Goal: Task Accomplishment & Management: Use online tool/utility

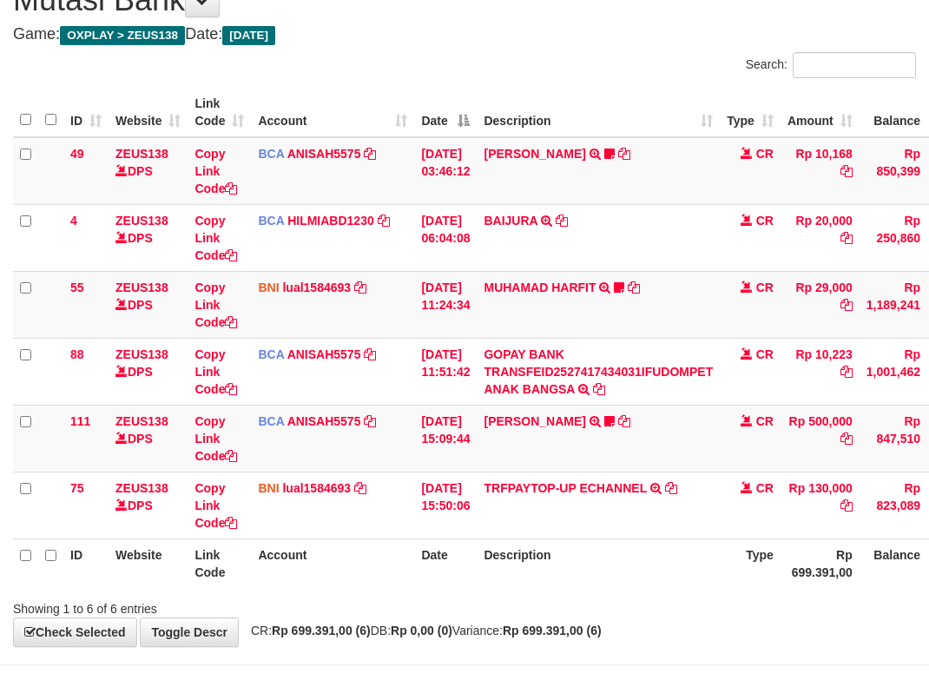
click at [515, 561] on th "Description" at bounding box center [598, 562] width 243 height 49
drag, startPoint x: 519, startPoint y: 563, endPoint x: 609, endPoint y: 568, distance: 89.6
click at [549, 576] on th "Description" at bounding box center [598, 562] width 243 height 49
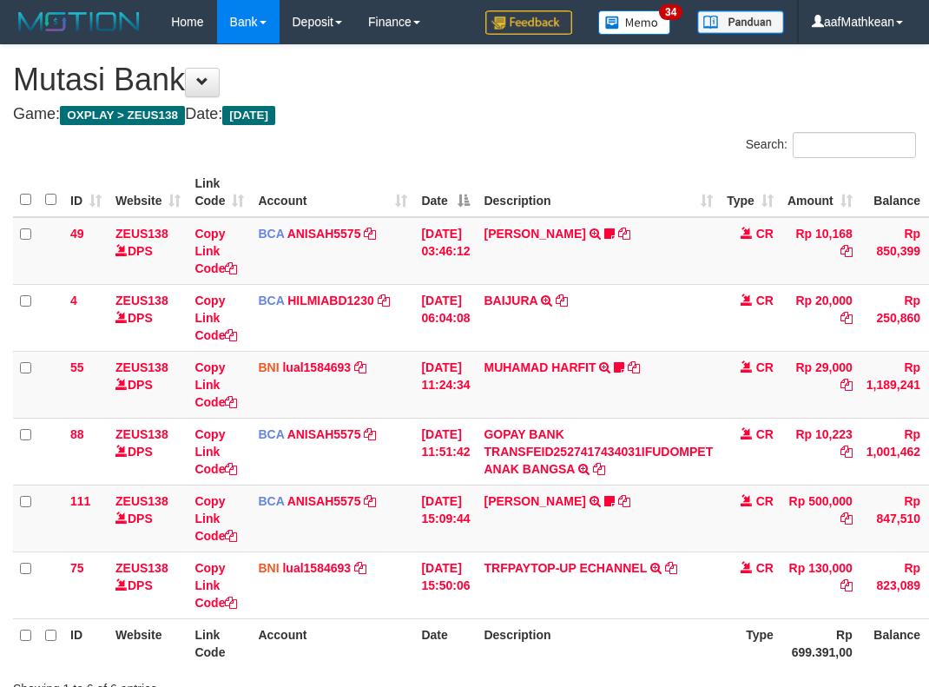
scroll to position [80, 0]
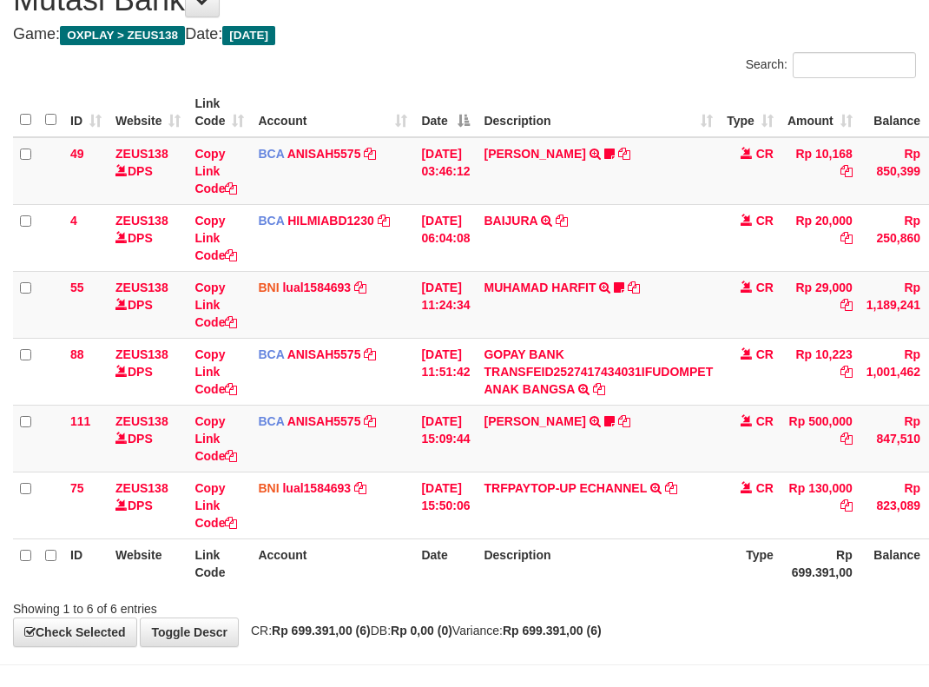
click at [712, 552] on th "Description" at bounding box center [598, 562] width 243 height 49
click at [555, 418] on link "[PERSON_NAME]" at bounding box center [535, 421] width 102 height 14
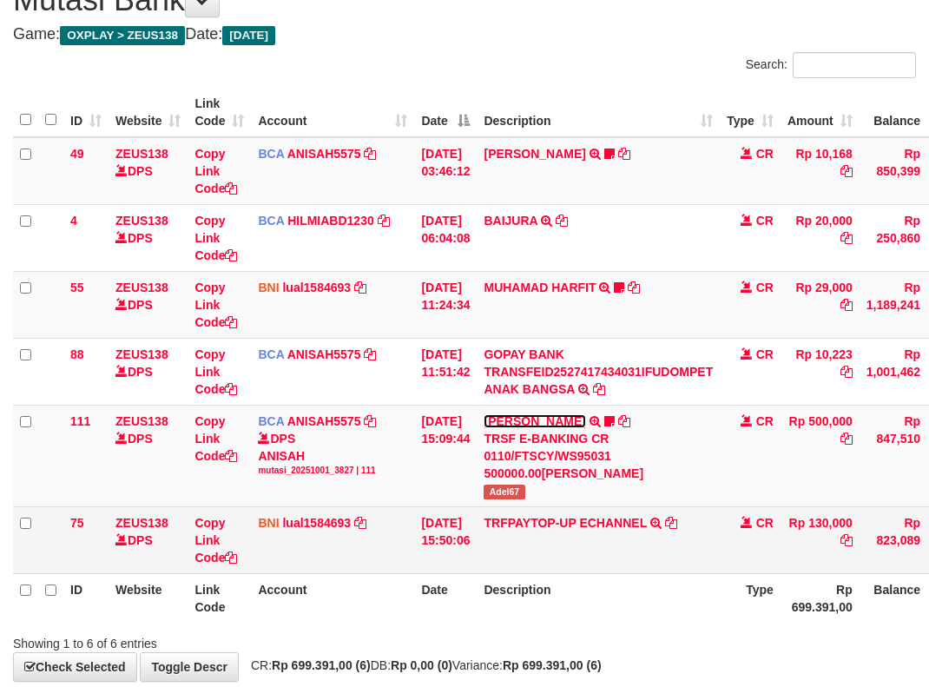
scroll to position [136, 0]
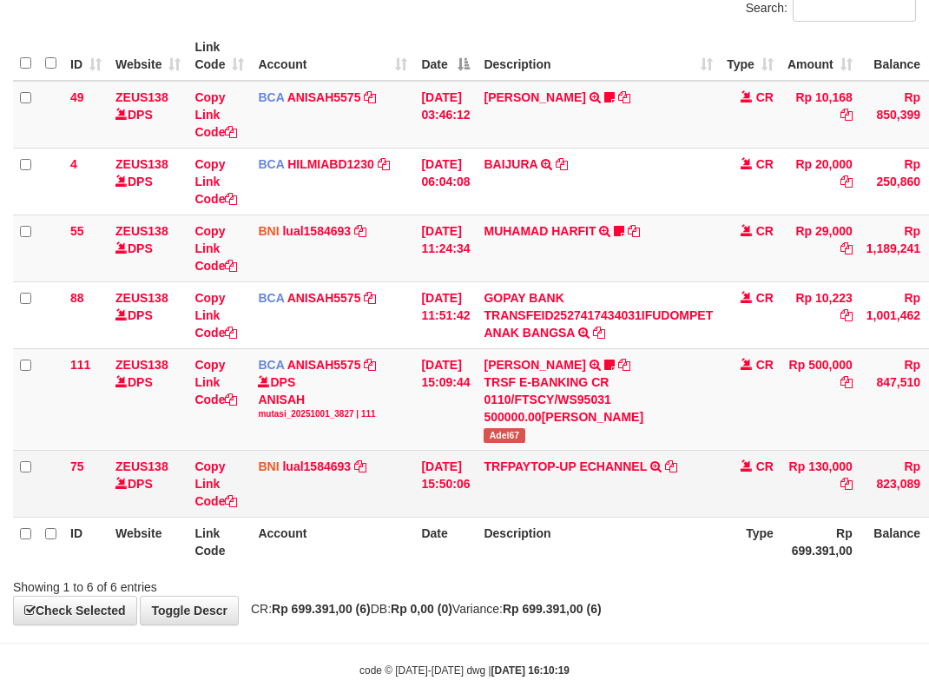
click at [509, 488] on td "TRFPAYTOP-UP ECHANNEL TRF/PAY/TOP-UP ECHANNEL" at bounding box center [598, 483] width 243 height 67
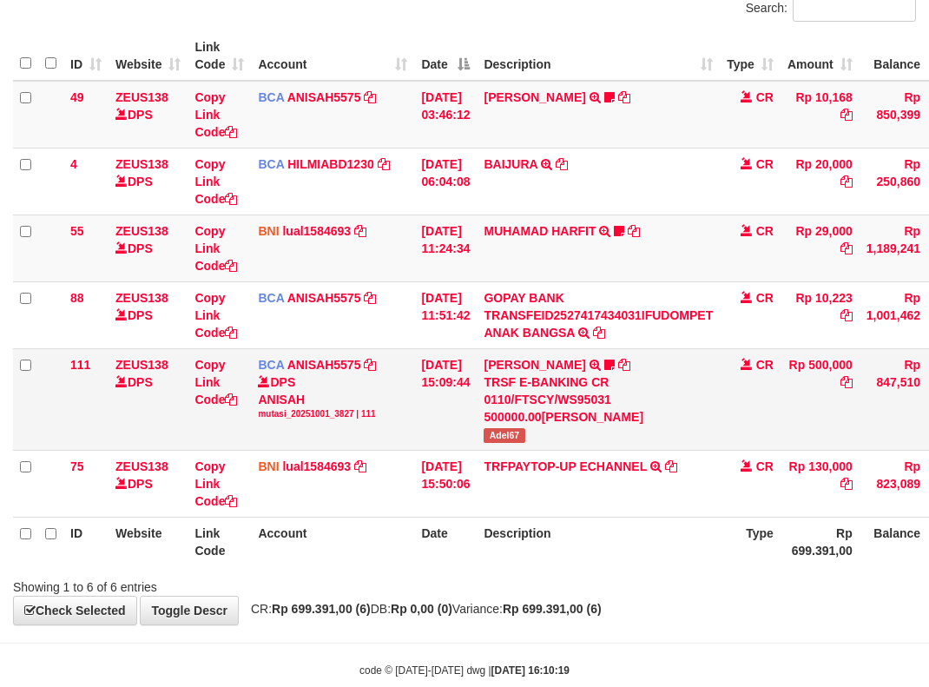
click at [508, 437] on span "Adel67" at bounding box center [504, 435] width 41 height 15
drag, startPoint x: 609, startPoint y: 543, endPoint x: 635, endPoint y: 542, distance: 26.9
click at [609, 543] on th "Description" at bounding box center [598, 540] width 243 height 49
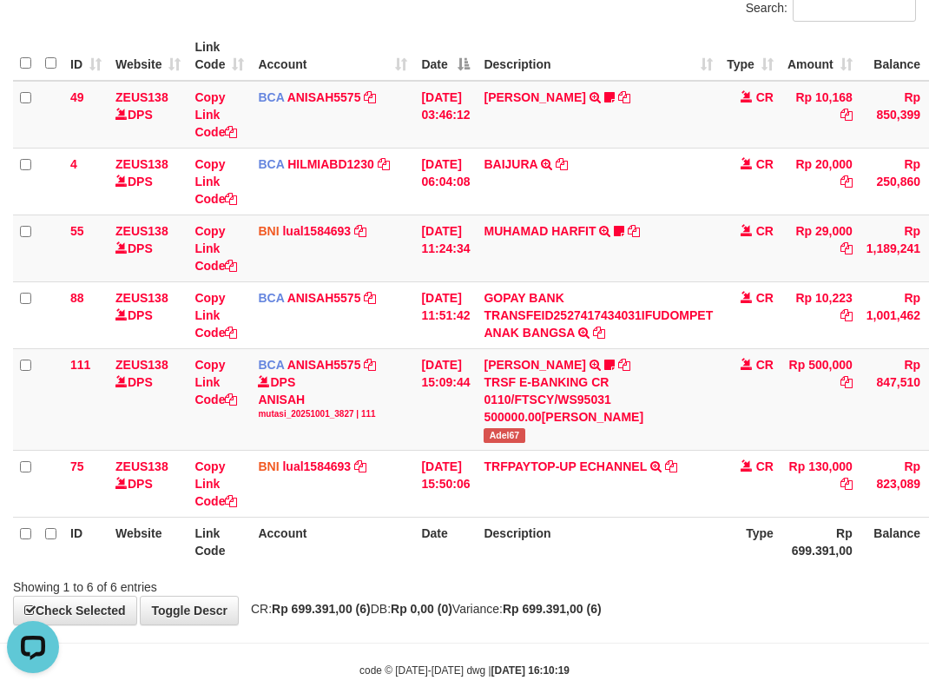
click at [637, 543] on th "Description" at bounding box center [598, 540] width 243 height 49
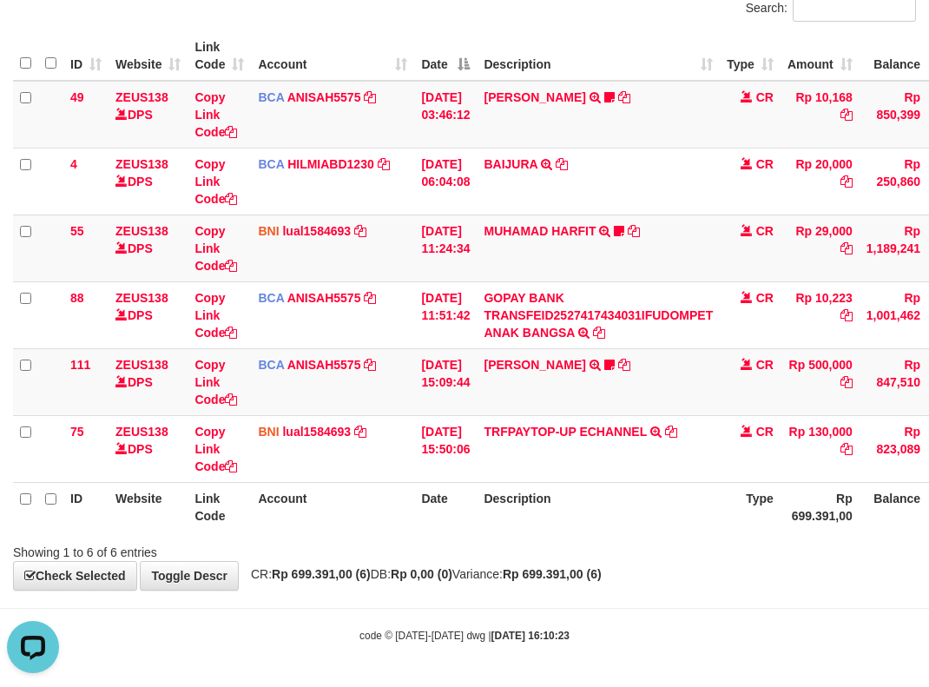
click at [928, 660] on html "Toggle navigation Home Bank Account List Load By Website Group [OXPLAY] ZEUS138…" at bounding box center [464, 275] width 929 height 823
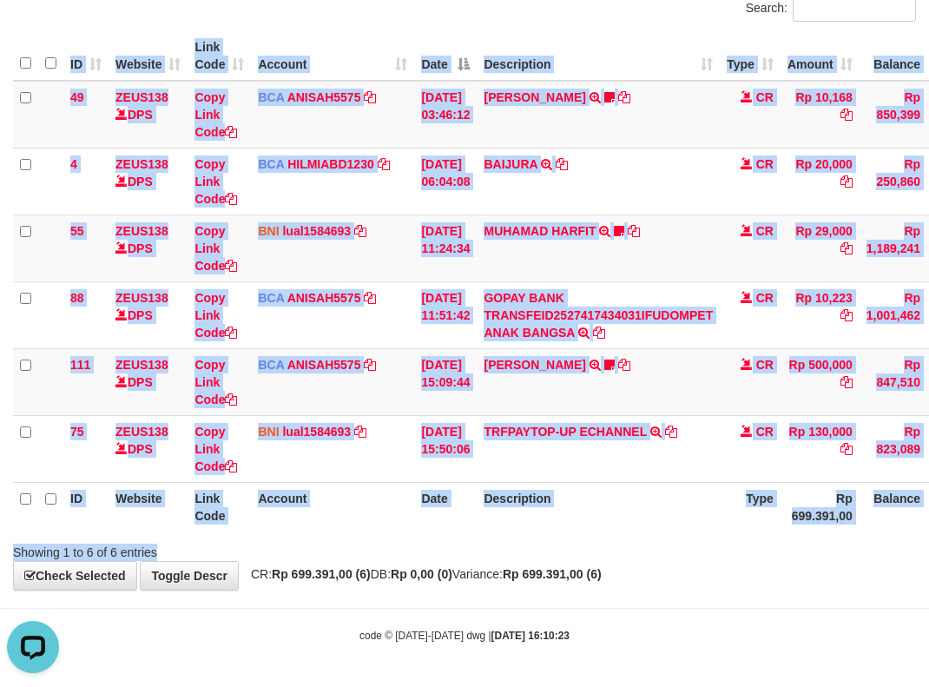
drag, startPoint x: 1014, startPoint y: 570, endPoint x: 1207, endPoint y: 550, distance: 193.7
click at [928, 550] on html "Toggle navigation Home Bank Account List Load By Website Group [OXPLAY] ZEUS138…" at bounding box center [464, 275] width 929 height 823
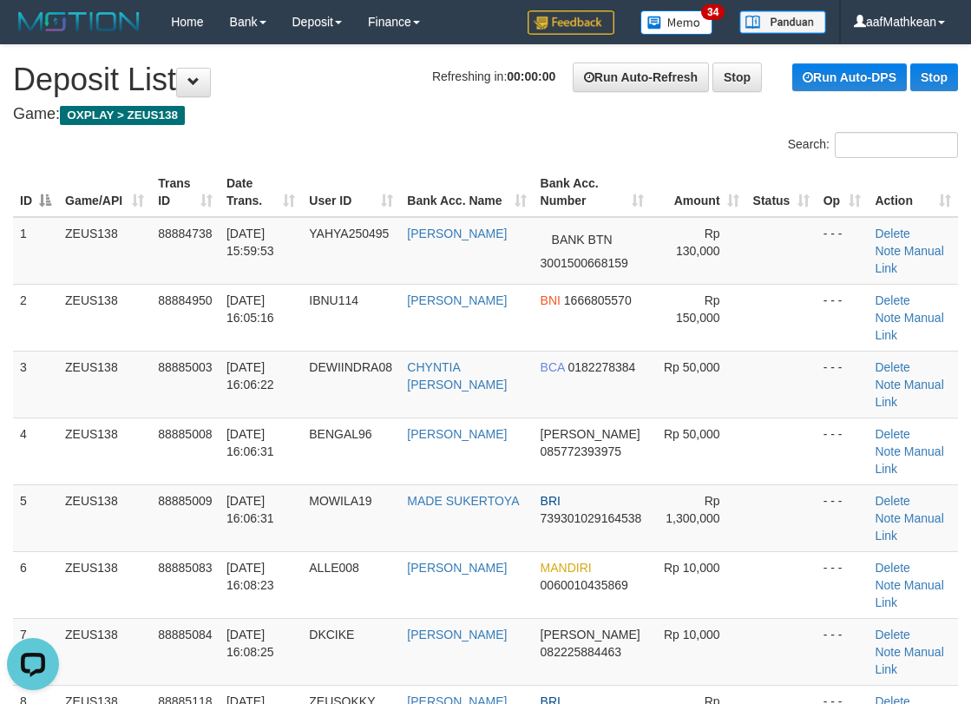
drag, startPoint x: 349, startPoint y: 64, endPoint x: 359, endPoint y: 65, distance: 10.5
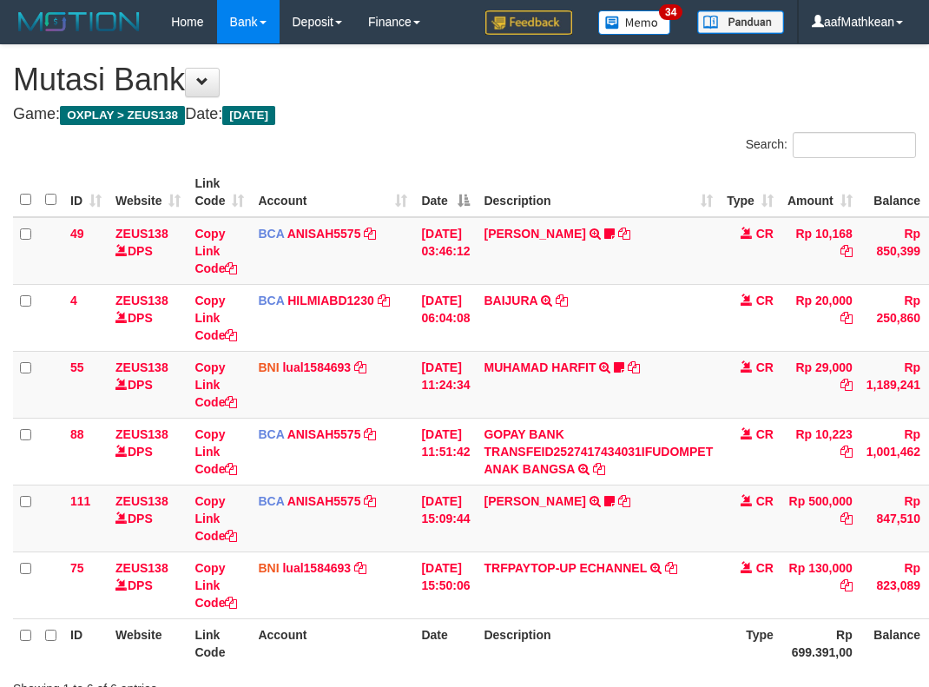
scroll to position [132, 132]
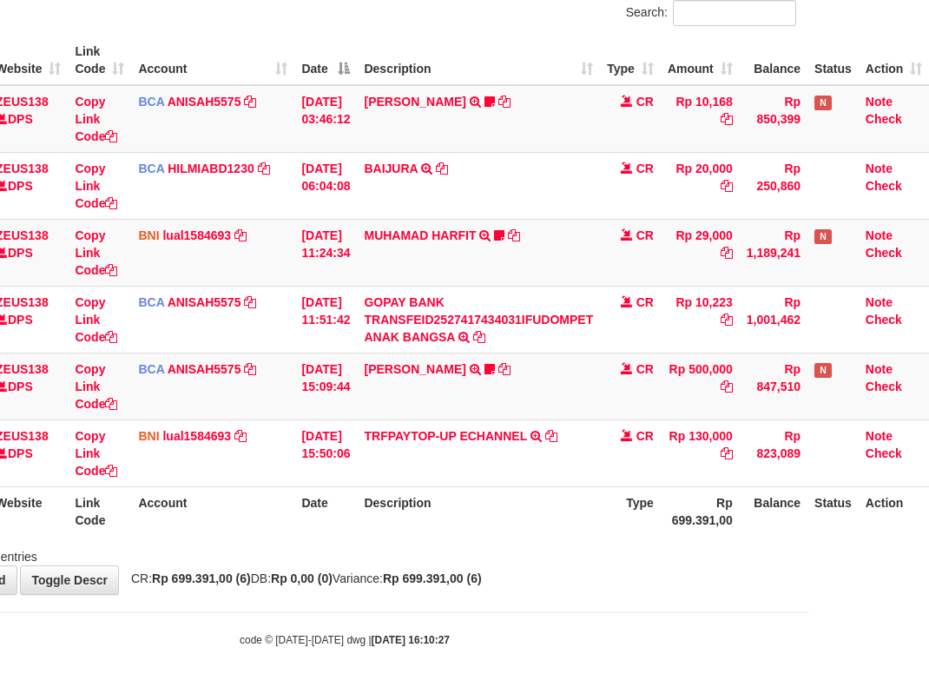
click at [592, 557] on div "Showing 1 to 6 of 6 entries" at bounding box center [344, 553] width 929 height 24
drag, startPoint x: 589, startPoint y: 561, endPoint x: 573, endPoint y: 566, distance: 17.3
click at [589, 564] on div "**********" at bounding box center [344, 253] width 929 height 681
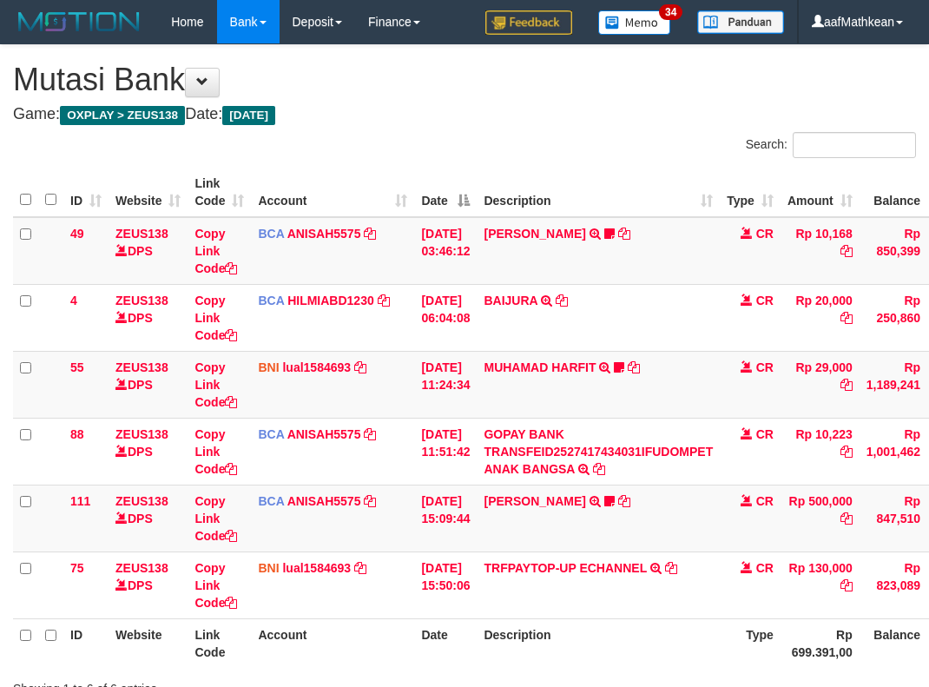
scroll to position [132, 132]
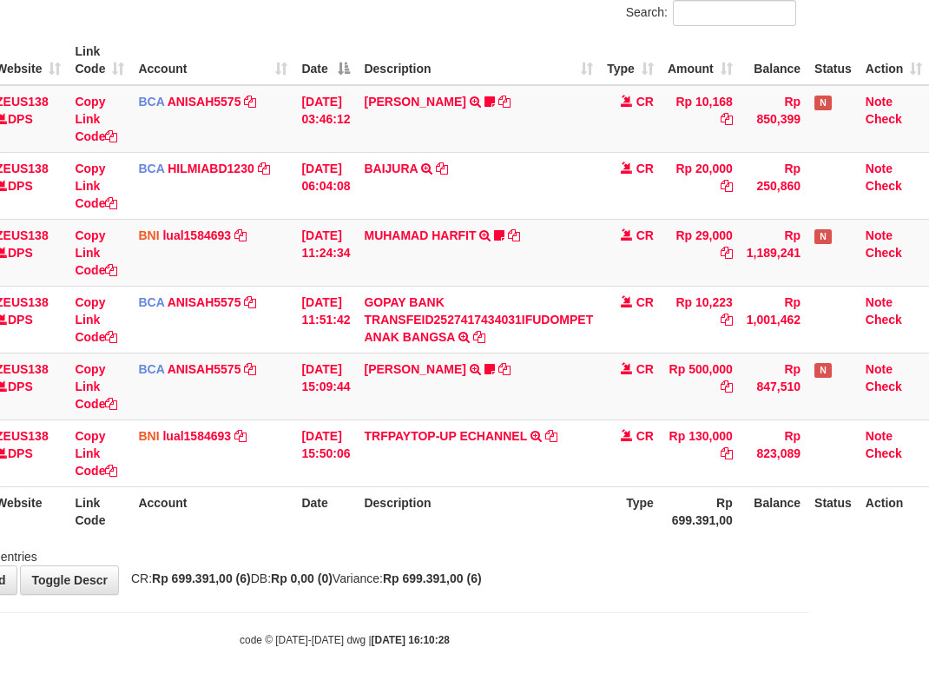
click at [576, 566] on div "**********" at bounding box center [344, 253] width 929 height 681
click at [615, 544] on div "Showing 1 to 6 of 6 entries" at bounding box center [344, 553] width 929 height 24
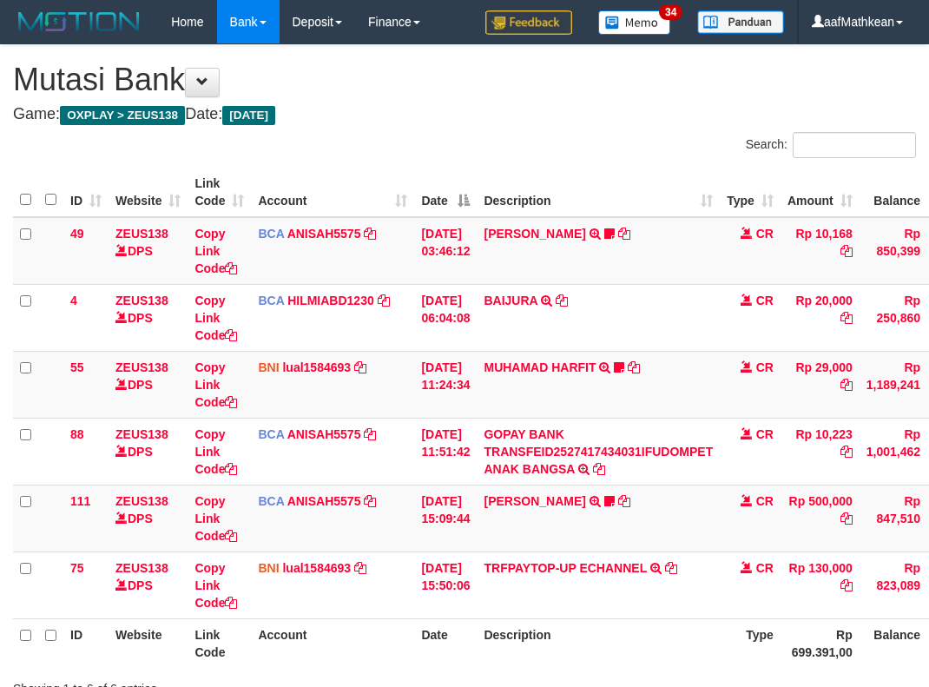
scroll to position [132, 132]
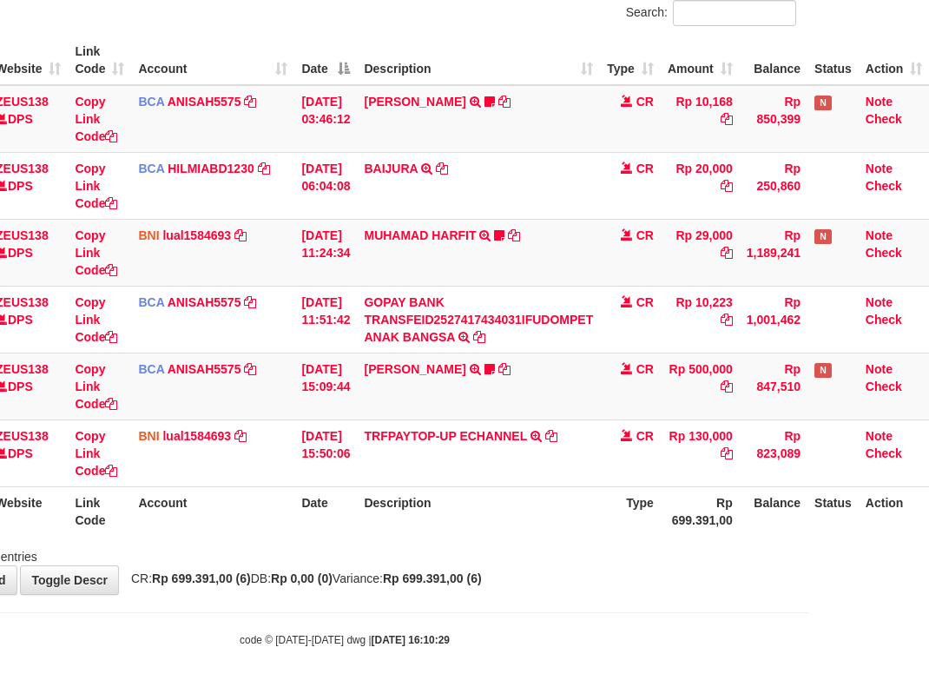
click at [547, 534] on th "Description" at bounding box center [478, 510] width 243 height 49
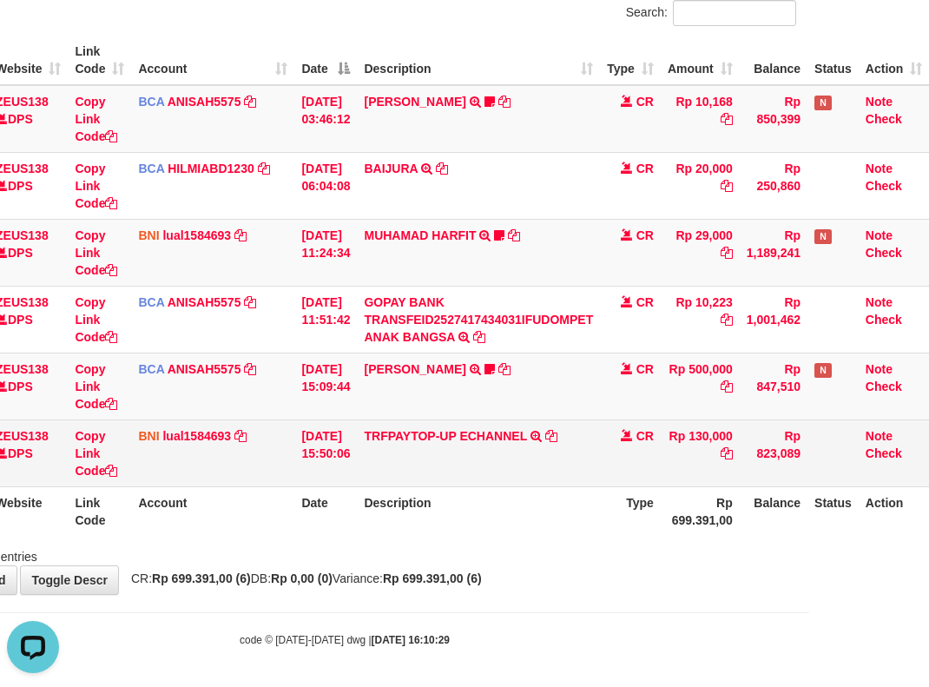
scroll to position [0, 0]
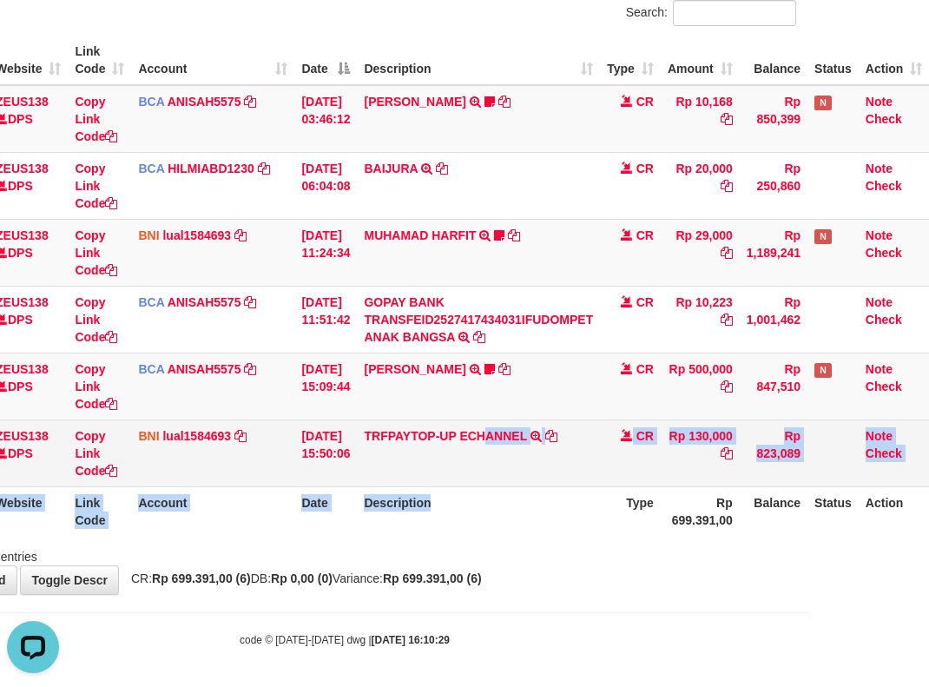
click at [477, 473] on table "ID Website Link Code Account Date Description Type Amount Balance Status Action…" at bounding box center [411, 286] width 1036 height 500
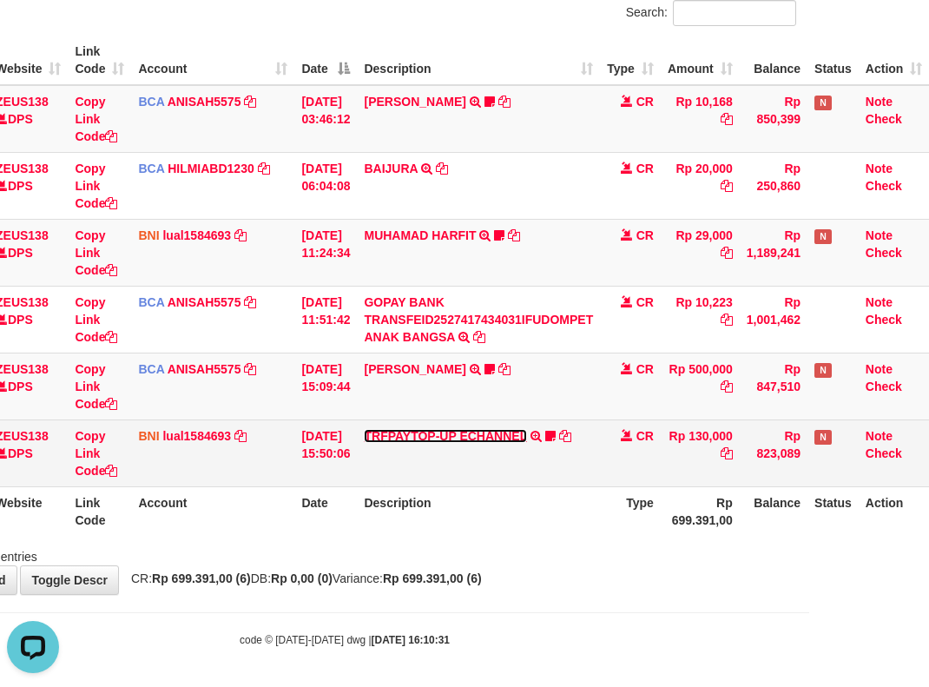
click at [464, 437] on link "TRFPAYTOP-UP ECHANNEL" at bounding box center [445, 436] width 162 height 14
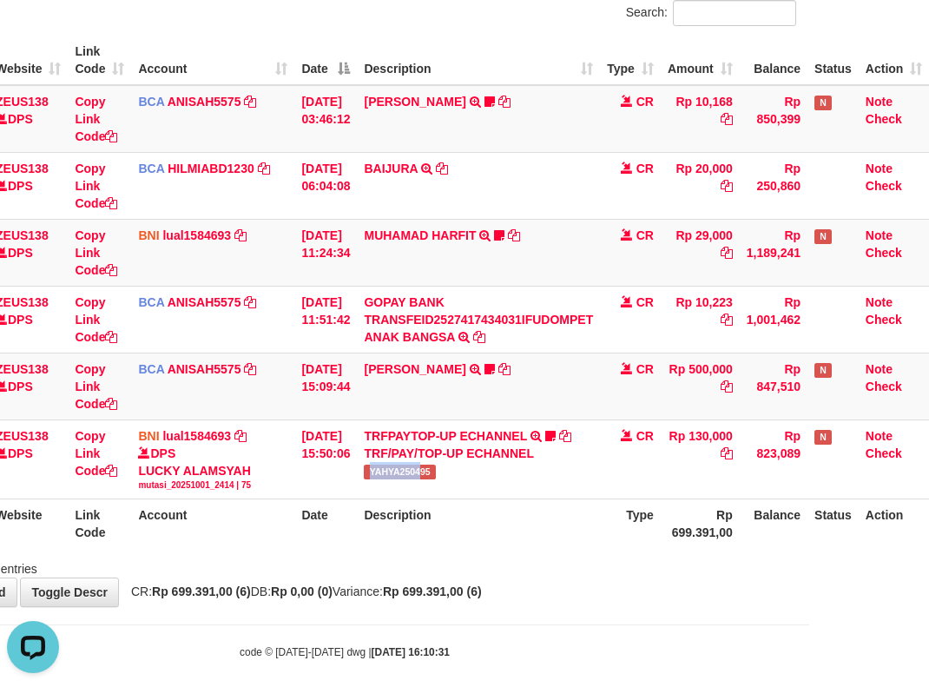
drag, startPoint x: 381, startPoint y: 473, endPoint x: 936, endPoint y: 266, distance: 592.2
click at [425, 476] on span "YAHYA250495" at bounding box center [399, 471] width 71 height 15
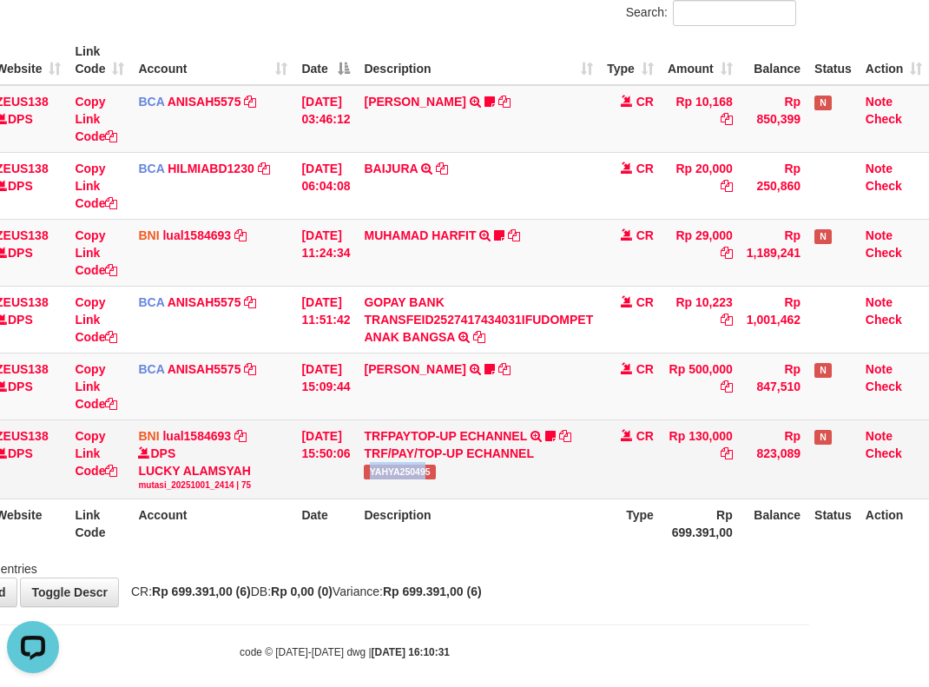
click at [503, 453] on td "TRFPAYTOP-UP ECHANNEL TRF/PAY/TOP-UP ECHANNEL YAHYA250495" at bounding box center [478, 458] width 243 height 79
click at [95, 470] on link "Copy Link Code" at bounding box center [96, 453] width 43 height 49
drag, startPoint x: 95, startPoint y: 470, endPoint x: 141, endPoint y: 471, distance: 46.9
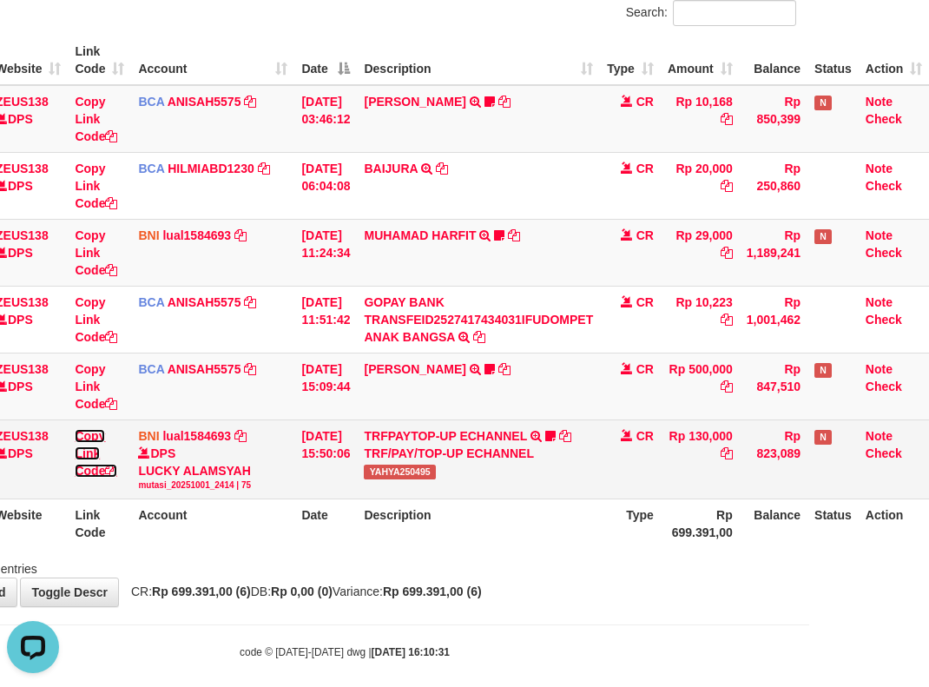
click at [102, 472] on link "Copy Link Code" at bounding box center [96, 453] width 43 height 49
click at [379, 470] on span "YAHYA250495" at bounding box center [399, 471] width 71 height 15
click at [382, 470] on span "YAHYA250495" at bounding box center [399, 471] width 71 height 15
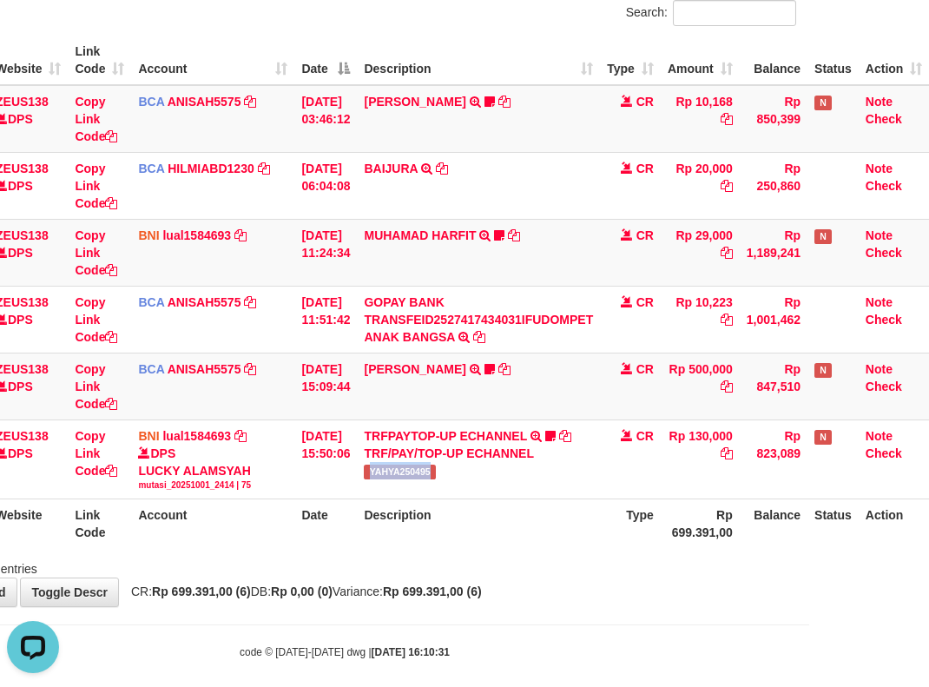
copy span "YAHYA250495"
click at [315, 490] on td "01/10/2025 15:50:06" at bounding box center [325, 458] width 63 height 79
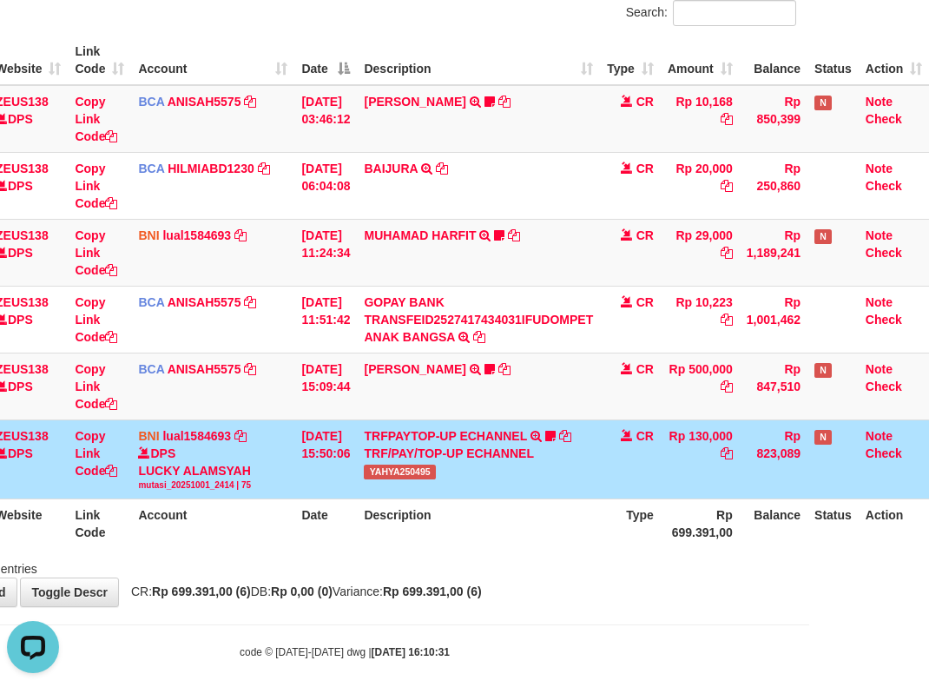
drag, startPoint x: 320, startPoint y: 509, endPoint x: 423, endPoint y: 552, distance: 111.2
click at [412, 543] on tr "ID Website Link Code Account Date Description Type Rp 699.391,00 Balance Status…" at bounding box center [411, 523] width 1036 height 49
drag, startPoint x: 423, startPoint y: 552, endPoint x: 402, endPoint y: 590, distance: 43.5
click at [402, 590] on div "**********" at bounding box center [344, 260] width 929 height 694
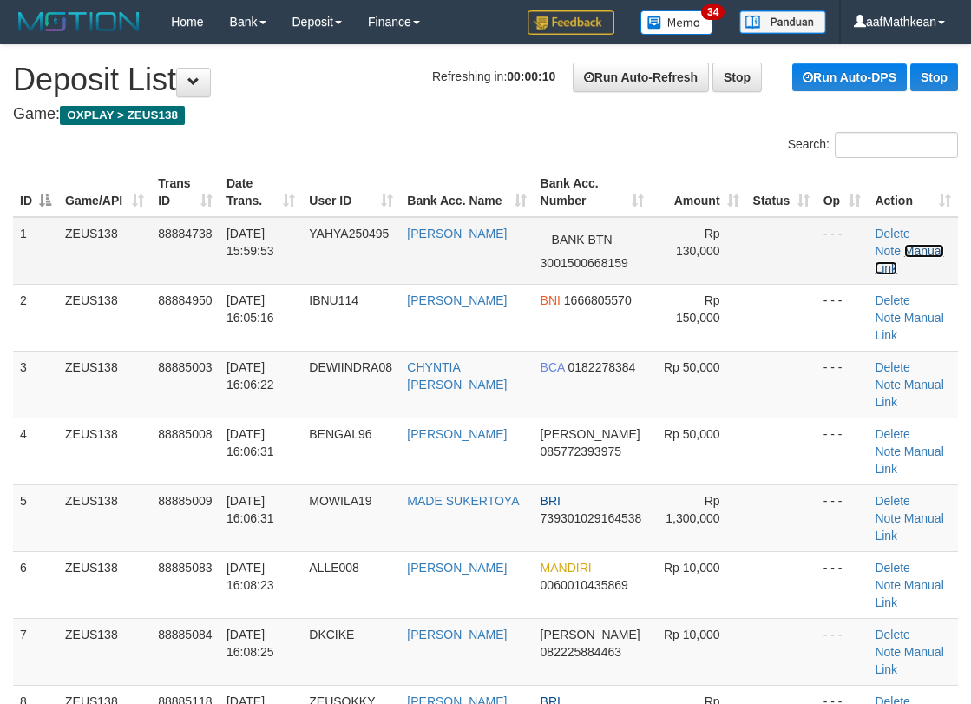
click at [918, 247] on link "Manual Link" at bounding box center [909, 259] width 69 height 31
click at [256, 365] on span "[DATE] 16:06:22" at bounding box center [251, 375] width 48 height 31
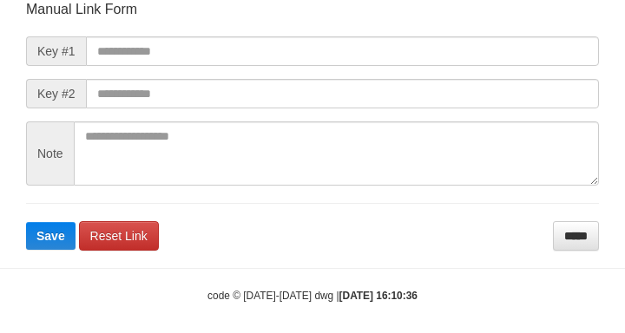
scroll to position [214, 0]
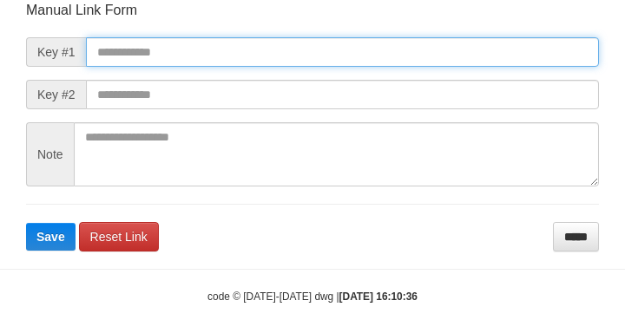
click at [258, 54] on input "text" at bounding box center [342, 52] width 513 height 30
paste input "**********"
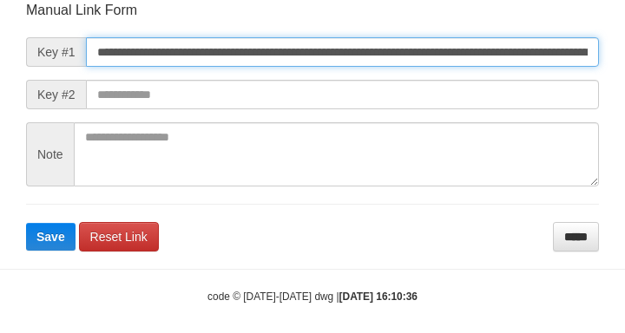
type input "**********"
click at [26, 223] on button "Save" at bounding box center [50, 237] width 49 height 28
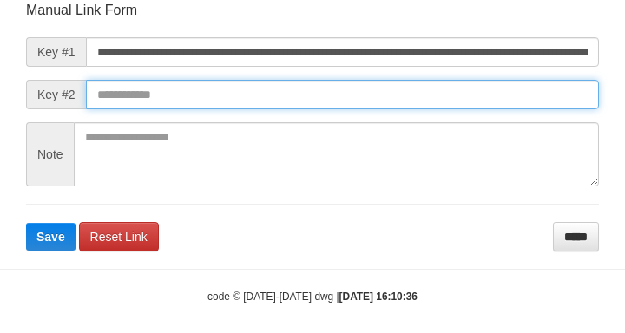
scroll to position [0, 0]
click at [424, 112] on form "**********" at bounding box center [312, 126] width 573 height 251
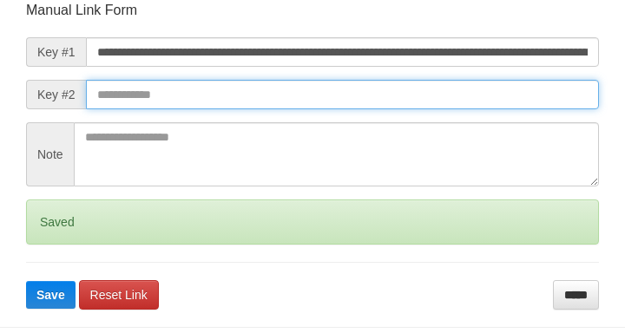
click at [26, 281] on button "Save" at bounding box center [50, 295] width 49 height 28
drag, startPoint x: 439, startPoint y: 106, endPoint x: 456, endPoint y: 123, distance: 23.9
click at [452, 125] on form "**********" at bounding box center [312, 155] width 573 height 309
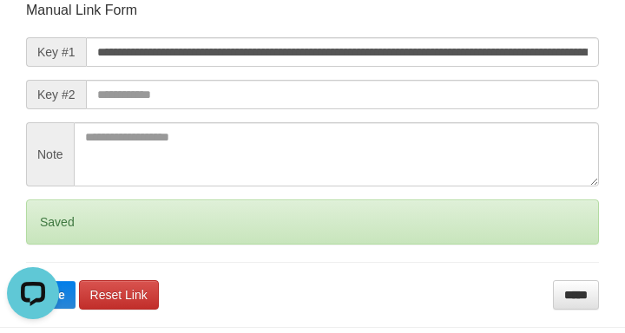
click at [456, 124] on form "**********" at bounding box center [312, 155] width 573 height 309
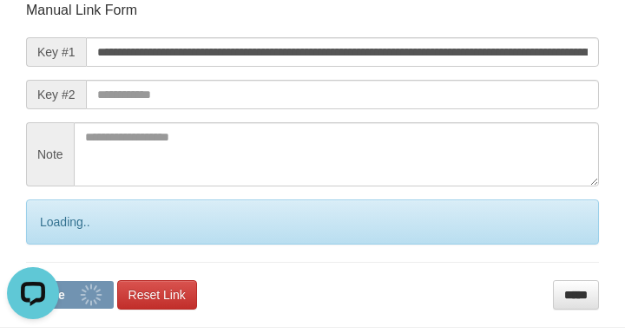
click at [456, 118] on form "**********" at bounding box center [312, 155] width 573 height 309
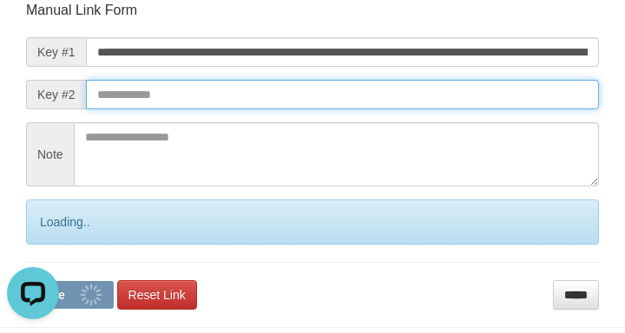
click at [26, 281] on button "Save" at bounding box center [70, 295] width 88 height 28
click at [464, 108] on input "text" at bounding box center [342, 95] width 513 height 30
click at [463, 107] on input "text" at bounding box center [342, 95] width 513 height 30
click at [26, 281] on button "Save" at bounding box center [70, 295] width 88 height 28
drag, startPoint x: 449, startPoint y: 111, endPoint x: 437, endPoint y: 110, distance: 12.2
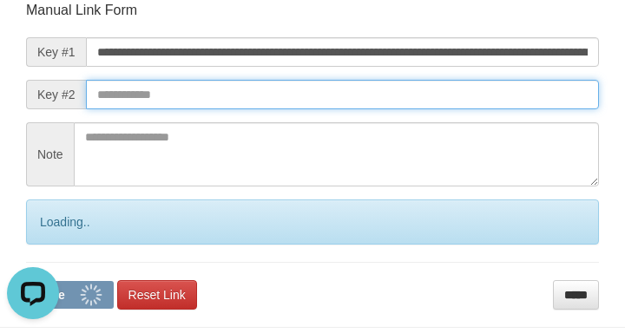
click at [449, 110] on form "**********" at bounding box center [312, 155] width 573 height 309
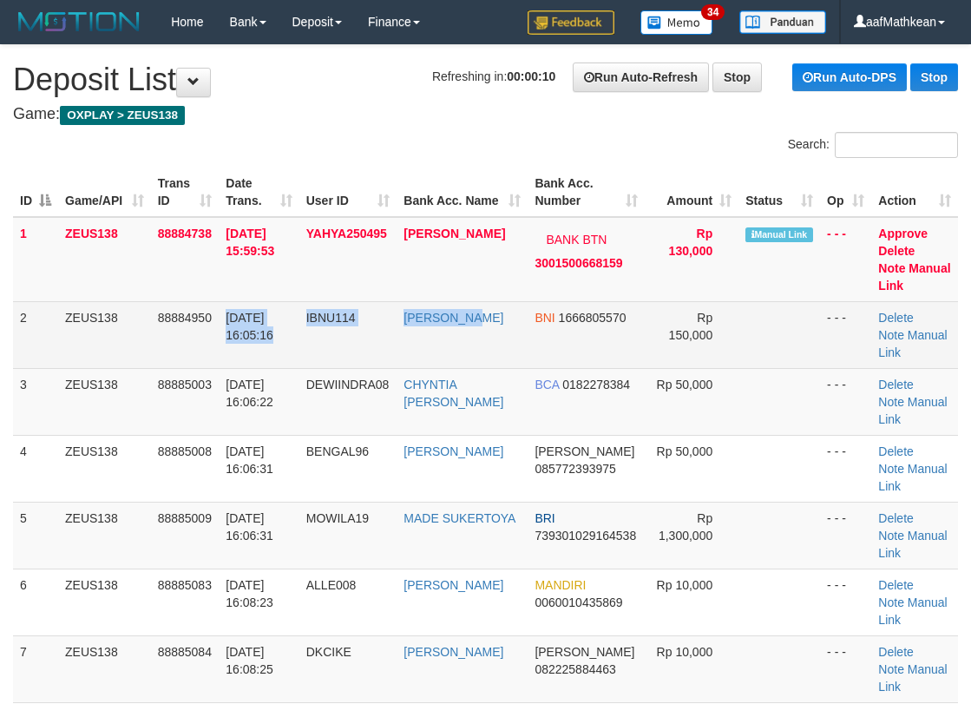
click at [520, 334] on tr "2 ZEUS138 88884950 [DATE] 16:05:16 IBNU114 [PERSON_NAME] BNI 1666805570 Rp 150,…" at bounding box center [485, 334] width 945 height 67
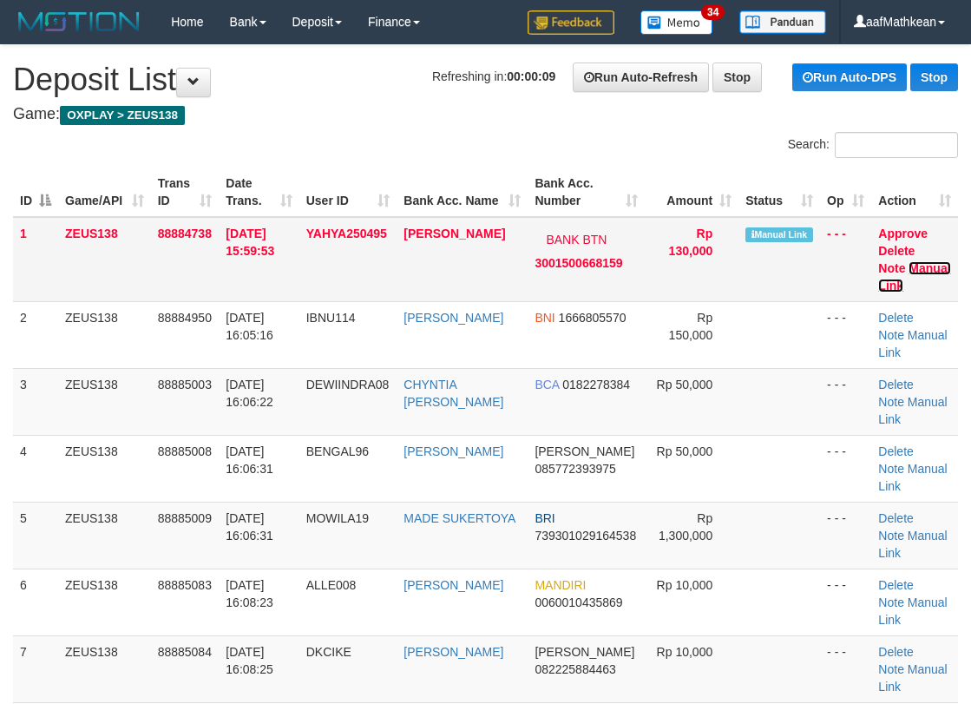
drag, startPoint x: 930, startPoint y: 263, endPoint x: 912, endPoint y: 270, distance: 18.7
click at [928, 263] on link "Manual Link" at bounding box center [914, 276] width 72 height 31
click at [924, 265] on link "Manual Link" at bounding box center [914, 276] width 72 height 31
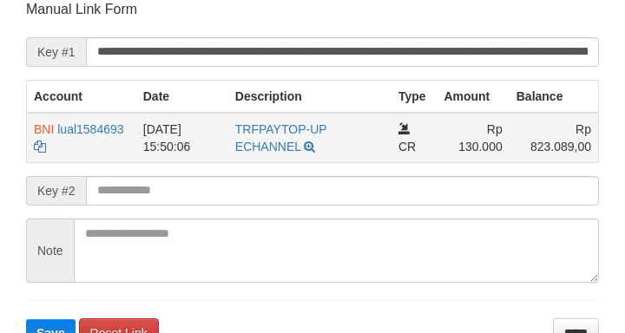
click at [235, 122] on link "TRFPAYTOP-UP ECHANNEL" at bounding box center [281, 137] width 92 height 31
click at [247, 163] on tr "BNI lual1584693 DPS LUCKY ALAMSYAH mutasi_20251001_2414 | 75 mutasi_20251001_24…" at bounding box center [313, 138] width 572 height 50
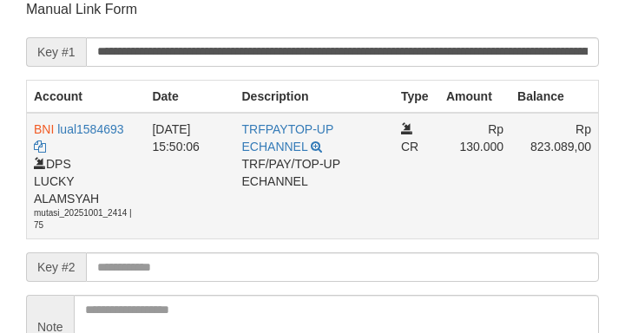
click at [234, 175] on td "01/10/2025 15:50:06" at bounding box center [189, 176] width 89 height 127
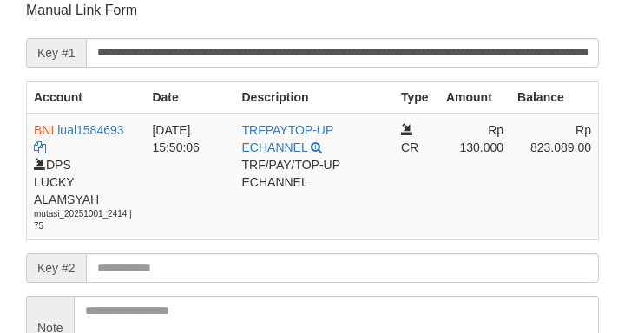
click at [153, 248] on form "**********" at bounding box center [312, 213] width 573 height 424
click at [145, 255] on form "**********" at bounding box center [312, 213] width 573 height 424
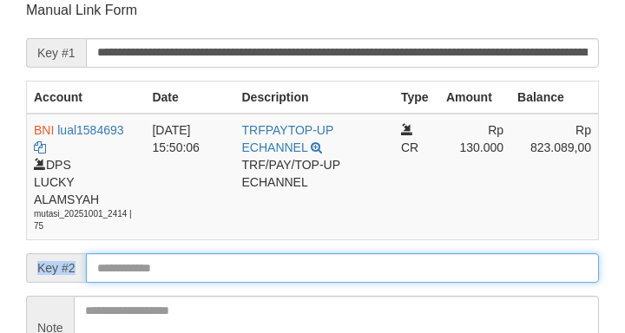
click at [144, 259] on input "text" at bounding box center [342, 268] width 513 height 30
drag, startPoint x: 146, startPoint y: 255, endPoint x: 167, endPoint y: 248, distance: 22.0
click at [148, 258] on input "text" at bounding box center [342, 268] width 513 height 30
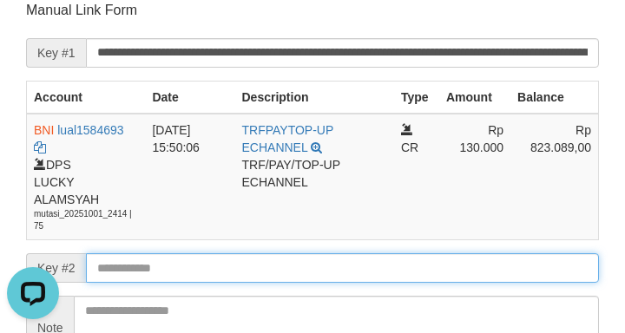
scroll to position [0, 0]
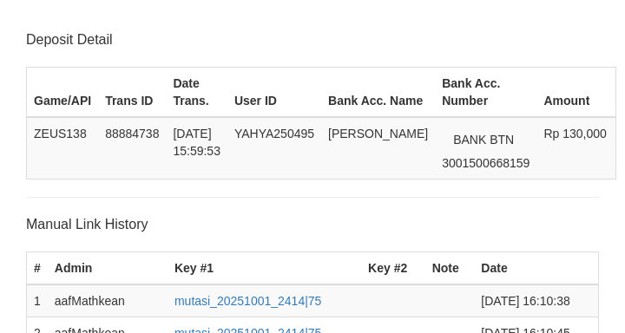
scroll to position [529, 0]
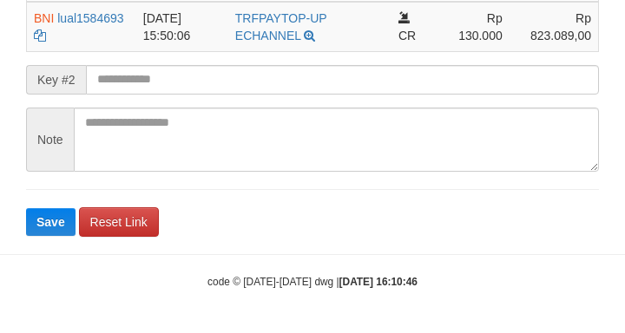
click at [210, 76] on input "text" at bounding box center [342, 80] width 513 height 30
click at [26, 208] on button "Save" at bounding box center [50, 222] width 49 height 28
click at [191, 86] on input "text" at bounding box center [342, 80] width 513 height 30
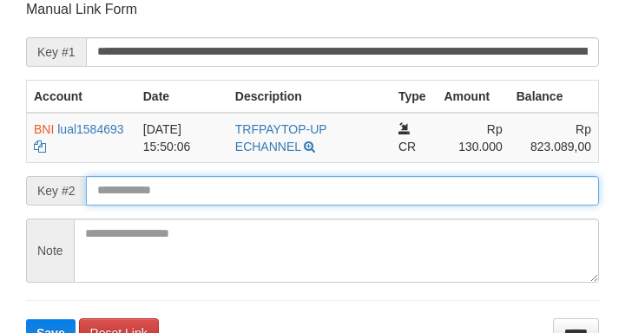
click at [323, 186] on input "text" at bounding box center [342, 191] width 513 height 30
click at [26, 319] on button "Save" at bounding box center [50, 333] width 49 height 28
click at [326, 188] on input "text" at bounding box center [342, 191] width 513 height 30
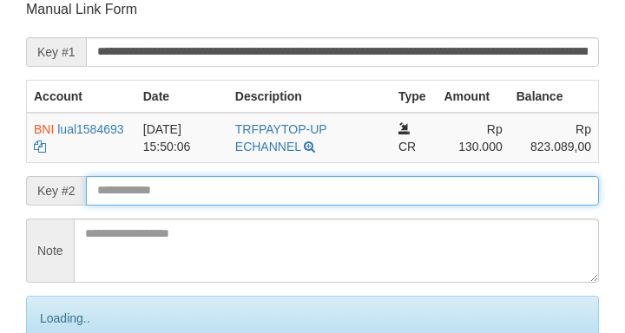
click at [332, 193] on input "text" at bounding box center [342, 191] width 513 height 30
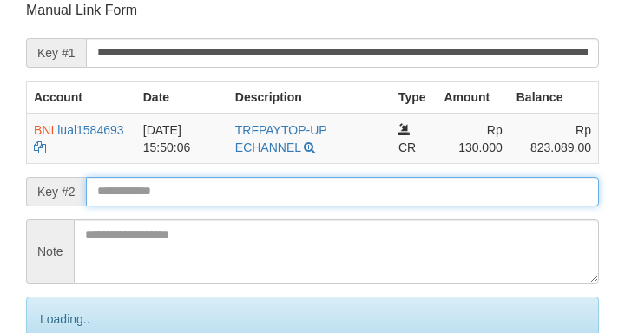
drag, startPoint x: 333, startPoint y: 194, endPoint x: 386, endPoint y: 176, distance: 55.7
click at [356, 187] on input "text" at bounding box center [342, 192] width 513 height 30
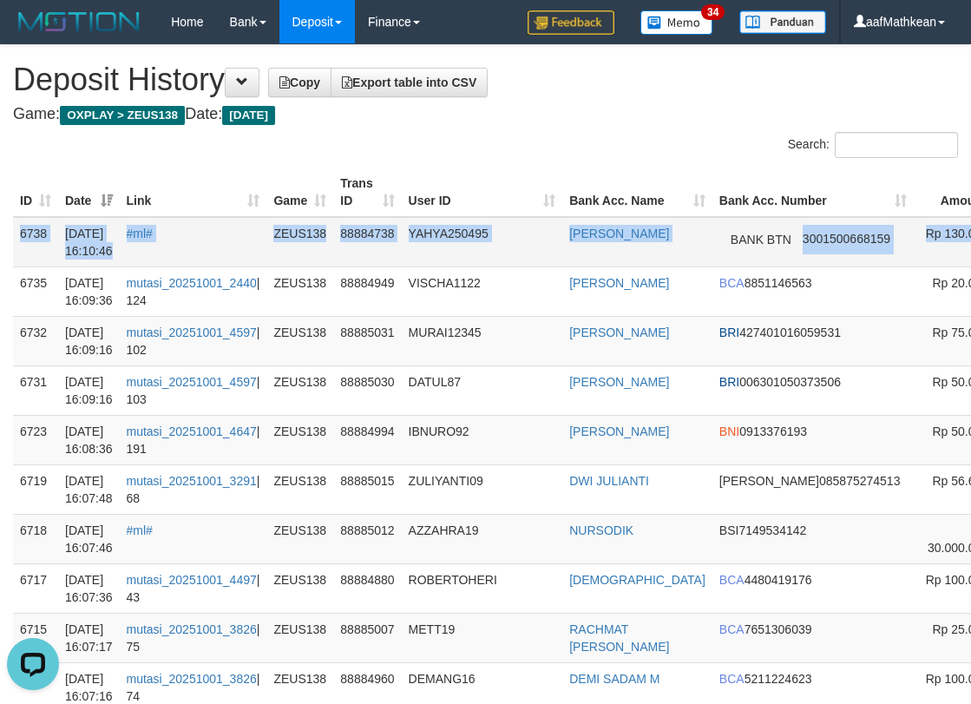
scroll to position [0, 205]
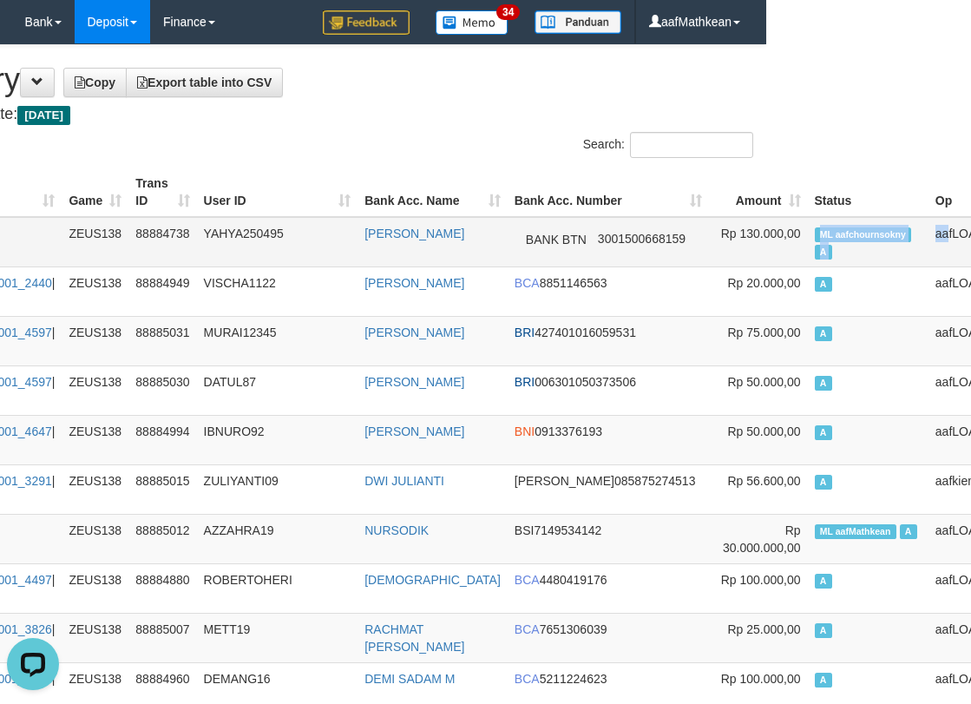
drag, startPoint x: 935, startPoint y: 234, endPoint x: 859, endPoint y: 251, distance: 78.3
click at [859, 251] on tr "6738 01/10/2025 16:10:46 #ml# ZEUS138 88884738 YAHYA250495 KHOIRUDDIN YAHYA BAN…" at bounding box center [433, 242] width 1250 height 50
click at [815, 236] on span "ML aafchournsokny" at bounding box center [863, 234] width 97 height 15
click at [815, 235] on span "ML aafchournsokny" at bounding box center [863, 234] width 97 height 15
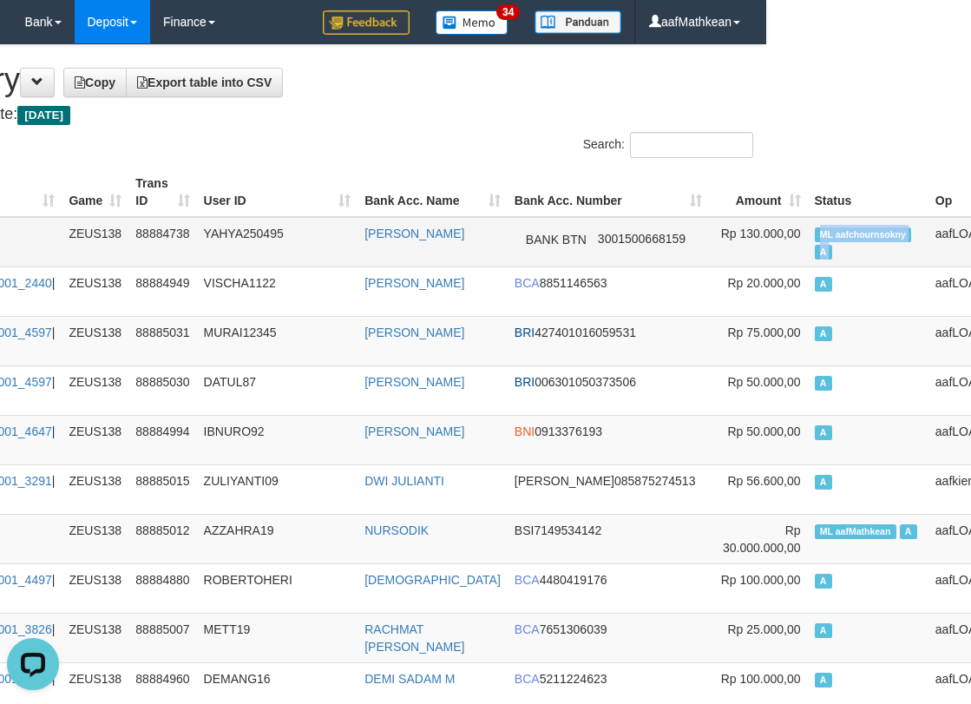
click at [815, 235] on span "ML aafchournsokny" at bounding box center [863, 234] width 97 height 15
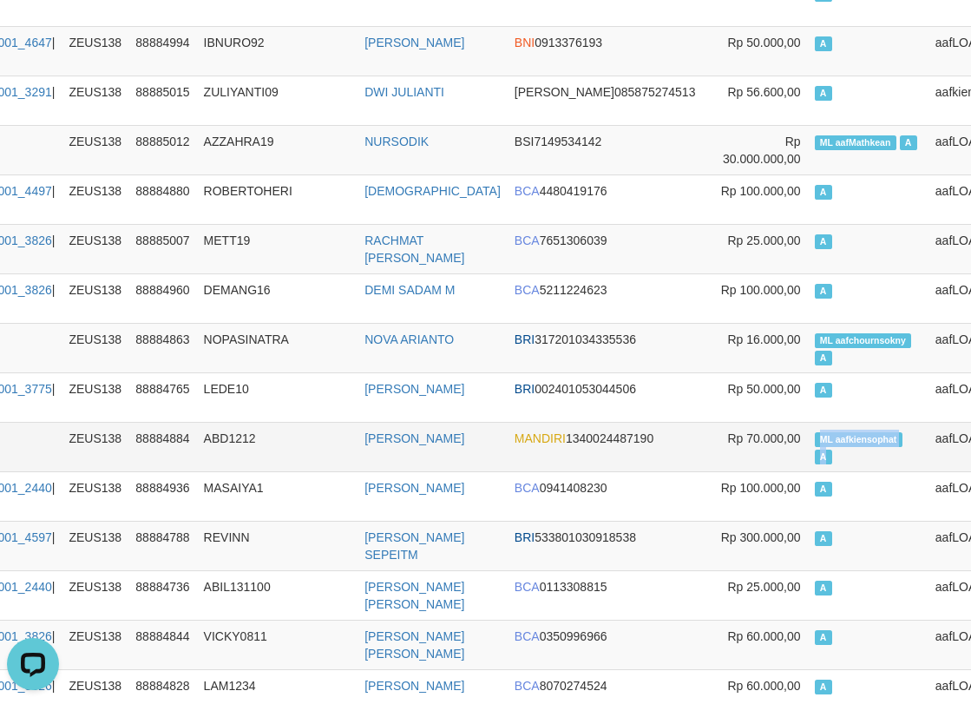
drag, startPoint x: 740, startPoint y: 453, endPoint x: 790, endPoint y: 457, distance: 50.5
click at [808, 462] on td "ML aafkiensophat A" at bounding box center [868, 446] width 121 height 49
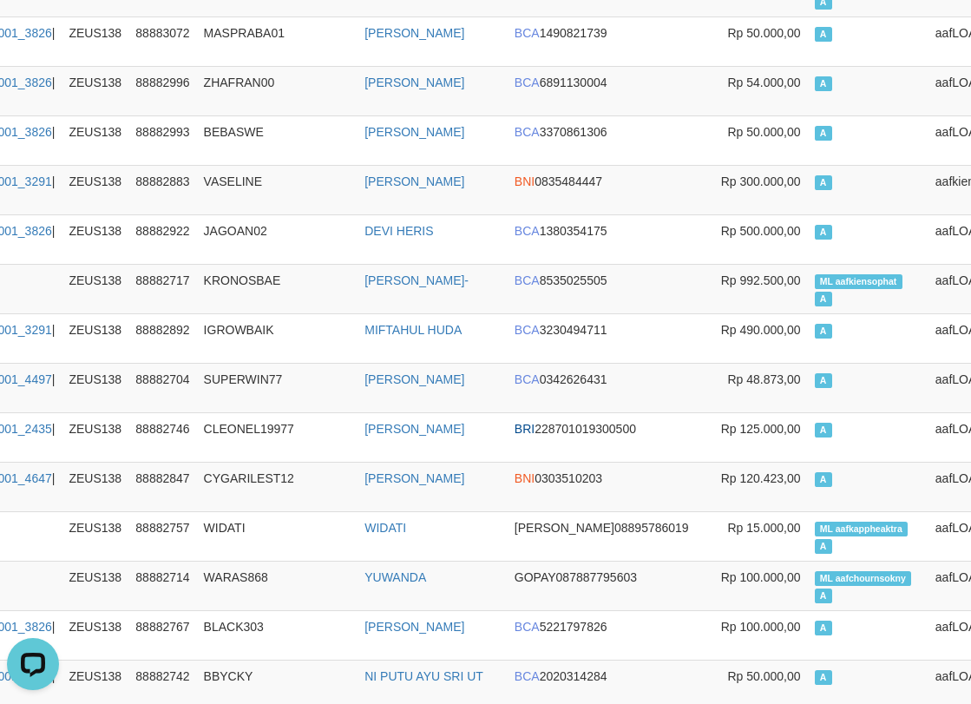
scroll to position [0, 205]
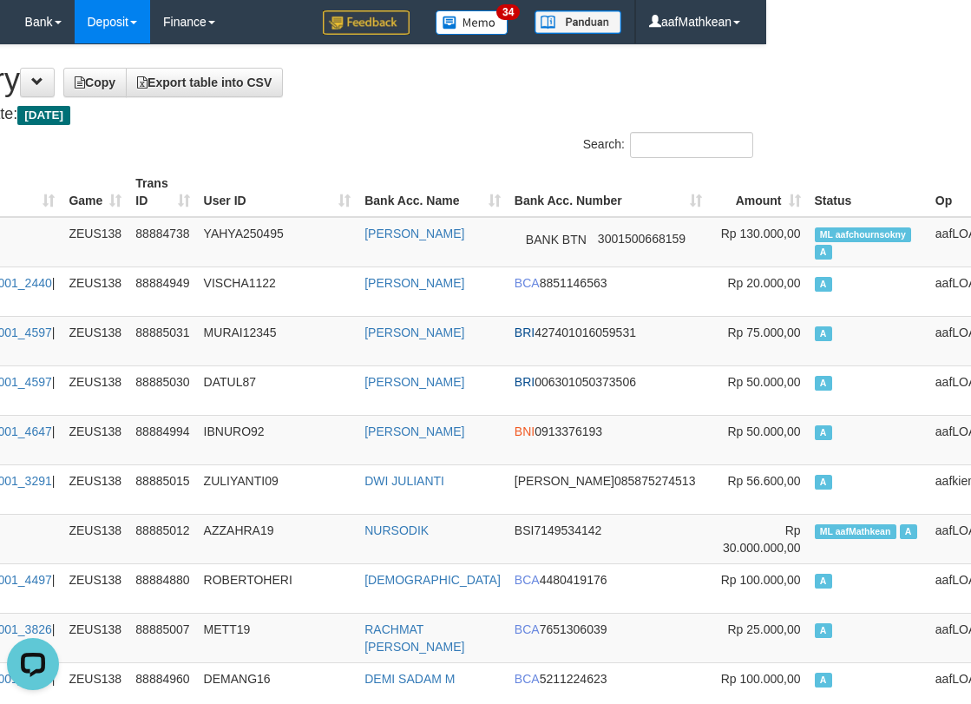
click at [341, 142] on div "Search:" at bounding box center [524, 147] width 460 height 30
drag, startPoint x: 359, startPoint y: 145, endPoint x: 280, endPoint y: 104, distance: 88.9
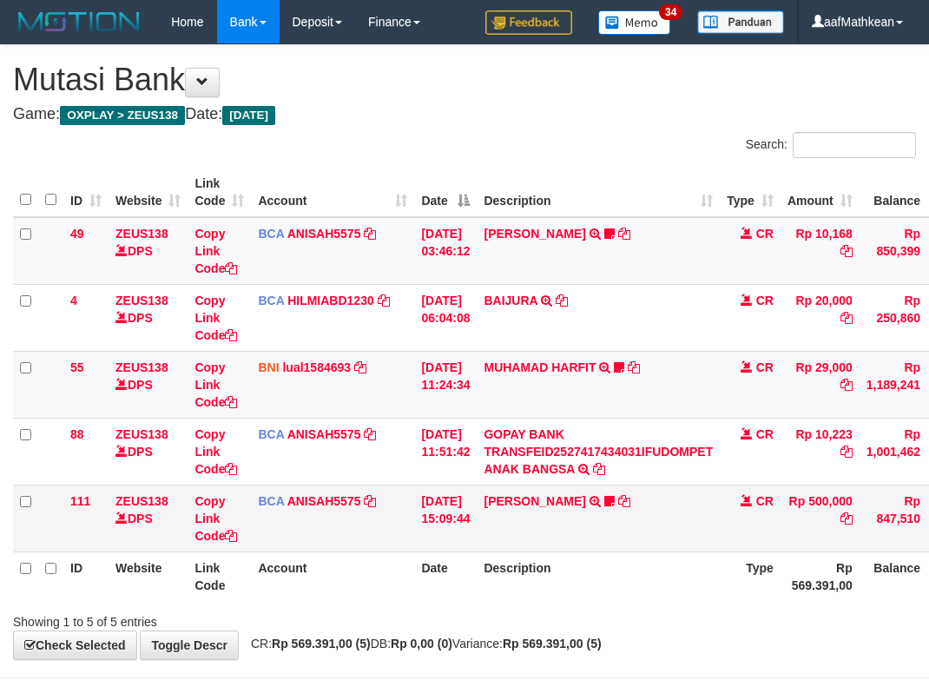
click at [501, 551] on th "Description" at bounding box center [598, 575] width 243 height 49
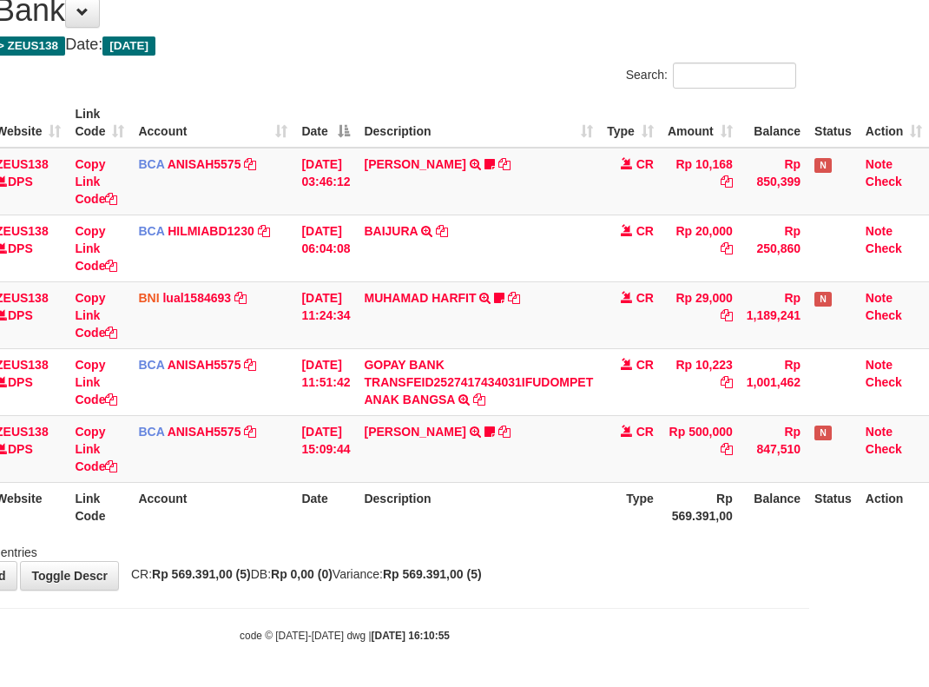
drag, startPoint x: 620, startPoint y: 536, endPoint x: 582, endPoint y: 557, distance: 43.5
click at [595, 554] on div "Search: ID Website Link Code Account Date Description Type Amount Balance Statu…" at bounding box center [344, 312] width 903 height 498
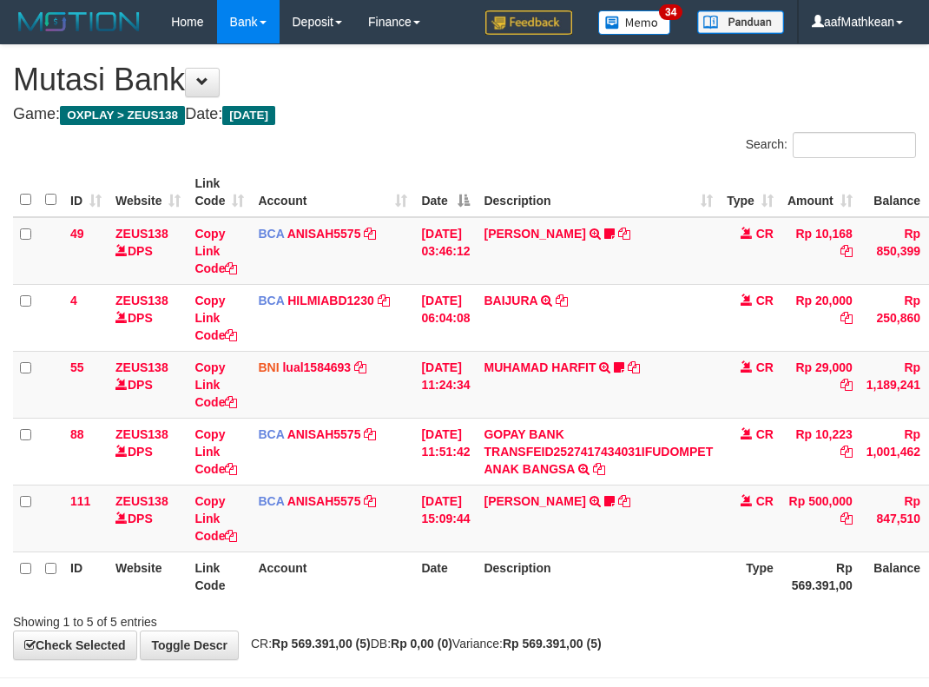
scroll to position [69, 119]
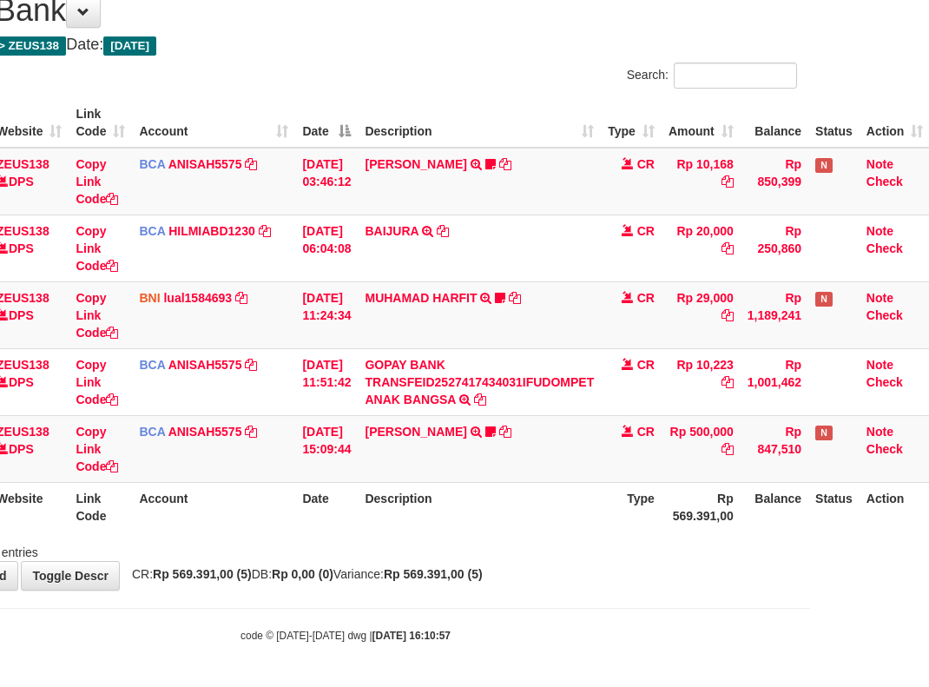
drag, startPoint x: 672, startPoint y: 570, endPoint x: 562, endPoint y: 598, distance: 113.7
click at [601, 590] on body "Toggle navigation Home Bank Account List Load By Website Group [OXPLAY] ZEUS138…" at bounding box center [345, 309] width 929 height 756
drag, startPoint x: 562, startPoint y: 598, endPoint x: 797, endPoint y: 539, distance: 242.5
click at [621, 581] on body "Toggle navigation Home Bank Account List Load By Website Group [OXPLAY] ZEUS138…" at bounding box center [345, 309] width 929 height 756
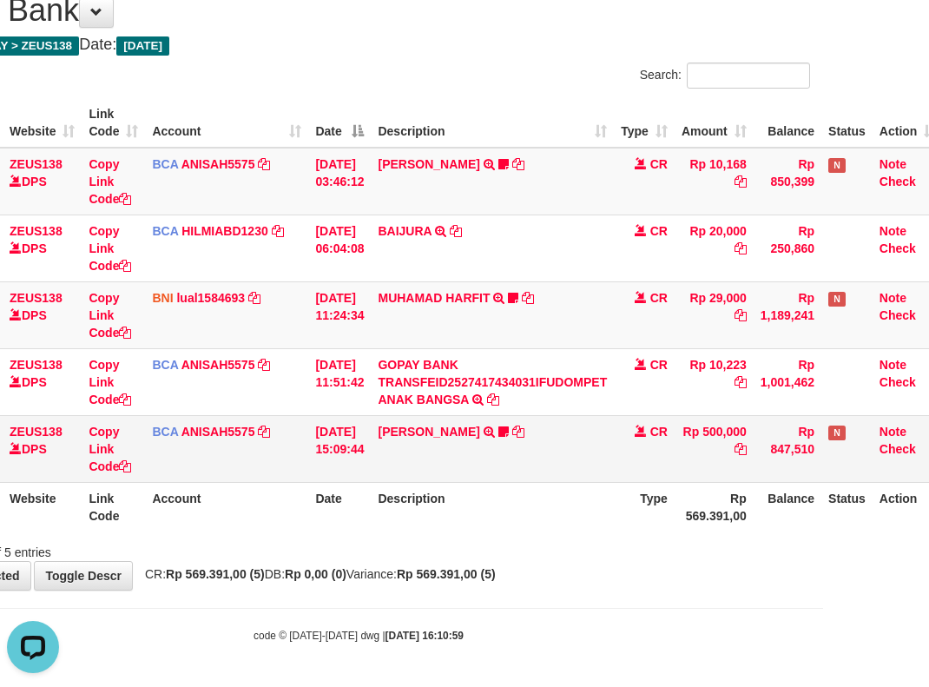
drag, startPoint x: 547, startPoint y: 421, endPoint x: 599, endPoint y: 457, distance: 63.6
click at [563, 437] on tbody "49 ZEUS138 DPS Copy Link Code BCA ANISAH5575 DPS [PERSON_NAME] mutasi_20251001_…" at bounding box center [425, 315] width 1036 height 335
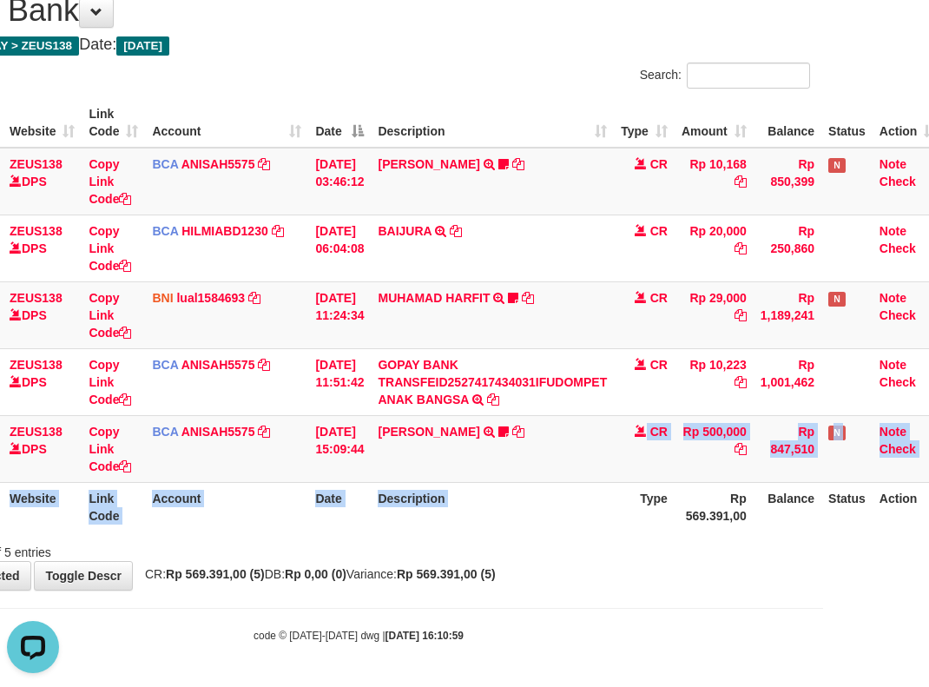
click at [638, 503] on table "ID Website Link Code Account Date Description Type Amount Balance Status Action…" at bounding box center [425, 314] width 1036 height 433
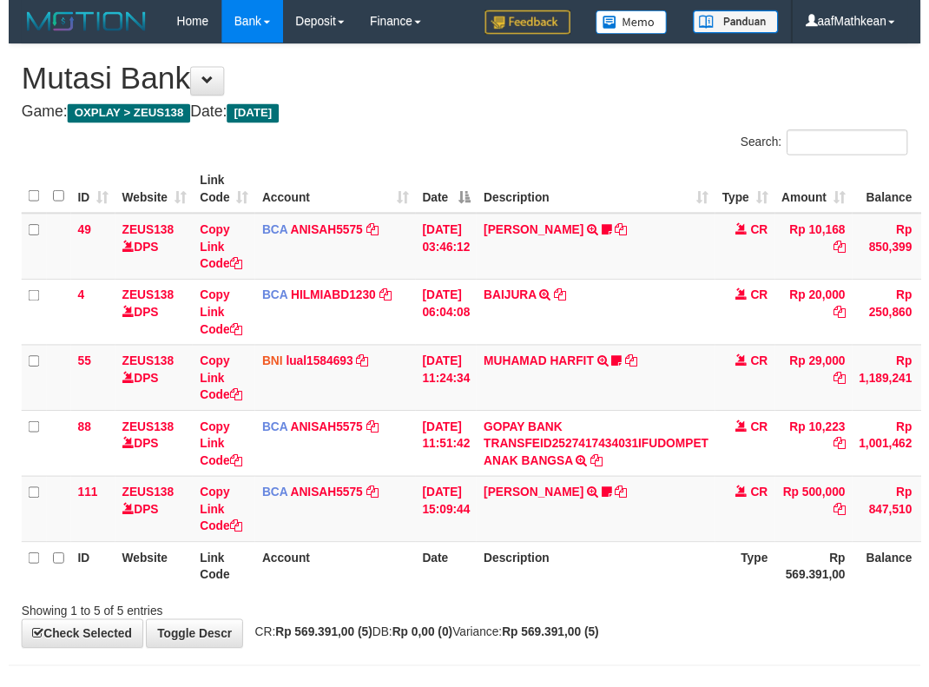
scroll to position [69, 93]
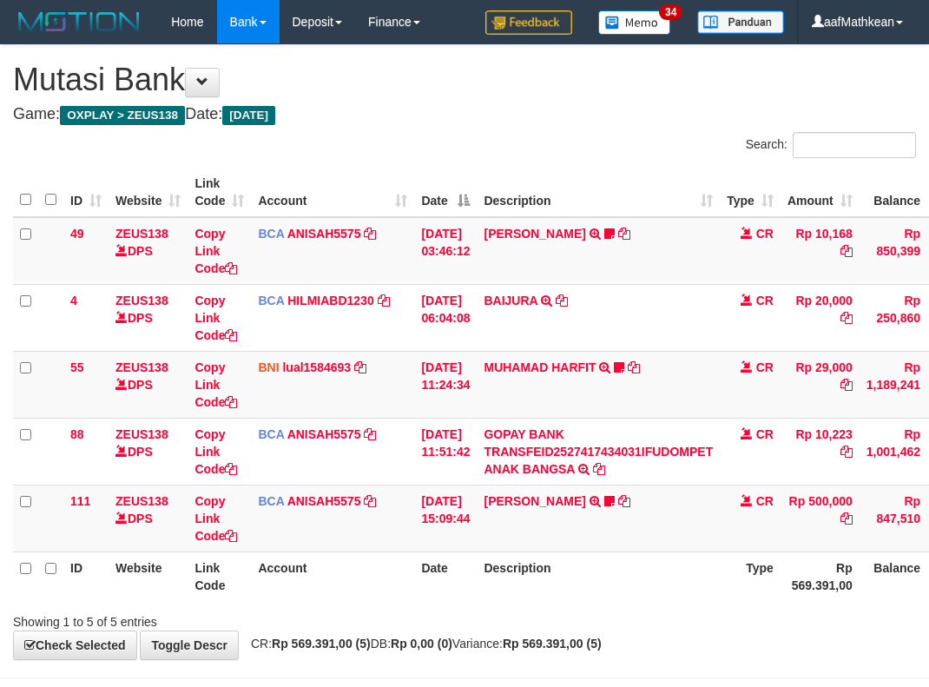
scroll to position [69, 80]
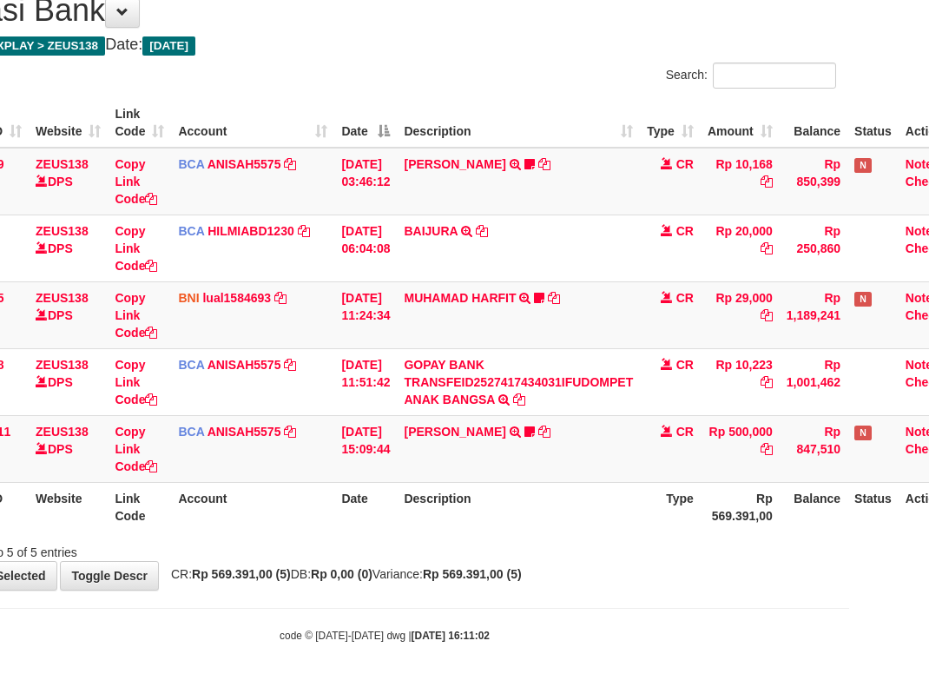
click at [598, 570] on div "**********" at bounding box center [384, 283] width 929 height 614
click at [667, 630] on div "code © 2012-2018 dwg | 2025/10/01 16:11:02" at bounding box center [384, 634] width 929 height 17
drag, startPoint x: 663, startPoint y: 622, endPoint x: 647, endPoint y: 583, distance: 41.6
click at [662, 617] on body "Toggle navigation Home Bank Account List Load By Website Group [OXPLAY] ZEUS138…" at bounding box center [384, 309] width 929 height 756
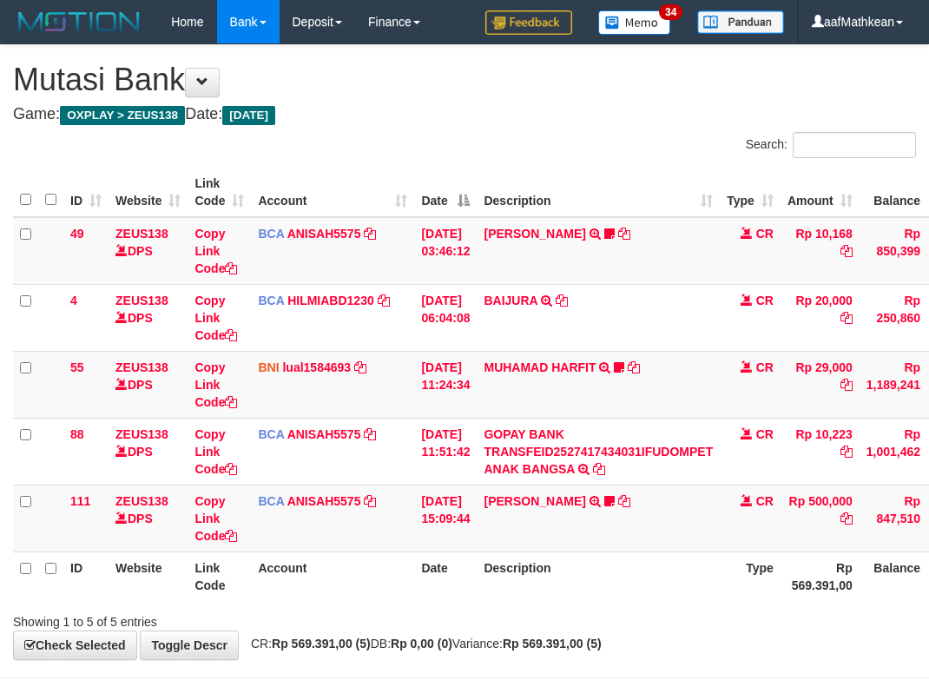
scroll to position [69, 67]
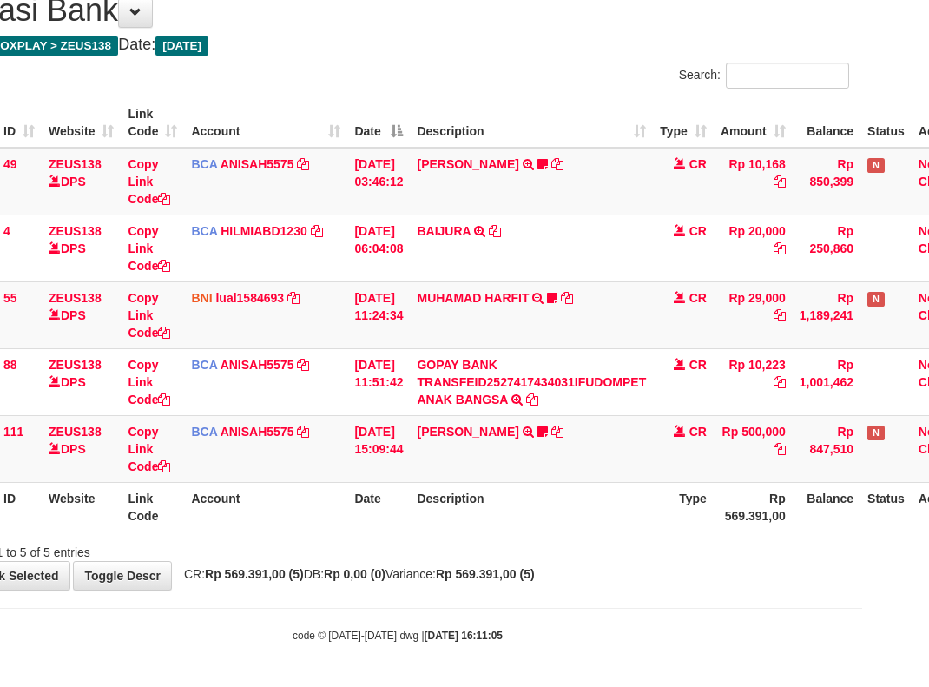
click at [849, 525] on div "Search: ID Website Link Code Account Date Description Type Amount Balance Statu…" at bounding box center [397, 312] width 903 height 498
click at [582, 517] on th "Description" at bounding box center [531, 506] width 243 height 49
click at [548, 487] on table "ID Website Link Code Account Date Description Type Amount Balance Status Action…" at bounding box center [464, 314] width 1036 height 433
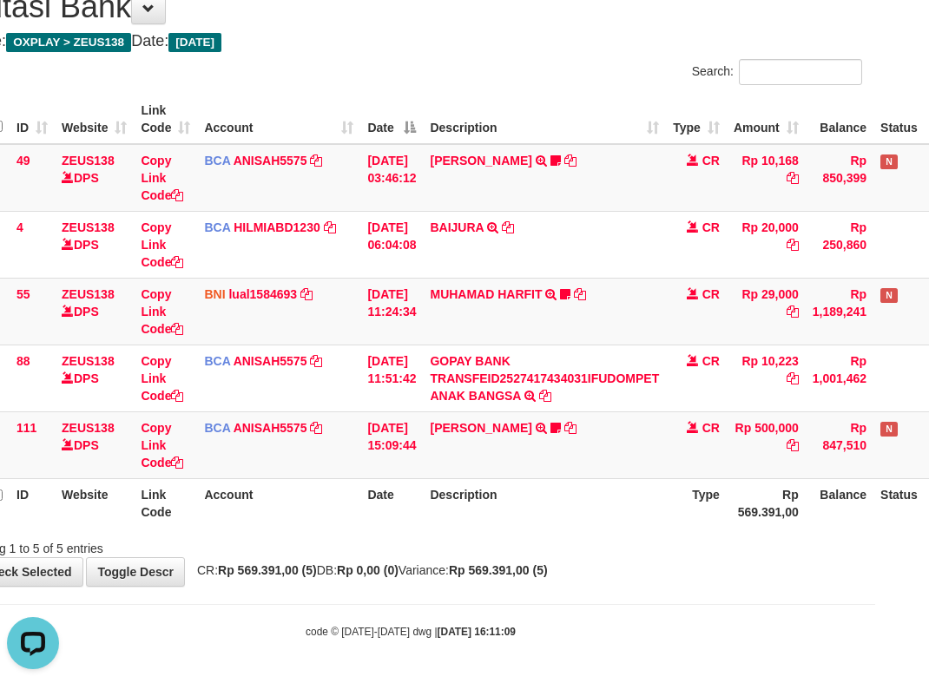
drag, startPoint x: 505, startPoint y: 457, endPoint x: 520, endPoint y: 517, distance: 61.7
click at [507, 478] on table "ID Website Link Code Account Date Description Type Amount Balance Status Action…" at bounding box center [477, 311] width 1036 height 433
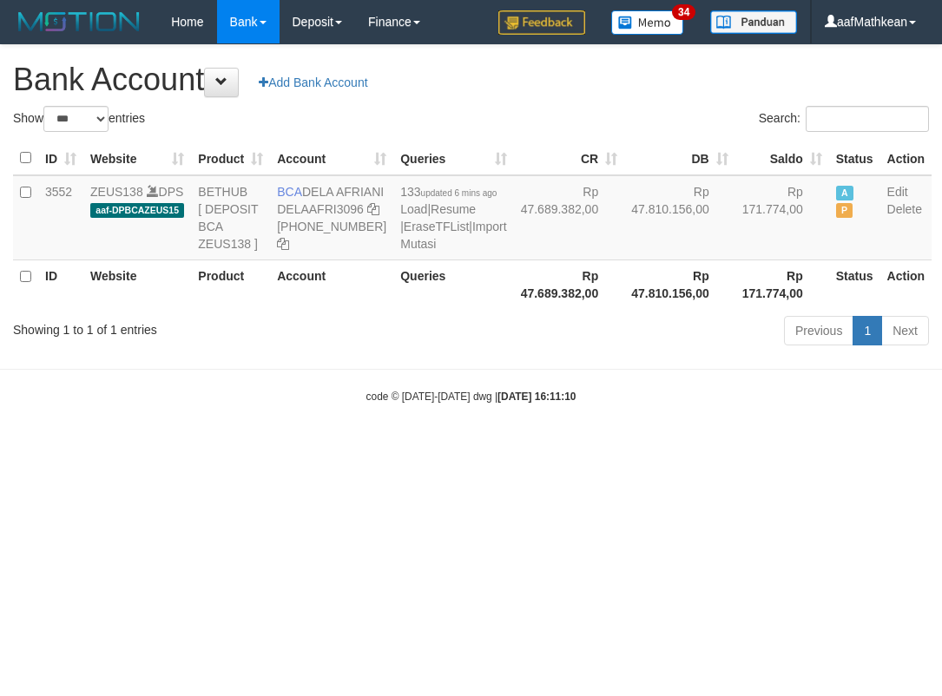
select select "***"
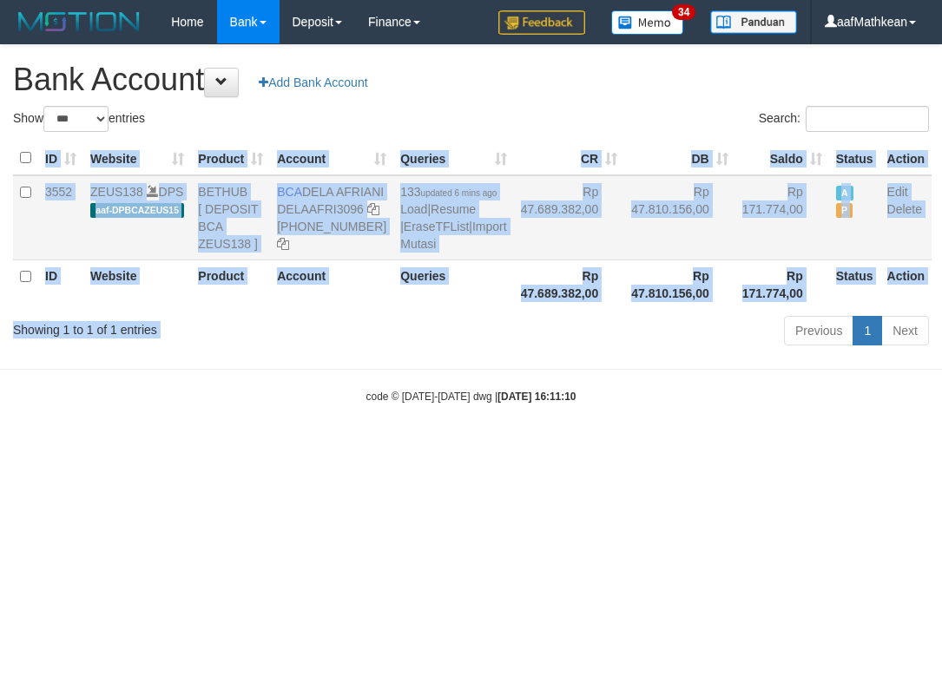
drag, startPoint x: 307, startPoint y: 192, endPoint x: 325, endPoint y: 207, distance: 22.8
click at [325, 207] on td "BCA DELA AFRIANI DELAAFRI3096 [PHONE_NUMBER]" at bounding box center [331, 217] width 123 height 85
copy td "DELA AFRIANI"
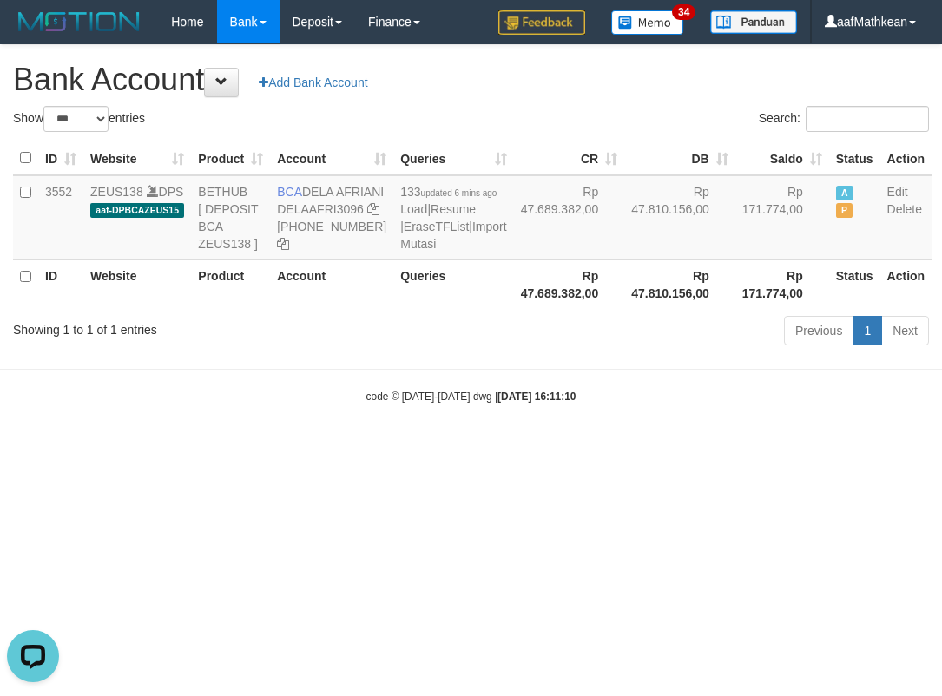
click at [713, 448] on html "Toggle navigation Home Bank Account List Load By Website Group [OXPLAY] ZEUS138…" at bounding box center [471, 224] width 942 height 448
drag, startPoint x: 676, startPoint y: 477, endPoint x: 1460, endPoint y: 388, distance: 788.9
click at [941, 388] on html "Toggle navigation Home Bank Account List Load By Website Group [OXPLAY] ZEUS138…" at bounding box center [471, 224] width 942 height 448
select select "***"
drag, startPoint x: 493, startPoint y: 299, endPoint x: 905, endPoint y: 471, distance: 445.9
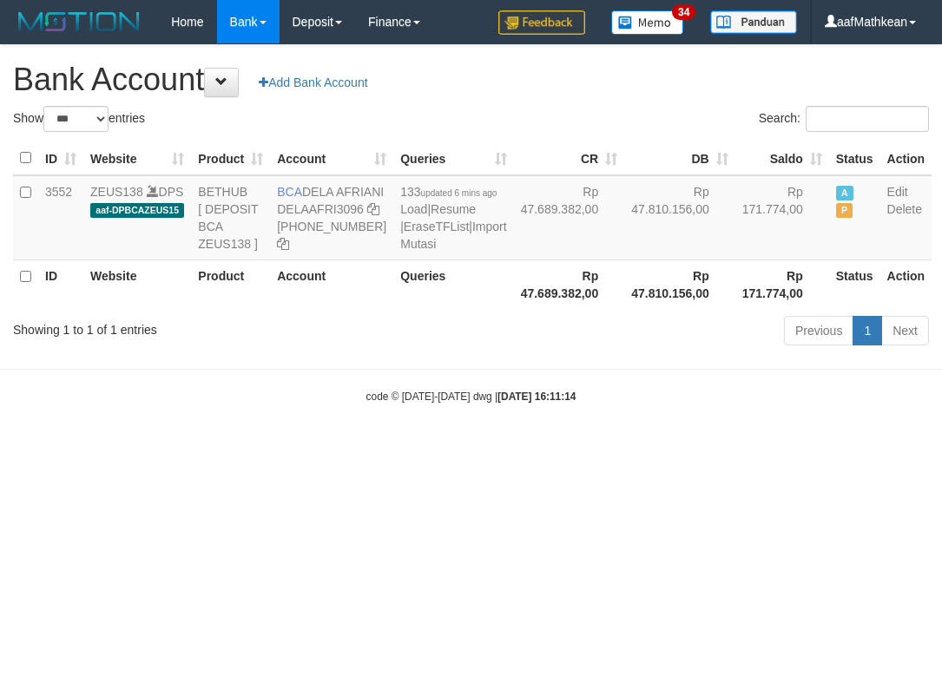
click at [534, 309] on table "ID Website Product Account Queries CR [PERSON_NAME] Status Action 3552 ZEUS138 …" at bounding box center [472, 225] width 918 height 168
drag, startPoint x: 905, startPoint y: 471, endPoint x: 1277, endPoint y: 567, distance: 384.4
click at [941, 448] on html "Toggle navigation Home Bank Account List Load By Website Group [OXPLAY] ZEUS138…" at bounding box center [471, 224] width 942 height 448
select select "***"
click at [662, 448] on html "Toggle navigation Home Bank Account List Load By Website Group [OXPLAY] ZEUS138…" at bounding box center [471, 224] width 942 height 448
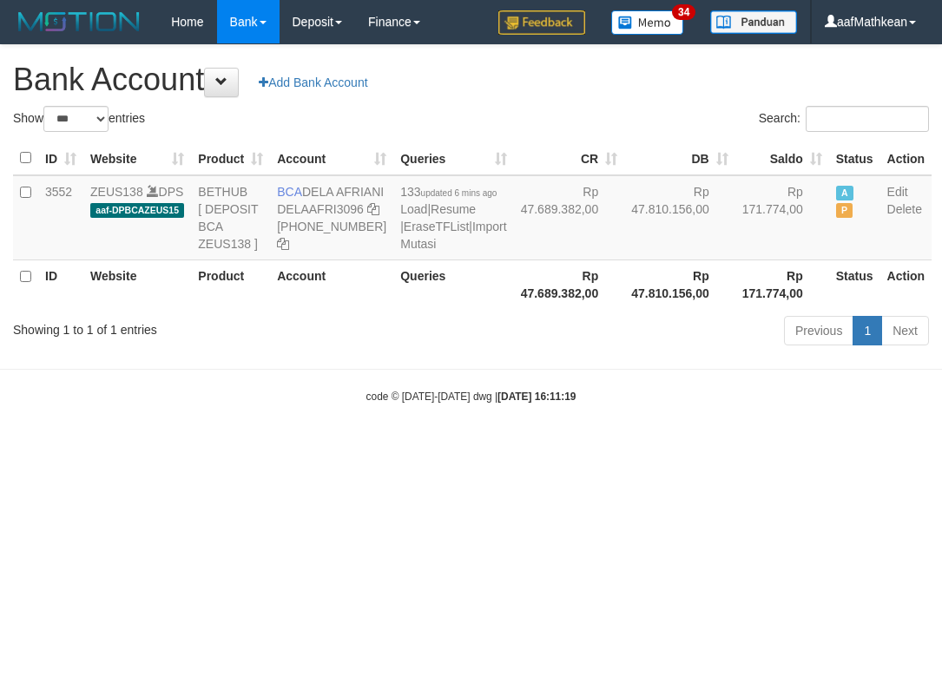
select select "***"
drag, startPoint x: 529, startPoint y: 470, endPoint x: 519, endPoint y: 450, distance: 22.1
click at [523, 448] on body "Toggle navigation Home Bank Account List Load By Website Group [OXPLAY] ZEUS138…" at bounding box center [471, 224] width 942 height 448
select select "***"
click at [367, 215] on icon at bounding box center [373, 209] width 12 height 12
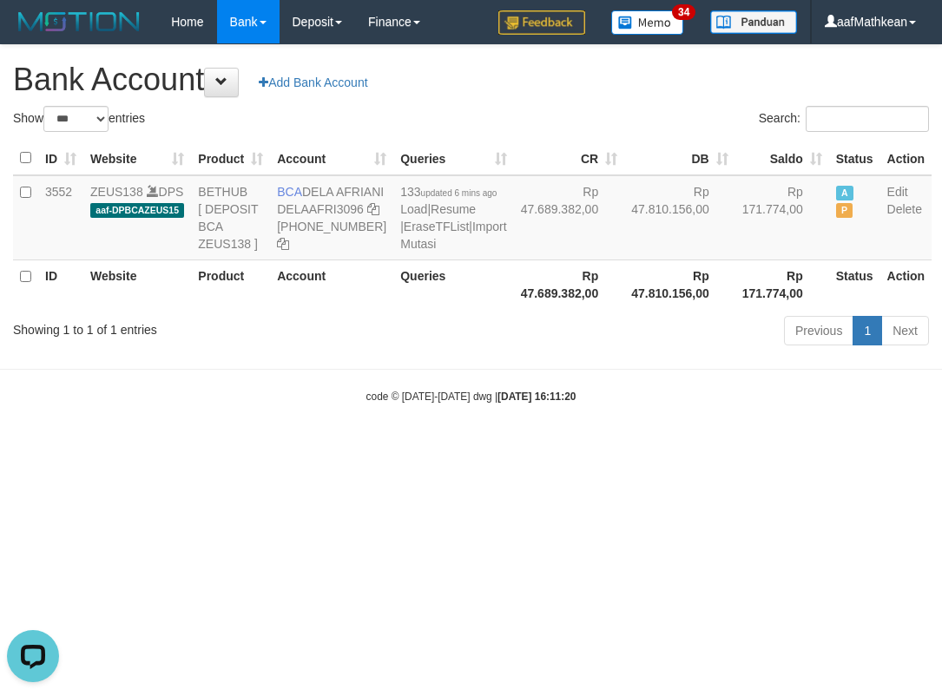
click at [475, 448] on body "Toggle navigation Home Bank Account List Load By Website Group [OXPLAY] ZEUS138…" at bounding box center [471, 224] width 942 height 448
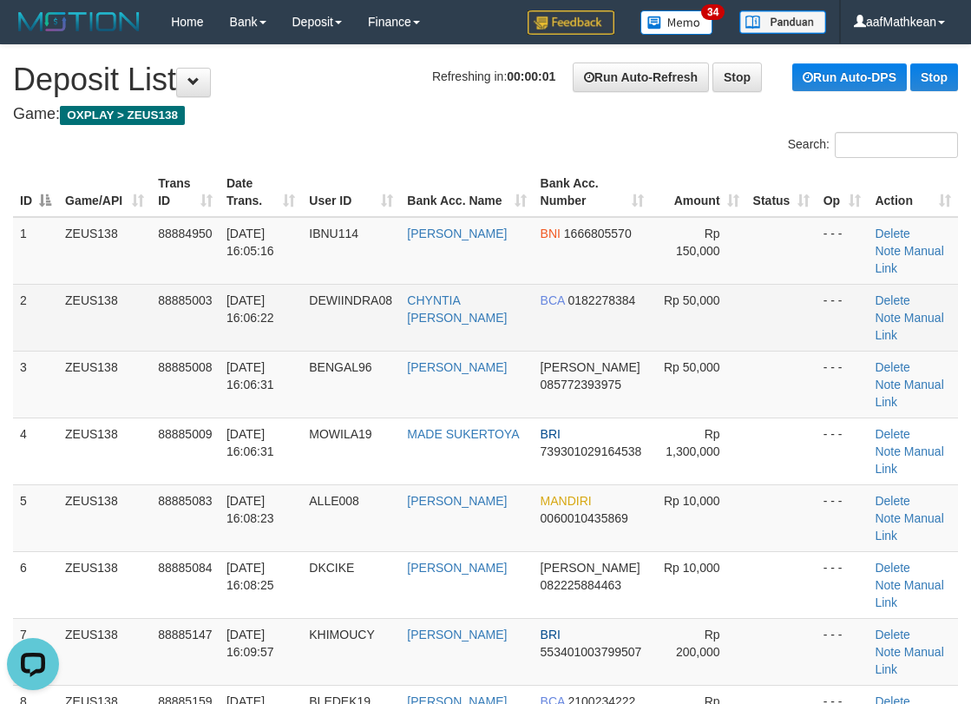
drag, startPoint x: 42, startPoint y: 286, endPoint x: 140, endPoint y: 202, distance: 129.3
click at [43, 286] on td "2" at bounding box center [35, 317] width 45 height 67
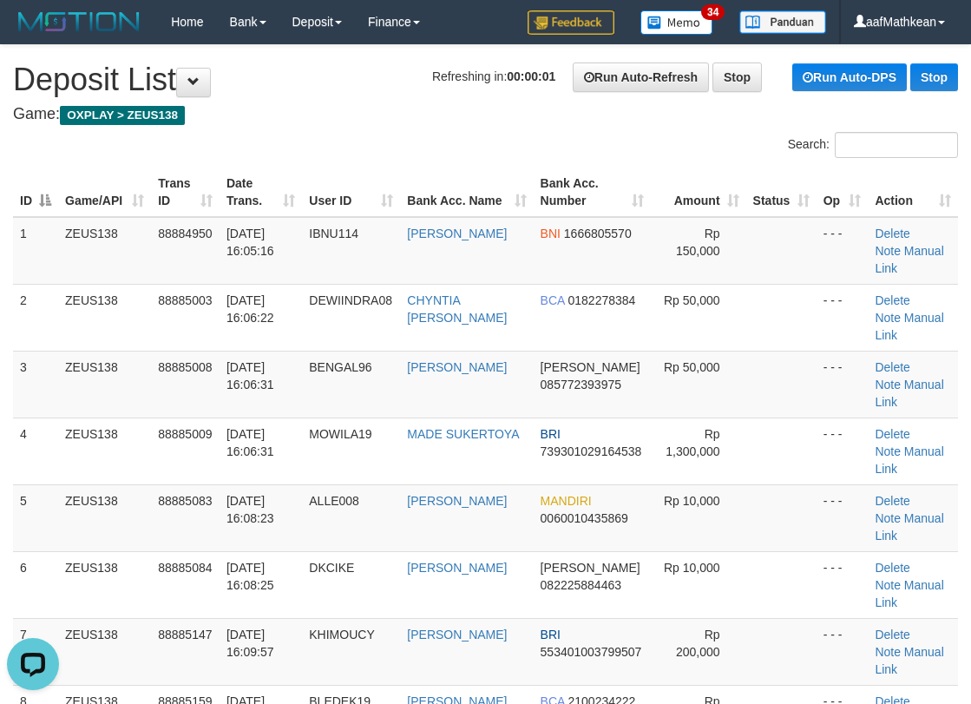
click at [181, 187] on th "Trans ID" at bounding box center [185, 192] width 69 height 49
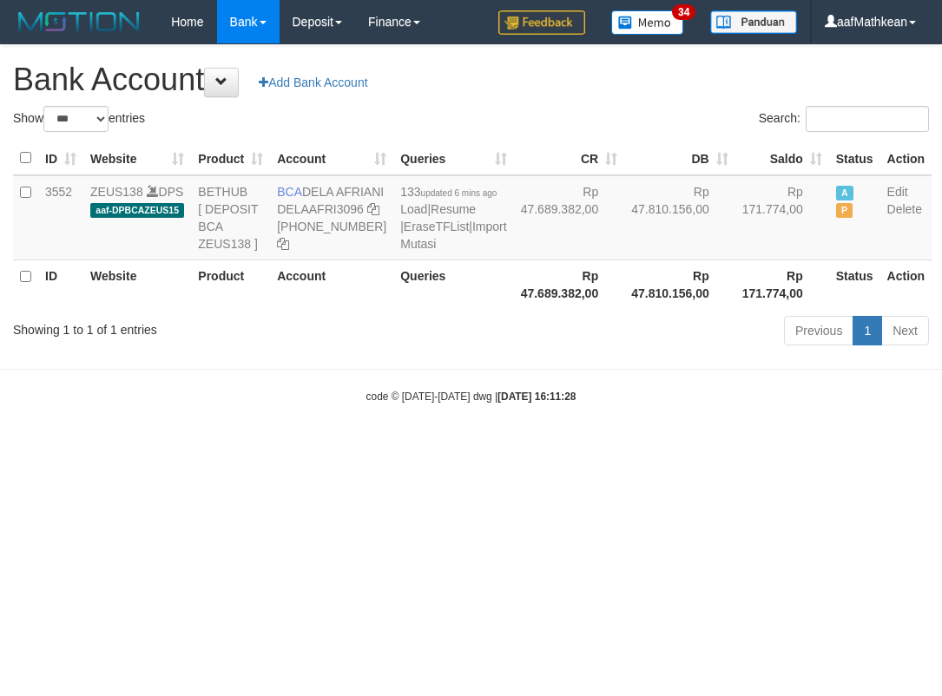
select select "***"
click at [603, 448] on body "Toggle navigation Home Bank Account List Load By Website Group [OXPLAY] ZEUS138…" at bounding box center [471, 224] width 942 height 448
drag, startPoint x: 608, startPoint y: 476, endPoint x: 576, endPoint y: 461, distance: 35.3
click at [608, 448] on body "Toggle navigation Home Bank Account List Load By Website Group [OXPLAY] ZEUS138…" at bounding box center [471, 224] width 942 height 448
drag, startPoint x: 576, startPoint y: 461, endPoint x: 620, endPoint y: 411, distance: 67.0
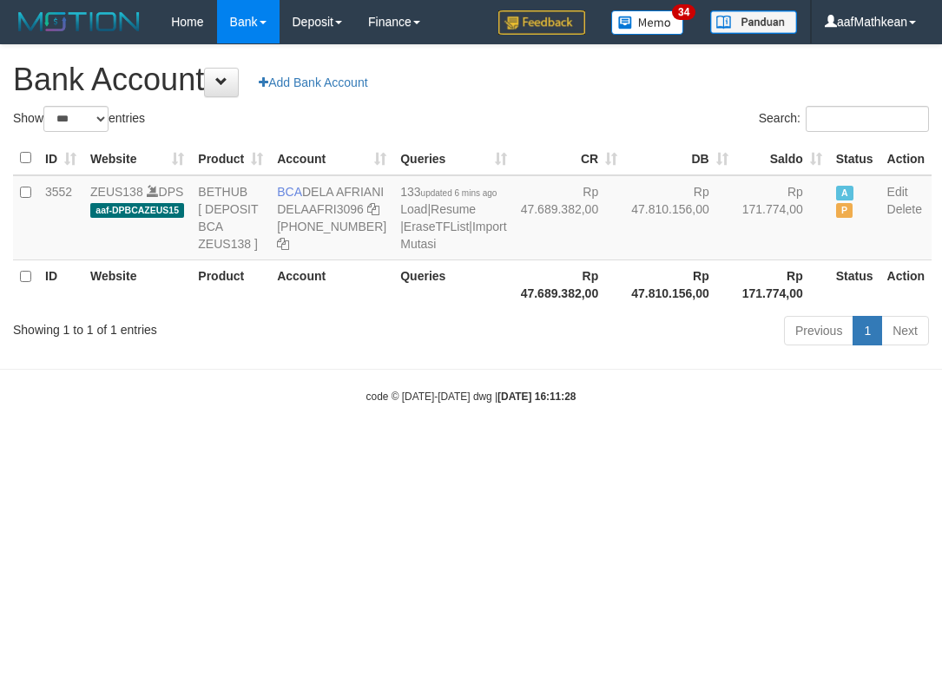
click at [557, 433] on body "Toggle navigation Home Bank Account List Load By Website Group [OXPLAY] ZEUS138…" at bounding box center [471, 224] width 942 height 448
select select "***"
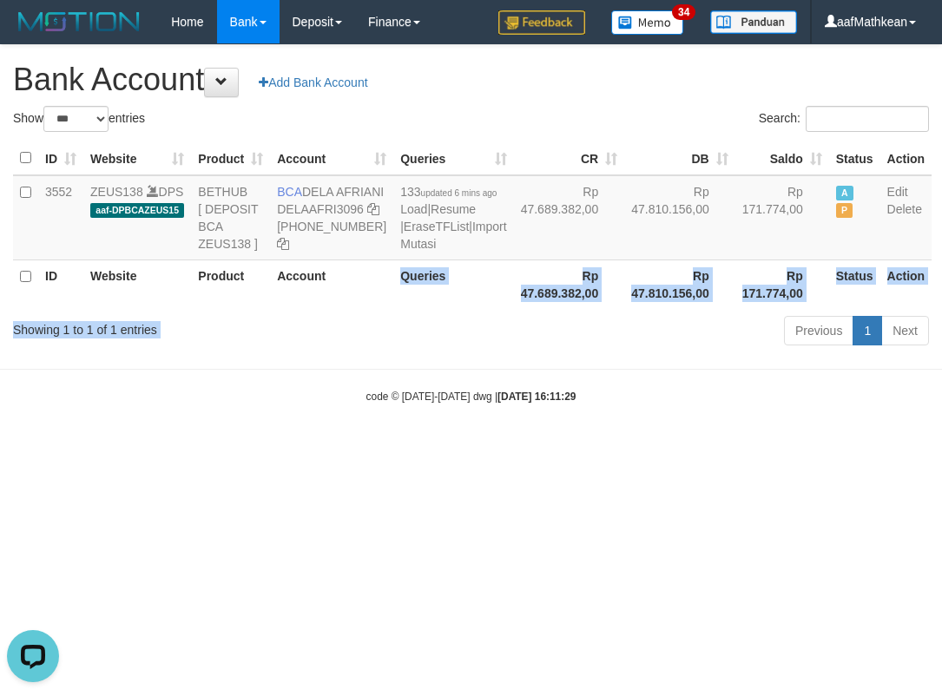
click at [366, 346] on div "Show ** ** ** *** *** entries Search: ID Website Product Account Queries CR [PE…" at bounding box center [471, 229] width 916 height 246
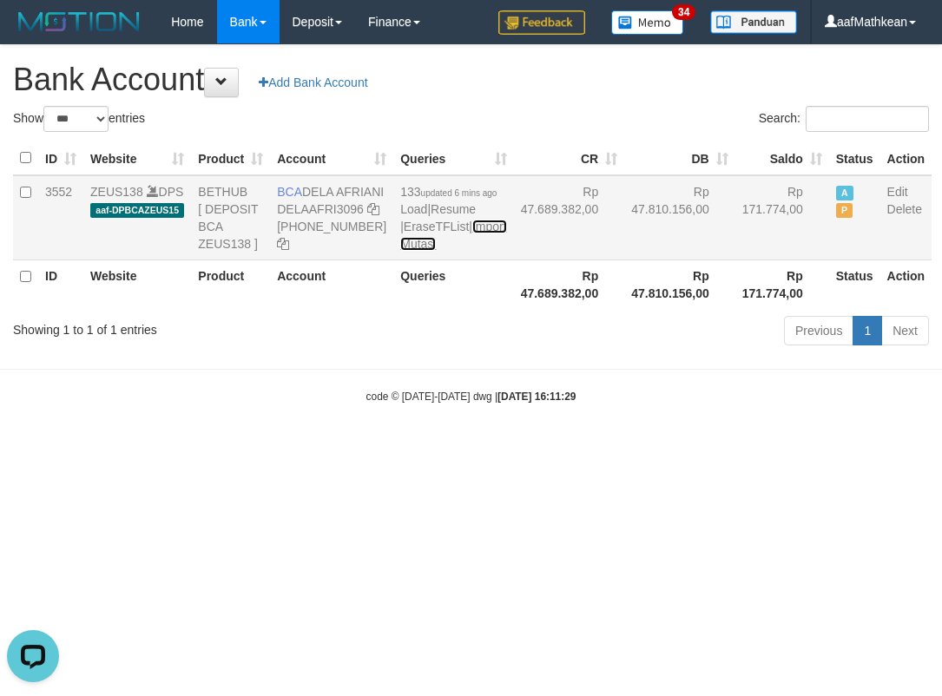
click at [400, 251] on link "Import Mutasi" at bounding box center [453, 235] width 106 height 31
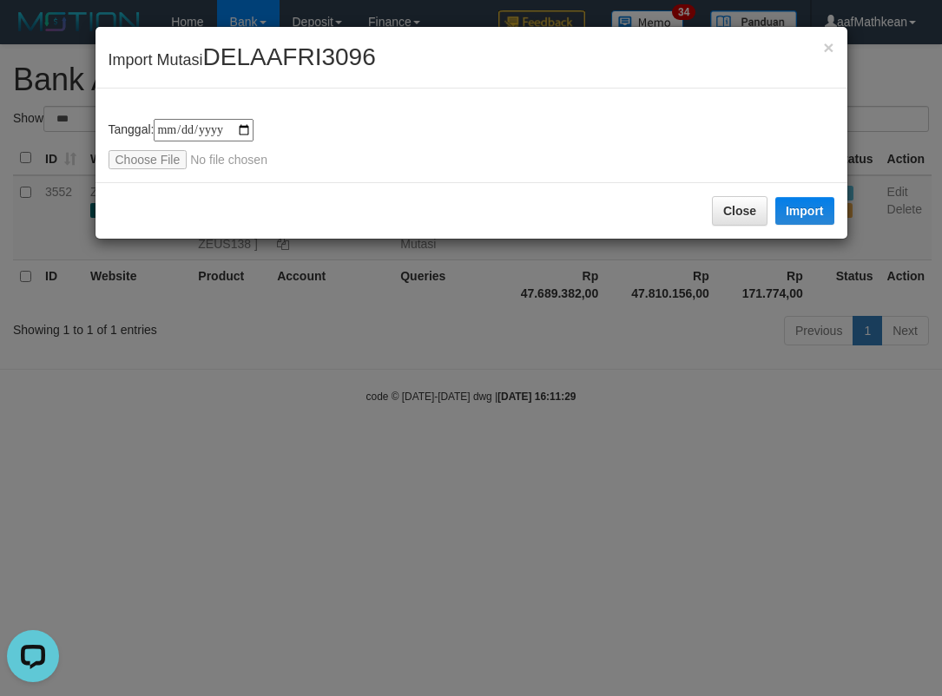
click at [135, 160] on input "file" at bounding box center [224, 159] width 230 height 19
type input "**********"
drag, startPoint x: 812, startPoint y: 206, endPoint x: 392, endPoint y: 1, distance: 466.6
click at [807, 205] on button "Import" at bounding box center [804, 211] width 59 height 28
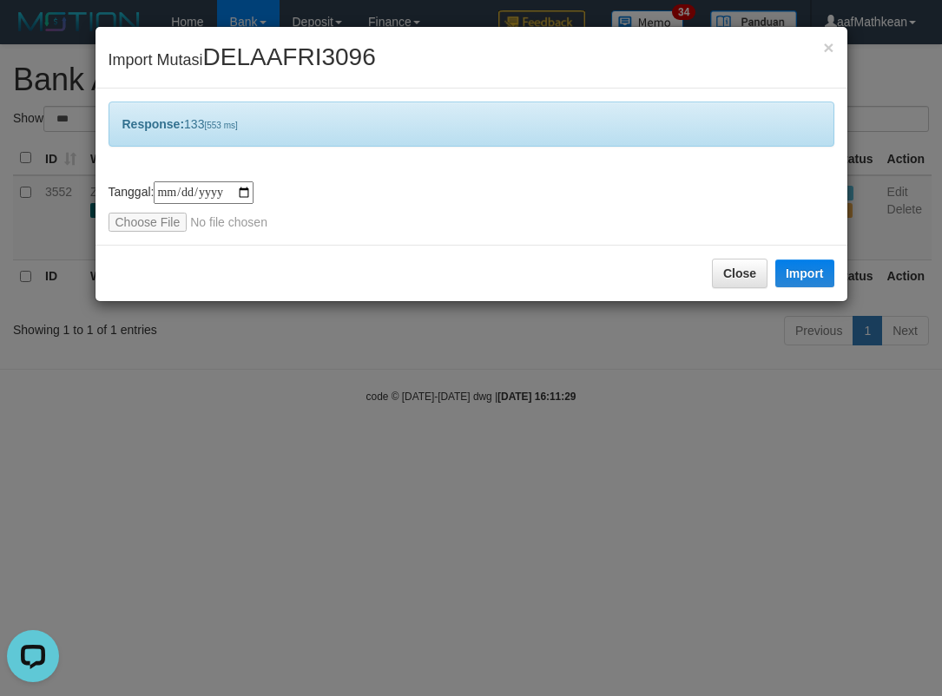
drag, startPoint x: 510, startPoint y: 481, endPoint x: 391, endPoint y: 353, distance: 173.8
click at [504, 489] on div "**********" at bounding box center [471, 348] width 942 height 696
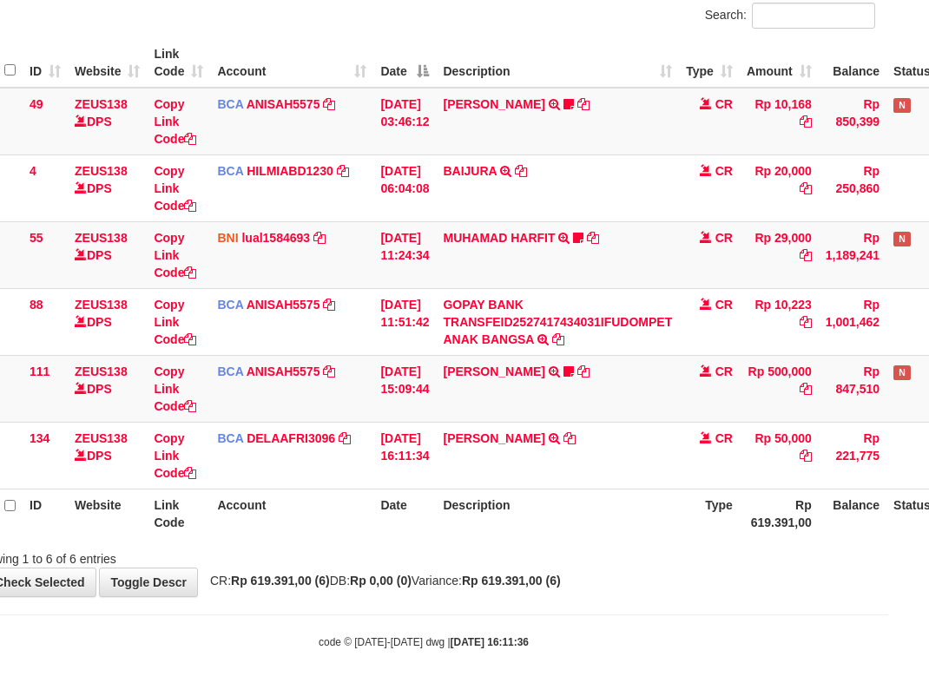
scroll to position [140, 41]
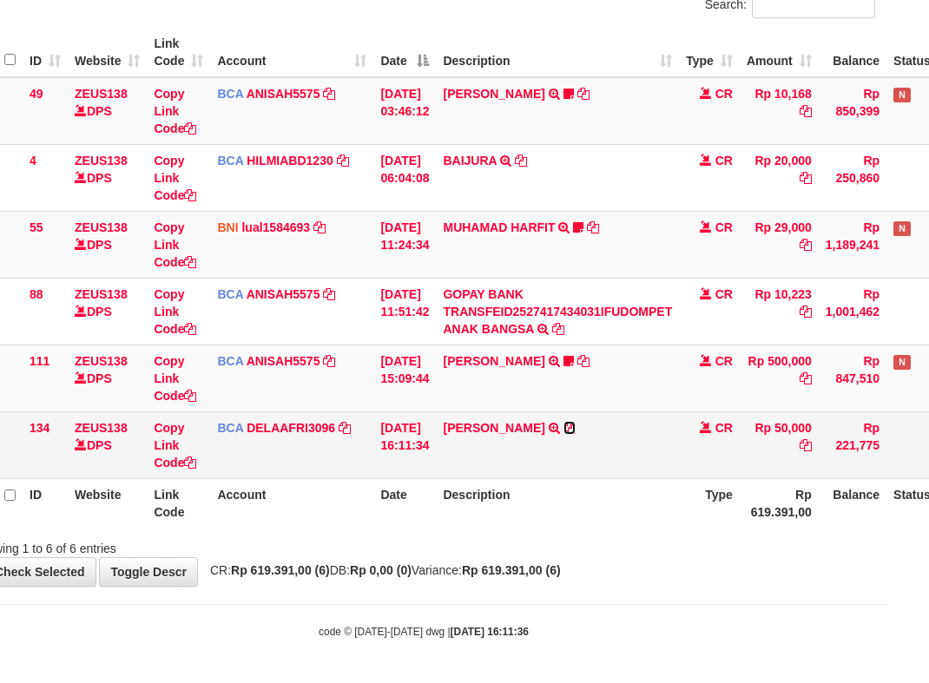
drag, startPoint x: 526, startPoint y: 422, endPoint x: 537, endPoint y: 418, distance: 11.8
click at [563, 422] on icon at bounding box center [569, 428] width 12 height 12
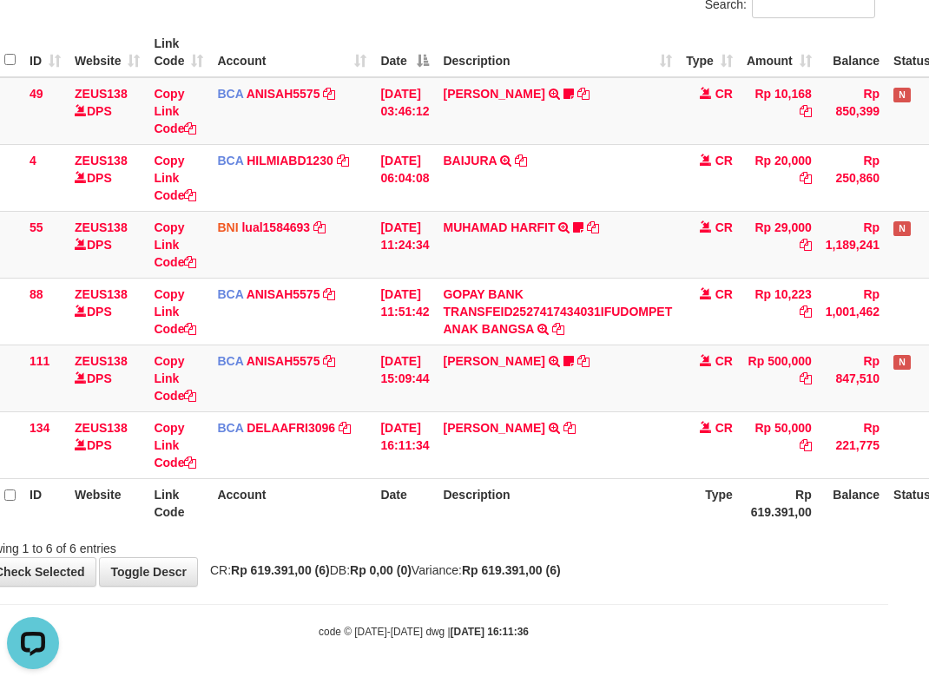
scroll to position [0, 0]
click at [352, 309] on tbody "49 ZEUS138 DPS Copy Link Code BCA ANISAH5575 DPS [PERSON_NAME] mutasi_20251001_…" at bounding box center [490, 278] width 1036 height 402
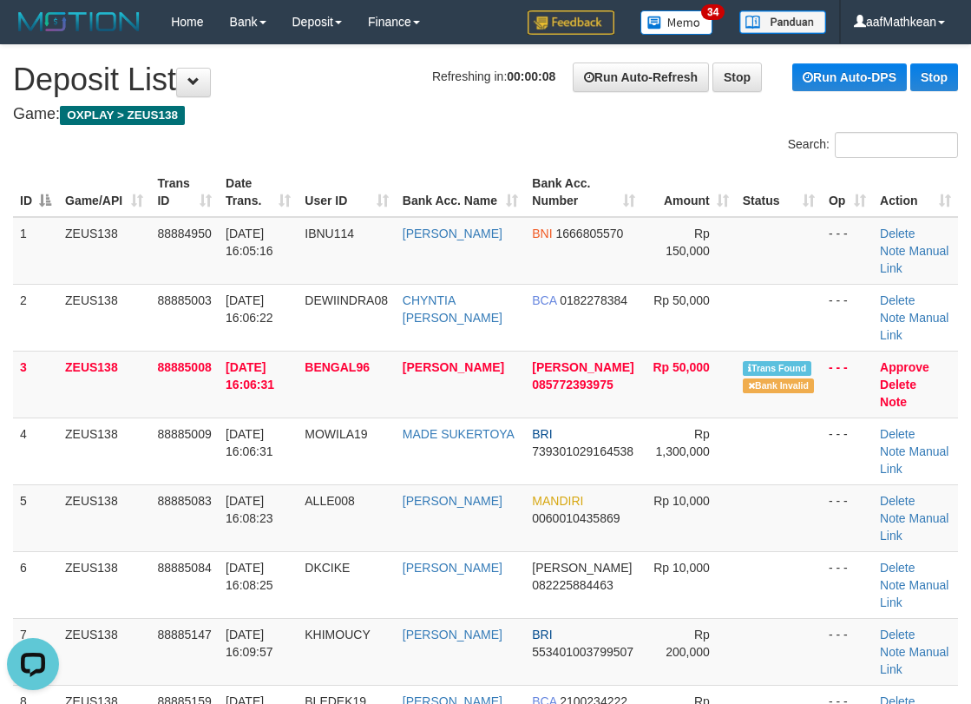
click at [475, 149] on div "Search:" at bounding box center [485, 147] width 971 height 30
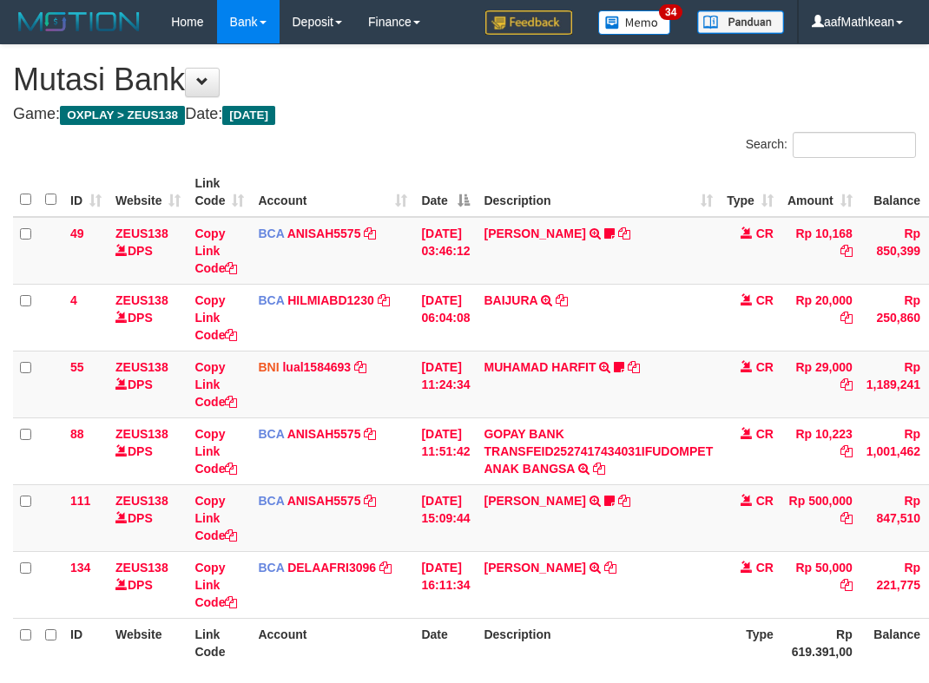
scroll to position [131, 41]
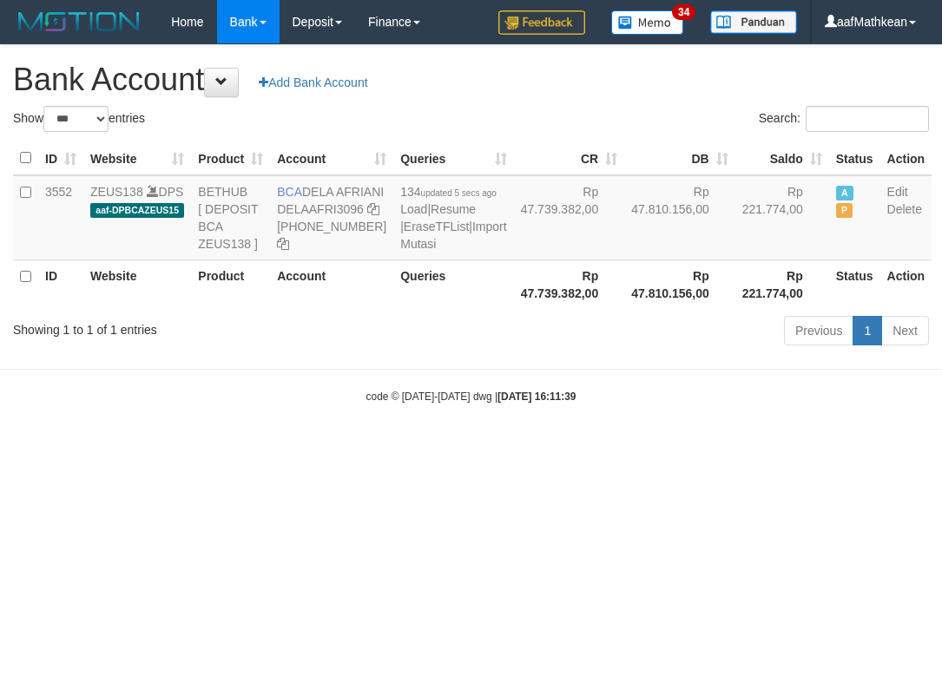
select select "***"
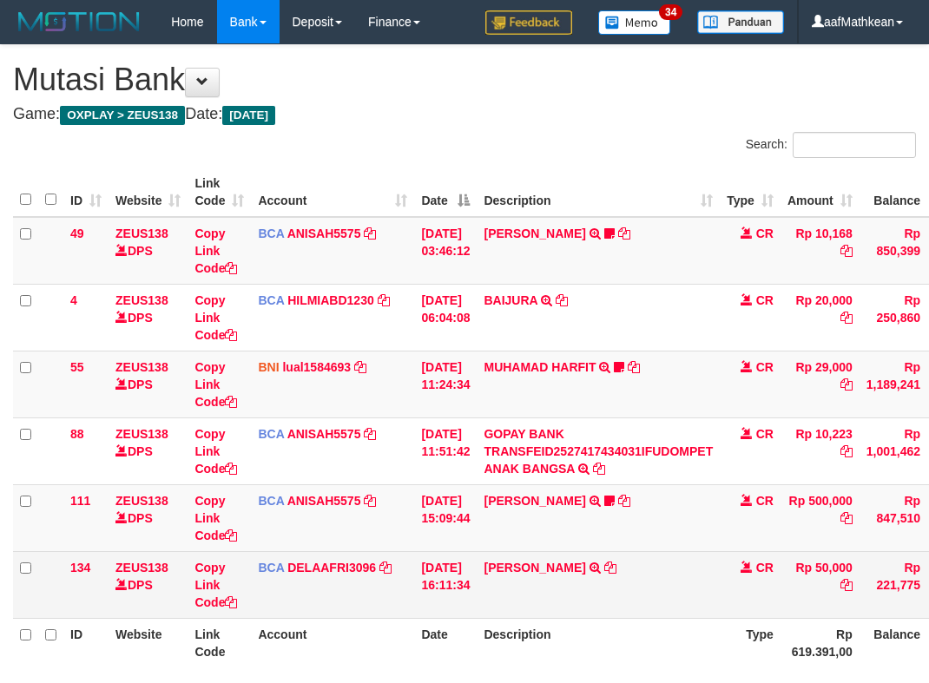
scroll to position [131, 41]
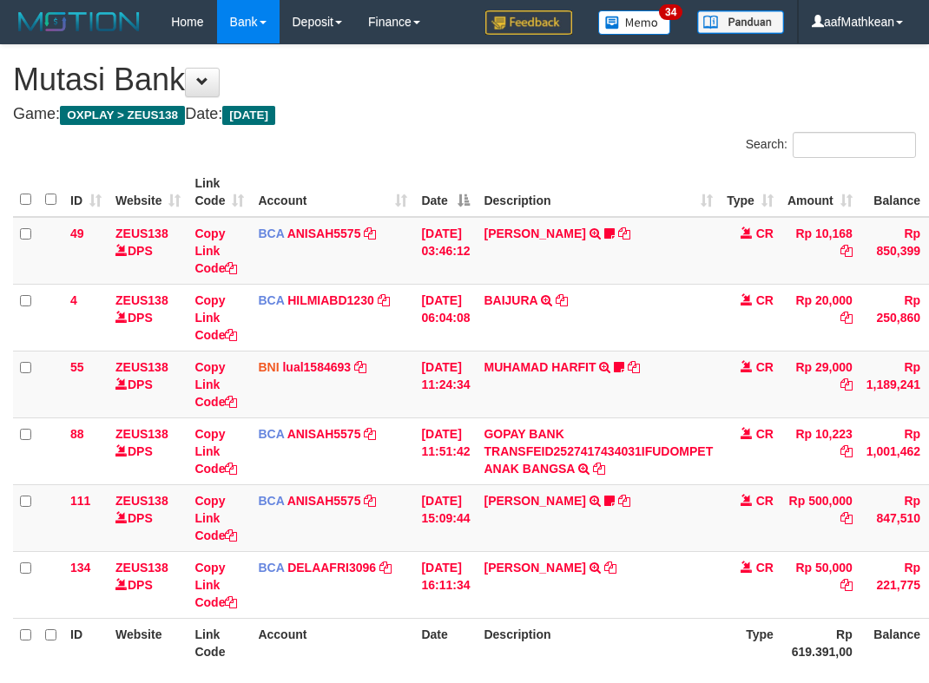
scroll to position [131, 41]
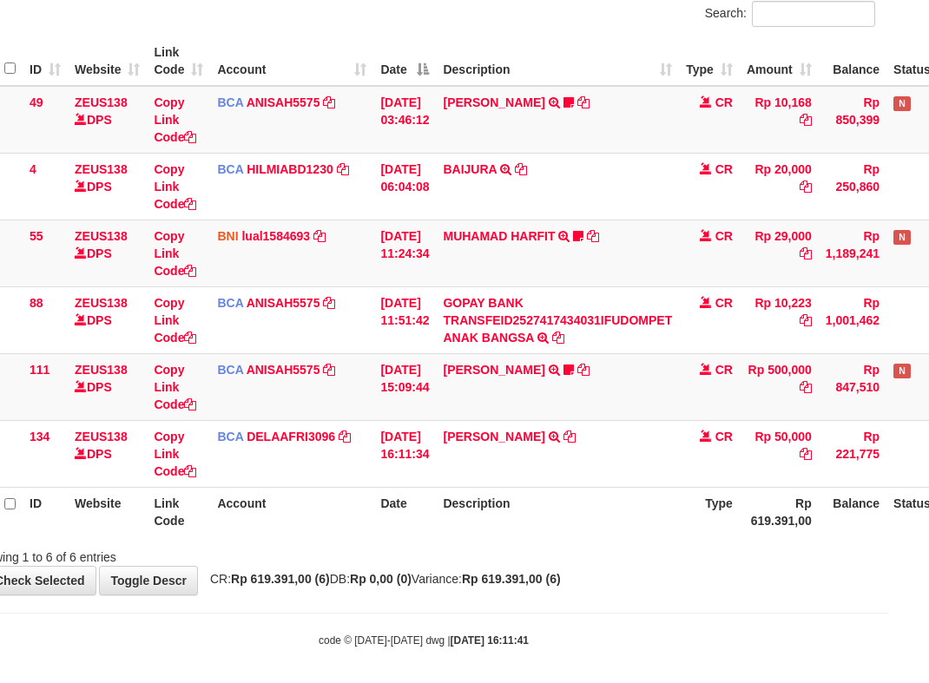
click at [248, 546] on div "Showing 1 to 6 of 6 entries" at bounding box center [152, 554] width 361 height 24
click at [253, 546] on div "Showing 1 to 6 of 6 entries" at bounding box center [152, 554] width 361 height 24
click at [340, 541] on div "Search: ID Website Link Code Account Date Description Type Amount Balance Statu…" at bounding box center [423, 283] width 903 height 565
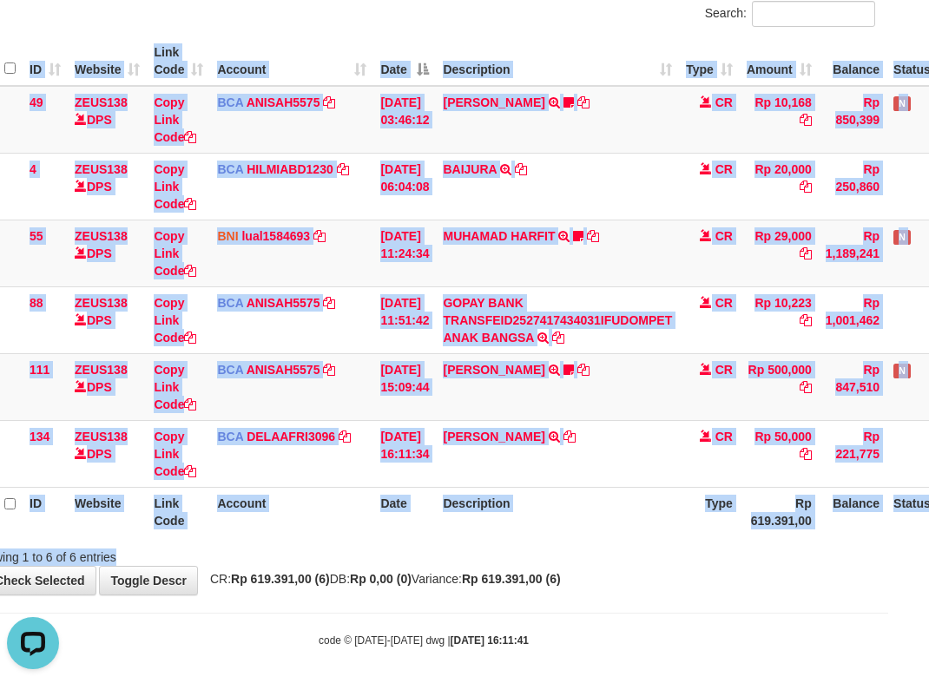
scroll to position [0, 0]
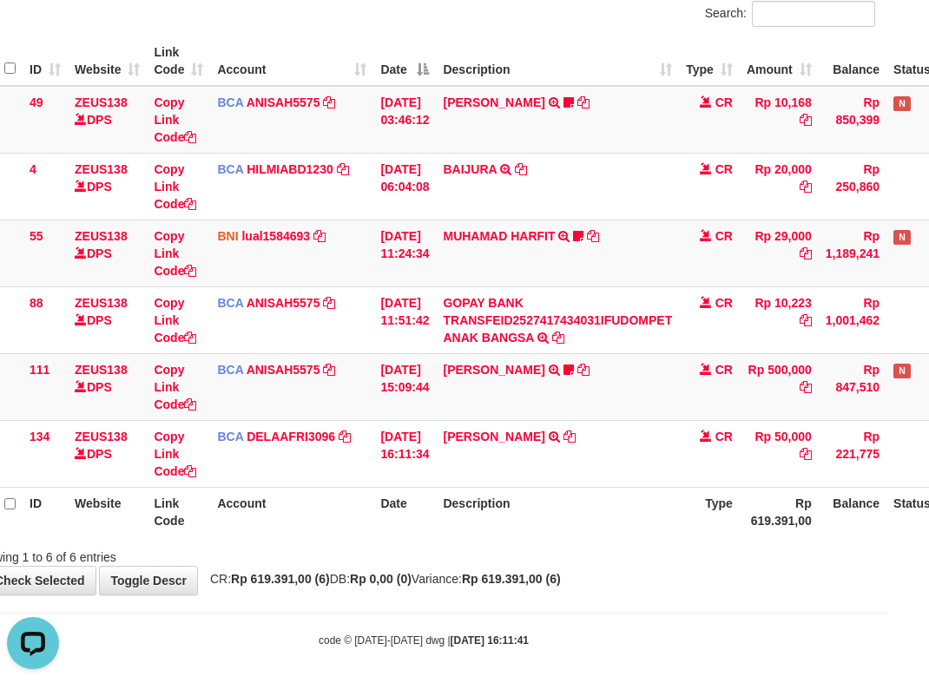
click at [785, 558] on div "Showing 1 to 6 of 6 entries" at bounding box center [423, 554] width 929 height 24
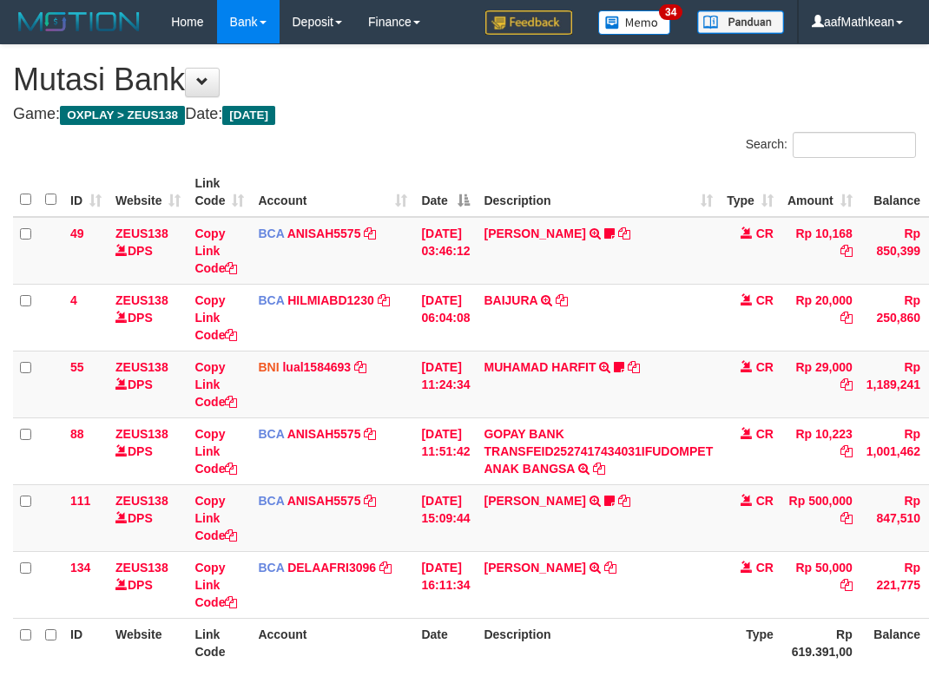
scroll to position [131, 132]
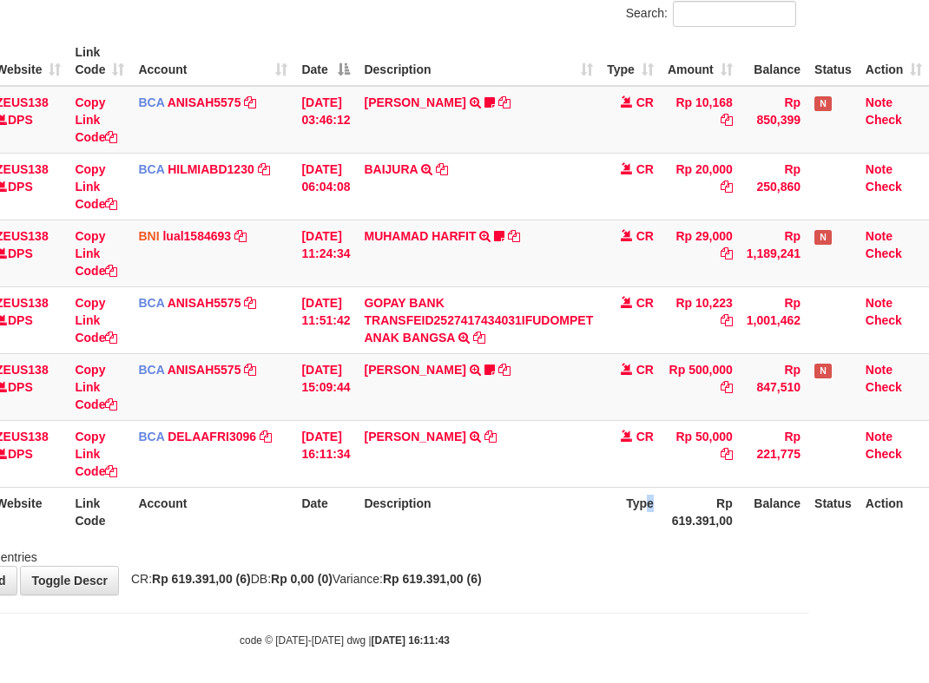
click at [651, 533] on th "Type" at bounding box center [630, 511] width 61 height 49
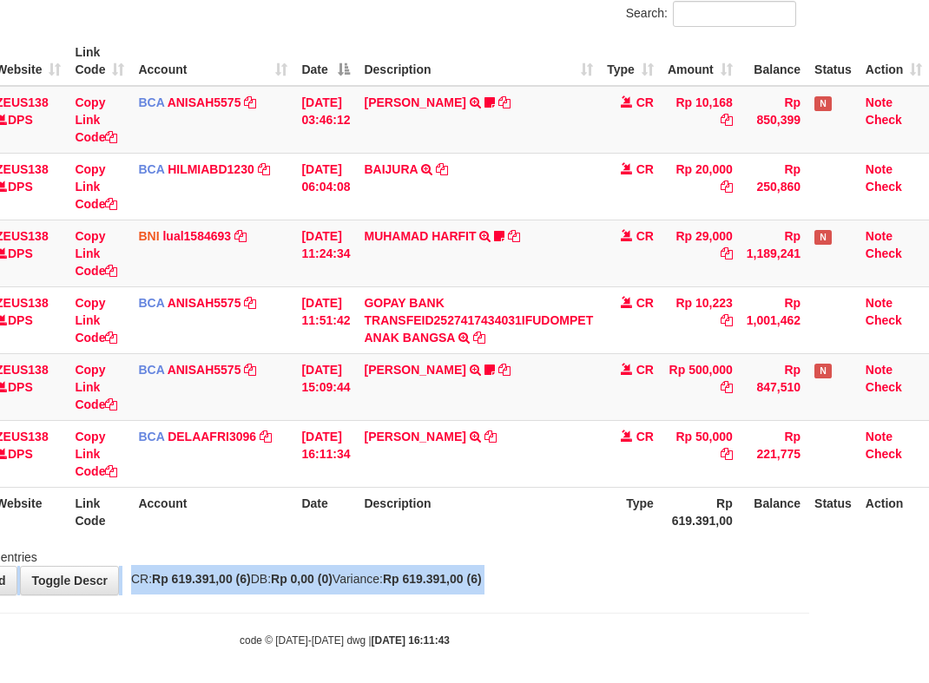
click at [809, 645] on html "Toggle navigation Home Bank Account List Load By Website Group [OXPLAY] ZEUS138…" at bounding box center [344, 280] width 929 height 823
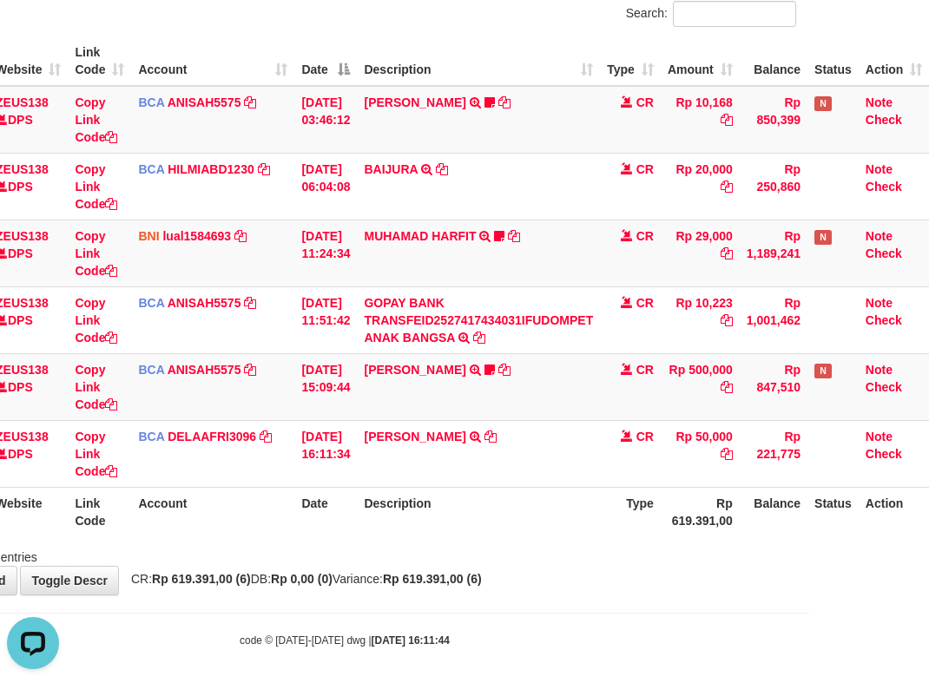
click at [464, 589] on div "**********" at bounding box center [344, 254] width 929 height 681
drag, startPoint x: 517, startPoint y: 580, endPoint x: 527, endPoint y: 581, distance: 9.6
click at [520, 580] on div "**********" at bounding box center [344, 254] width 929 height 681
drag, startPoint x: 553, startPoint y: 577, endPoint x: 595, endPoint y: 571, distance: 43.0
click at [561, 576] on div "**********" at bounding box center [344, 254] width 929 height 681
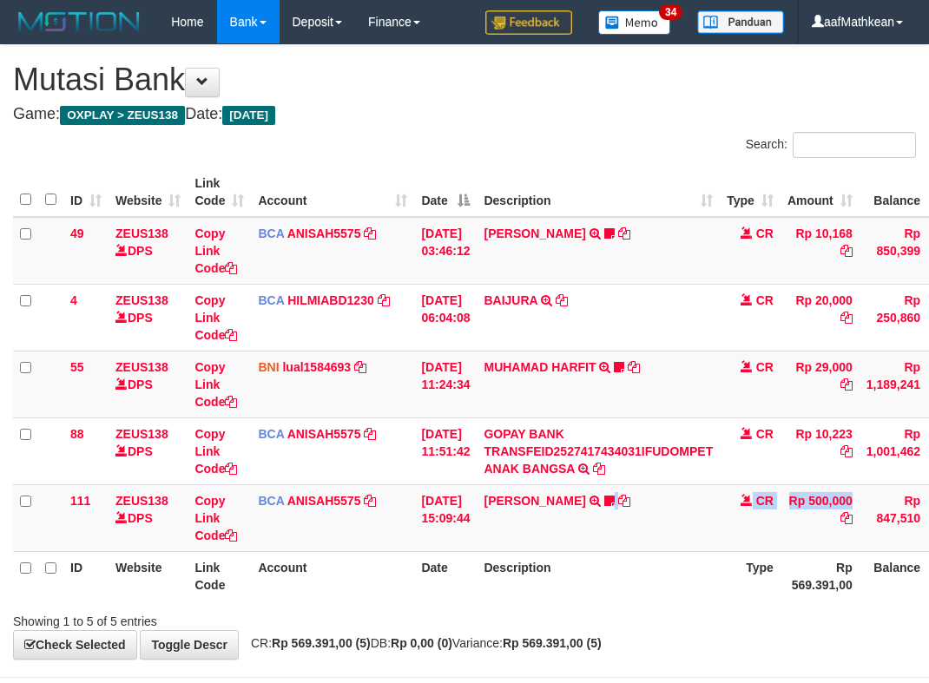
click at [928, 529] on html "Toggle navigation Home Bank Account List Load By Website Group [OXPLAY] ZEUS138…" at bounding box center [464, 378] width 929 height 756
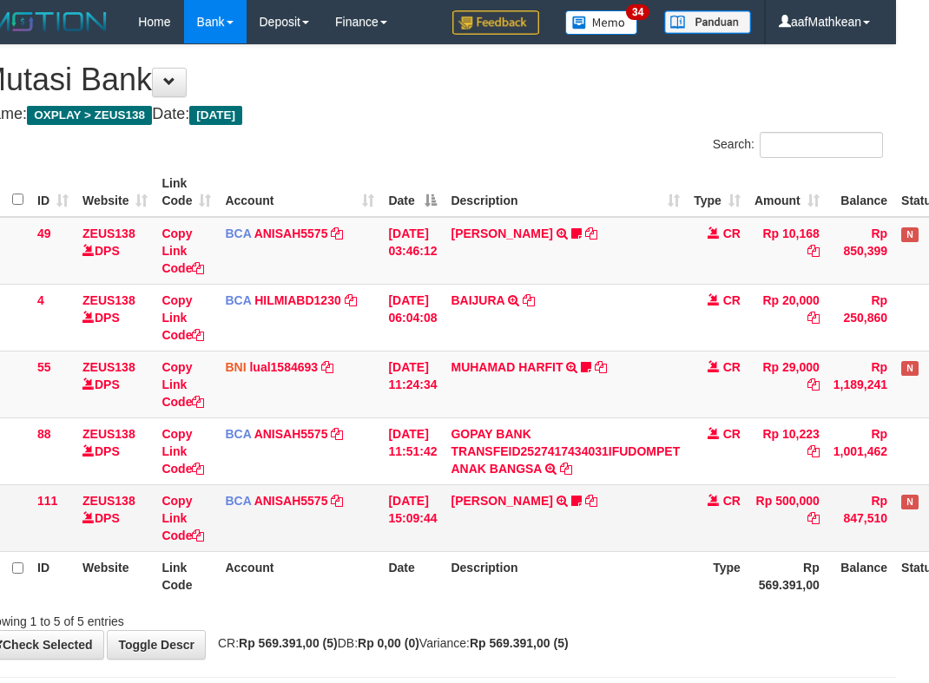
click at [429, 529] on td "[DATE] 15:09:44" at bounding box center [412, 517] width 63 height 67
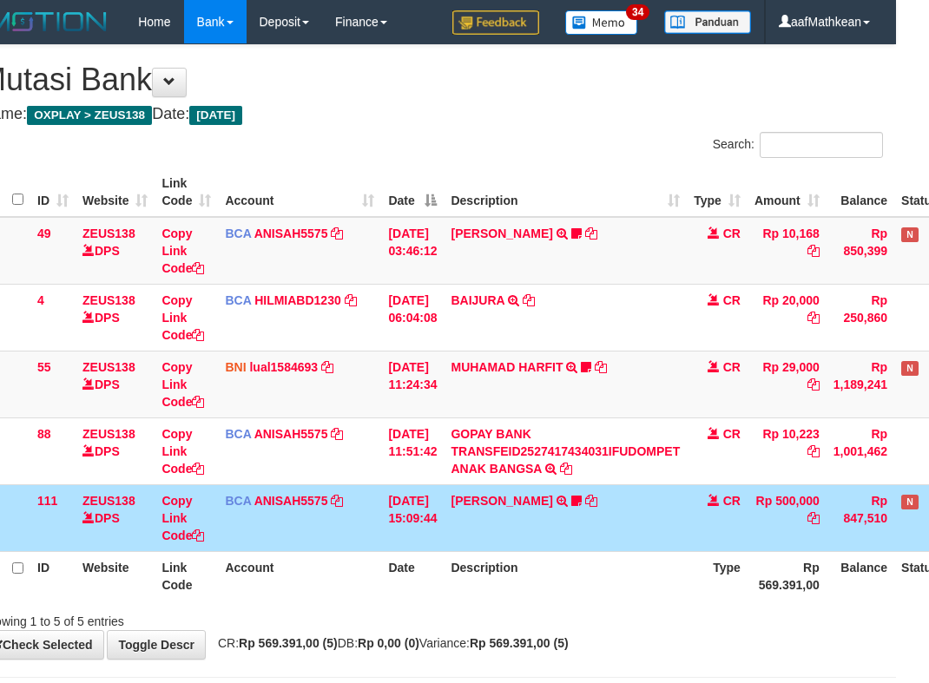
click at [459, 541] on tr "111 ZEUS138 DPS Copy Link Code BCA ANISAH5575 DPS ANISAH mutasi_20251001_3827 |…" at bounding box center [498, 517] width 1036 height 67
click at [473, 560] on th "Description" at bounding box center [565, 575] width 243 height 49
click at [518, 569] on th "Description" at bounding box center [565, 575] width 243 height 49
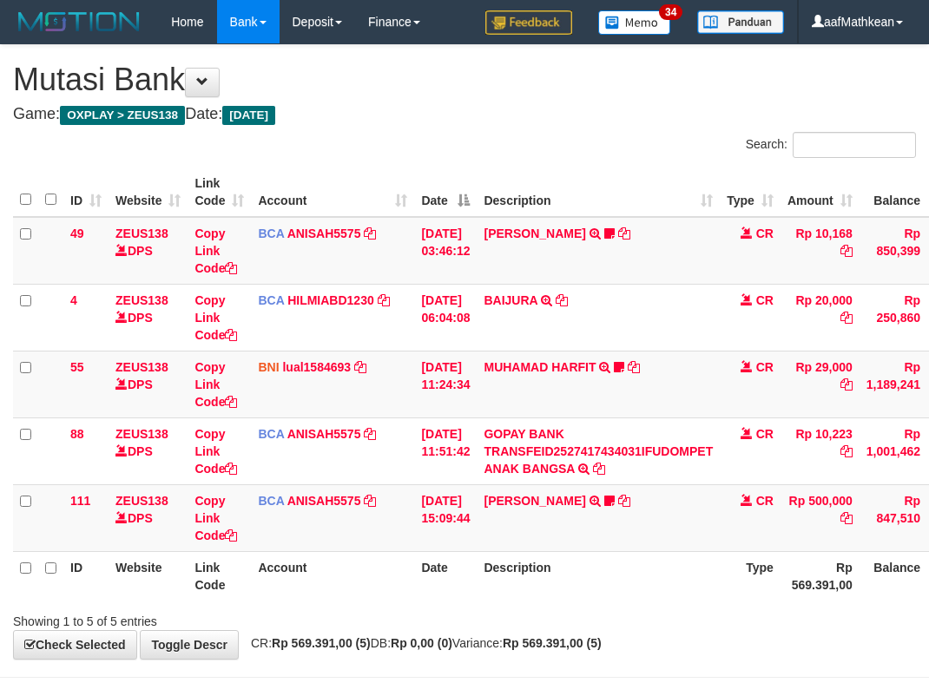
scroll to position [0, 33]
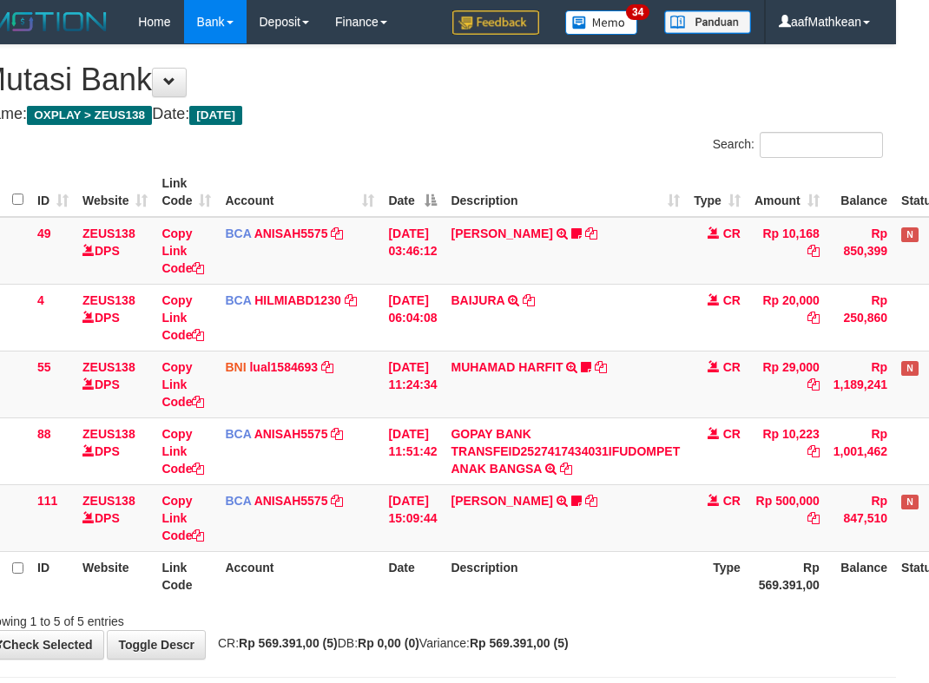
click at [589, 580] on th "Description" at bounding box center [565, 575] width 243 height 49
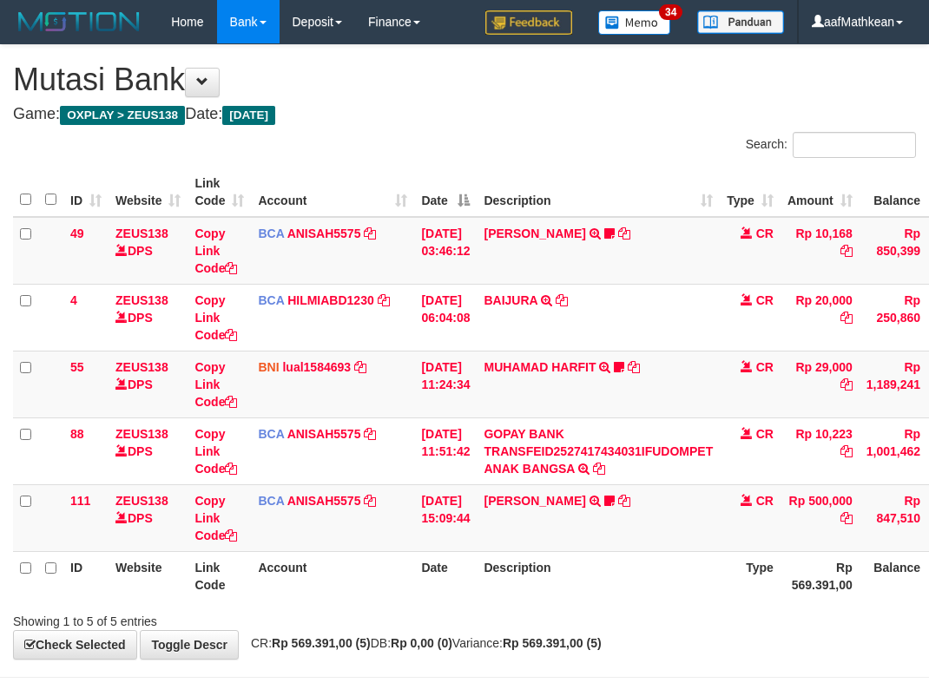
scroll to position [0, 33]
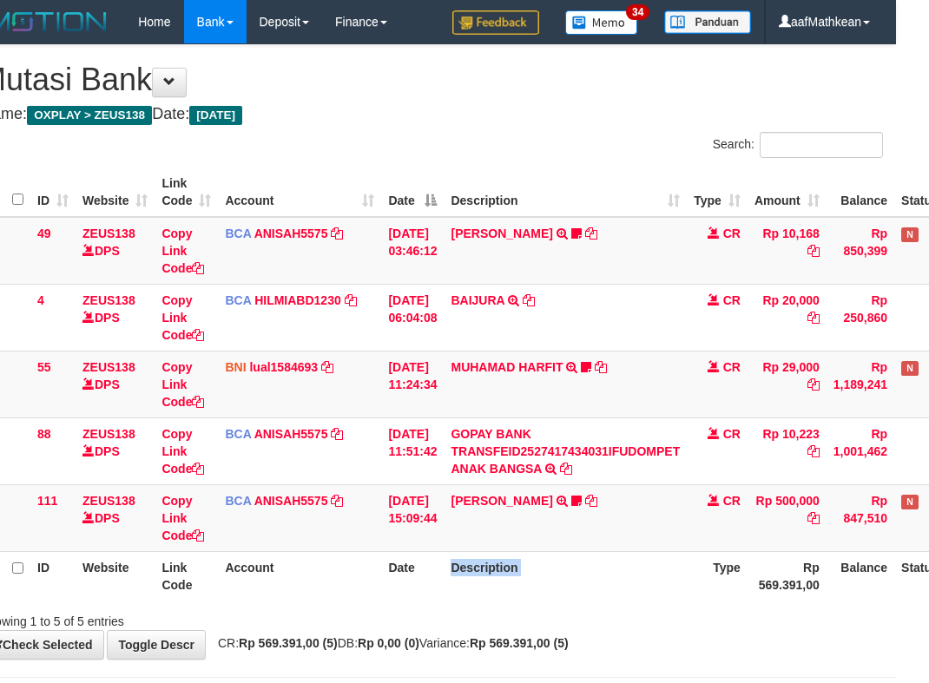
drag, startPoint x: 0, startPoint y: 0, endPoint x: 590, endPoint y: 582, distance: 828.7
click at [589, 581] on th "Description" at bounding box center [565, 575] width 243 height 49
click at [595, 585] on th "Description" at bounding box center [565, 575] width 243 height 49
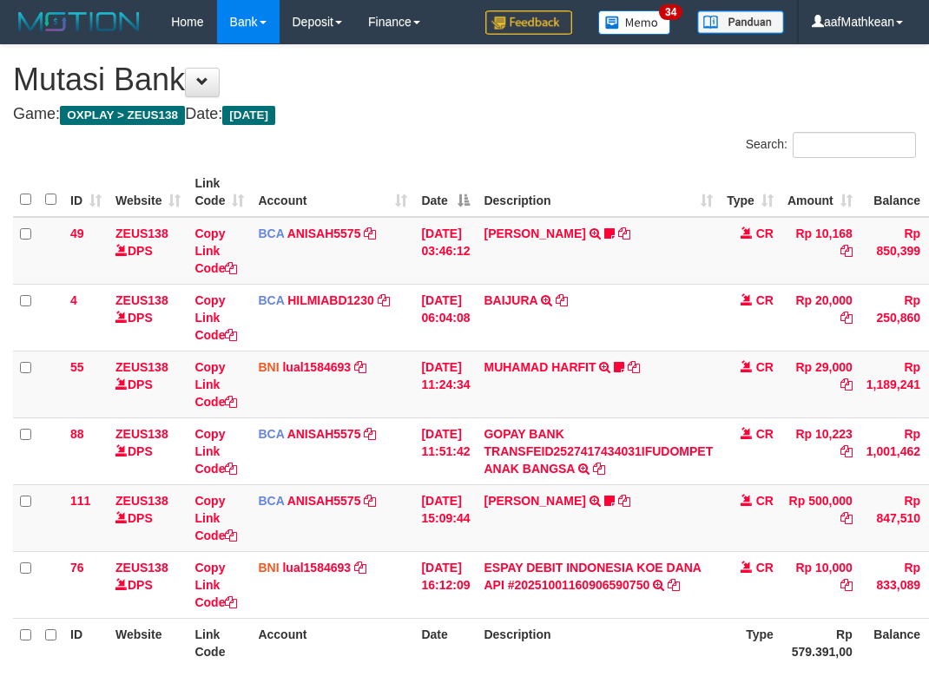
scroll to position [0, 33]
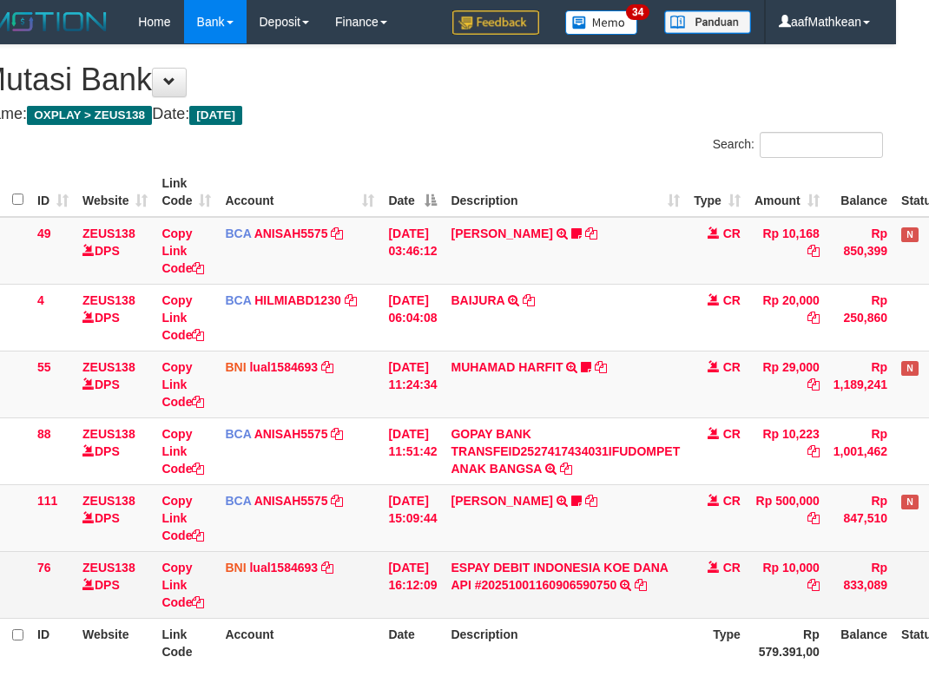
click at [451, 561] on link "ESPAY DEBIT INDONESIA KOE DANA API #20251001160906590750" at bounding box center [559, 576] width 217 height 31
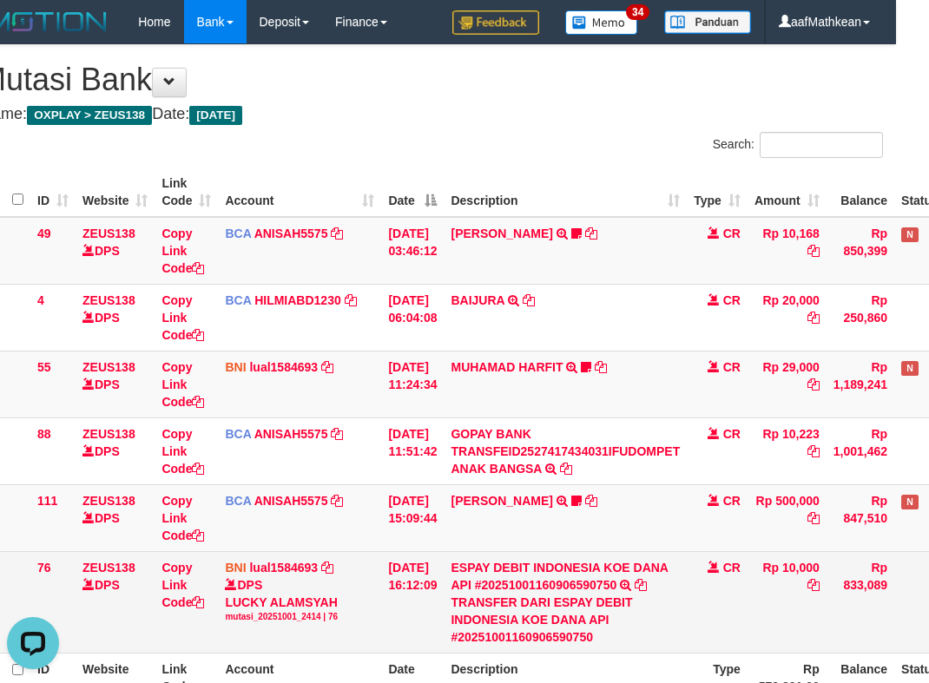
scroll to position [0, 0]
click at [451, 561] on link "ESPAY DEBIT INDONESIA KOE DANA API #20251001160906590750" at bounding box center [559, 576] width 217 height 31
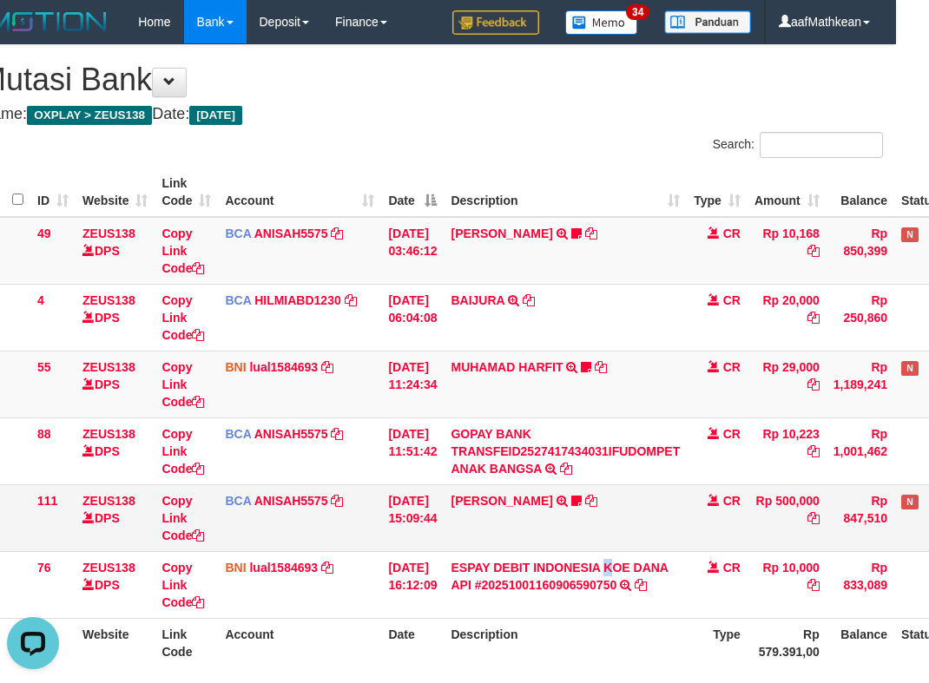
drag, startPoint x: 621, startPoint y: 554, endPoint x: 619, endPoint y: 510, distance: 44.3
click at [622, 538] on tbody "49 ZEUS138 DPS Copy Link Code BCA ANISAH5575 DPS [PERSON_NAME] mutasi_20251001_…" at bounding box center [498, 418] width 1036 height 402
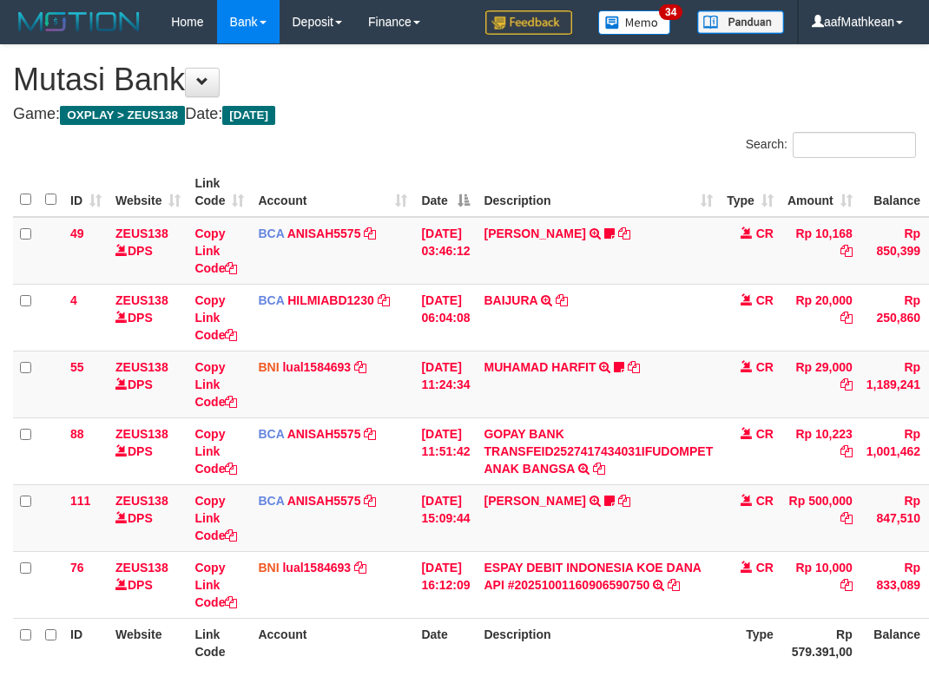
scroll to position [140, 33]
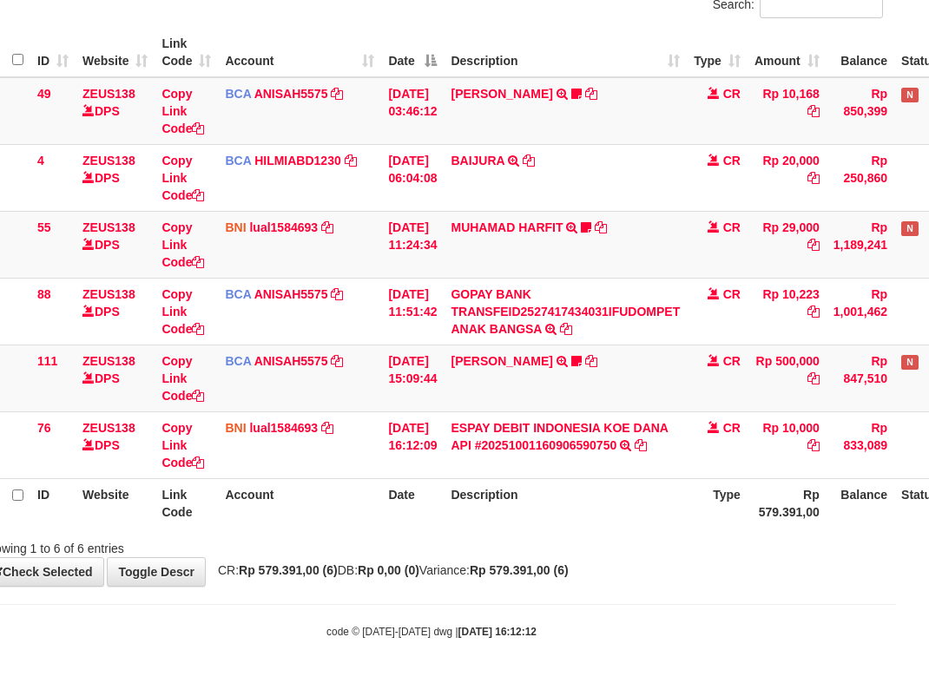
drag, startPoint x: 747, startPoint y: 495, endPoint x: 694, endPoint y: 533, distance: 65.3
click at [733, 506] on th "Type" at bounding box center [717, 502] width 61 height 49
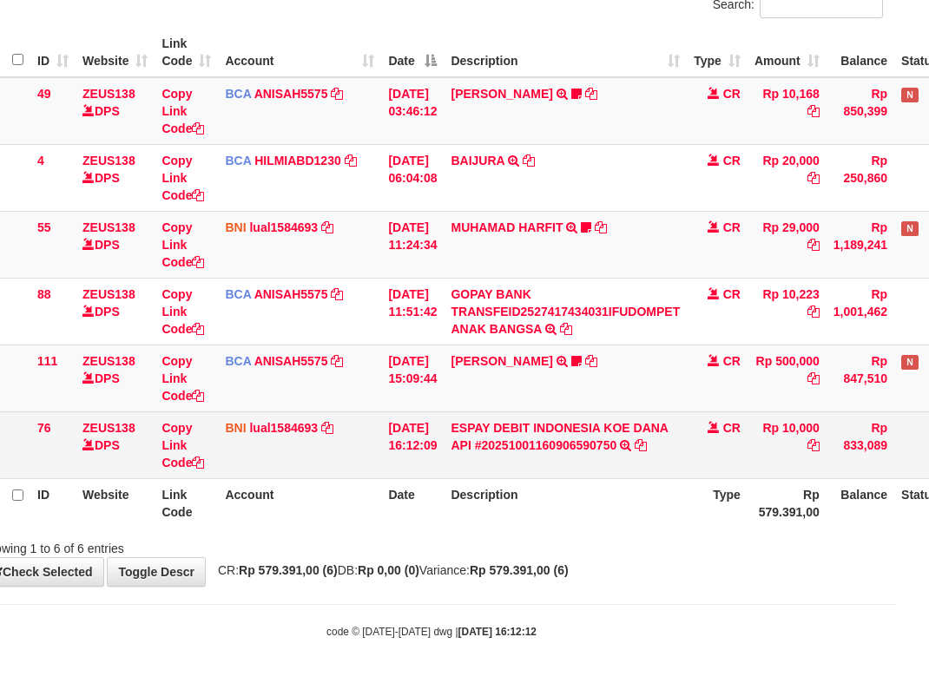
drag, startPoint x: 694, startPoint y: 533, endPoint x: 866, endPoint y: 450, distance: 191.0
click at [766, 497] on div "Search: ID Website Link Code Account Date Description Type Amount Balance Statu…" at bounding box center [431, 274] width 903 height 565
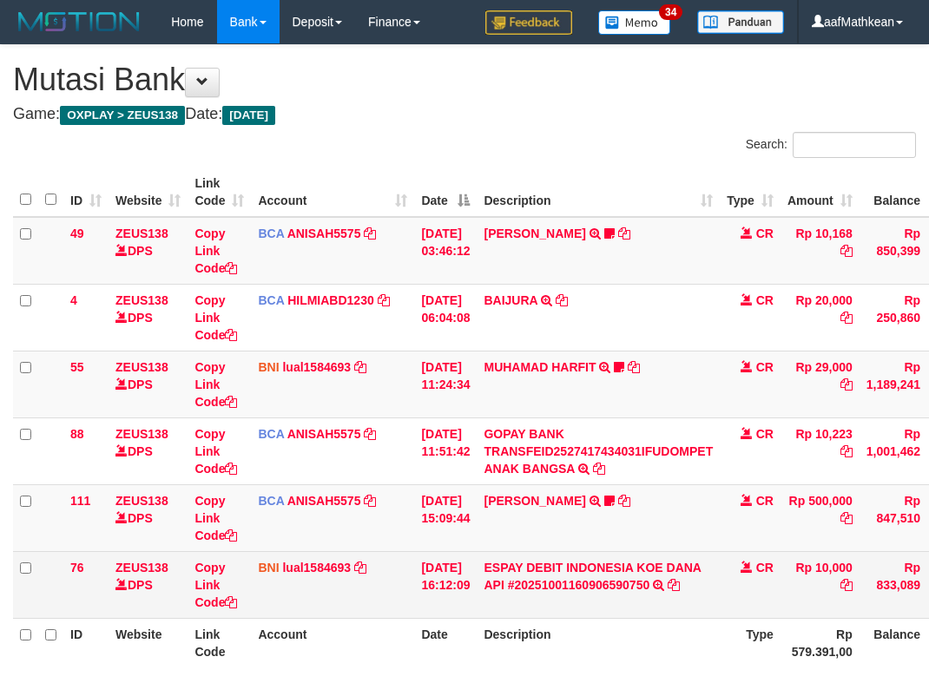
scroll to position [135, 33]
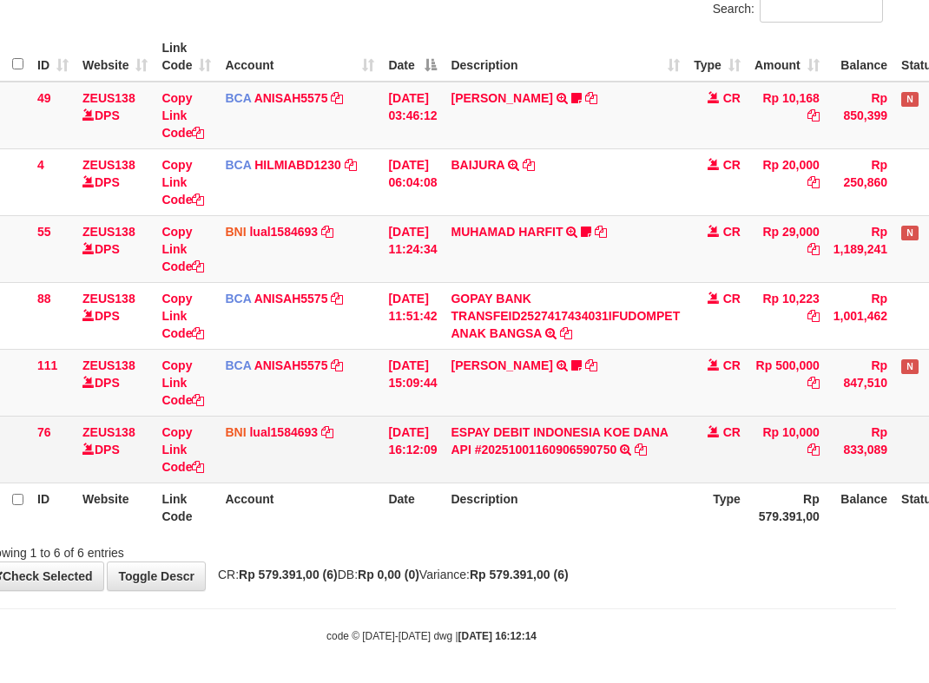
click at [530, 471] on td "ESPAY DEBIT INDONESIA KOE DANA API #20251001160906590750 TRANSFER DARI ESPAY DE…" at bounding box center [565, 449] width 243 height 67
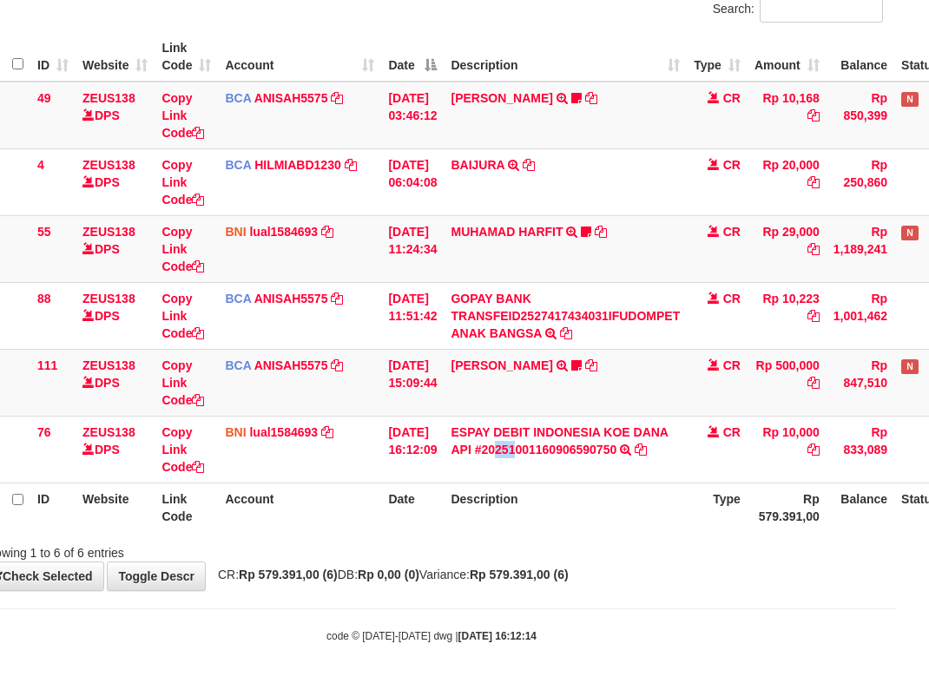
click at [896, 443] on html "Toggle navigation Home Bank Account List Load By Website Group [OXPLAY] ZEUS138…" at bounding box center [431, 276] width 929 height 823
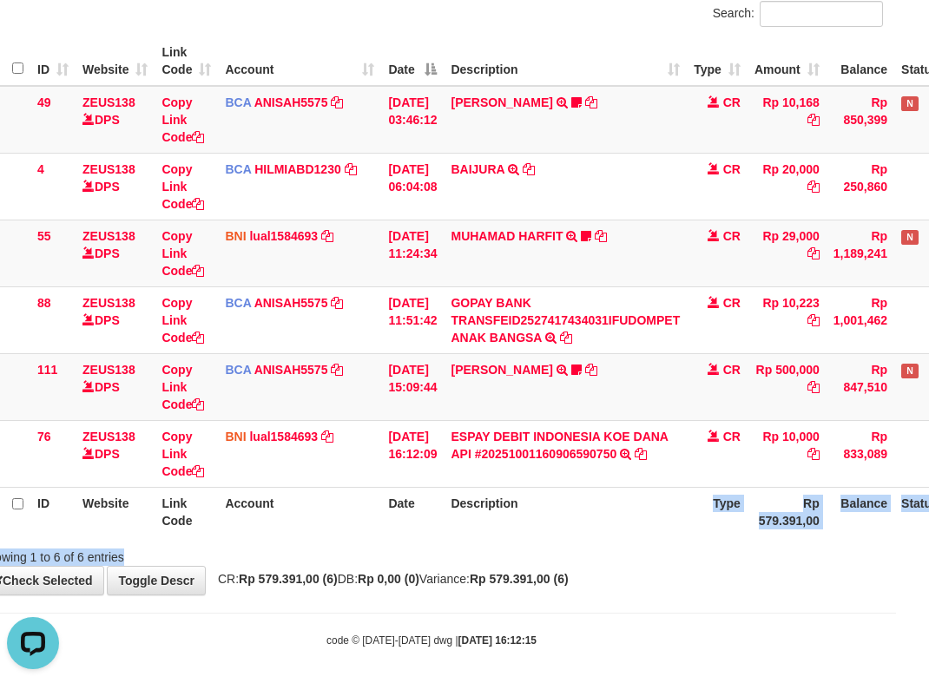
click at [600, 550] on div "Search: ID Website Link Code Account Date Description Type Amount Balance Statu…" at bounding box center [431, 283] width 903 height 565
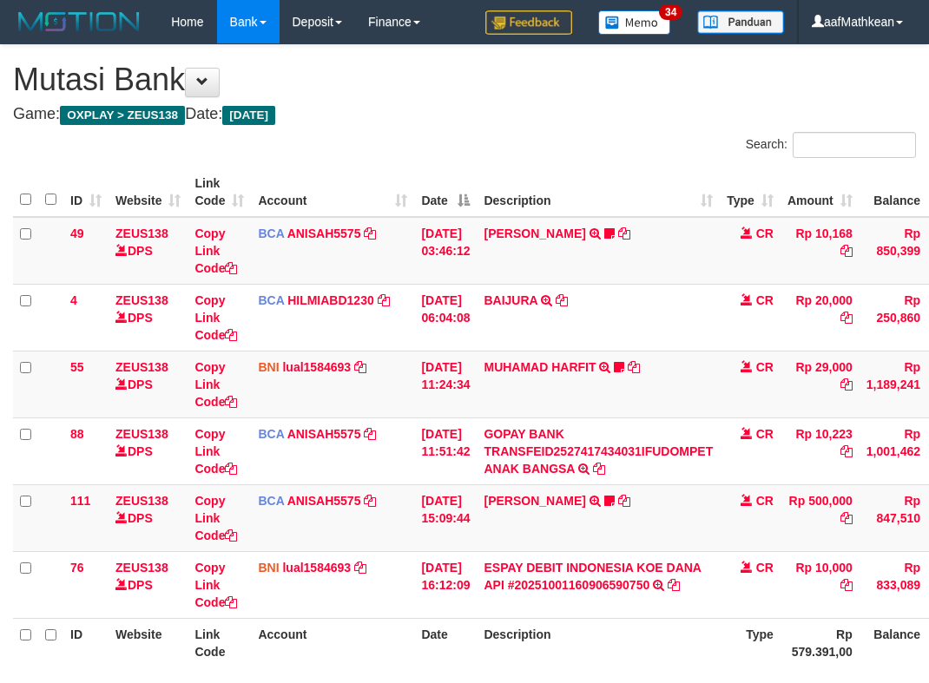
scroll to position [131, 132]
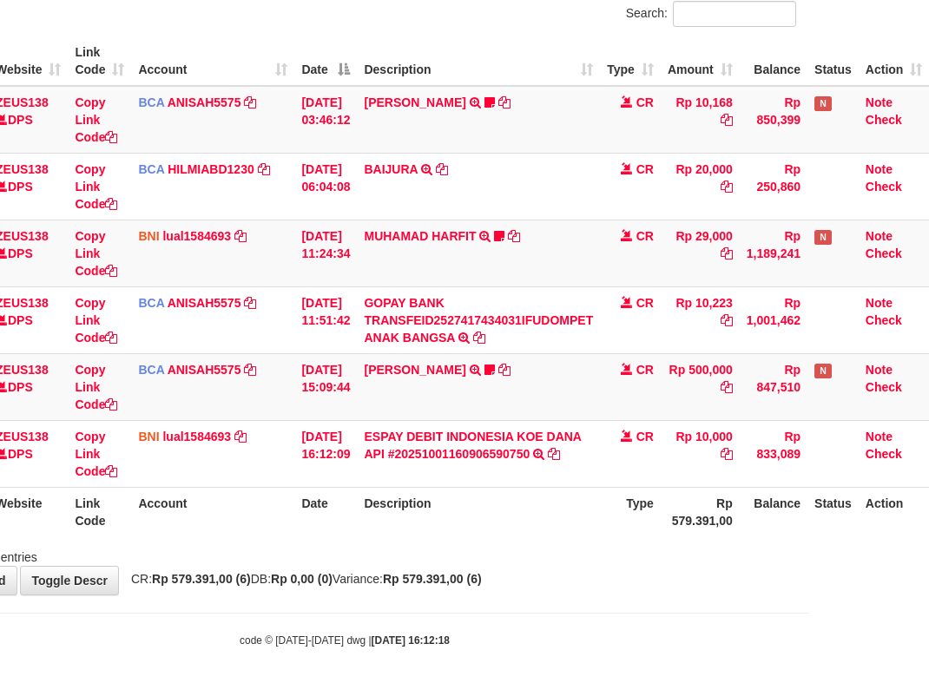
drag, startPoint x: 0, startPoint y: 0, endPoint x: 655, endPoint y: 564, distance: 864.8
click at [634, 549] on div "Showing 1 to 6 of 6 entries" at bounding box center [344, 554] width 929 height 24
drag, startPoint x: 668, startPoint y: 576, endPoint x: 642, endPoint y: 566, distance: 26.9
click at [668, 576] on div "**********" at bounding box center [344, 254] width 929 height 681
click at [592, 579] on div "**********" at bounding box center [344, 254] width 929 height 681
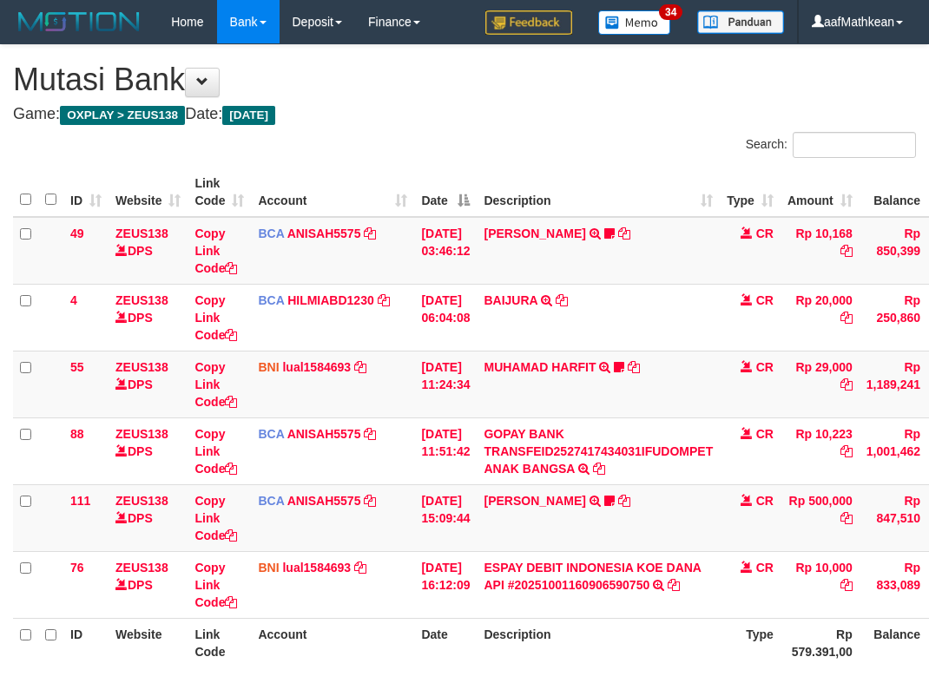
scroll to position [131, 132]
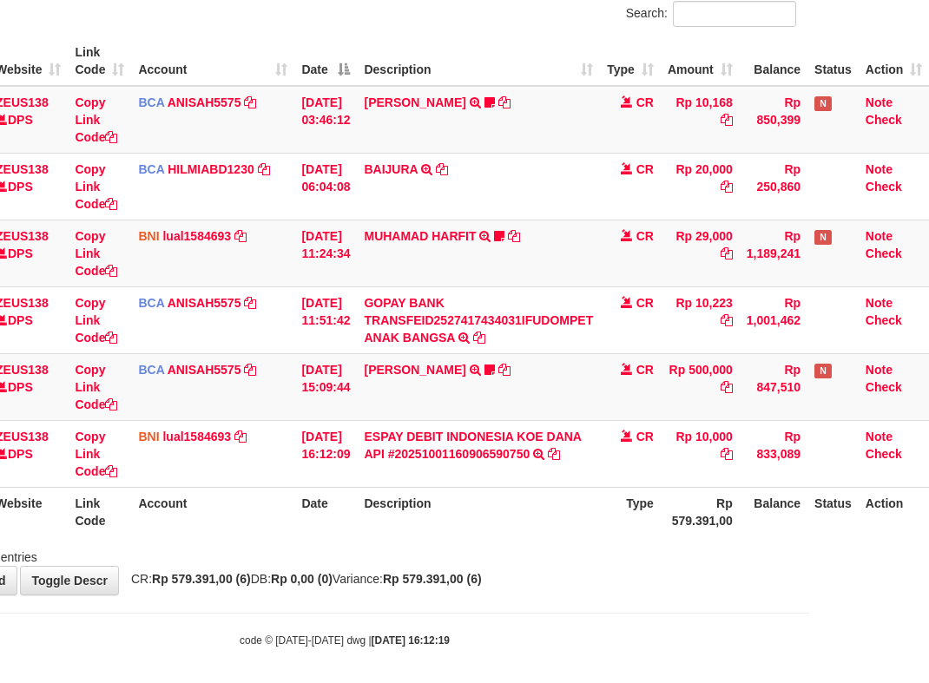
click at [625, 587] on div "**********" at bounding box center [344, 254] width 929 height 681
click at [666, 644] on div "code © 2012-2018 dwg | 2025/10/01 16:12:19" at bounding box center [344, 639] width 929 height 17
drag, startPoint x: 609, startPoint y: 615, endPoint x: 937, endPoint y: 628, distance: 328.4
click at [690, 619] on body "Toggle navigation Home Bank Account List Load By Website Group [OXPLAY] ZEUS138…" at bounding box center [344, 280] width 929 height 823
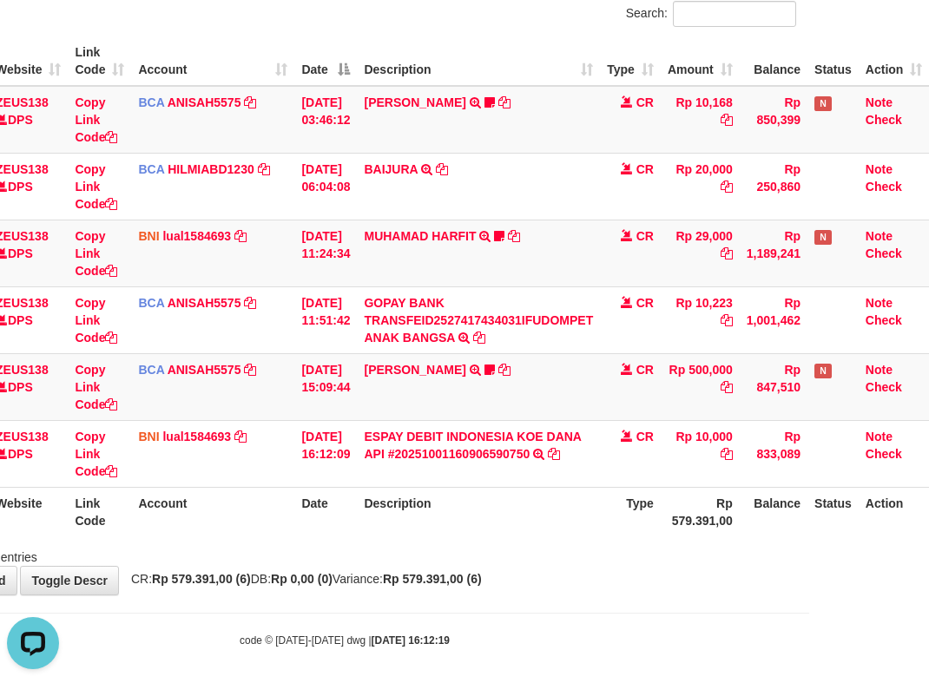
click at [588, 589] on div "**********" at bounding box center [344, 254] width 929 height 681
click at [616, 580] on div "**********" at bounding box center [344, 254] width 929 height 681
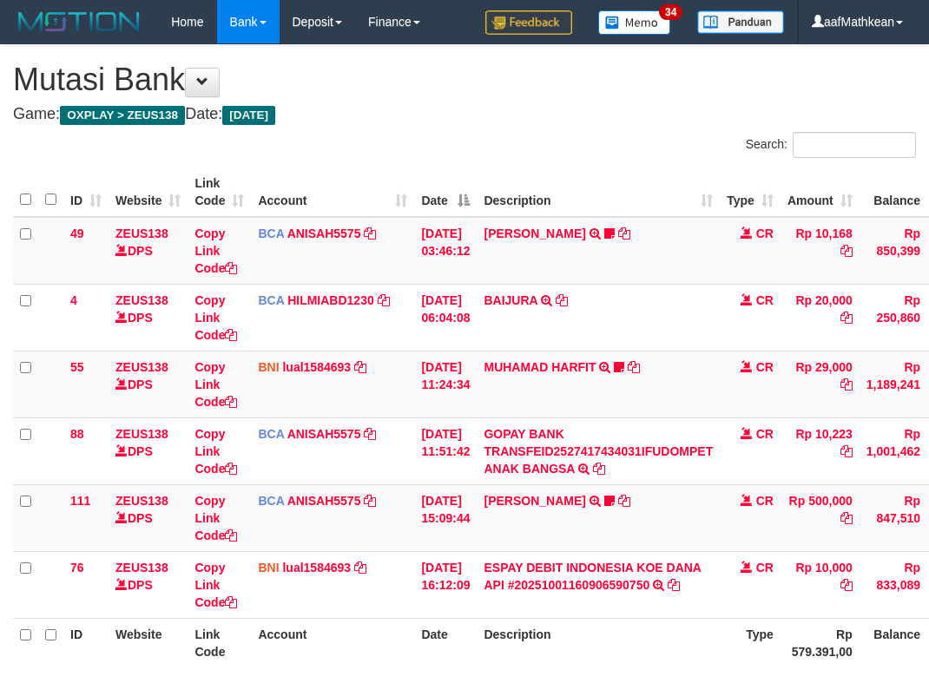
scroll to position [131, 132]
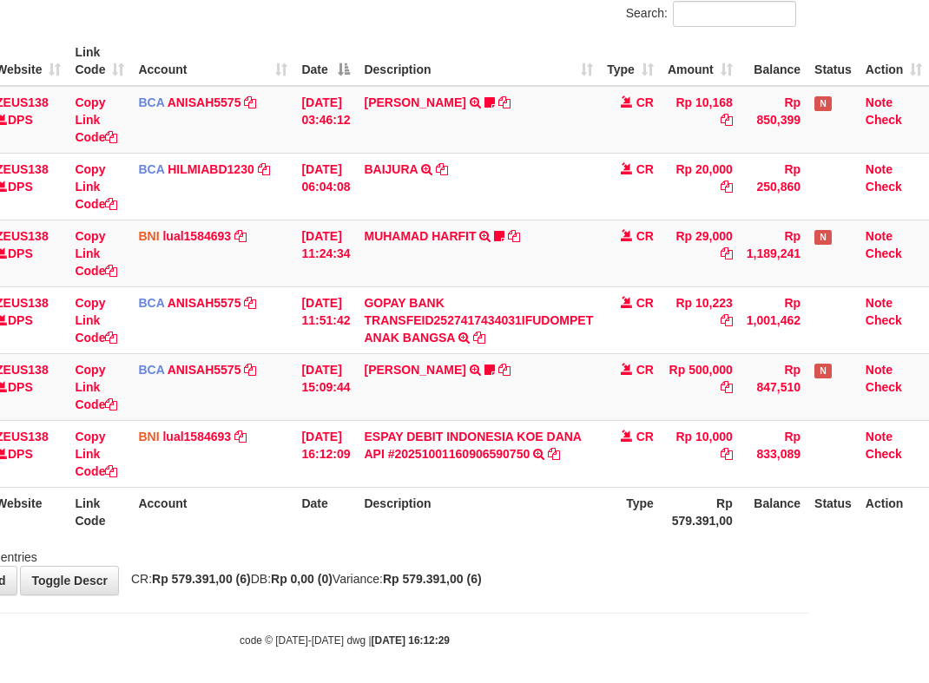
drag, startPoint x: 585, startPoint y: 604, endPoint x: 589, endPoint y: 614, distance: 10.5
click at [584, 607] on body "Toggle navigation Home Bank Account List Load By Website Group [OXPLAY] ZEUS138…" at bounding box center [344, 280] width 929 height 823
click at [589, 614] on body "Toggle navigation Home Bank Account List Load By Website Group [OXPLAY] ZEUS138…" at bounding box center [344, 280] width 929 height 823
click at [607, 625] on body "Toggle navigation Home Bank Account List Load By Website Group [OXPLAY] ZEUS138…" at bounding box center [344, 280] width 929 height 823
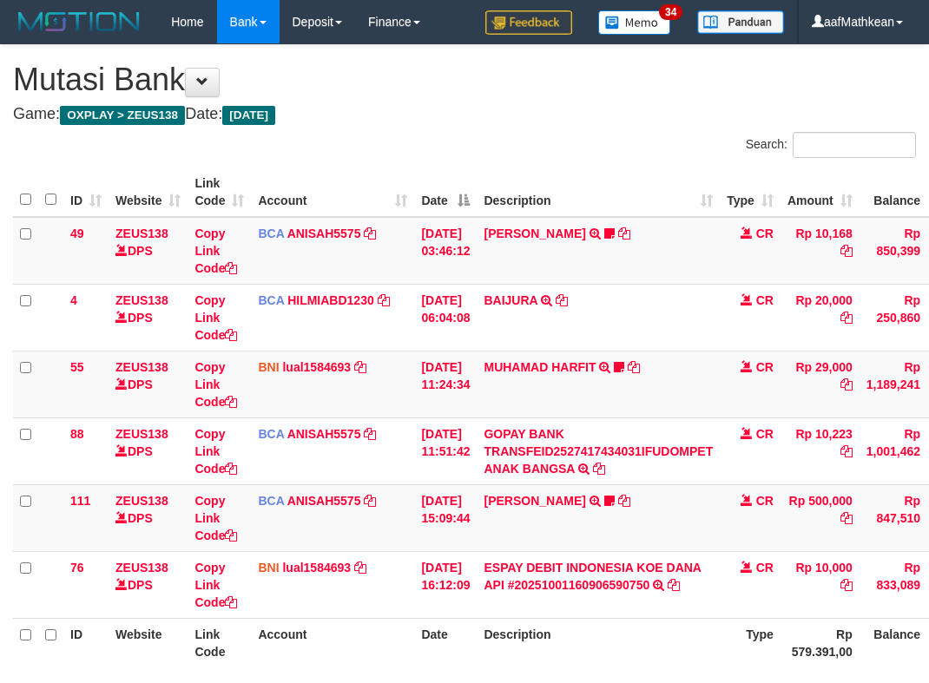
click at [612, 624] on body "Toggle navigation Home Bank Account List Load By Website Group [OXPLAY] ZEUS138…" at bounding box center [464, 411] width 929 height 823
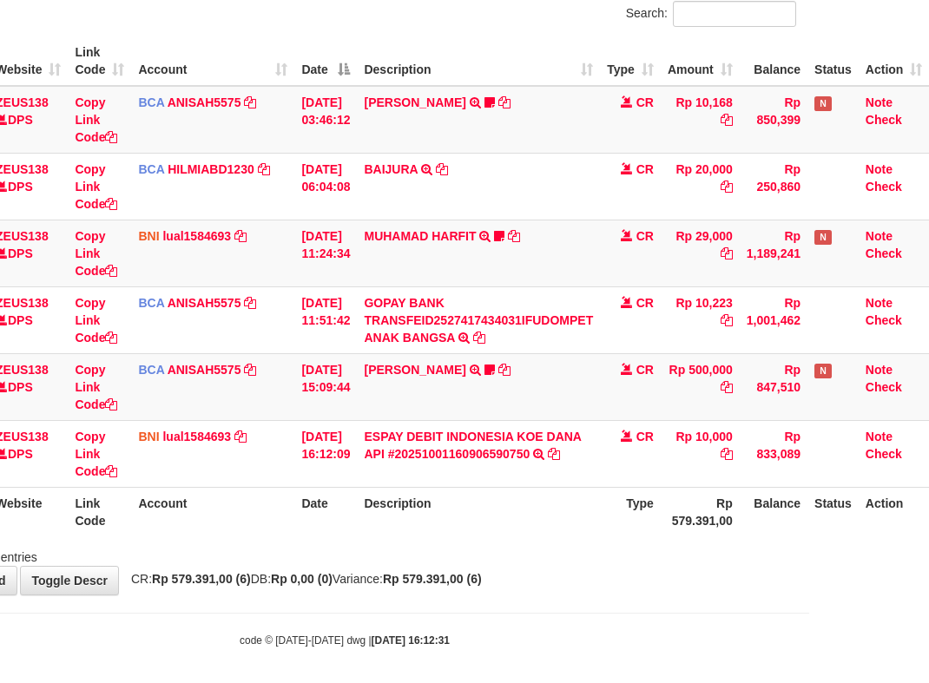
click at [615, 634] on body "Toggle navigation Home Bank Account List Load By Website Group [OXPLAY] ZEUS138…" at bounding box center [344, 280] width 929 height 823
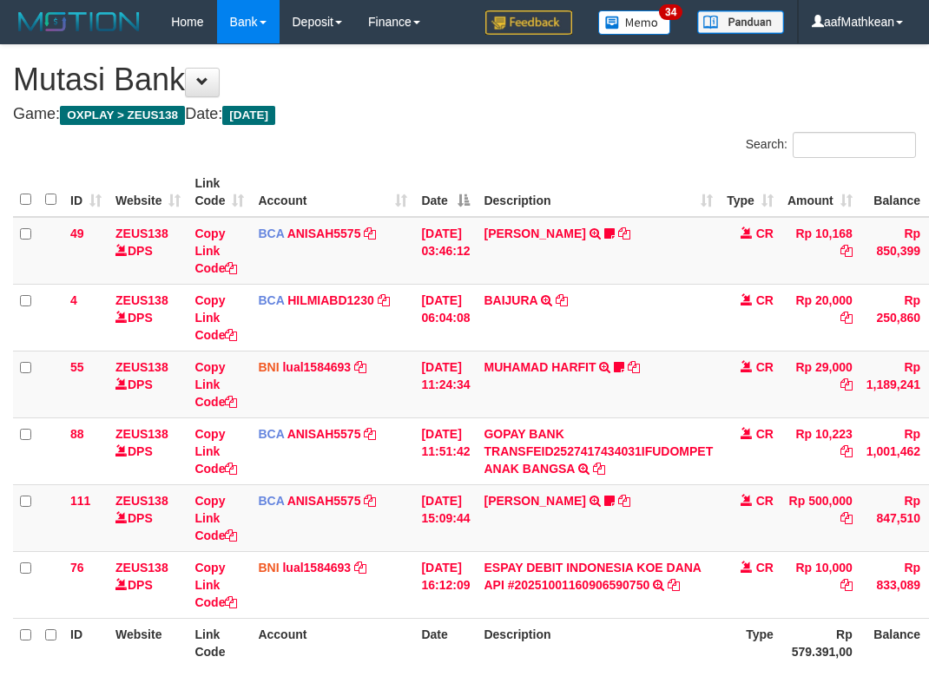
scroll to position [131, 132]
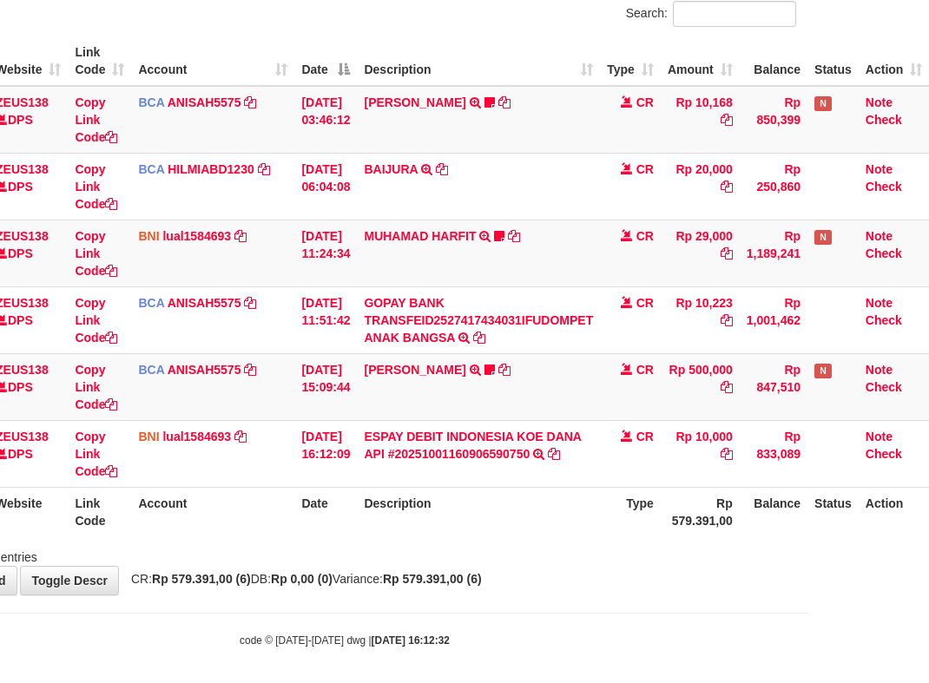
drag, startPoint x: 0, startPoint y: 0, endPoint x: 603, endPoint y: 635, distance: 876.2
click at [603, 635] on div "code © [DATE]-[DATE] dwg | [DATE] 16:12:32" at bounding box center [344, 639] width 929 height 17
click at [602, 633] on div "code © [DATE]-[DATE] dwg | [DATE] 16:12:32" at bounding box center [344, 639] width 929 height 17
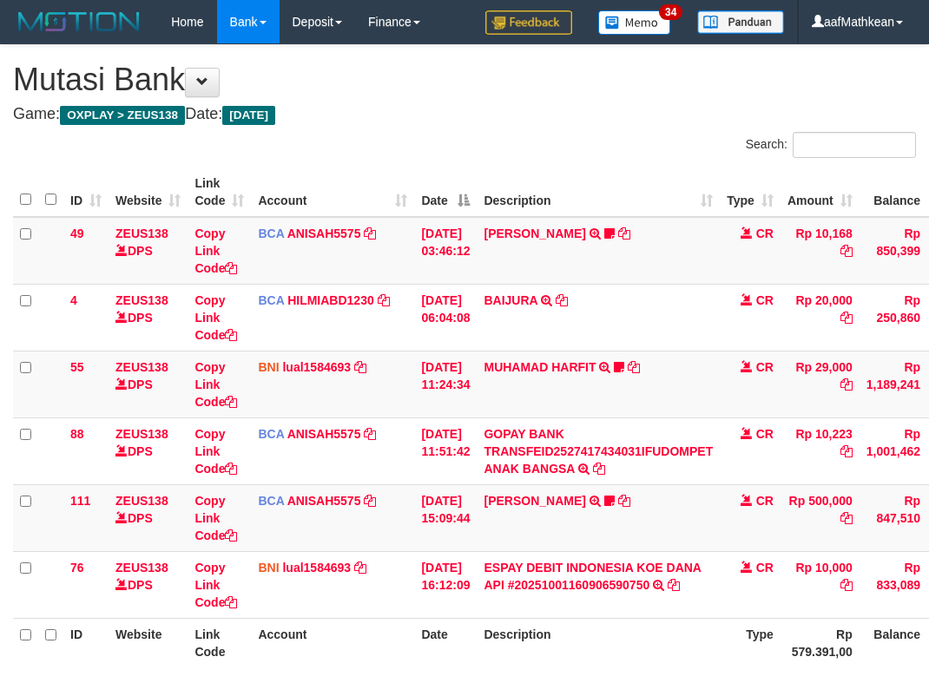
scroll to position [131, 132]
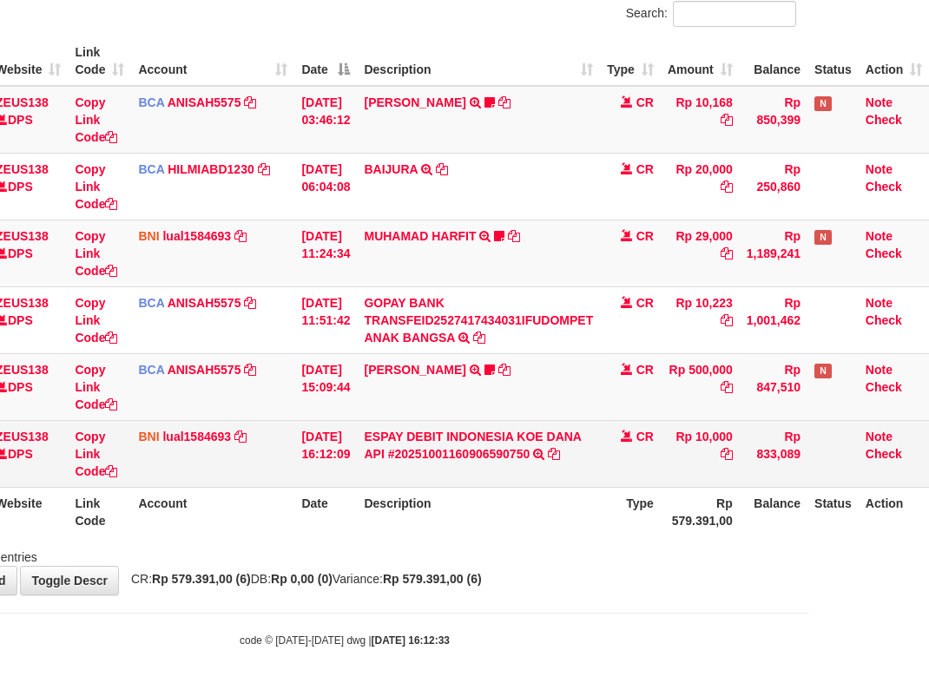
drag, startPoint x: 615, startPoint y: 429, endPoint x: 612, endPoint y: 440, distance: 11.8
click at [609, 438] on td "CR" at bounding box center [630, 453] width 61 height 67
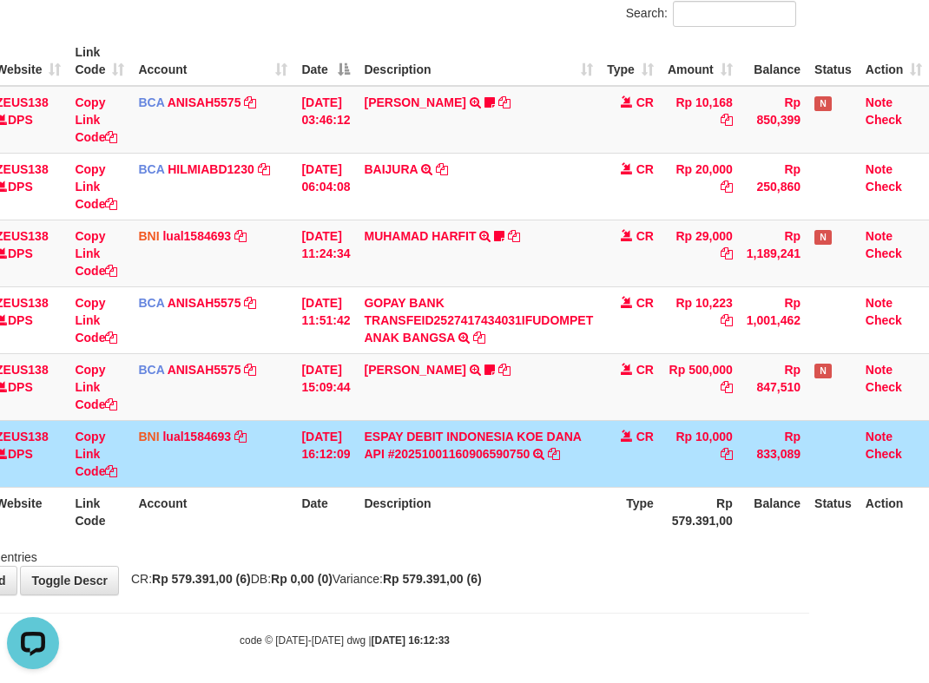
click at [622, 469] on td "CR" at bounding box center [630, 453] width 61 height 67
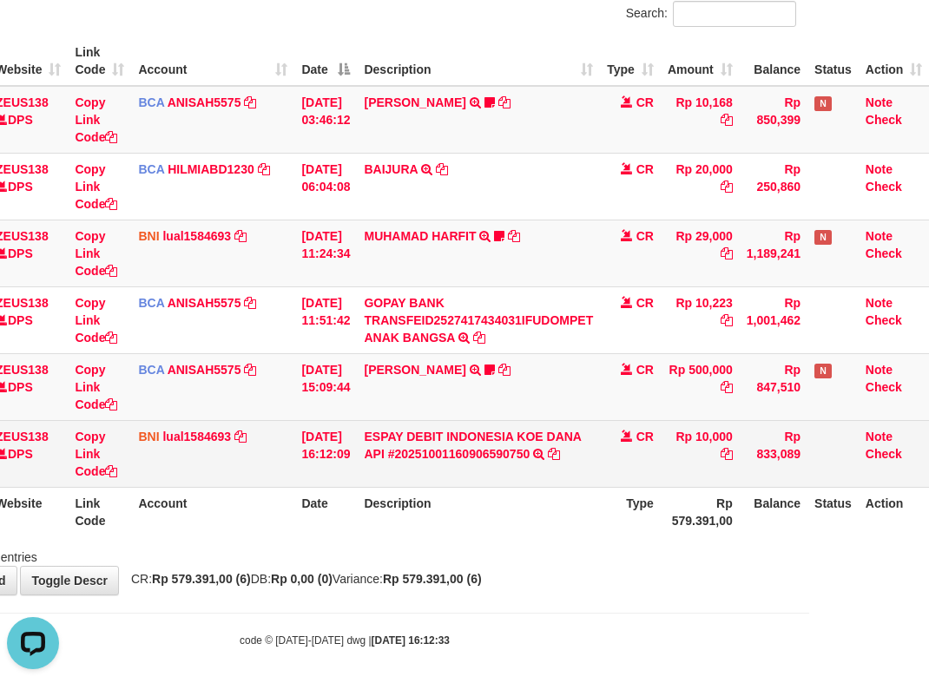
click at [620, 470] on td "CR" at bounding box center [630, 453] width 61 height 67
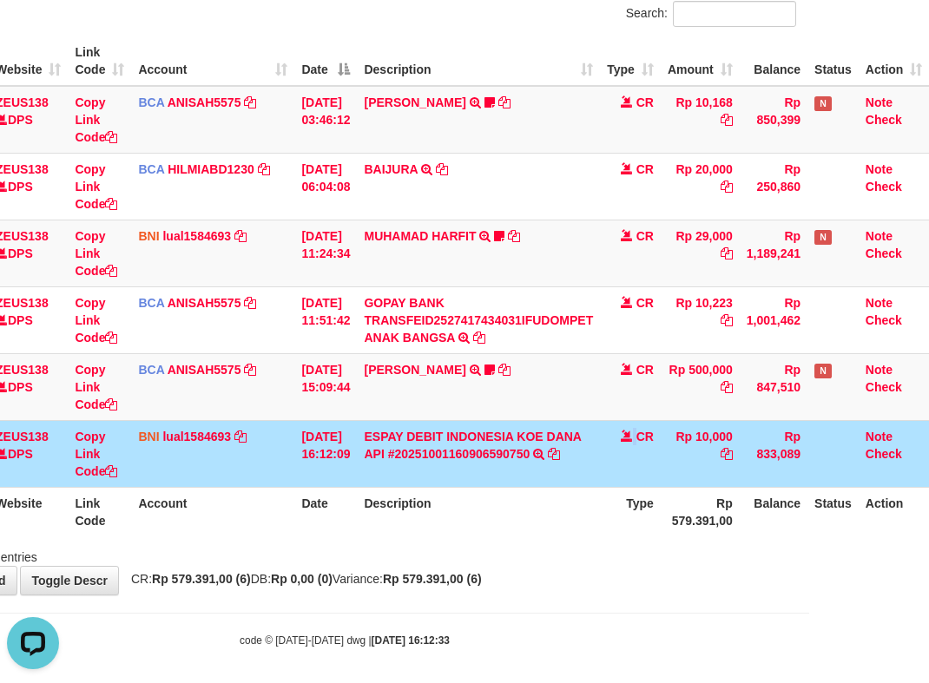
click at [619, 470] on td "CR" at bounding box center [630, 453] width 61 height 67
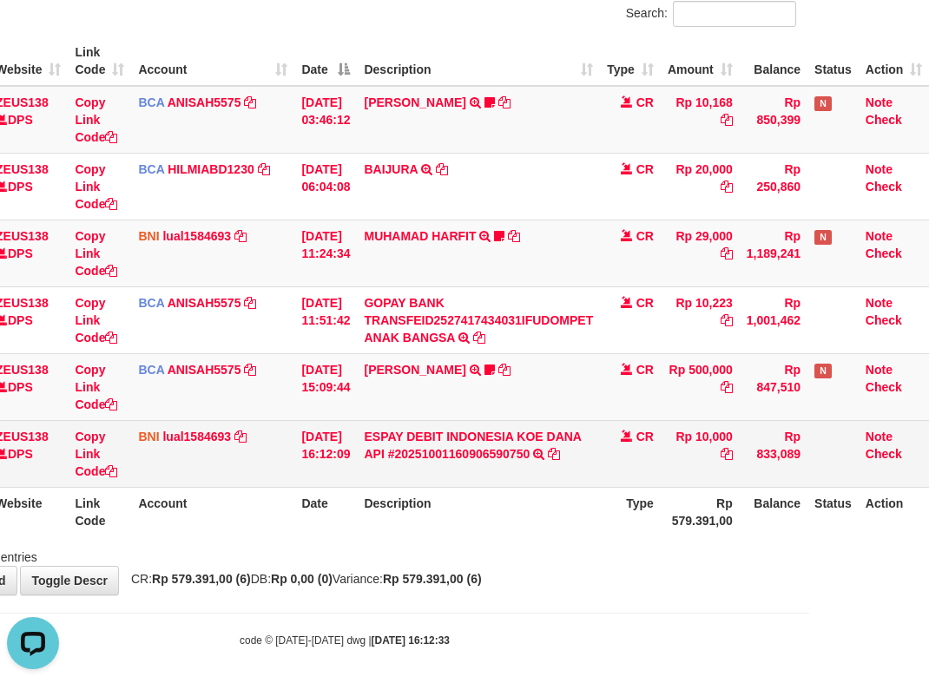
click at [626, 465] on td "CR" at bounding box center [630, 453] width 61 height 67
drag, startPoint x: 626, startPoint y: 465, endPoint x: 615, endPoint y: 469, distance: 11.0
click at [627, 466] on td "CR" at bounding box center [630, 453] width 61 height 67
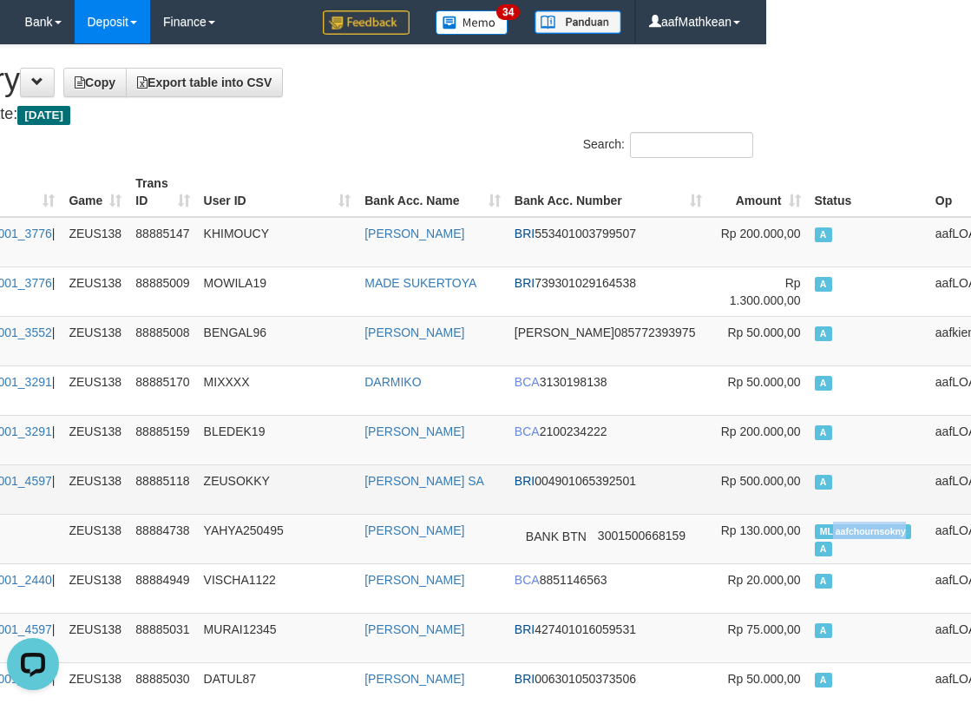
drag, startPoint x: 766, startPoint y: 528, endPoint x: 816, endPoint y: 505, distance: 54.4
click at [836, 531] on td "ML aafchournsokny A" at bounding box center [868, 538] width 121 height 49
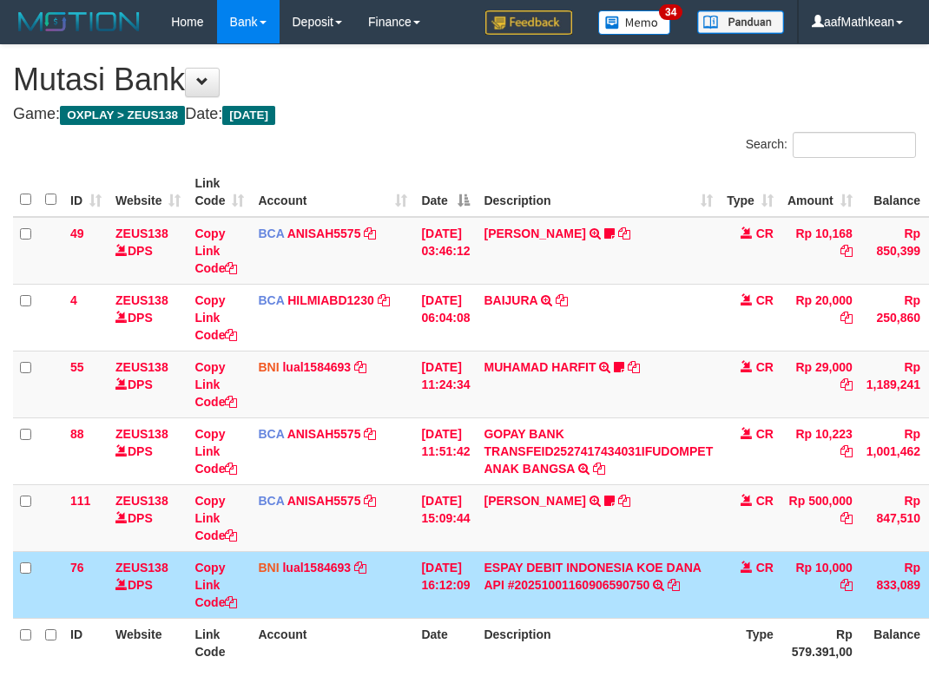
click at [720, 551] on td "CR" at bounding box center [750, 584] width 61 height 67
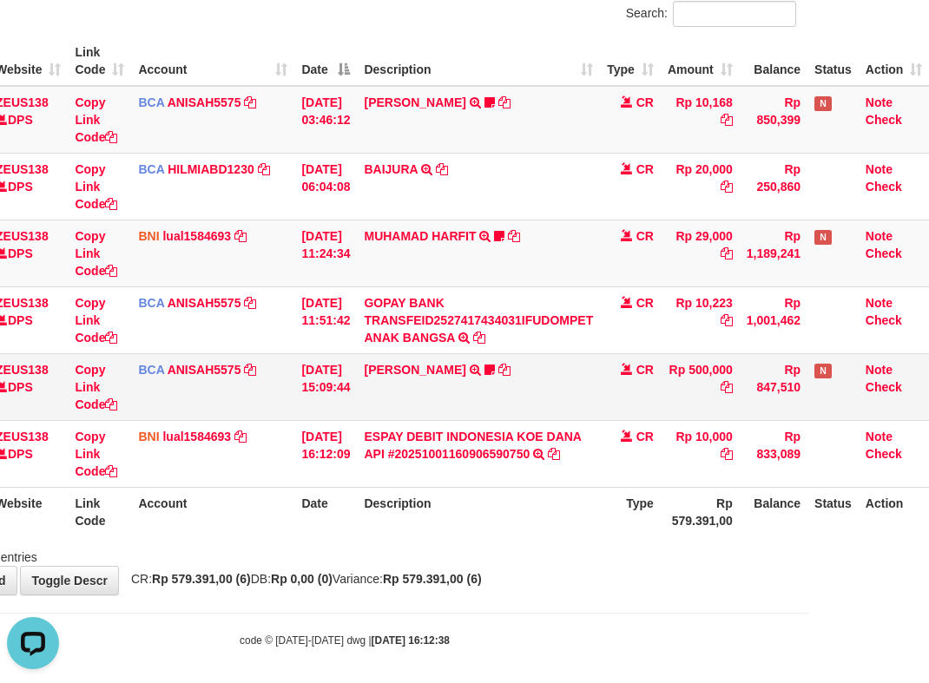
drag, startPoint x: 610, startPoint y: 350, endPoint x: 645, endPoint y: 384, distance: 48.5
click at [641, 365] on tbody "49 ZEUS138 DPS Copy Link Code BCA ANISAH5575 DPS [PERSON_NAME] mutasi_20251001_…" at bounding box center [411, 287] width 1036 height 402
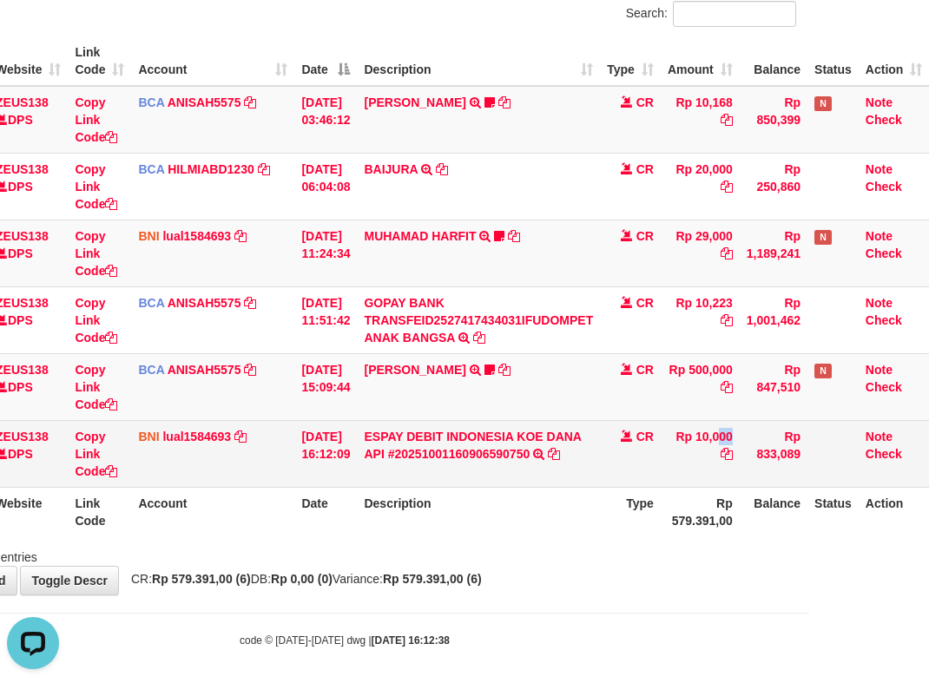
drag, startPoint x: 690, startPoint y: 461, endPoint x: 675, endPoint y: 473, distance: 19.1
click at [693, 472] on td "Rp 10,000" at bounding box center [700, 453] width 79 height 67
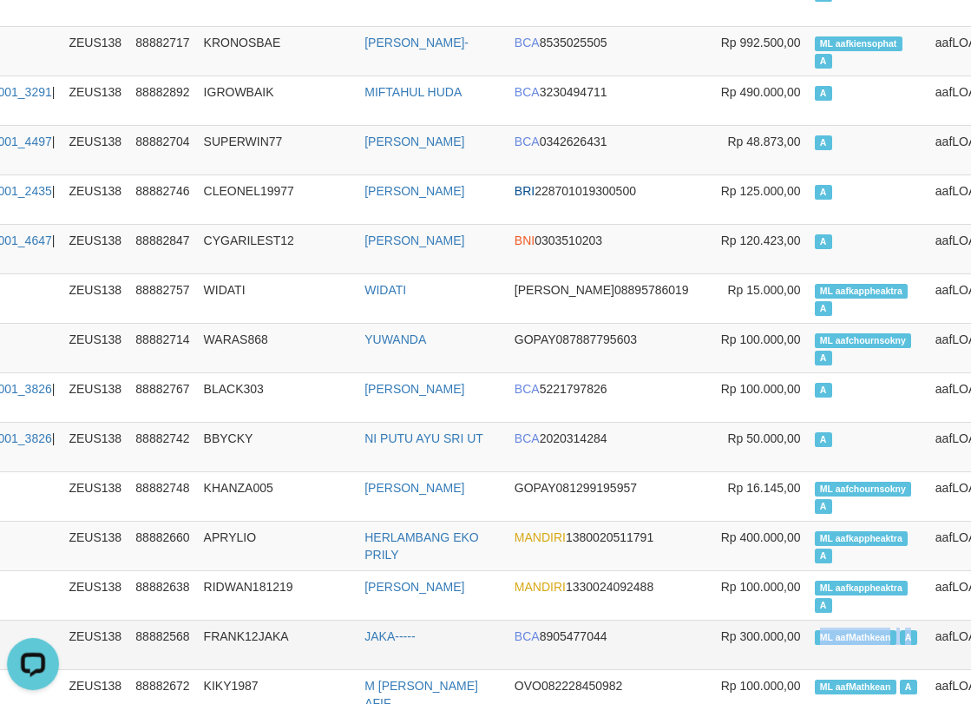
drag, startPoint x: 757, startPoint y: 652, endPoint x: 811, endPoint y: 638, distance: 55.6
click at [826, 653] on td "ML aafMathkean A" at bounding box center [868, 644] width 121 height 49
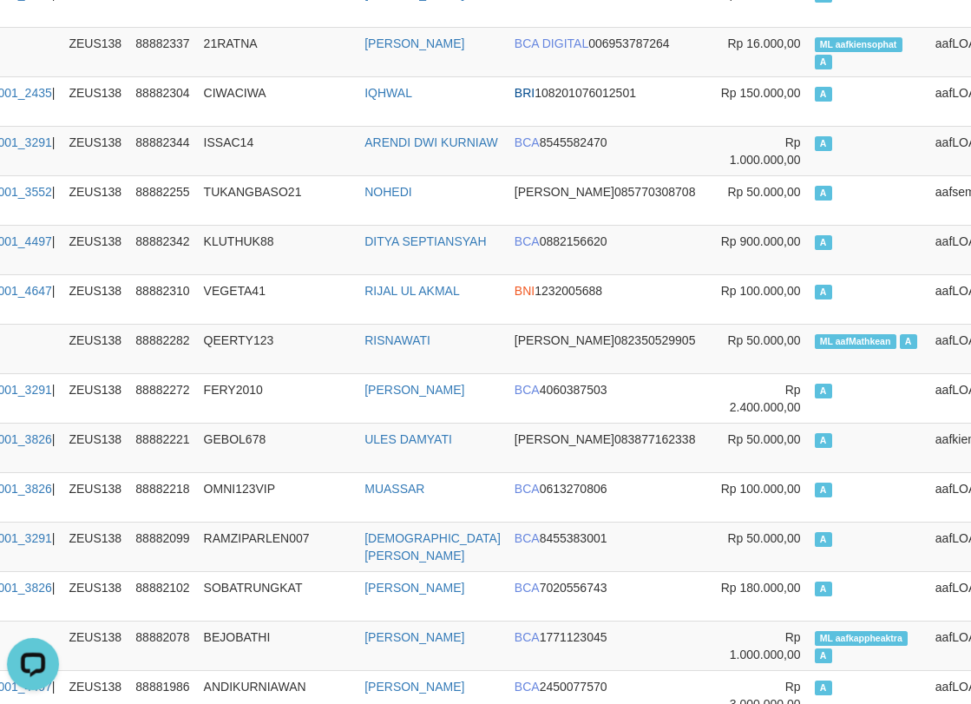
scroll to position [9641, 205]
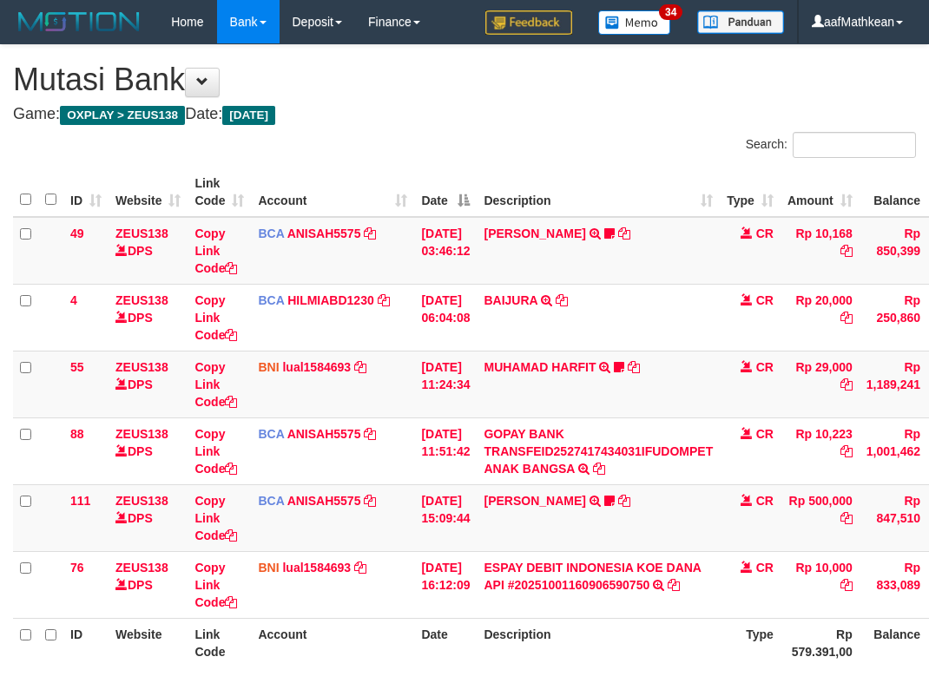
scroll to position [131, 132]
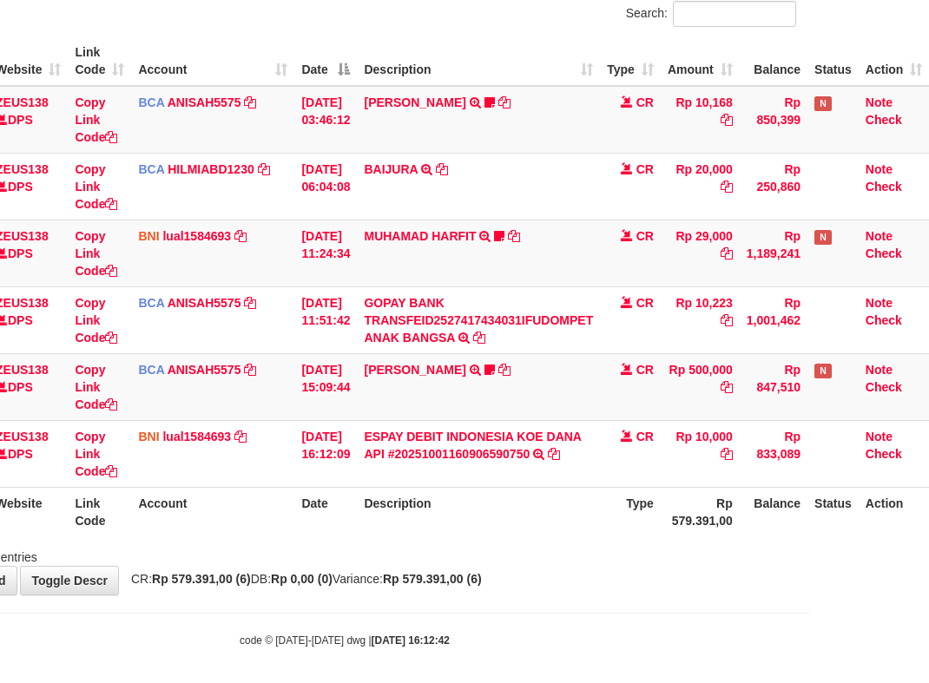
click at [638, 545] on div "Showing 1 to 6 of 6 entries" at bounding box center [344, 554] width 929 height 24
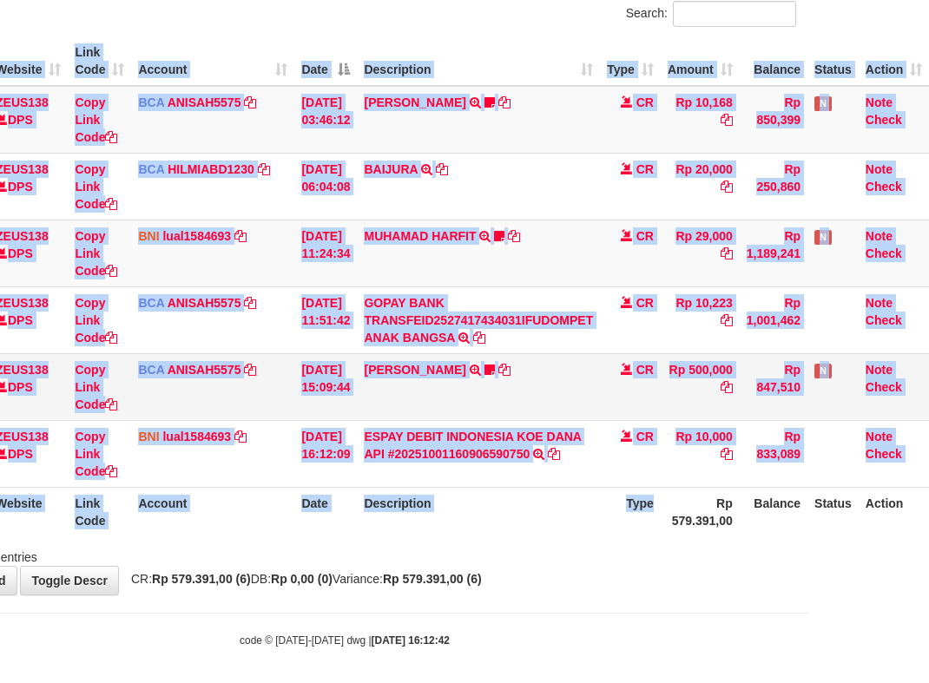
drag, startPoint x: 637, startPoint y: 537, endPoint x: 925, endPoint y: 360, distance: 338.3
click at [809, 415] on div "ID Website Link Code Account Date Description Type Amount Balance Status Action…" at bounding box center [344, 286] width 929 height 510
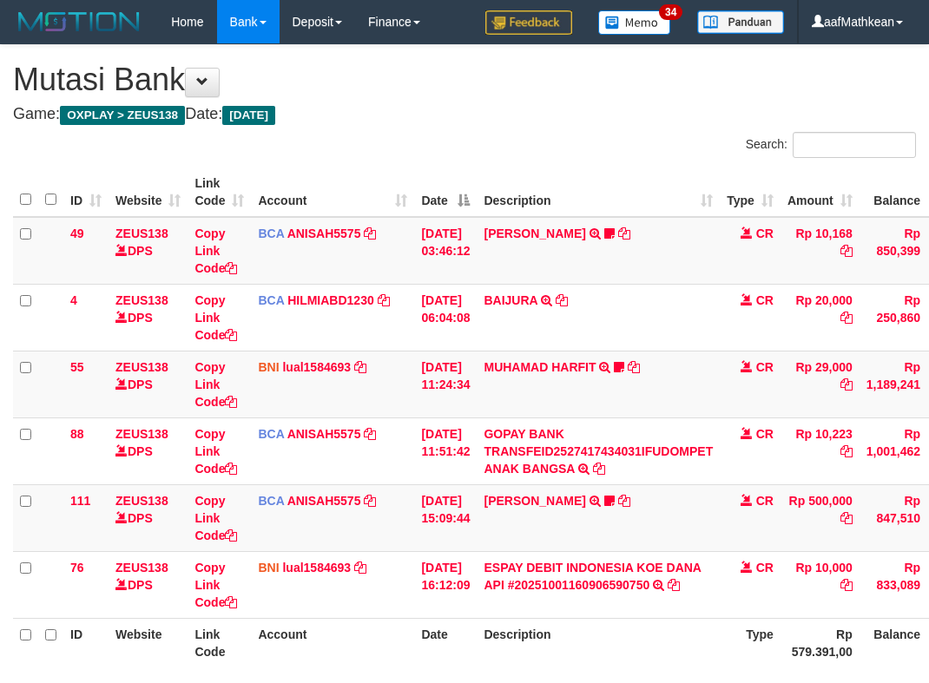
scroll to position [131, 132]
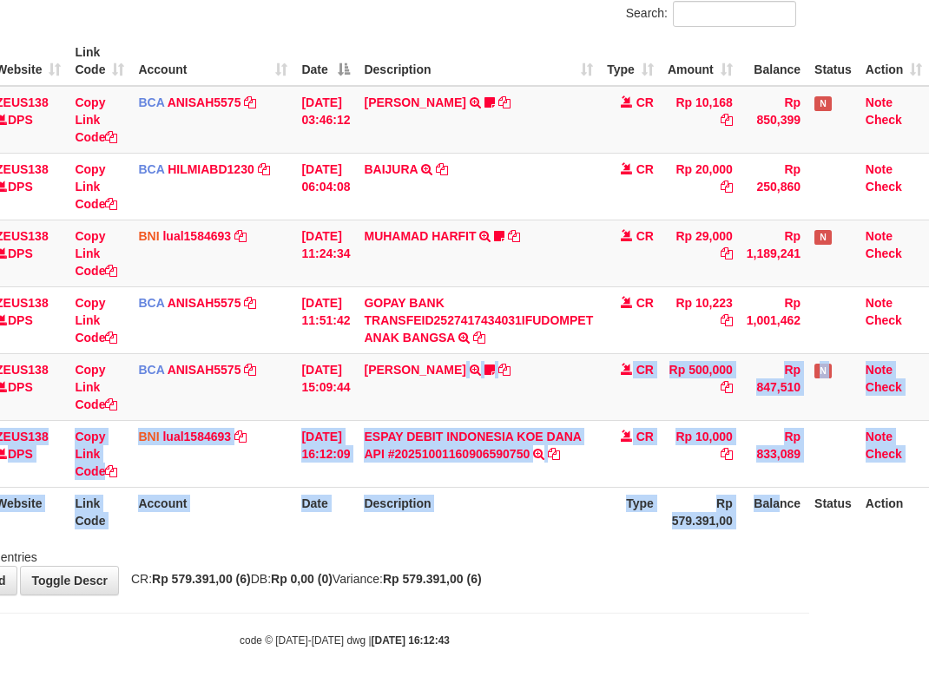
click at [809, 514] on html "Toggle navigation Home Bank Account List Load By Website Group [OXPLAY] ZEUS138…" at bounding box center [344, 280] width 929 height 823
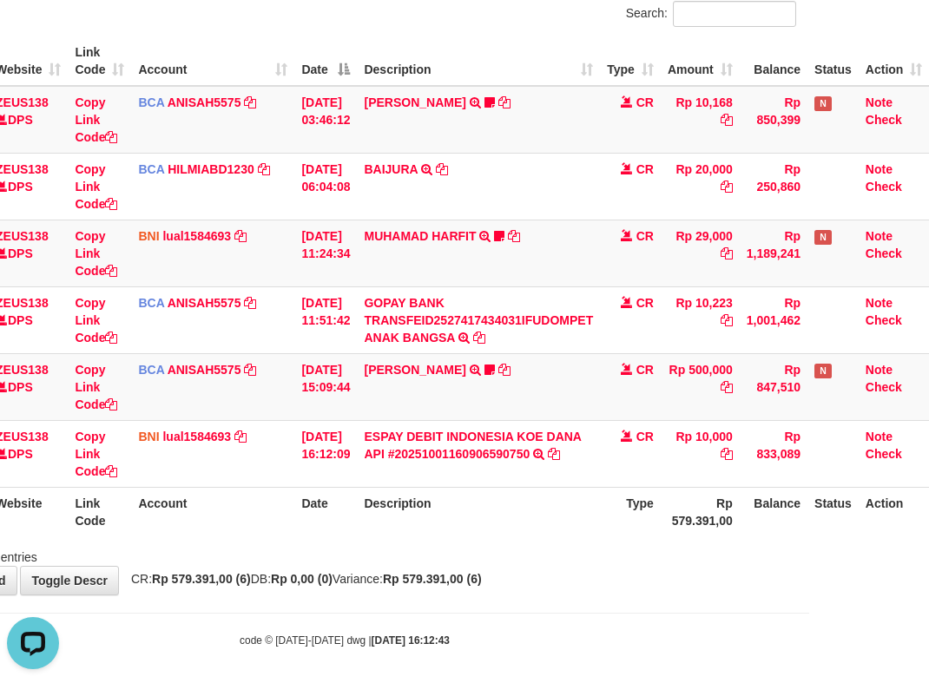
click at [309, 461] on td "[DATE] 16:12:09" at bounding box center [325, 453] width 63 height 67
click at [351, 488] on table "ID Website Link Code Account Date Description Type Amount Balance Status Action…" at bounding box center [411, 286] width 1036 height 500
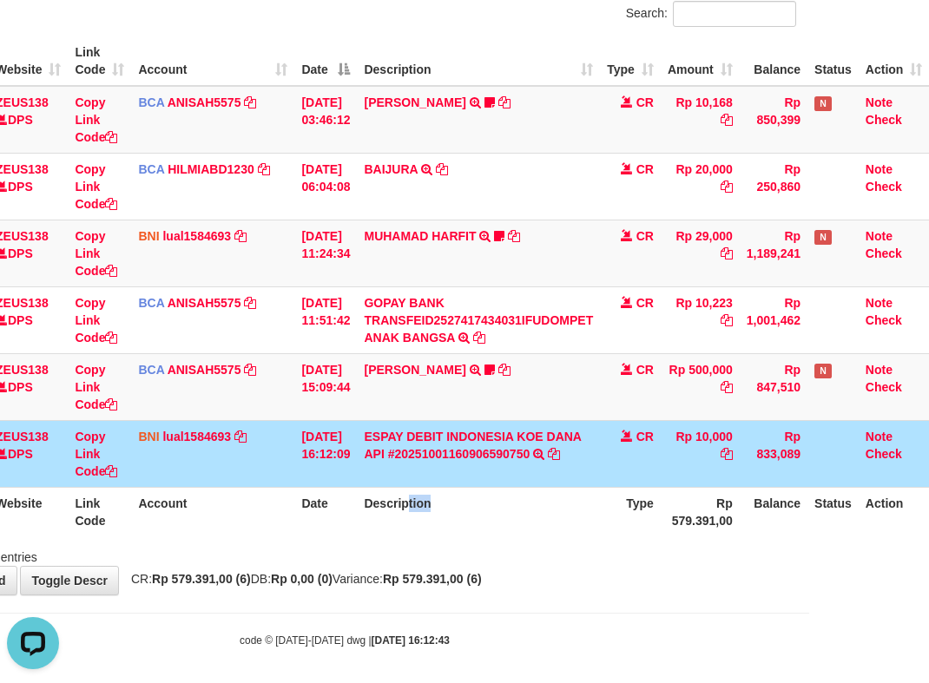
drag, startPoint x: 463, startPoint y: 531, endPoint x: 484, endPoint y: 551, distance: 29.5
click at [483, 551] on div "Search: ID Website Link Code Account Date Description Type Amount Balance Statu…" at bounding box center [344, 283] width 903 height 565
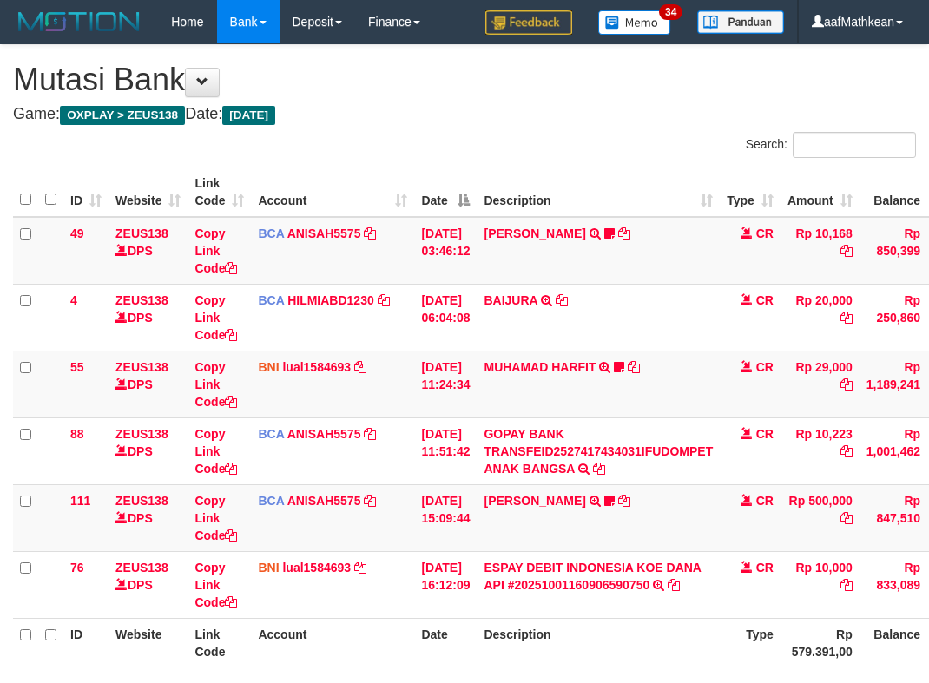
scroll to position [131, 132]
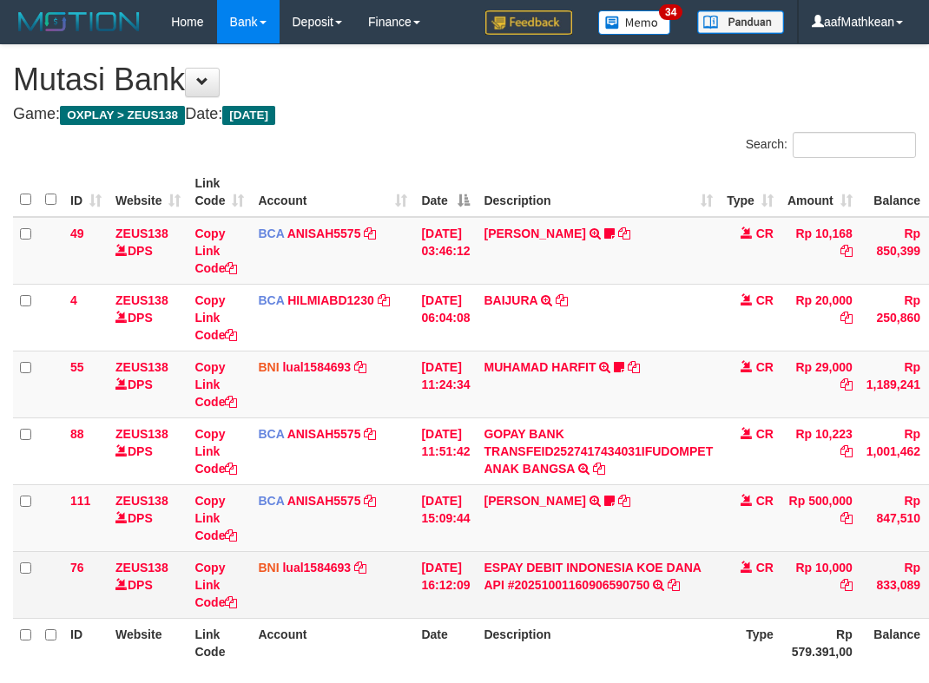
scroll to position [131, 132]
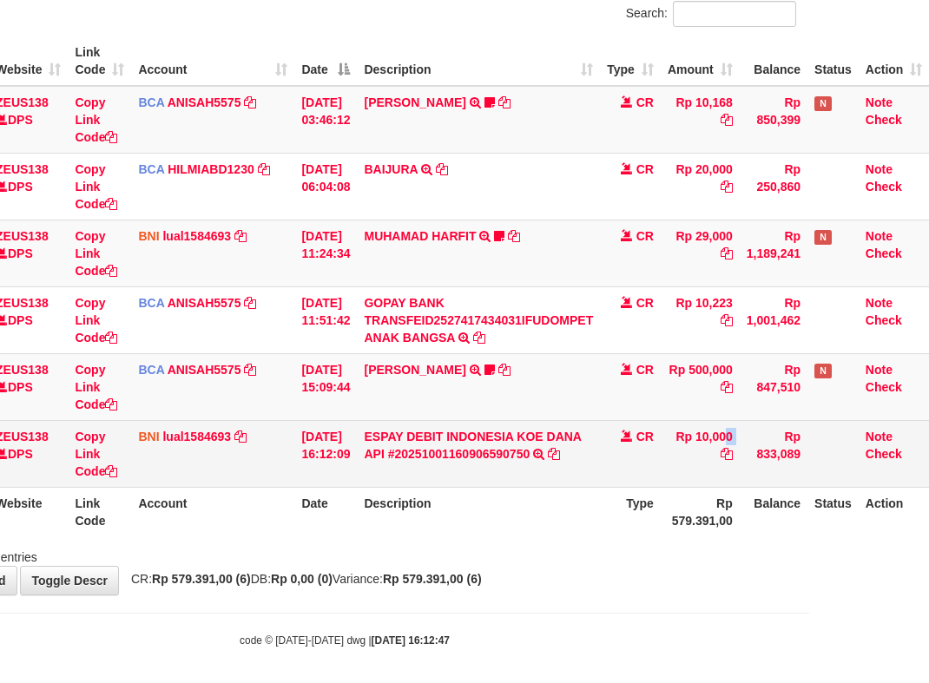
drag, startPoint x: 693, startPoint y: 437, endPoint x: 938, endPoint y: 284, distance: 289.3
click at [741, 433] on tr "76 ZEUS138 DPS Copy Link Code BNI lual1584693 DPS LUCKY ALAMSYAH mutasi_2025100…" at bounding box center [411, 453] width 1036 height 67
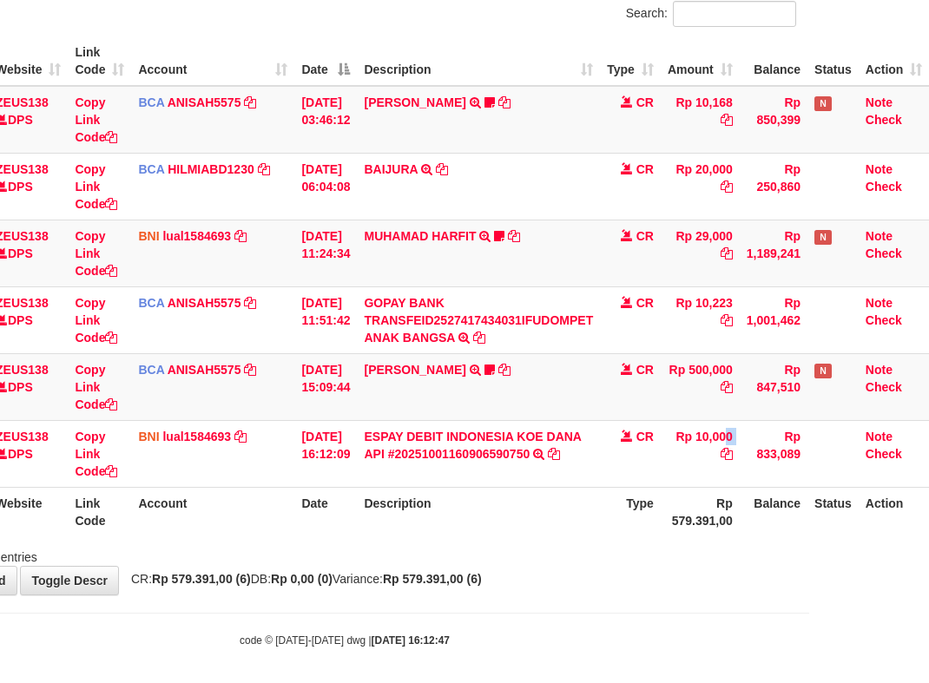
copy tr "10,000"
drag, startPoint x: 345, startPoint y: 563, endPoint x: 365, endPoint y: 590, distance: 34.0
click at [346, 568] on div "**********" at bounding box center [344, 254] width 929 height 681
click at [365, 594] on div "**********" at bounding box center [344, 254] width 929 height 681
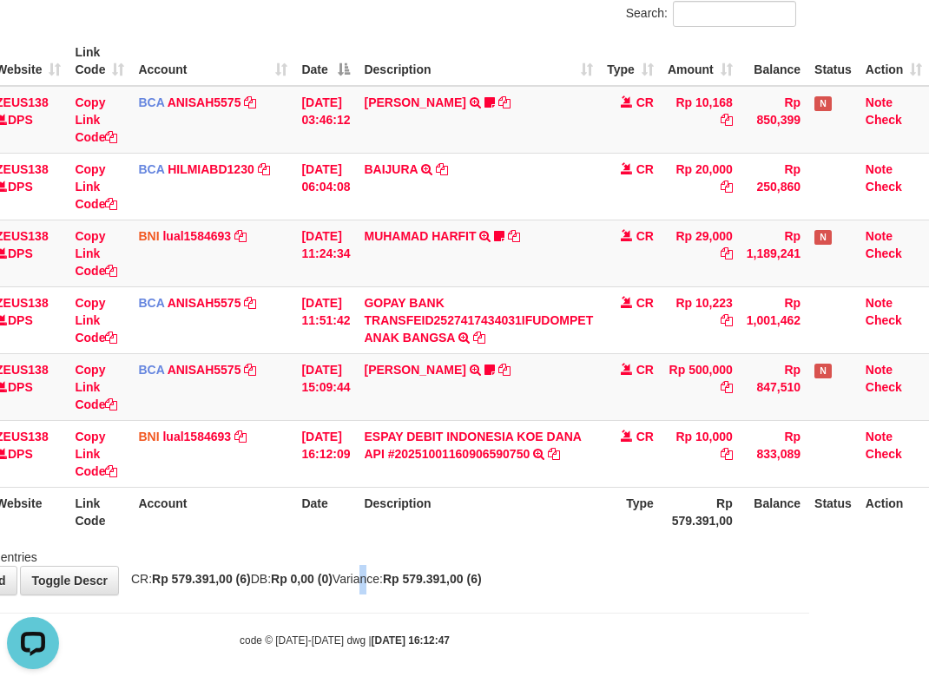
drag, startPoint x: 368, startPoint y: 593, endPoint x: 392, endPoint y: 599, distance: 25.1
click at [375, 598] on body "Toggle navigation Home Bank Account List Load By Website Group [OXPLAY] ZEUS138…" at bounding box center [344, 280] width 929 height 823
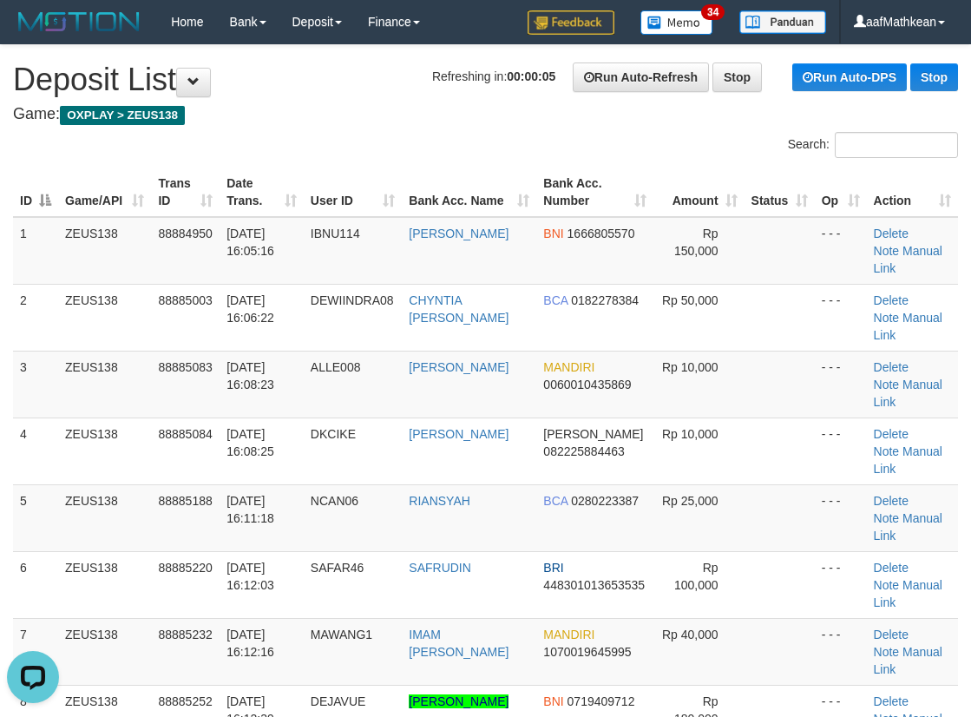
drag, startPoint x: 194, startPoint y: 175, endPoint x: 313, endPoint y: 131, distance: 126.9
click at [313, 132] on div "Search: ID Game/API Trans ID Date Trans. User ID Bank Acc. Name Bank Acc. Numbe…" at bounding box center [485, 481] width 945 height 699
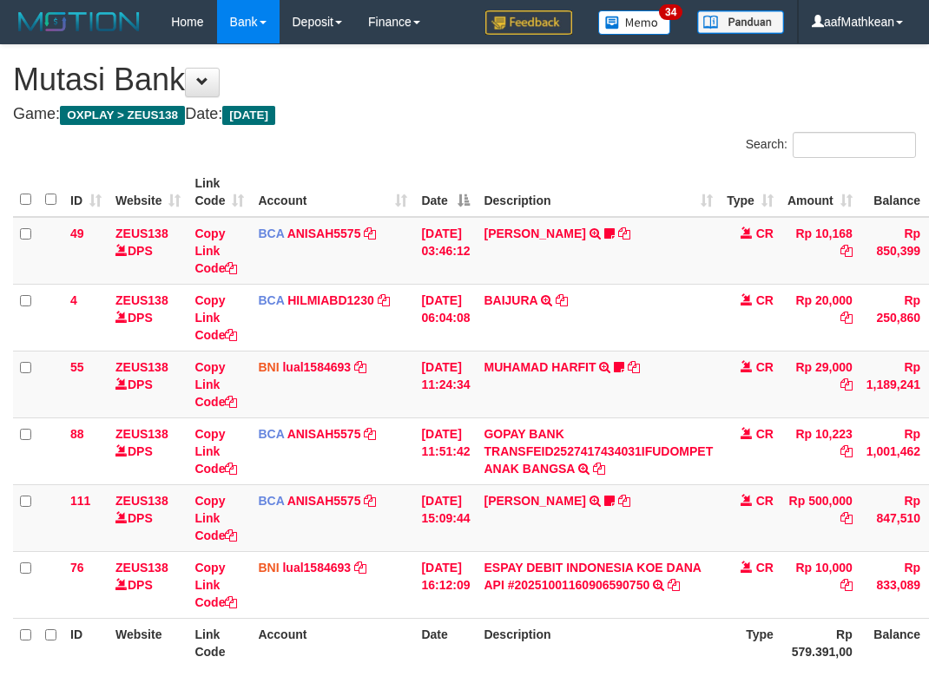
scroll to position [131, 132]
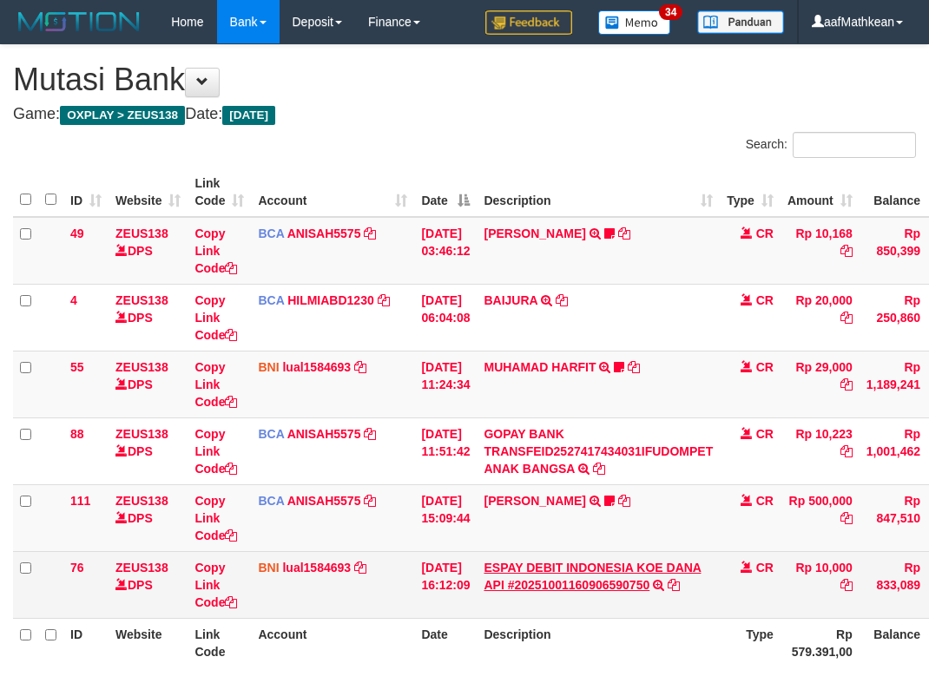
scroll to position [131, 132]
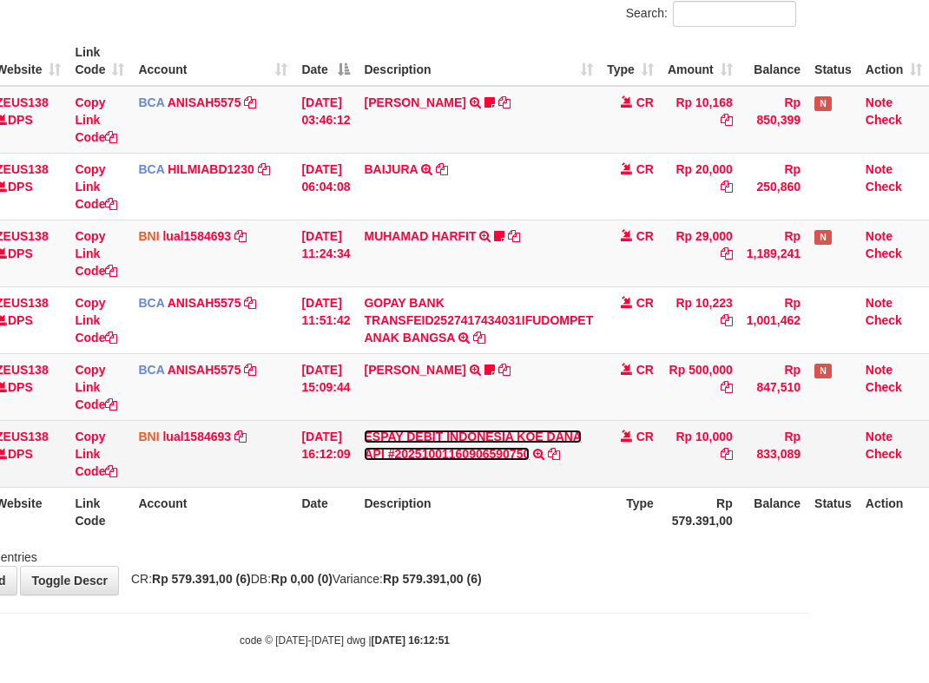
click at [483, 437] on link "ESPAY DEBIT INDONESIA KOE DANA API #20251001160906590750" at bounding box center [473, 445] width 218 height 31
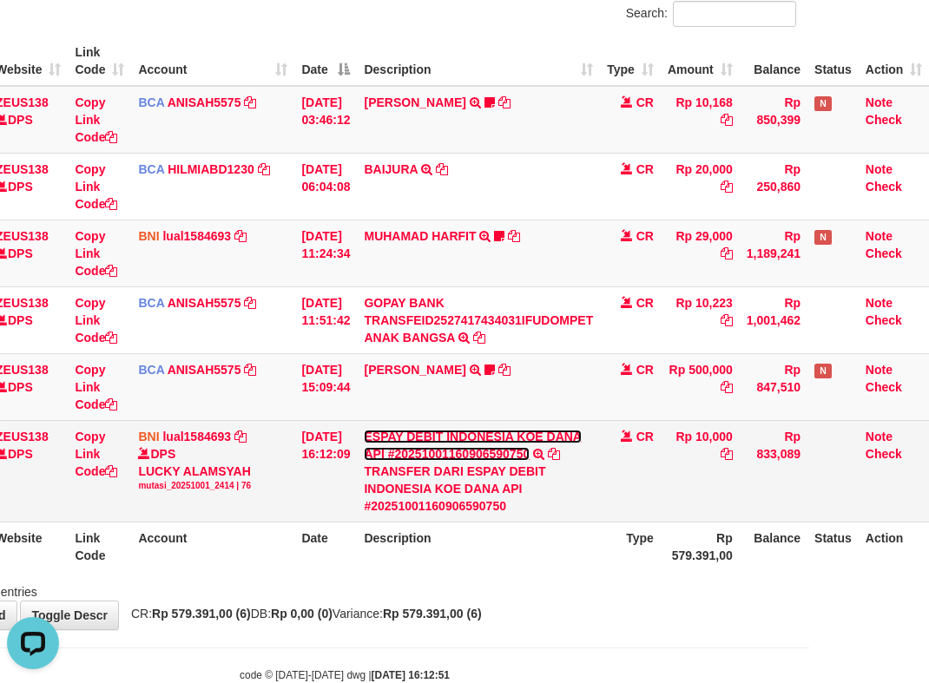
scroll to position [0, 0]
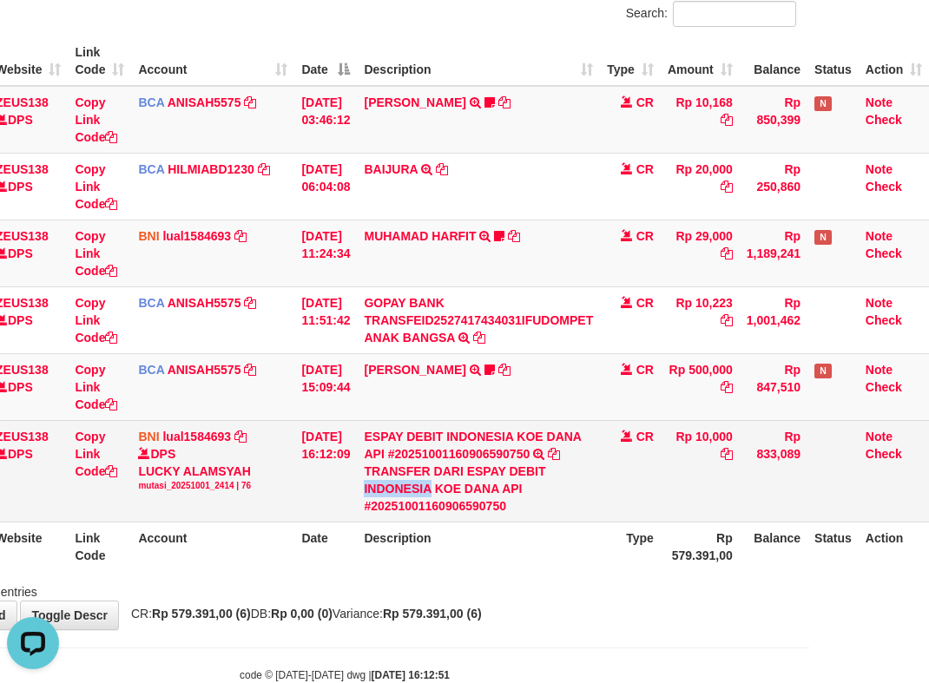
copy div "[GEOGRAPHIC_DATA]"
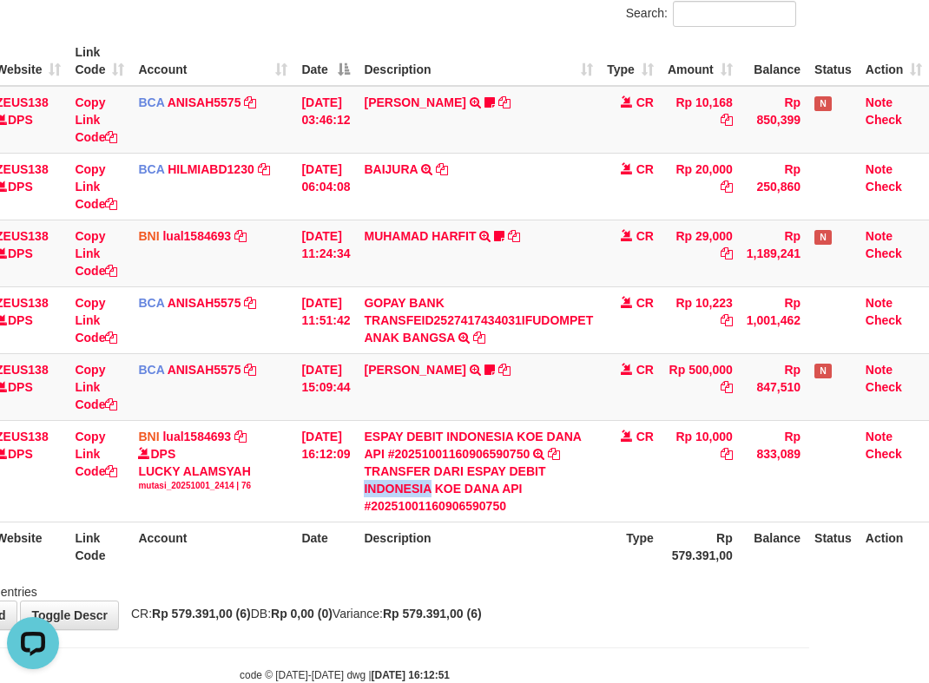
drag, startPoint x: 360, startPoint y: 491, endPoint x: 941, endPoint y: 306, distance: 609.7
click at [433, 492] on td "ESPAY DEBIT INDONESIA [PERSON_NAME] API #20251001160906590750 TRANSFER [PERSON_…" at bounding box center [478, 471] width 243 height 102
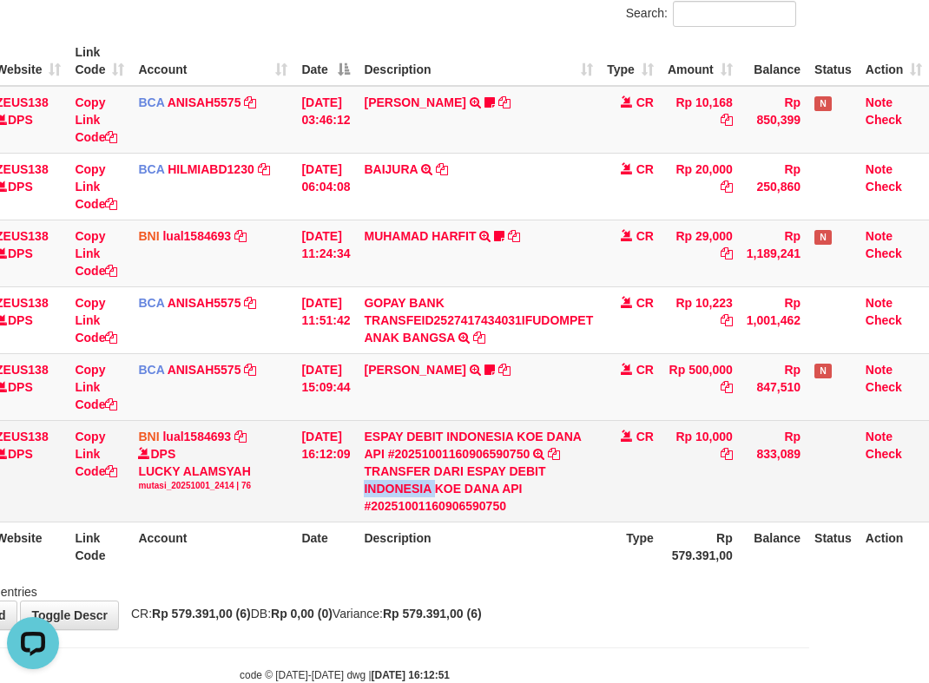
click at [620, 474] on td "CR" at bounding box center [630, 471] width 61 height 102
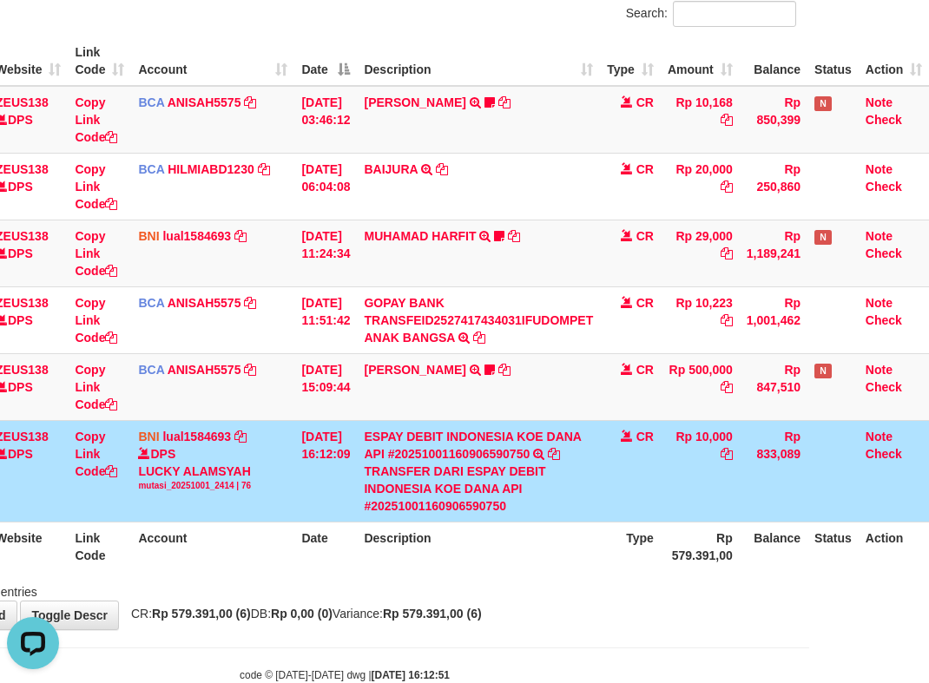
drag, startPoint x: 627, startPoint y: 478, endPoint x: 589, endPoint y: 495, distance: 41.6
click at [623, 493] on td "CR" at bounding box center [630, 471] width 61 height 102
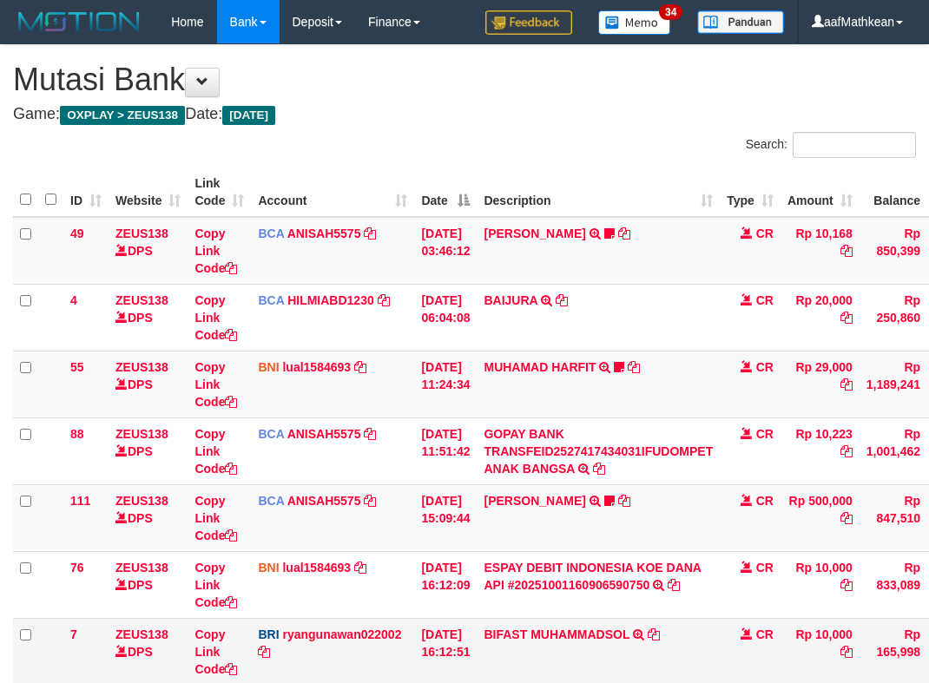
scroll to position [131, 132]
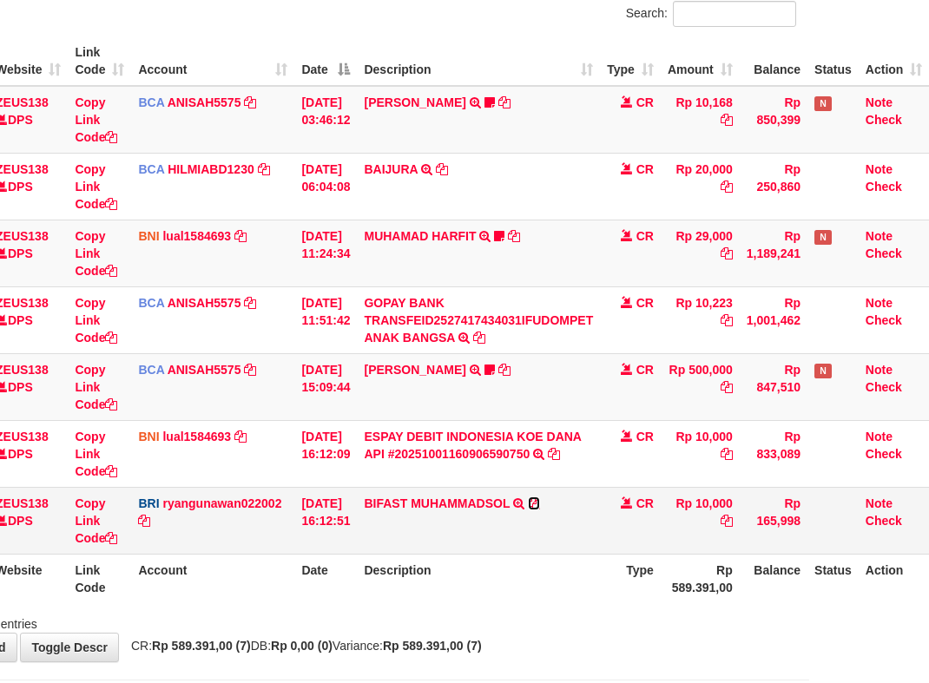
click at [529, 509] on icon at bounding box center [534, 503] width 12 height 12
copy link "[DEMOGRAPHIC_DATA]"
drag, startPoint x: 410, startPoint y: 494, endPoint x: 923, endPoint y: 388, distance: 523.8
click at [495, 506] on td "[PERSON_NAME] TRANSFER NBMB BIFAST MUHAMMADSOL TO [PERSON_NAME]" at bounding box center [478, 520] width 243 height 67
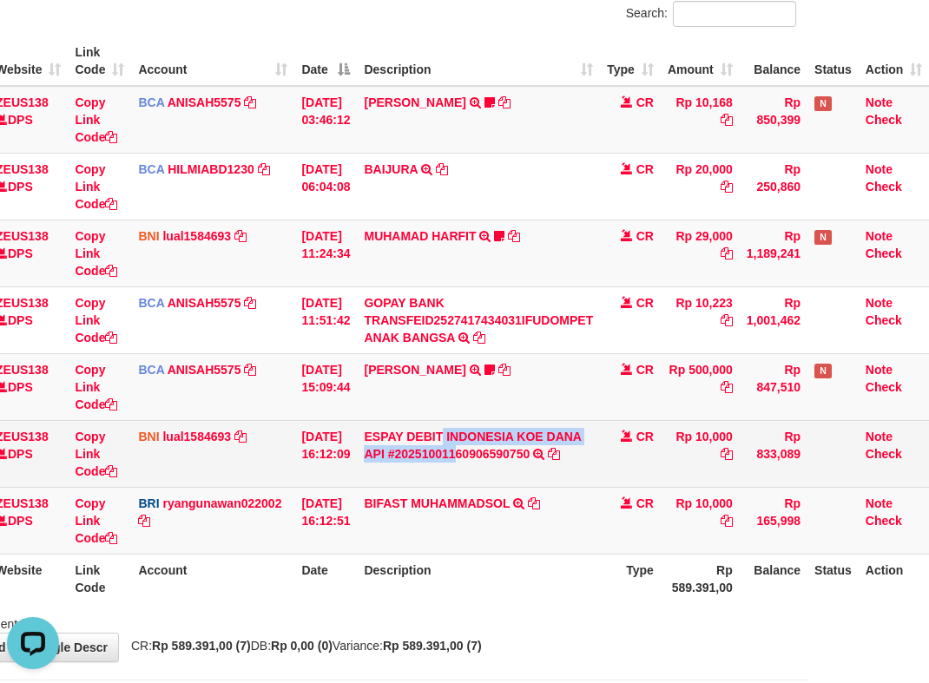
click at [524, 460] on td "ESPAY DEBIT INDONESIA [PERSON_NAME] API #20251001160906590750 TRANSFER [PERSON_…" at bounding box center [478, 453] width 243 height 67
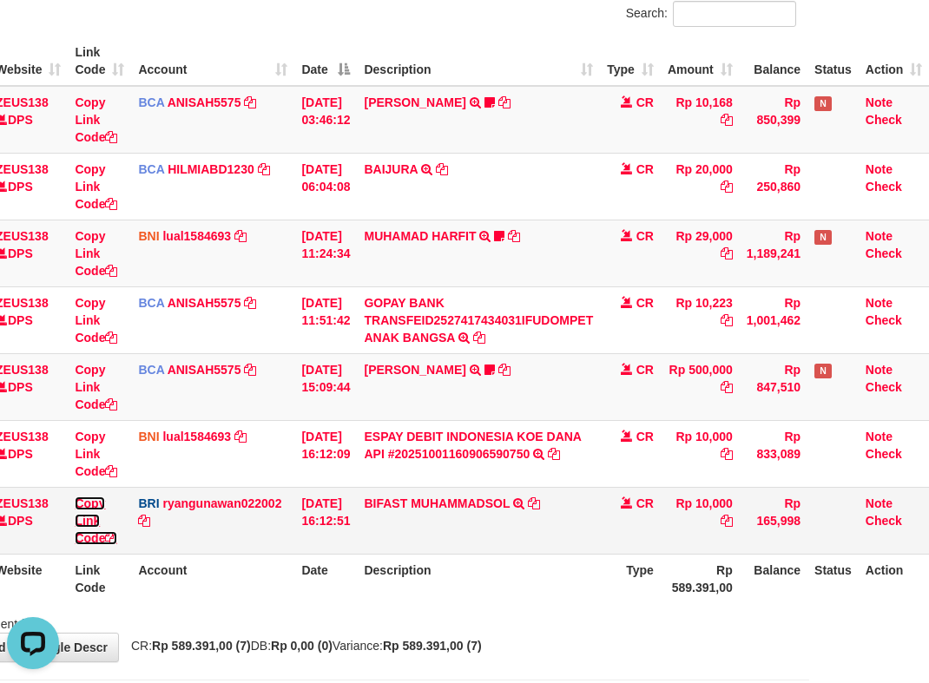
click at [92, 536] on link "Copy Link Code" at bounding box center [96, 521] width 43 height 49
click at [91, 536] on link "Copy Link Code" at bounding box center [96, 521] width 43 height 49
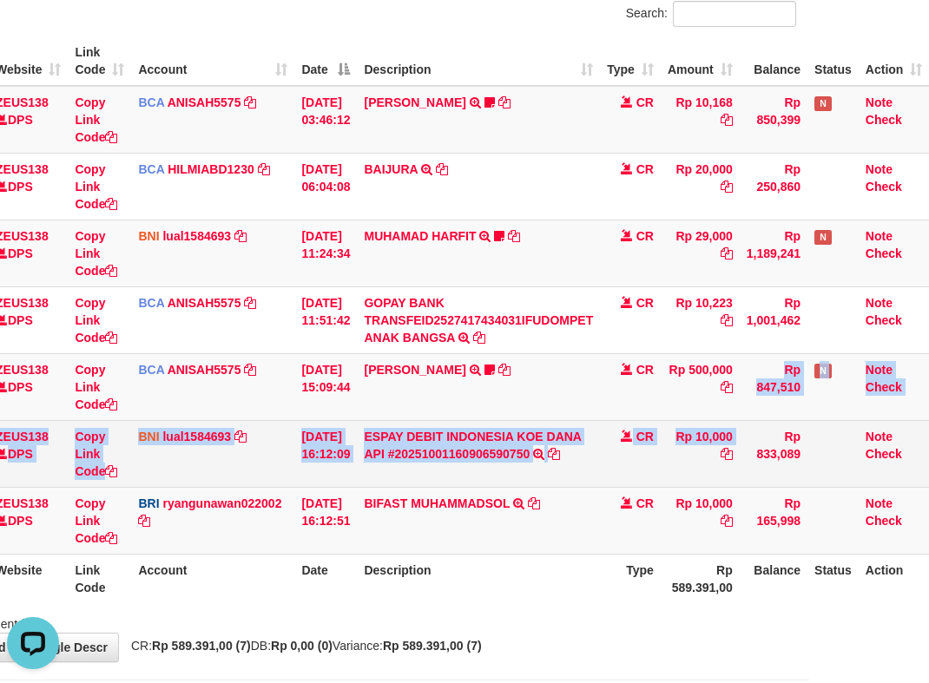
click at [816, 440] on tbody "49 ZEUS138 DPS Copy Link Code BCA ANISAH5575 DPS [PERSON_NAME] mutasi_20251001_…" at bounding box center [411, 320] width 1036 height 469
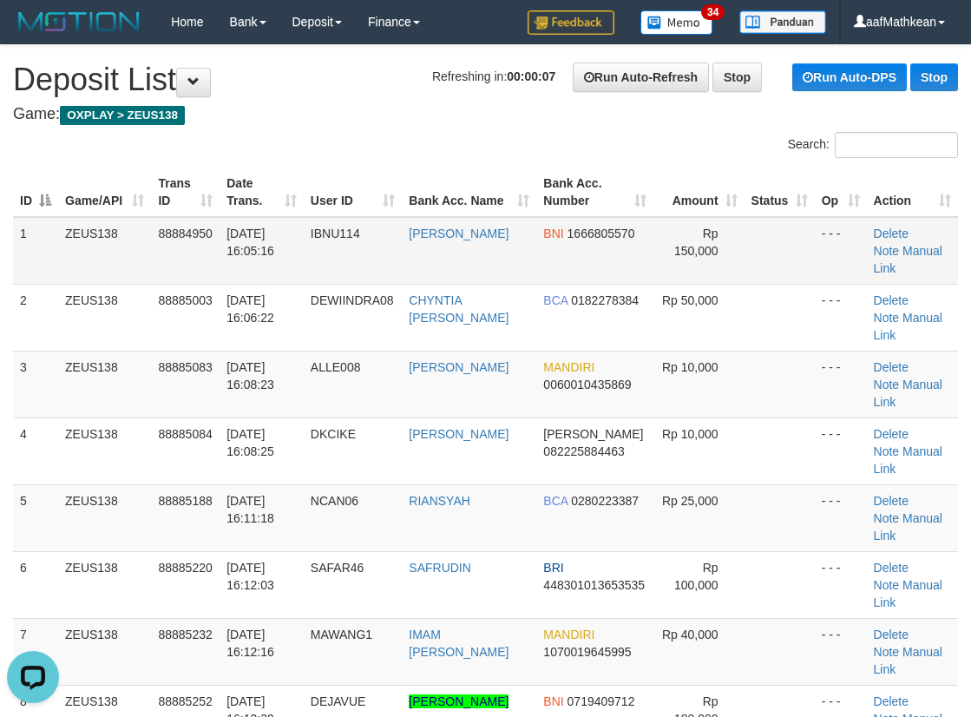
click at [521, 251] on tbody "1 ZEUS138 88884950 [DATE] 16:05:16 IBNU114 [PERSON_NAME] BNI 1666805570 Rp 150,…" at bounding box center [485, 485] width 945 height 536
click at [925, 378] on link "Manual Link" at bounding box center [908, 393] width 69 height 31
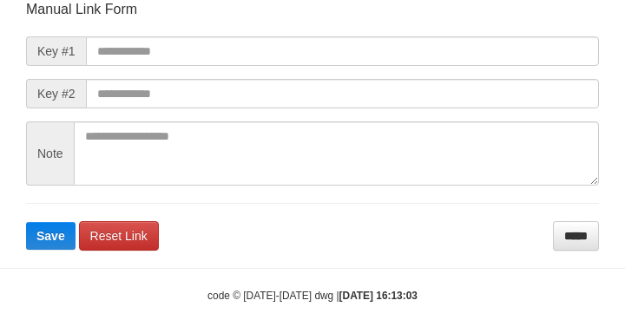
scroll to position [202, 0]
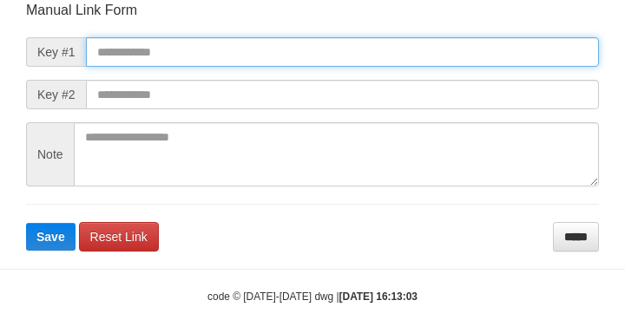
drag, startPoint x: 268, startPoint y: 41, endPoint x: 295, endPoint y: 53, distance: 29.5
click at [268, 42] on input "text" at bounding box center [342, 52] width 513 height 30
click at [308, 57] on input "text" at bounding box center [342, 52] width 513 height 30
paste input "**********"
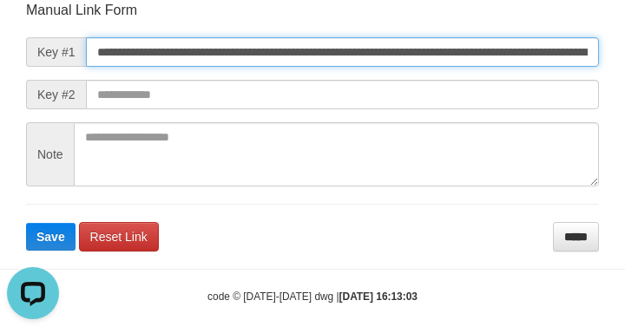
scroll to position [0, 0]
type input "**********"
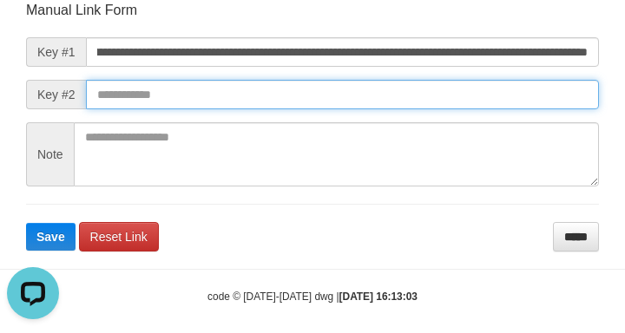
click at [26, 223] on button "Save" at bounding box center [50, 237] width 49 height 28
drag, startPoint x: 477, startPoint y: 84, endPoint x: 457, endPoint y: 84, distance: 20.8
click at [470, 83] on input "text" at bounding box center [342, 95] width 513 height 30
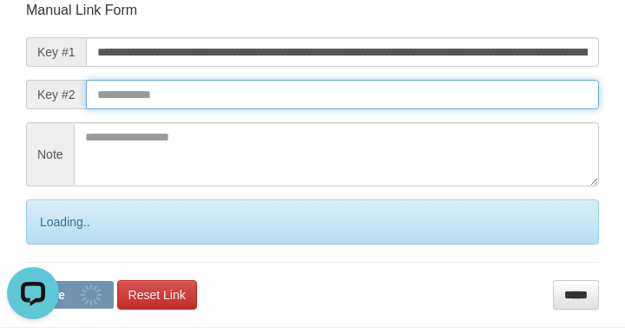
click at [449, 89] on input "text" at bounding box center [342, 95] width 513 height 30
click at [26, 281] on button "Save" at bounding box center [70, 295] width 88 height 28
click at [486, 94] on input "text" at bounding box center [342, 95] width 513 height 30
click at [26, 281] on button "Save" at bounding box center [70, 295] width 88 height 28
drag, startPoint x: 484, startPoint y: 89, endPoint x: 543, endPoint y: 90, distance: 59.9
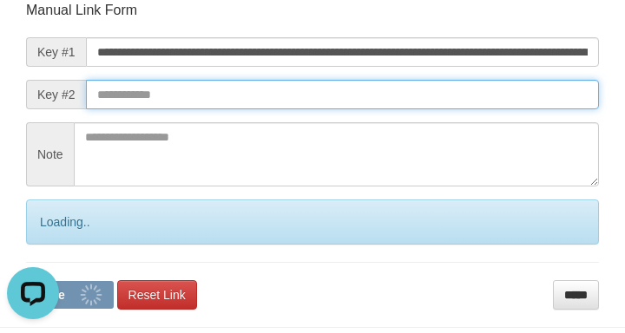
click at [539, 89] on input "text" at bounding box center [342, 95] width 513 height 30
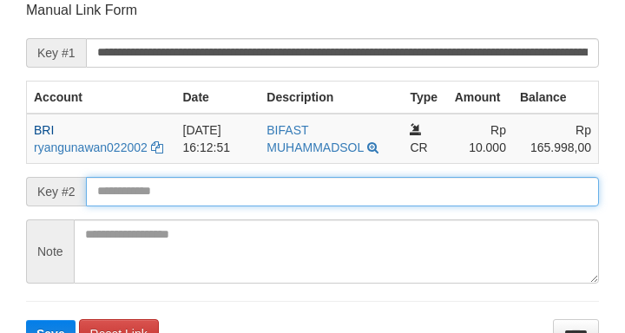
click at [26, 320] on button "Save" at bounding box center [50, 334] width 49 height 28
drag, startPoint x: 196, startPoint y: 201, endPoint x: 187, endPoint y: 192, distance: 13.5
click at [194, 201] on input "text" at bounding box center [342, 192] width 513 height 30
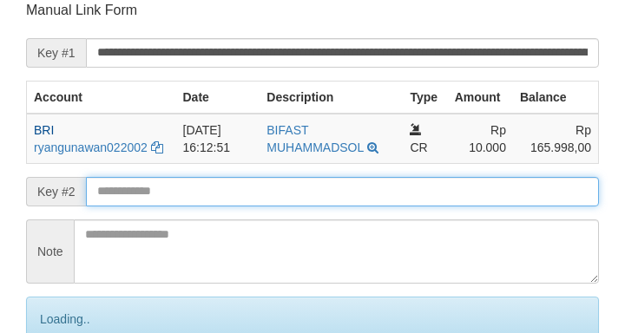
click at [185, 195] on input "text" at bounding box center [342, 192] width 513 height 30
click at [190, 199] on input "text" at bounding box center [342, 192] width 513 height 30
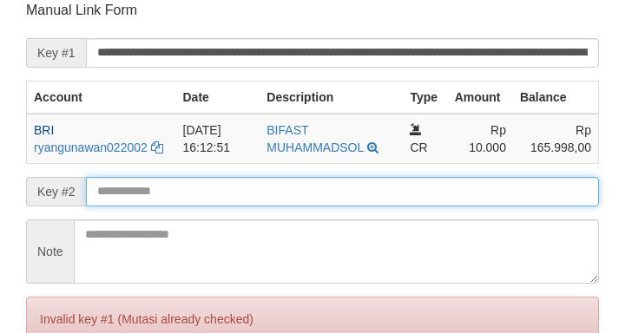
click at [201, 203] on input "text" at bounding box center [342, 192] width 513 height 30
click at [205, 201] on form "**********" at bounding box center [312, 203] width 573 height 405
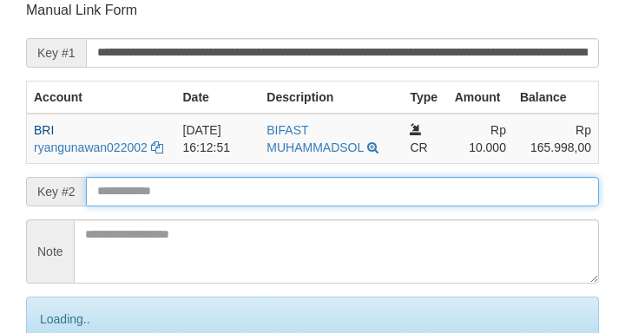
scroll to position [202, 0]
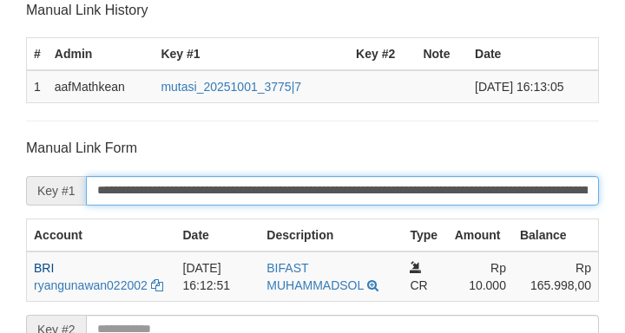
click at [208, 198] on input "**********" at bounding box center [342, 191] width 513 height 30
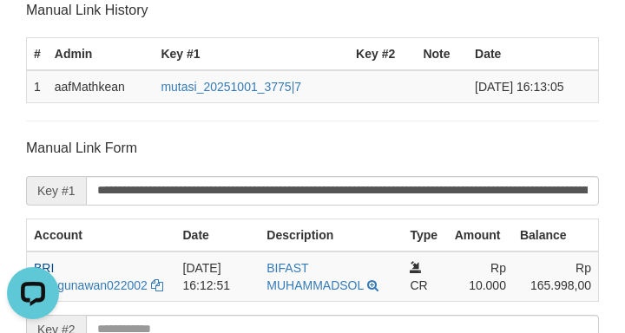
click at [69, 44] on th "Admin" at bounding box center [101, 54] width 107 height 33
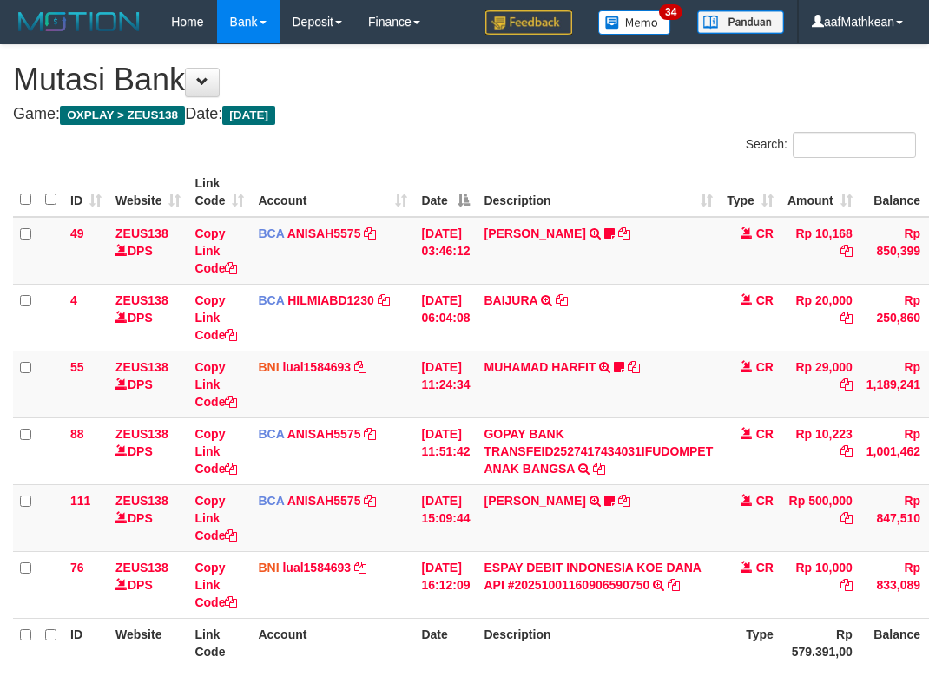
scroll to position [131, 132]
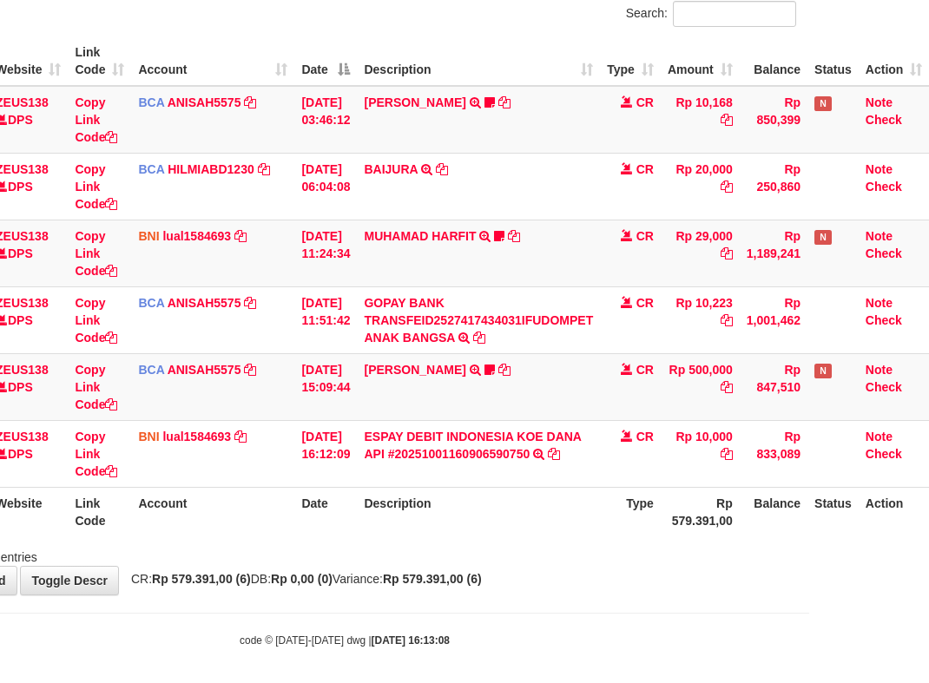
click at [378, 534] on th "Description" at bounding box center [478, 511] width 243 height 49
drag, startPoint x: 634, startPoint y: 520, endPoint x: 934, endPoint y: 455, distance: 307.3
click at [756, 497] on div "Search: ID Website Link Code Account Date Description Type Amount Balance Statu…" at bounding box center [344, 283] width 903 height 565
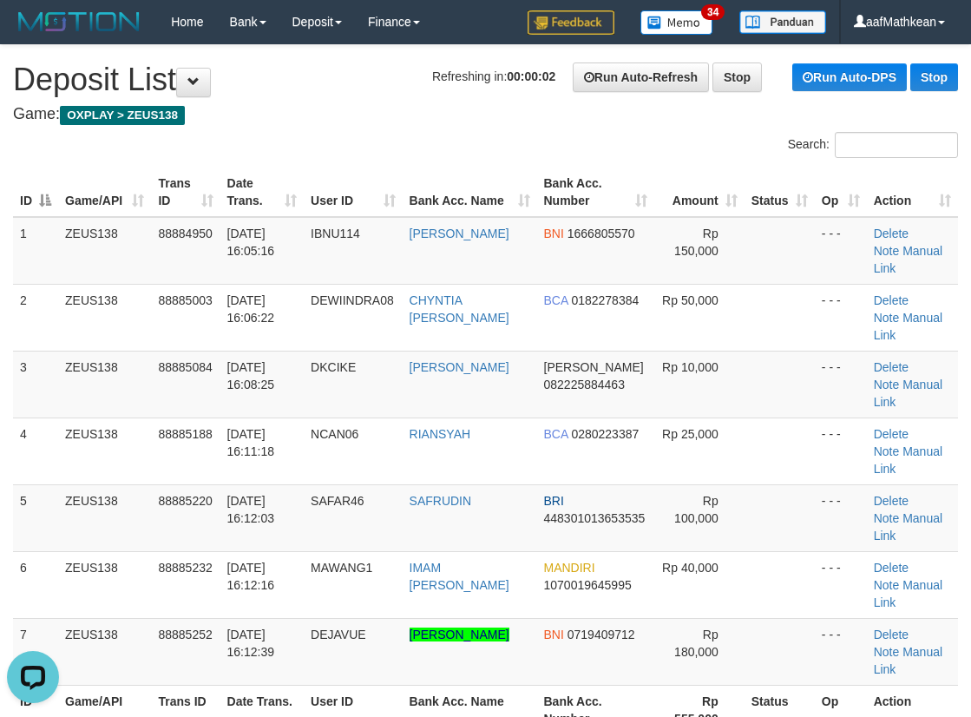
drag, startPoint x: 404, startPoint y: 108, endPoint x: 105, endPoint y: 211, distance: 316.0
click at [321, 141] on div "Search:" at bounding box center [485, 147] width 971 height 30
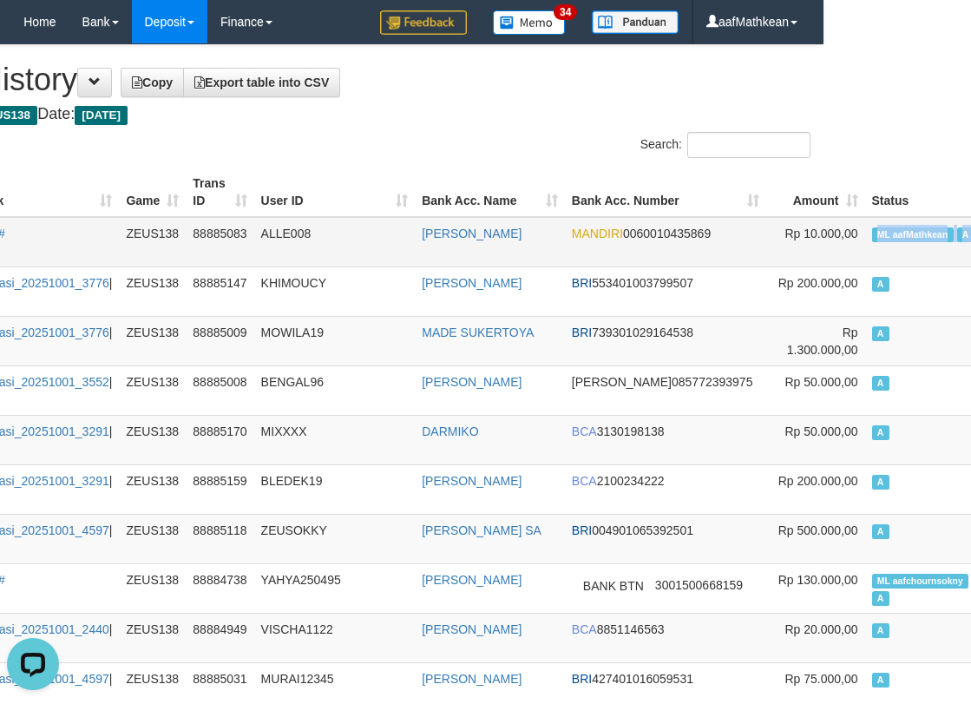
scroll to position [0, 205]
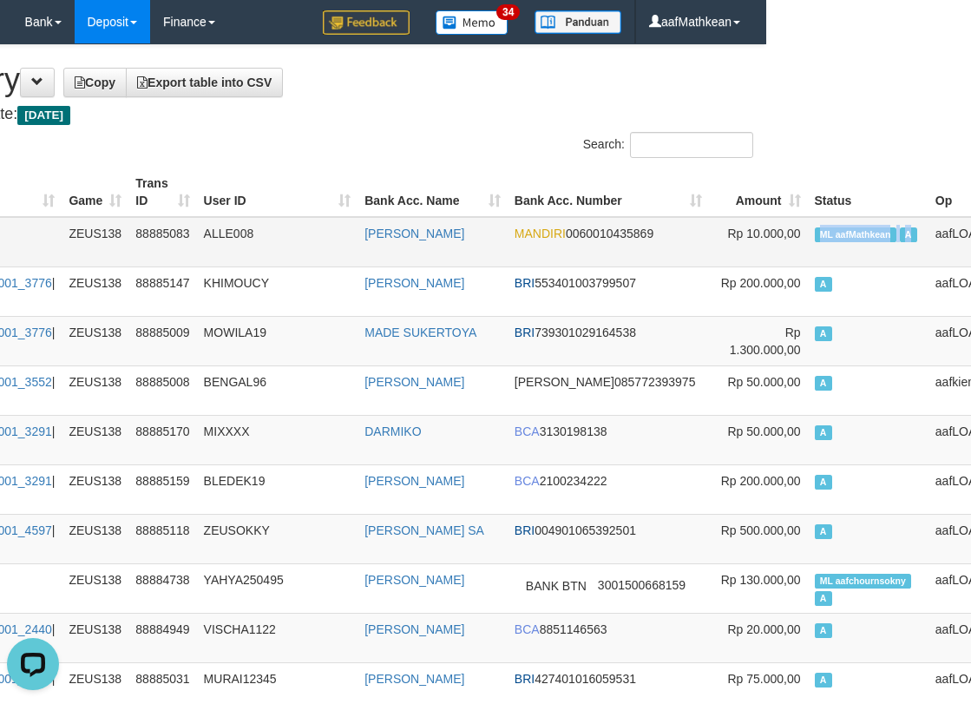
drag, startPoint x: 984, startPoint y: 246, endPoint x: 826, endPoint y: 243, distance: 158.9
click at [826, 243] on td "ML aafMathkean A" at bounding box center [868, 242] width 121 height 50
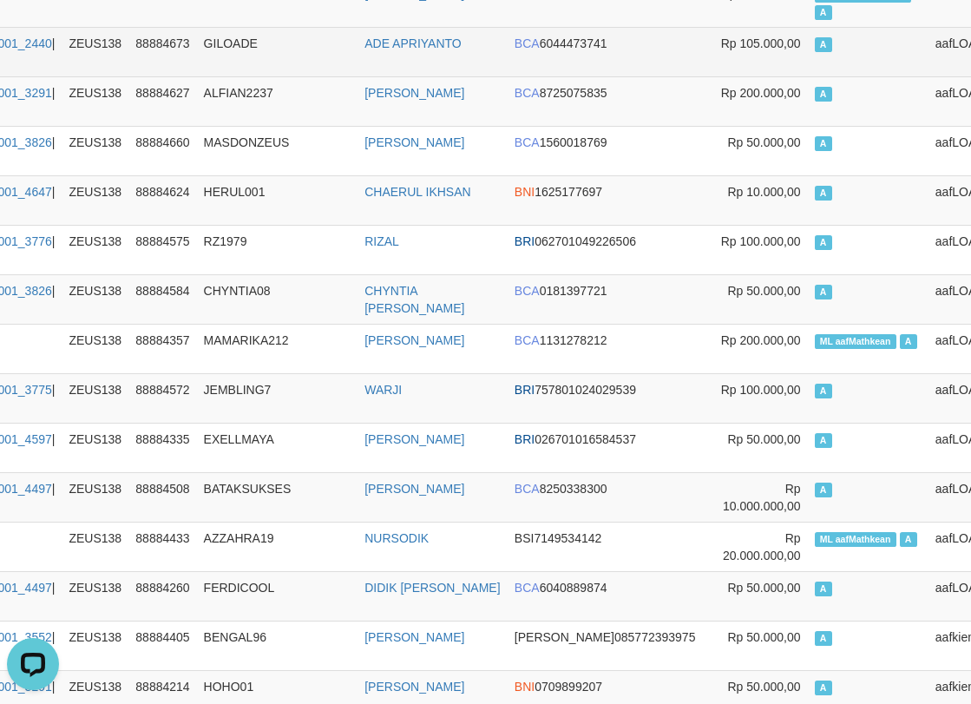
drag, startPoint x: 426, startPoint y: 135, endPoint x: 351, endPoint y: 60, distance: 106.2
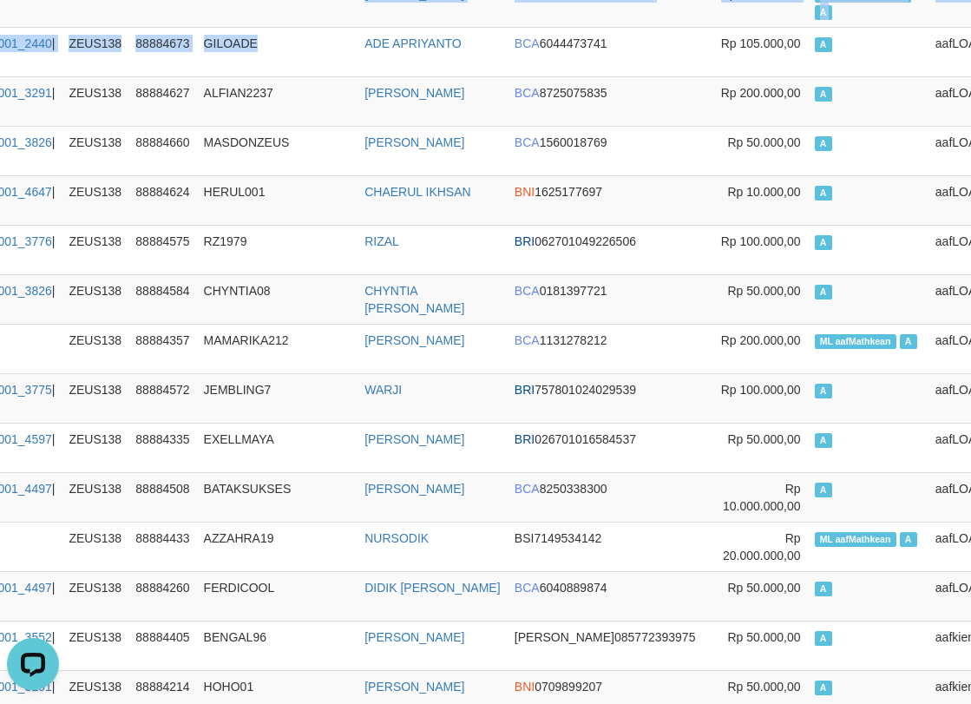
drag, startPoint x: 351, startPoint y: 60, endPoint x: 311, endPoint y: -10, distance: 80.1
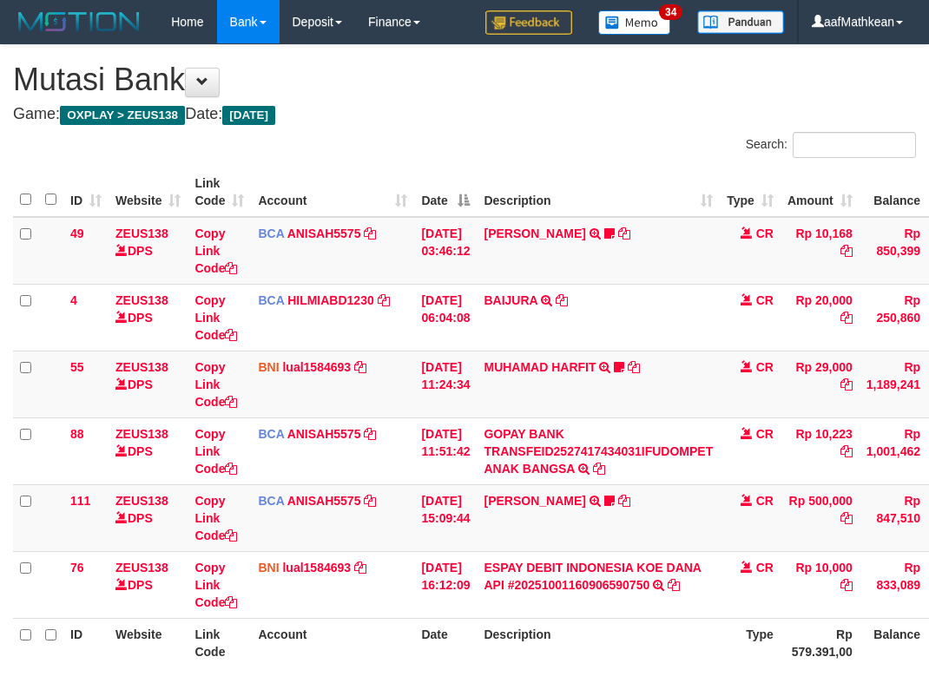
scroll to position [131, 132]
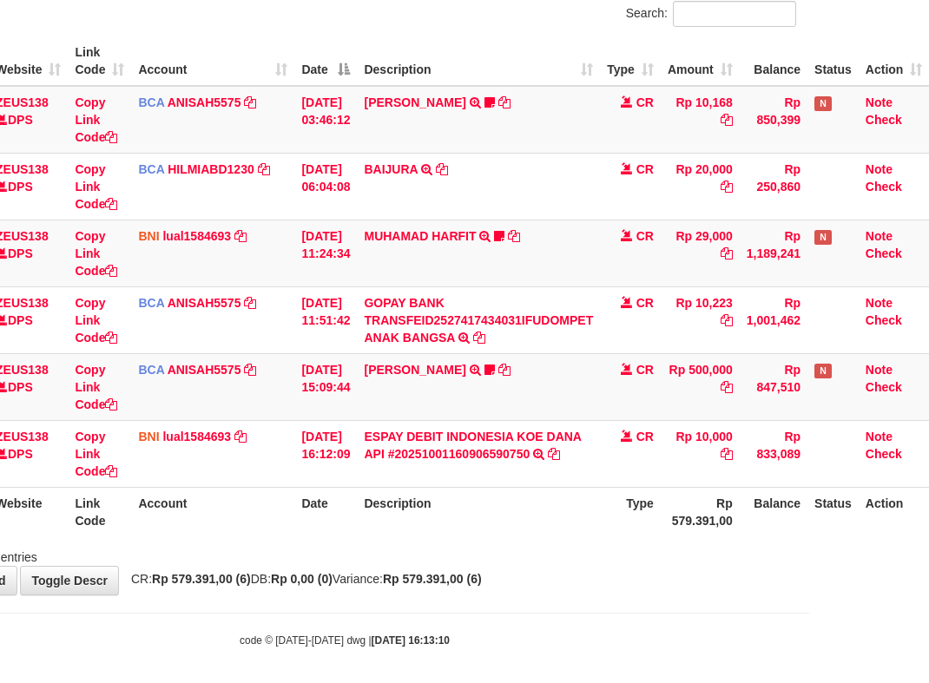
click at [403, 498] on th "Description" at bounding box center [478, 511] width 243 height 49
click at [436, 512] on th "Description" at bounding box center [478, 511] width 243 height 49
click at [464, 512] on th "Description" at bounding box center [478, 511] width 243 height 49
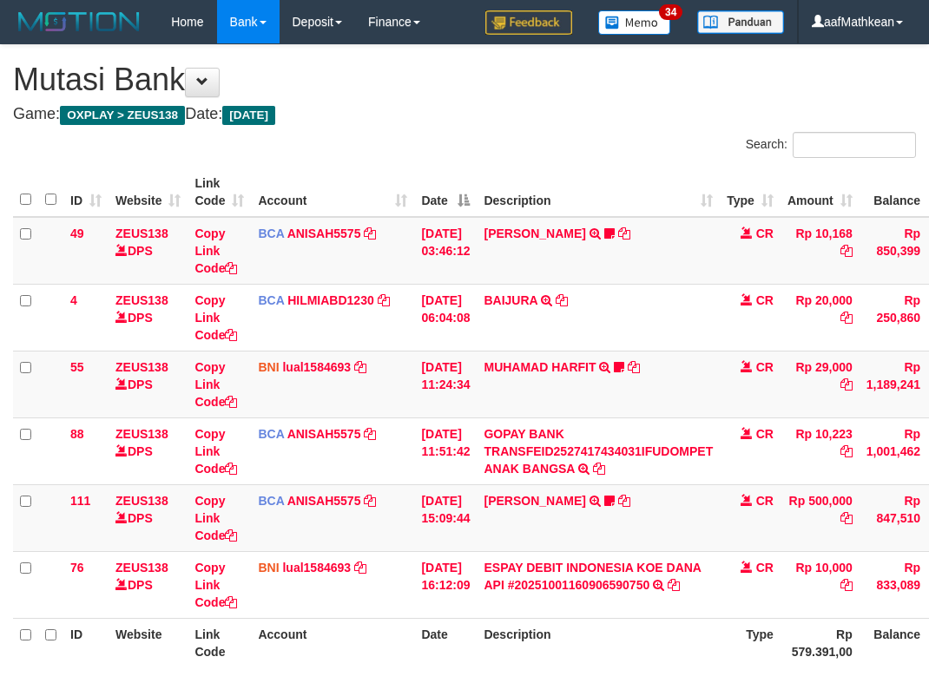
scroll to position [131, 132]
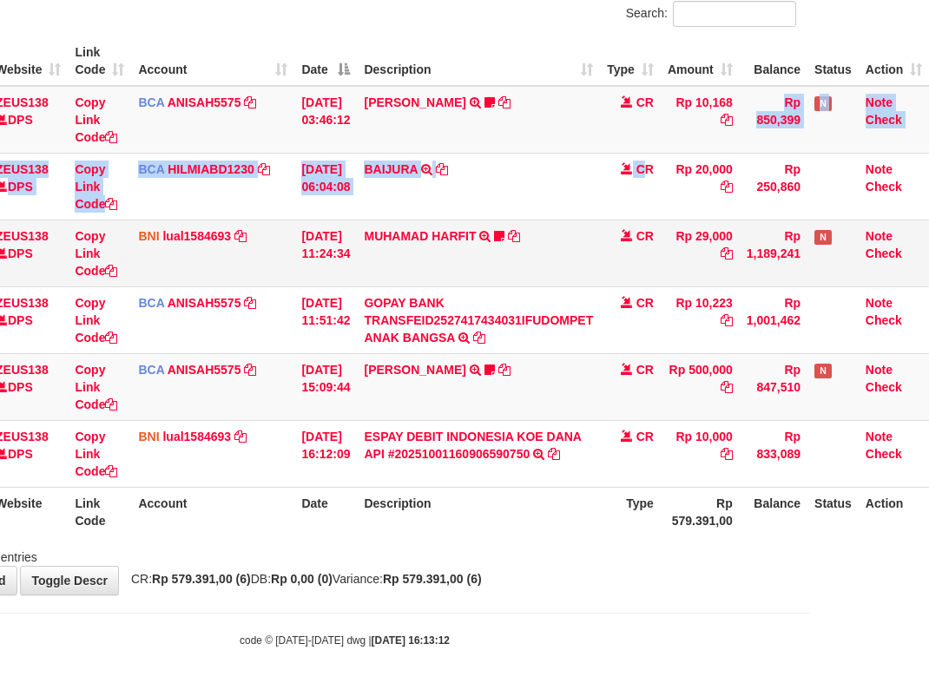
drag, startPoint x: 648, startPoint y: 169, endPoint x: 716, endPoint y: 235, distance: 95.2
click at [706, 228] on tbody "49 ZEUS138 DPS Copy Link Code BCA ANISAH5575 DPS [PERSON_NAME] mutasi_20251001_…" at bounding box center [411, 287] width 1036 height 402
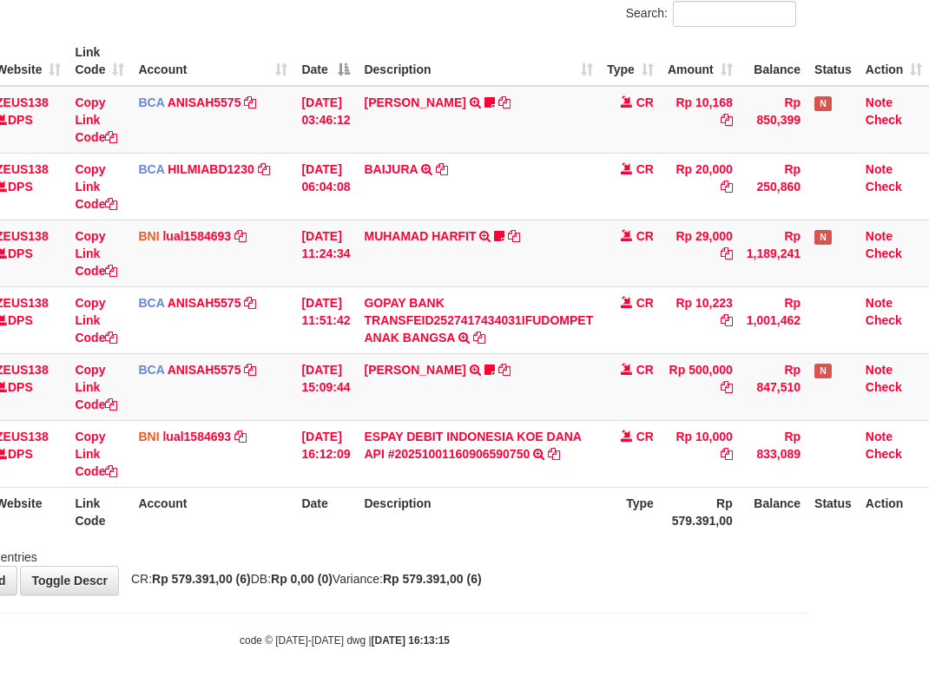
click at [512, 524] on th "Description" at bounding box center [478, 511] width 243 height 49
click at [809, 474] on html "Toggle navigation Home Bank Account List Load By Website Group [OXPLAY] ZEUS138…" at bounding box center [344, 280] width 929 height 823
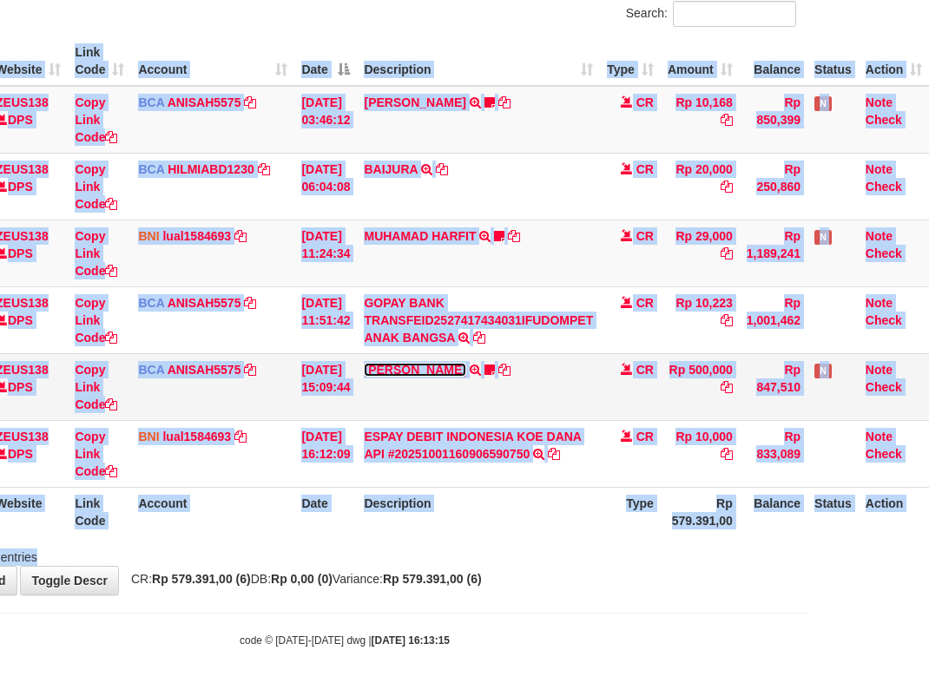
click at [424, 370] on link "[PERSON_NAME]" at bounding box center [415, 370] width 102 height 14
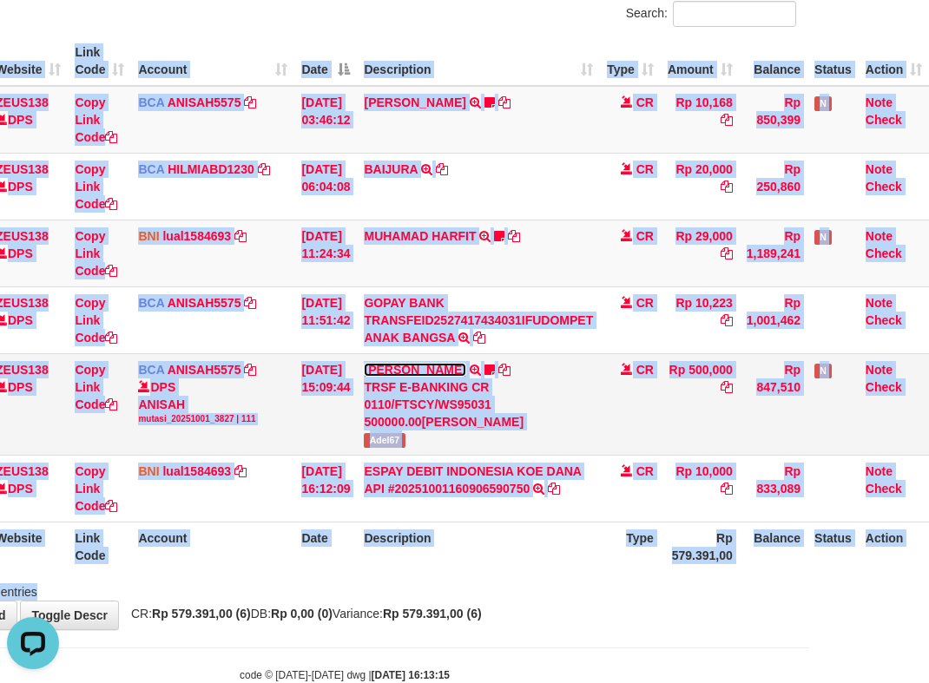
scroll to position [0, 0]
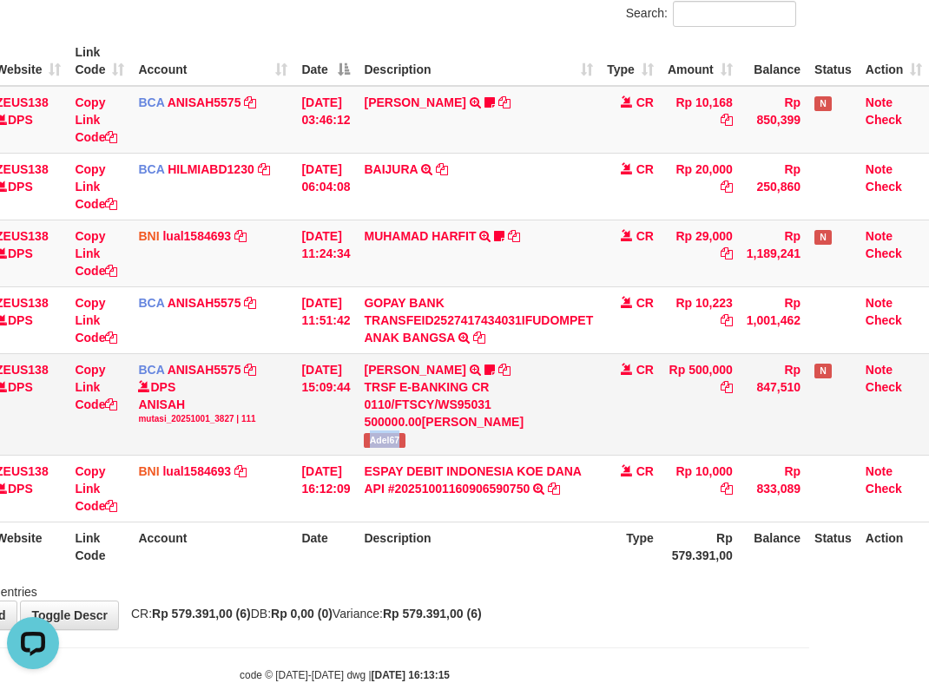
drag, startPoint x: 370, startPoint y: 434, endPoint x: 424, endPoint y: 438, distance: 54.9
click at [424, 438] on td "[PERSON_NAME] TRSF E-BANKING CR 0110/FTSCY/WS95031 500000.00[PERSON_NAME] Adel67" at bounding box center [478, 404] width 243 height 102
copy span "Adel67"
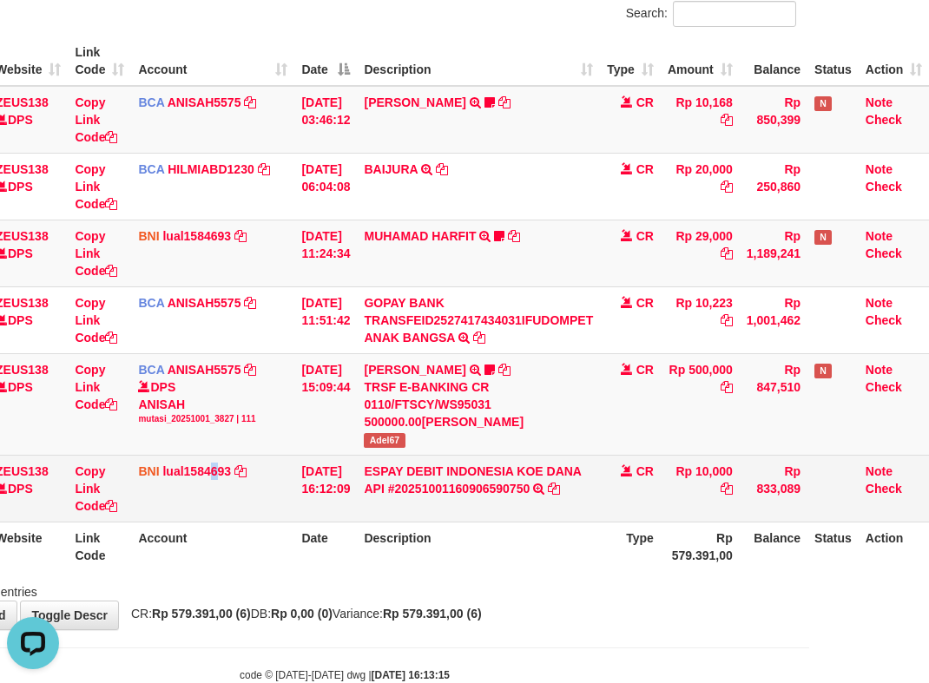
drag, startPoint x: 205, startPoint y: 503, endPoint x: 249, endPoint y: 521, distance: 47.6
click at [229, 510] on td "BNI lual1584693 DPS LUCKY ALAMSYAH mutasi_20251001_2414 | 76 mutasi_20251001_24…" at bounding box center [212, 488] width 163 height 67
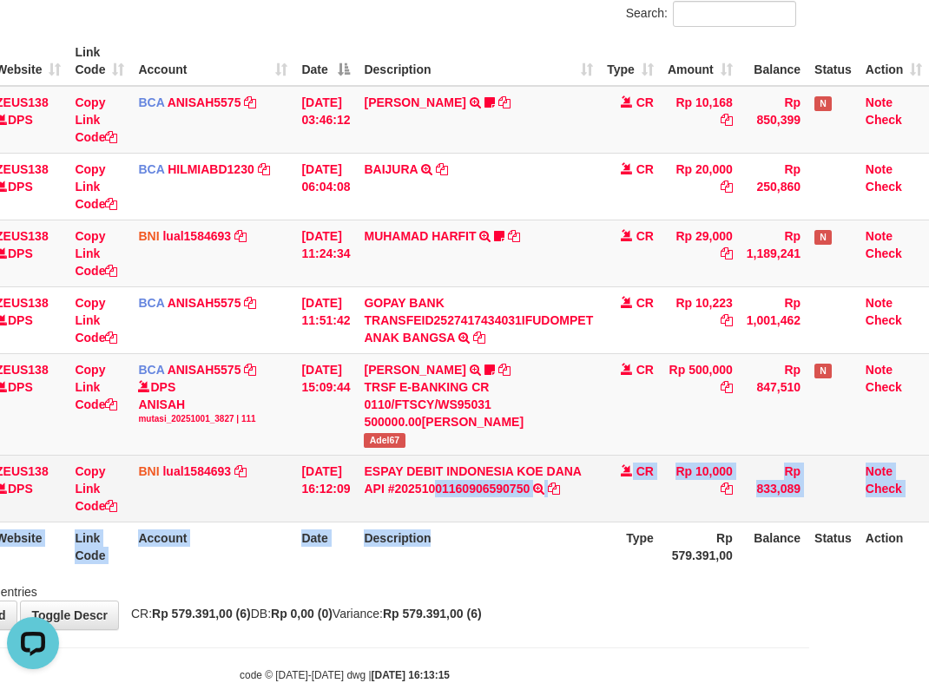
drag, startPoint x: 481, startPoint y: 516, endPoint x: 565, endPoint y: 513, distance: 84.2
click at [591, 524] on table "ID Website Link Code Account Date Description Type Amount Balance Status Action…" at bounding box center [411, 303] width 1036 height 535
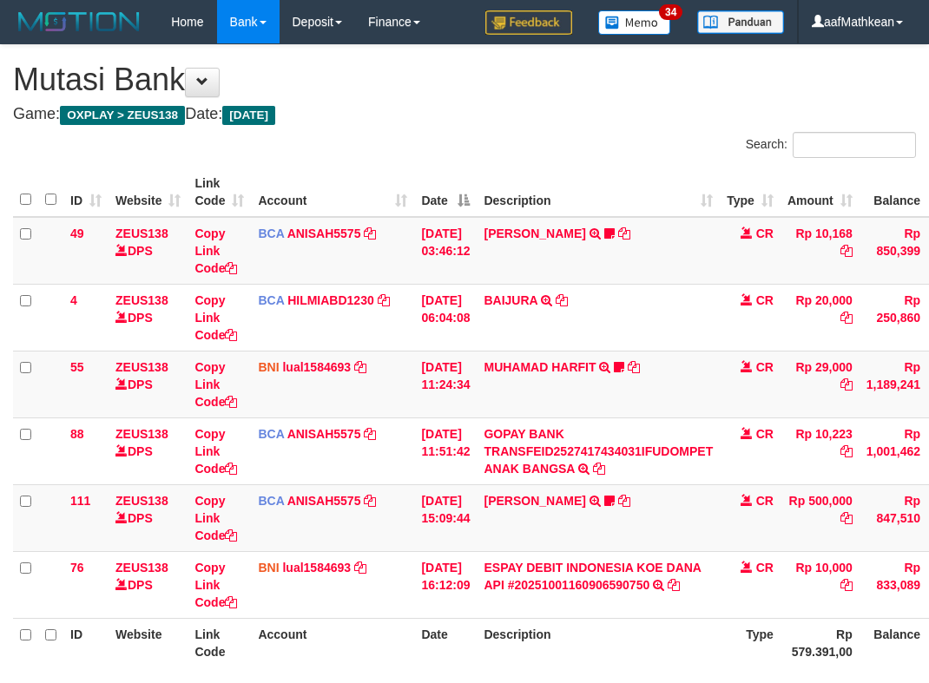
scroll to position [131, 132]
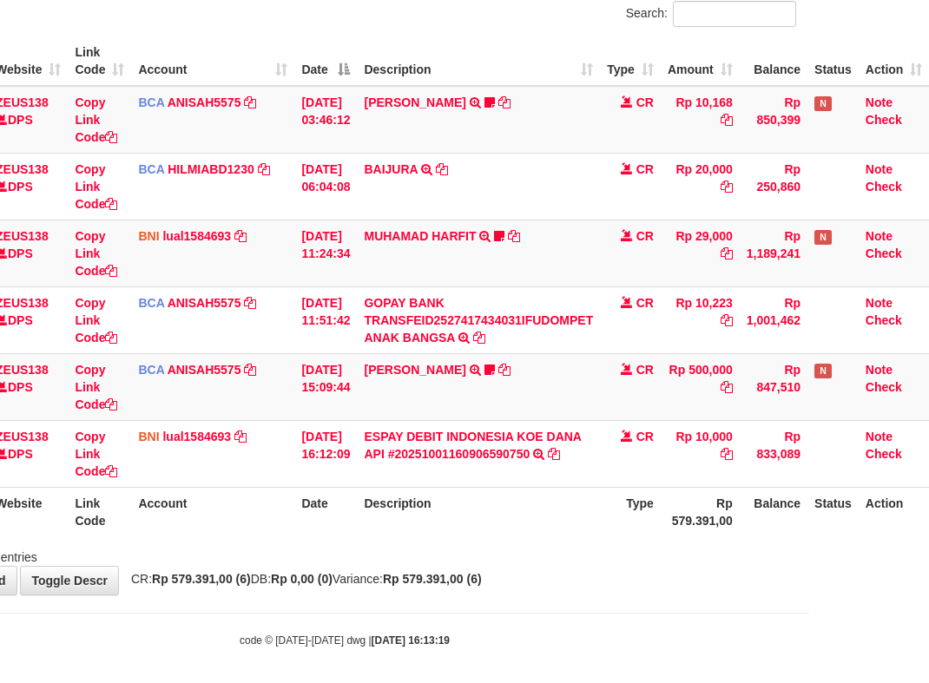
drag, startPoint x: 424, startPoint y: 508, endPoint x: 832, endPoint y: 494, distance: 408.2
click at [738, 503] on table "ID Website Link Code Account Date Description Type Amount Balance Status Action…" at bounding box center [411, 286] width 1036 height 500
click at [458, 556] on div "Showing 1 to 6 of 6 entries" at bounding box center [344, 554] width 929 height 24
click at [503, 563] on div "Showing 1 to 6 of 6 entries" at bounding box center [344, 554] width 929 height 24
click at [505, 563] on div "Showing 1 to 6 of 6 entries" at bounding box center [344, 554] width 929 height 24
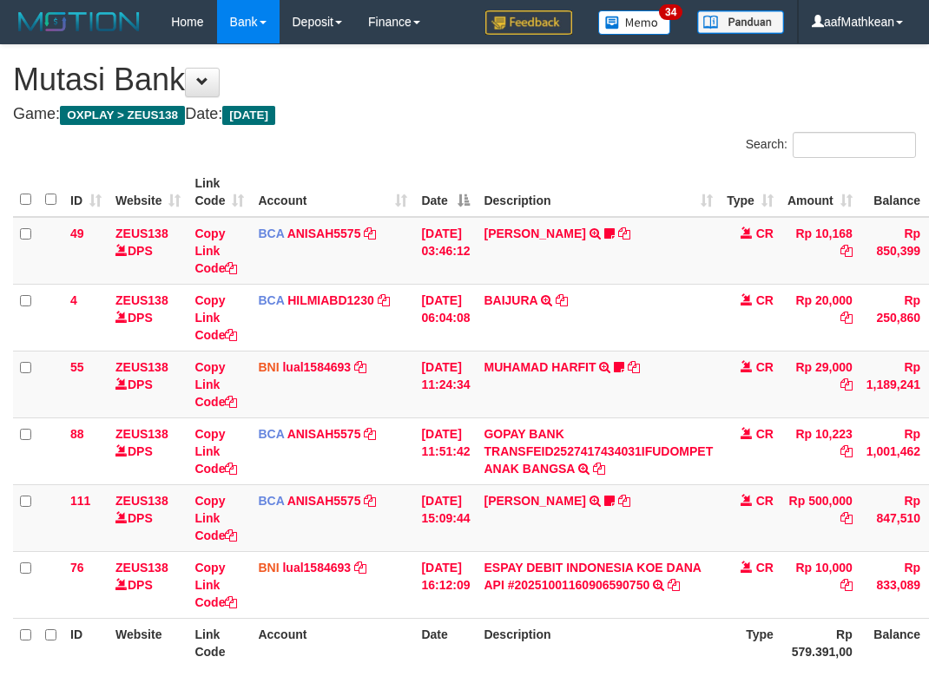
scroll to position [131, 132]
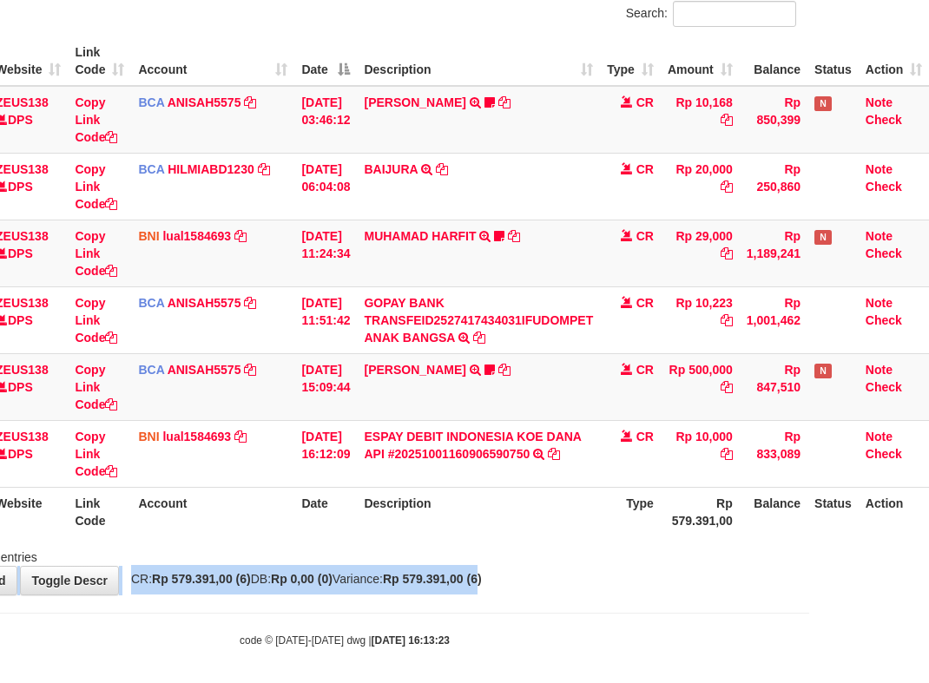
click at [516, 568] on div "**********" at bounding box center [344, 254] width 929 height 681
click at [470, 568] on div "**********" at bounding box center [344, 254] width 929 height 681
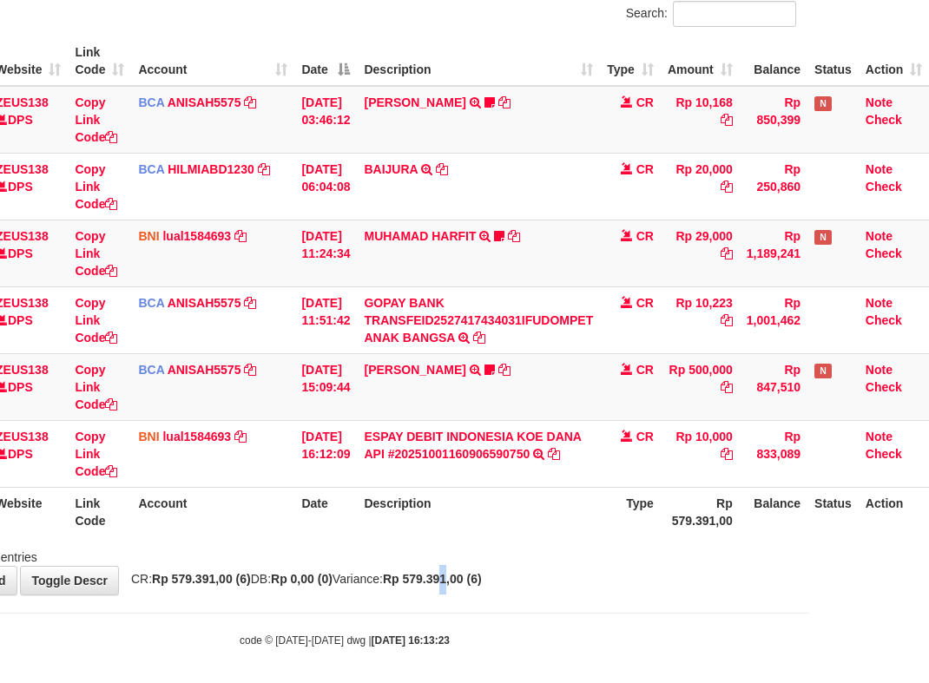
click at [483, 572] on div "**********" at bounding box center [344, 254] width 929 height 681
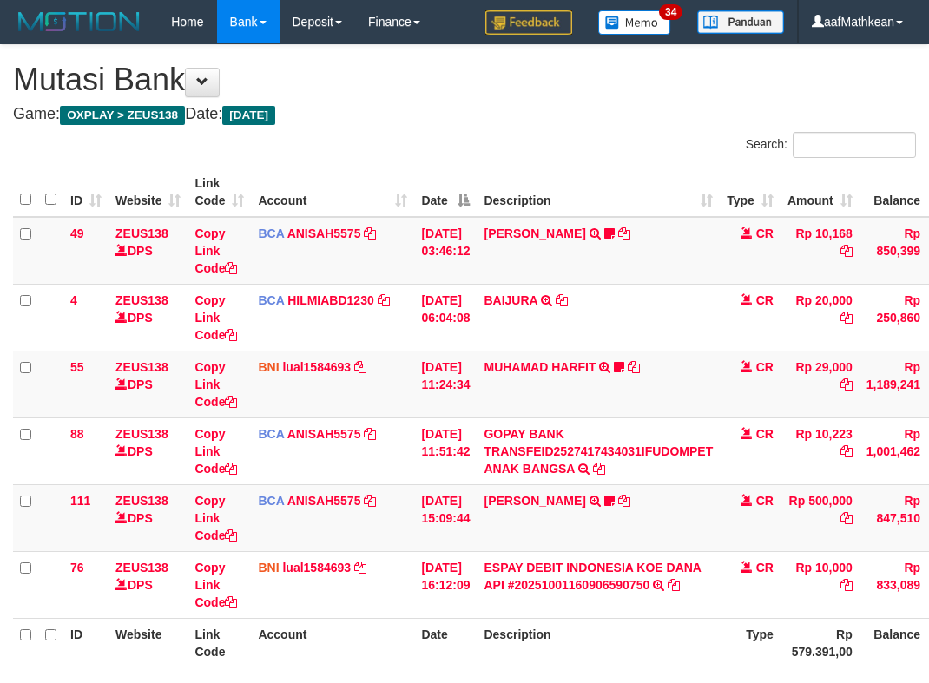
scroll to position [131, 132]
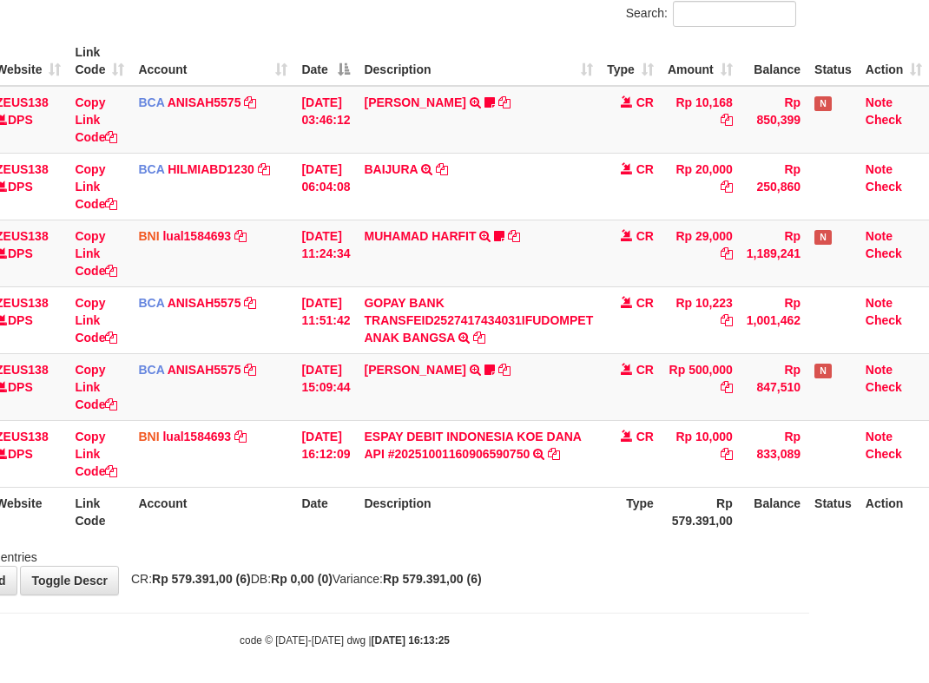
click at [376, 549] on div "Showing 1 to 6 of 6 entries" at bounding box center [344, 554] width 929 height 24
drag, startPoint x: 382, startPoint y: 555, endPoint x: 595, endPoint y: 550, distance: 212.7
click at [384, 557] on div "Showing 1 to 6 of 6 entries" at bounding box center [344, 554] width 929 height 24
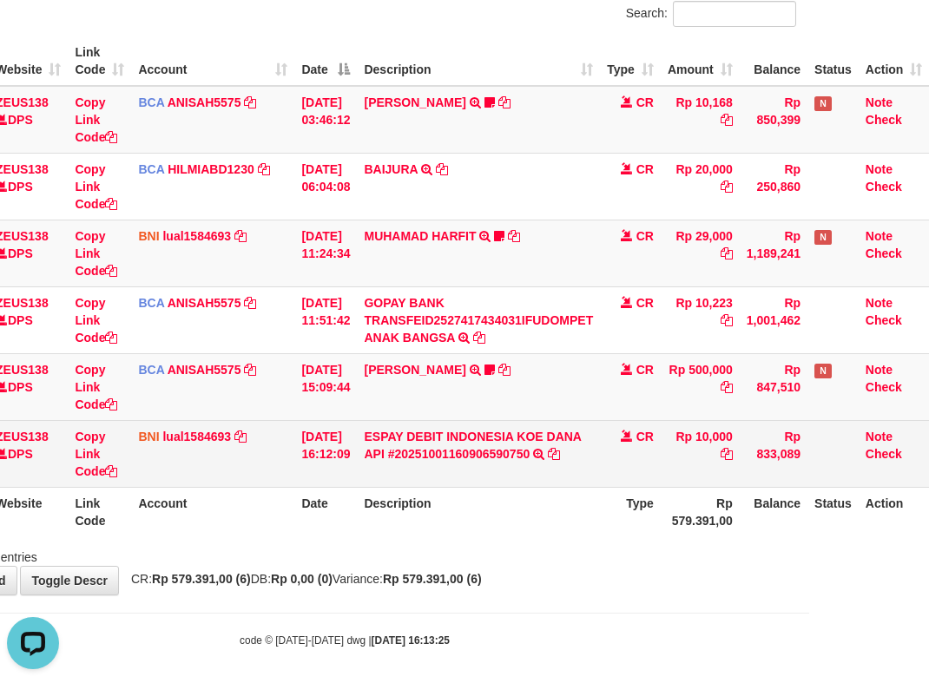
scroll to position [0, 0]
drag, startPoint x: 361, startPoint y: 459, endPoint x: 373, endPoint y: 467, distance: 14.4
click at [368, 464] on td "ESPAY DEBIT INDONESIA [PERSON_NAME] API #20251001160906590750 TRANSFER [PERSON_…" at bounding box center [478, 453] width 243 height 67
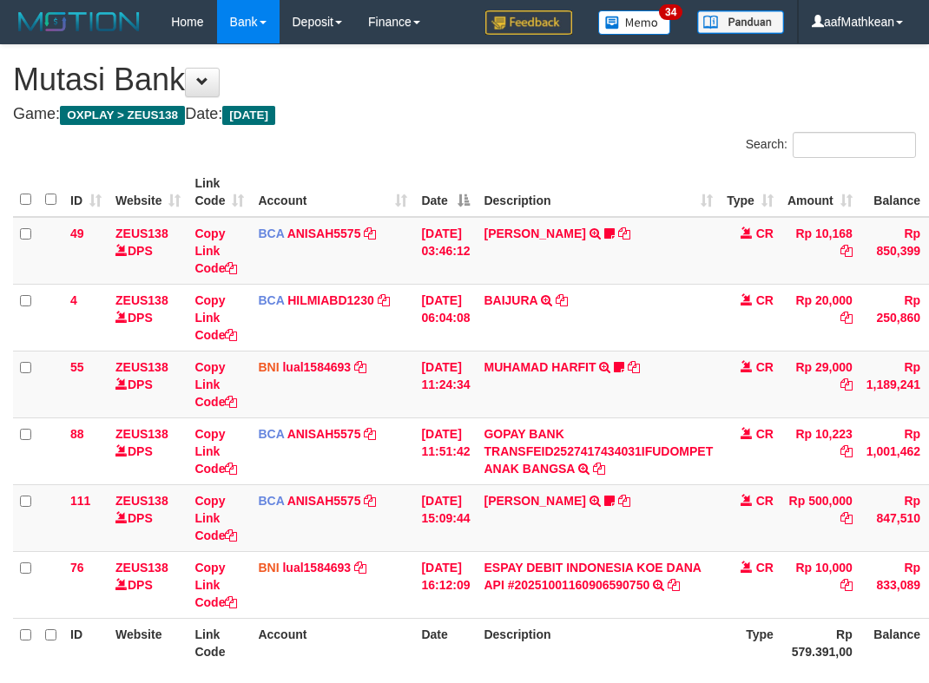
scroll to position [131, 132]
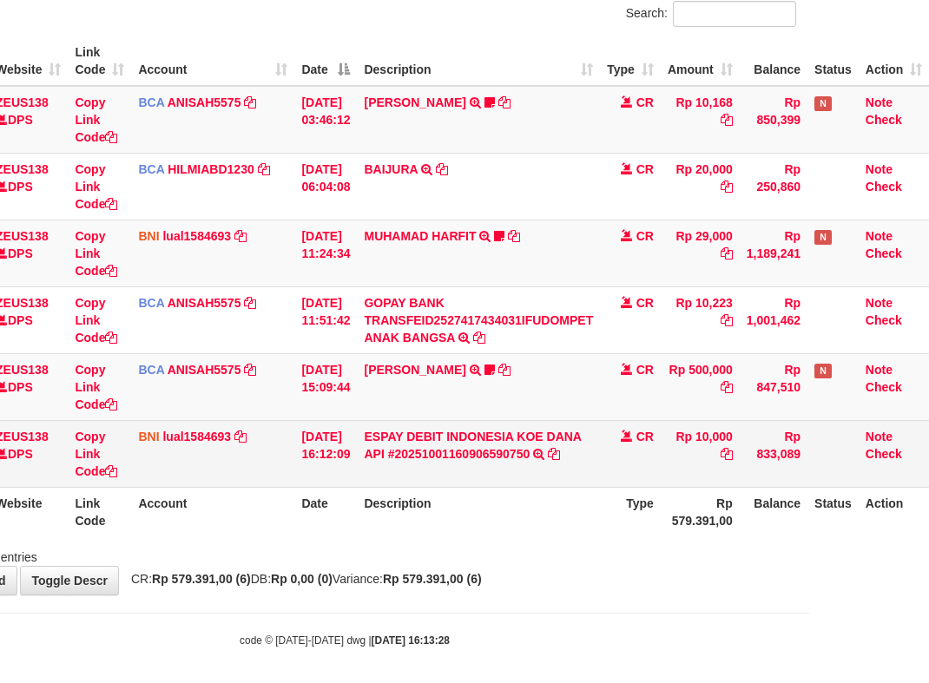
click at [398, 472] on td "ESPAY DEBIT INDONESIA KOE DANA API #20251001160906590750 TRANSFER DARI ESPAY DE…" at bounding box center [478, 453] width 243 height 67
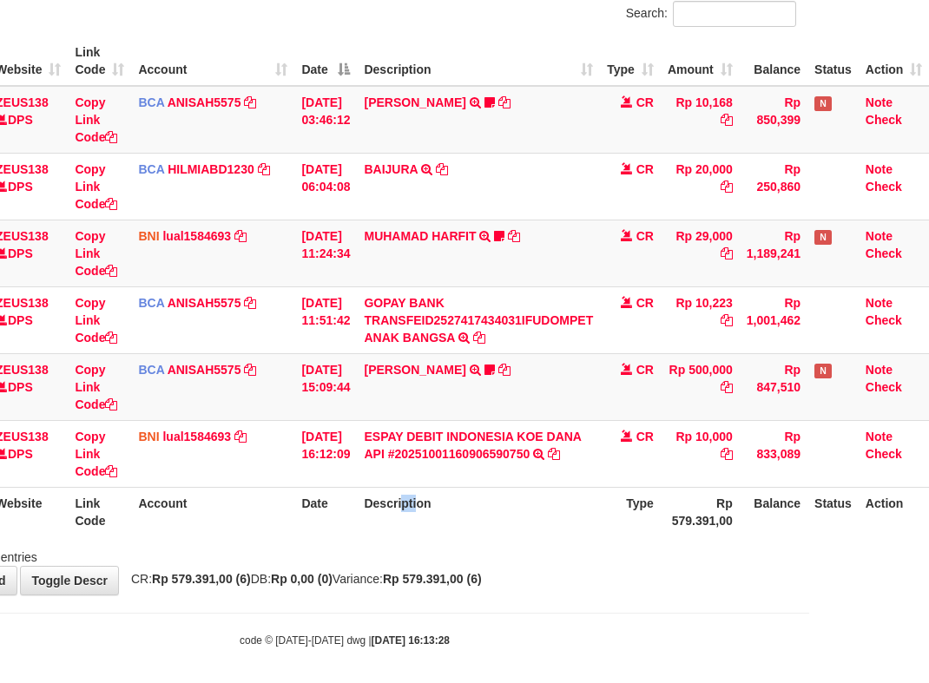
drag, startPoint x: 427, startPoint y: 519, endPoint x: 463, endPoint y: 529, distance: 36.8
click at [432, 522] on th "Description" at bounding box center [478, 511] width 243 height 49
click at [538, 521] on th "Description" at bounding box center [478, 511] width 243 height 49
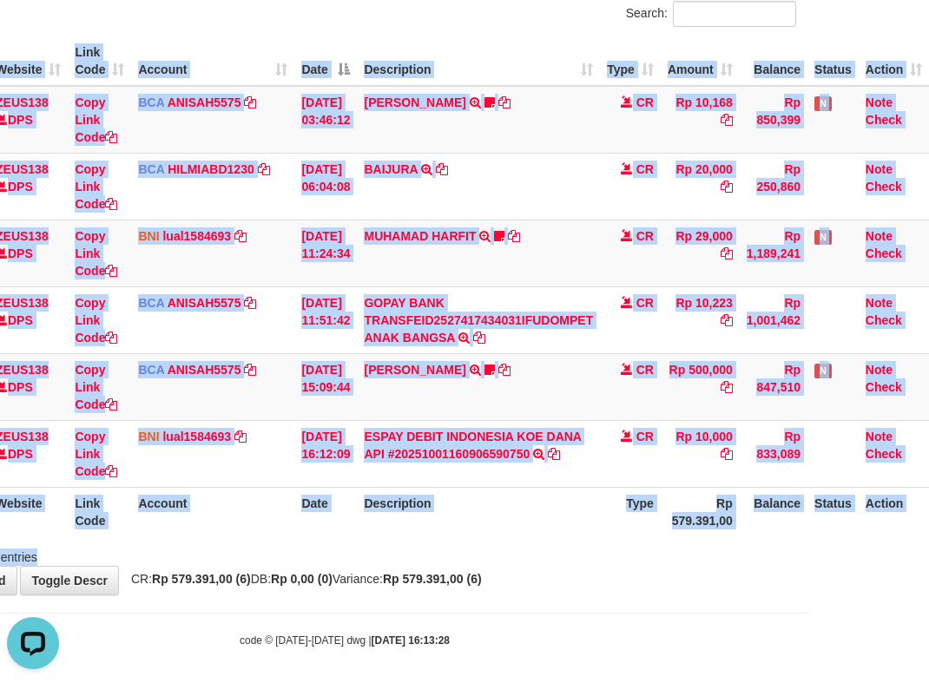
drag, startPoint x: 513, startPoint y: 542, endPoint x: 938, endPoint y: 444, distance: 435.5
click at [536, 544] on div "Search: ID Website Link Code Account Date Description Type Amount Balance Statu…" at bounding box center [344, 283] width 903 height 565
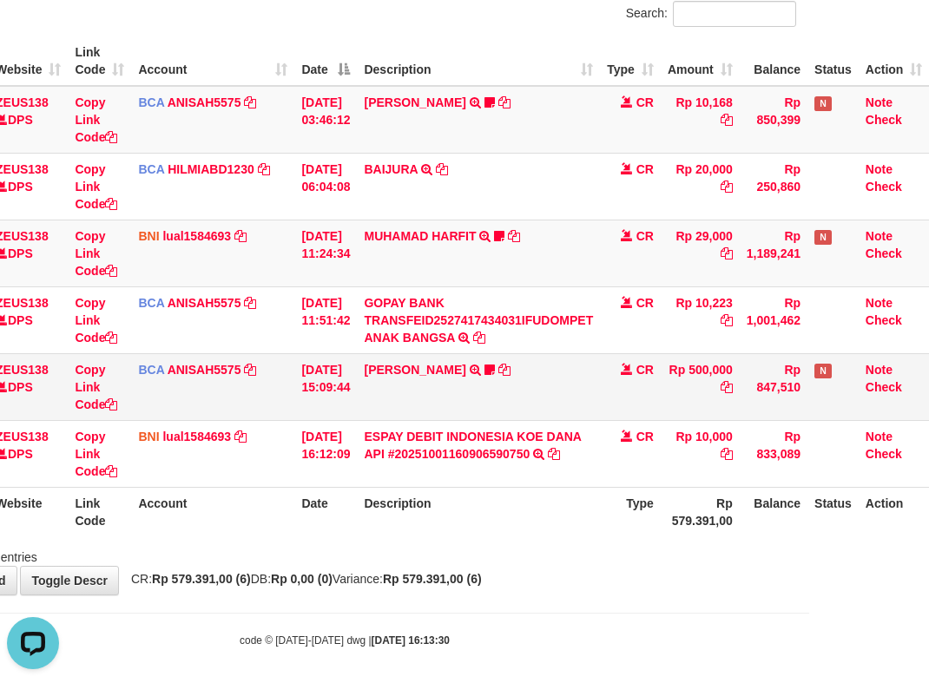
click at [464, 399] on td "[PERSON_NAME] TRSF E-BANKING CR 0110/FTSCY/WS95031 500000.00[PERSON_NAME] Adel67" at bounding box center [478, 386] width 243 height 67
drag, startPoint x: 479, startPoint y: 408, endPoint x: 525, endPoint y: 407, distance: 46.0
click at [487, 411] on td "[PERSON_NAME] TRSF E-BANKING CR 0110/FTSCY/WS95031 500000.00[PERSON_NAME] Adel67" at bounding box center [478, 386] width 243 height 67
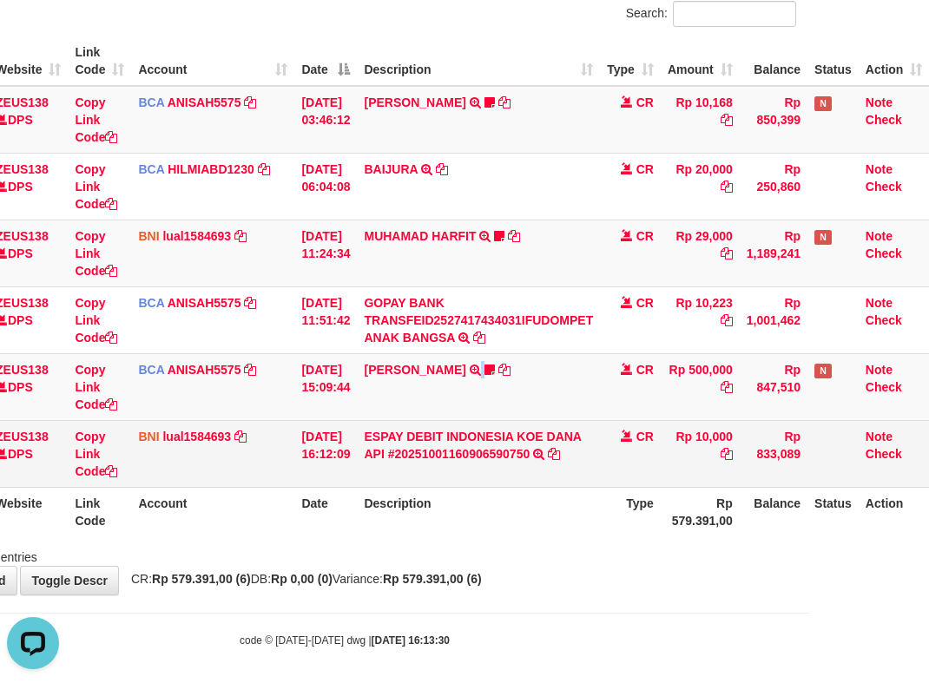
drag, startPoint x: 525, startPoint y: 407, endPoint x: 544, endPoint y: 424, distance: 25.2
click at [533, 417] on td "[PERSON_NAME] TRSF E-BANKING CR 0110/FTSCY/WS95031 500000.00[PERSON_NAME] Adel67" at bounding box center [478, 386] width 243 height 67
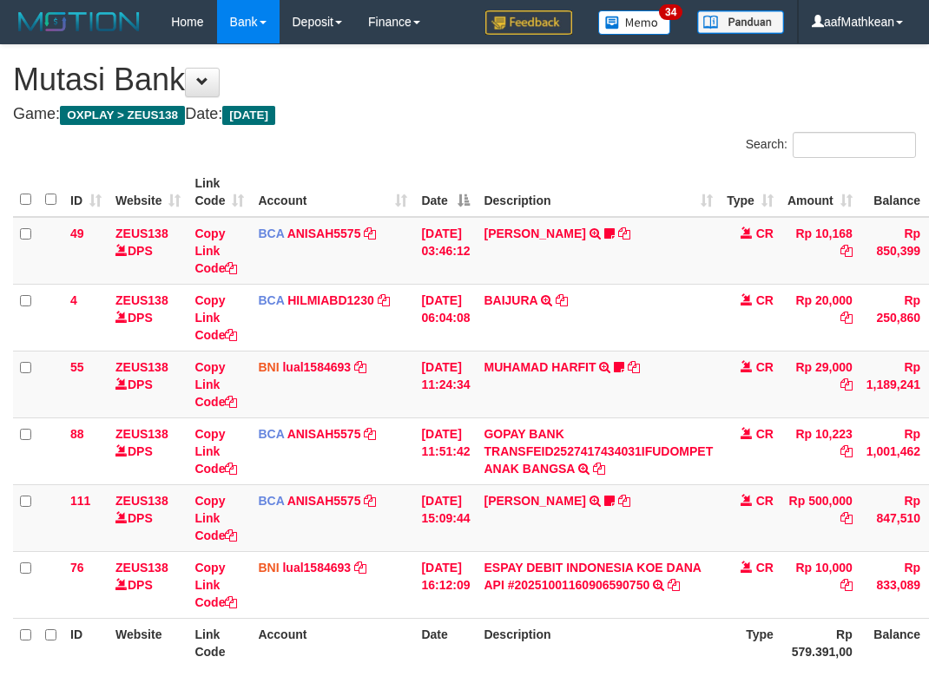
scroll to position [131, 132]
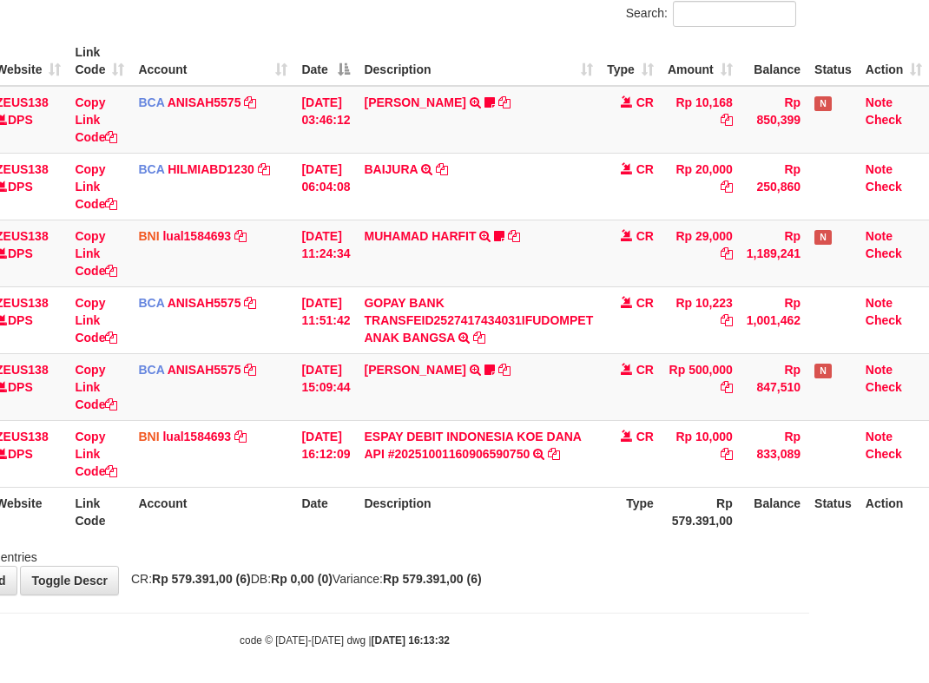
click at [422, 598] on body "Toggle navigation Home Bank Account List Load By Website Group [OXPLAY] ZEUS138…" at bounding box center [344, 280] width 929 height 823
drag, startPoint x: 437, startPoint y: 602, endPoint x: 456, endPoint y: 601, distance: 19.1
click at [445, 603] on body "Toggle navigation Home Bank Account List Load By Website Group [OXPLAY] ZEUS138…" at bounding box center [344, 280] width 929 height 823
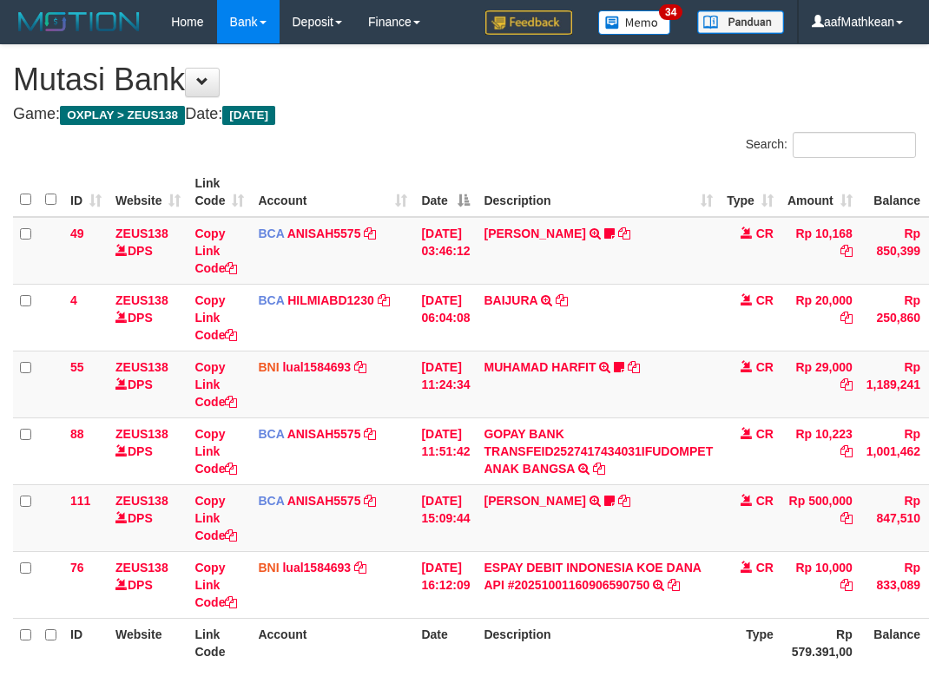
scroll to position [131, 132]
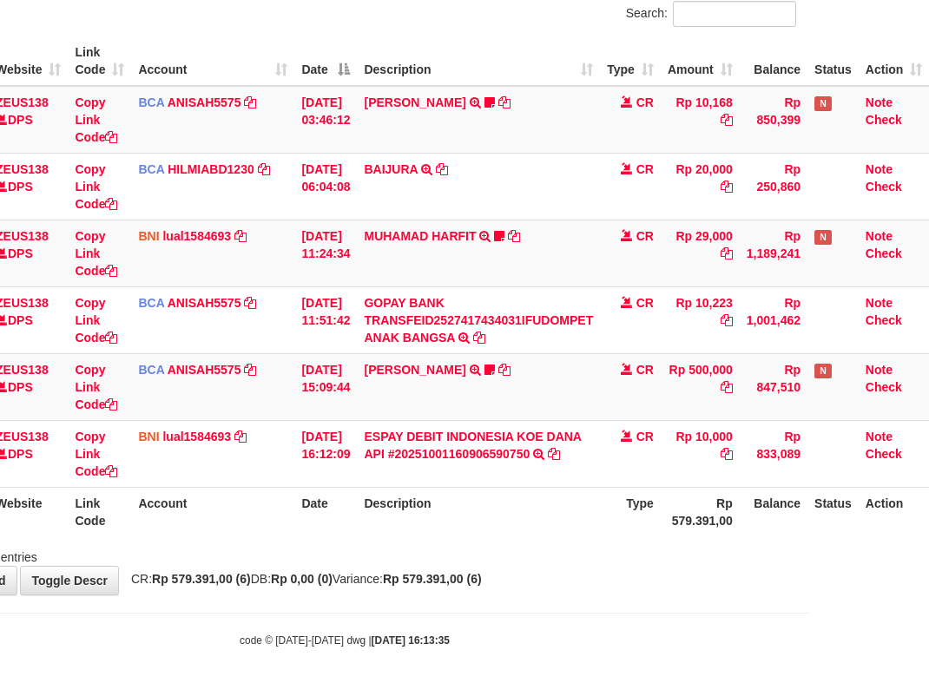
click at [478, 535] on div "ID Website Link Code Account Date Description Type Amount Balance Status Action…" at bounding box center [344, 286] width 929 height 510
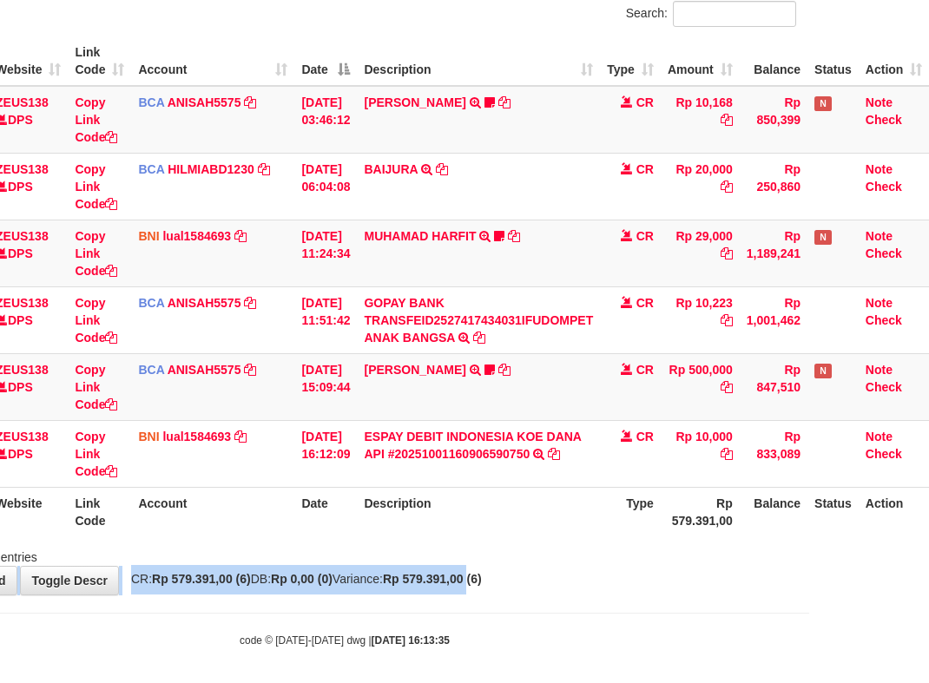
drag, startPoint x: 498, startPoint y: 557, endPoint x: 498, endPoint y: 519, distance: 38.2
click at [500, 543] on div "Showing 1 to 6 of 6 entries" at bounding box center [344, 554] width 929 height 24
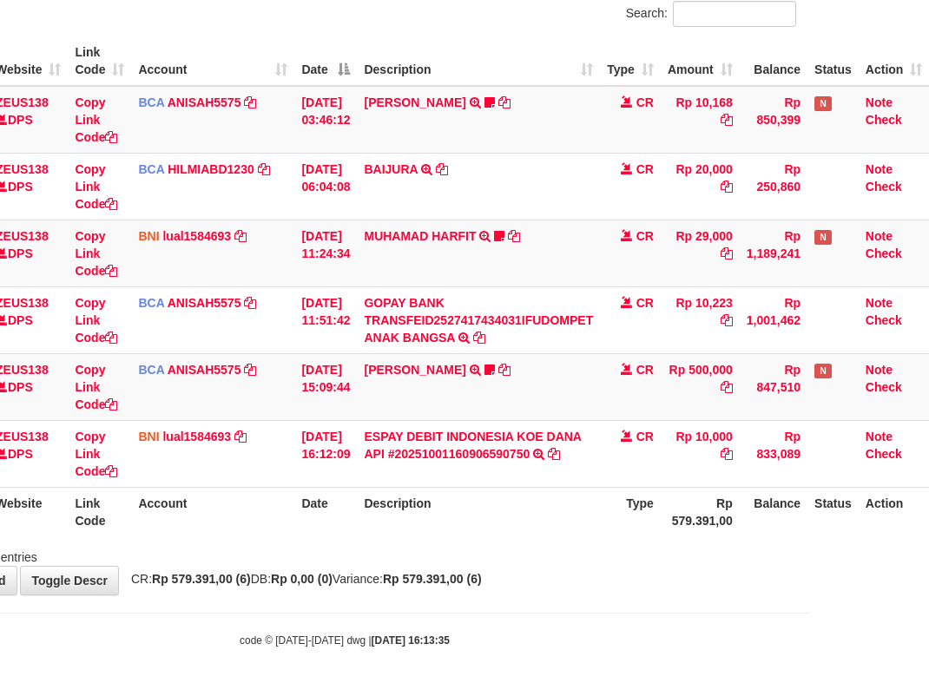
click at [496, 518] on th "Description" at bounding box center [478, 511] width 243 height 49
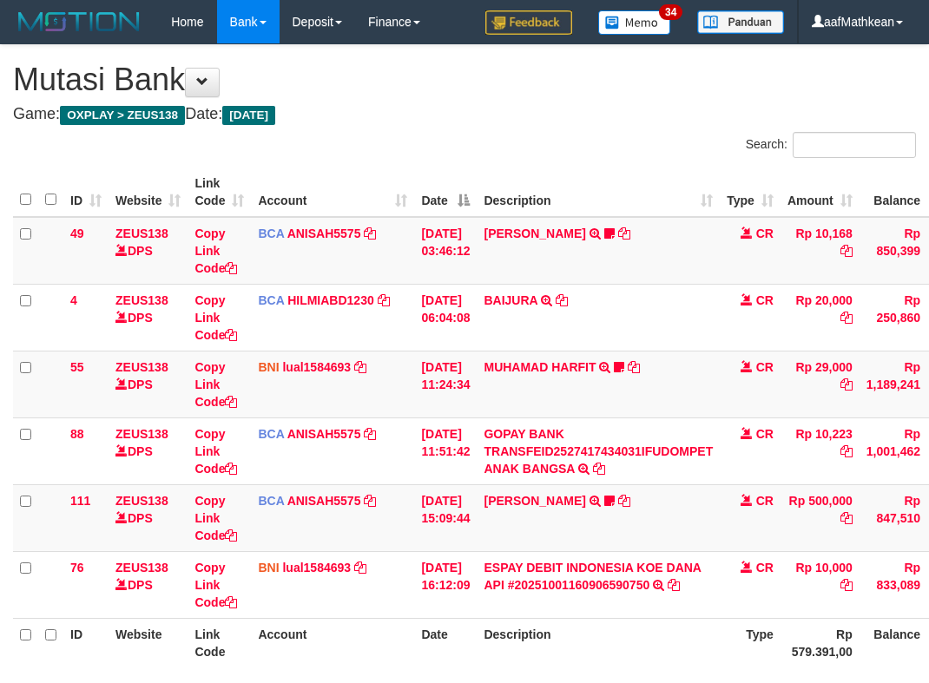
scroll to position [131, 132]
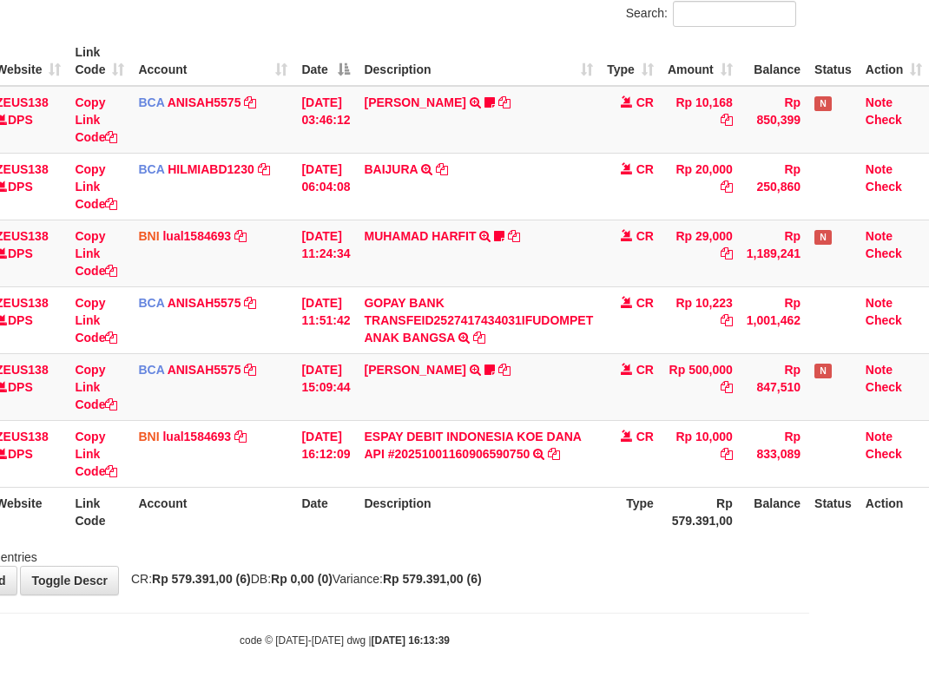
scroll to position [131, 132]
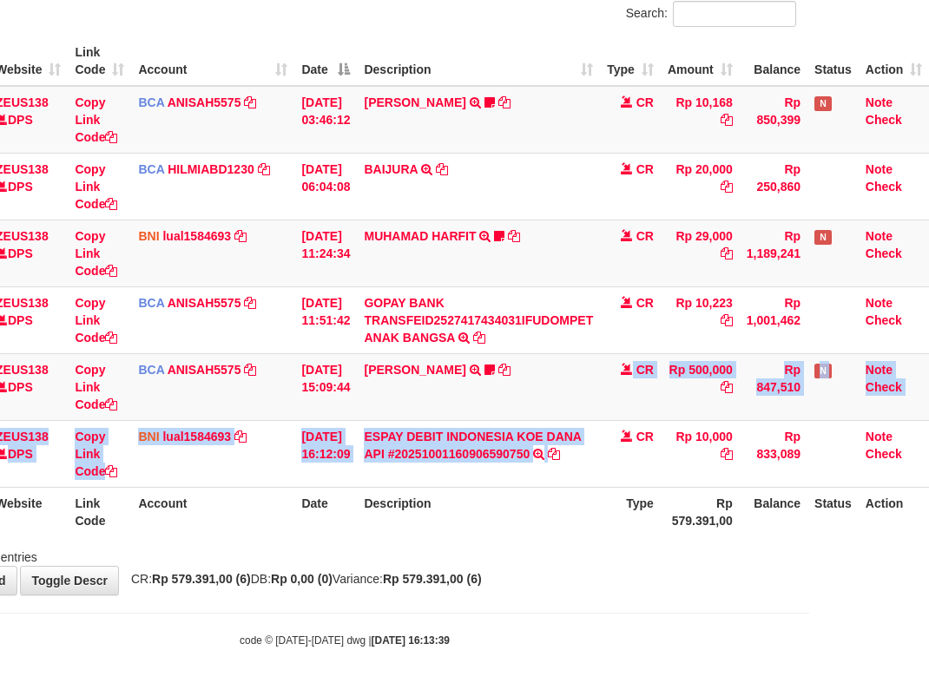
drag, startPoint x: 606, startPoint y: 504, endPoint x: 620, endPoint y: 539, distance: 37.4
click at [614, 526] on table "ID Website Link Code Account Date Description Type Amount Balance Status Action…" at bounding box center [411, 286] width 1036 height 500
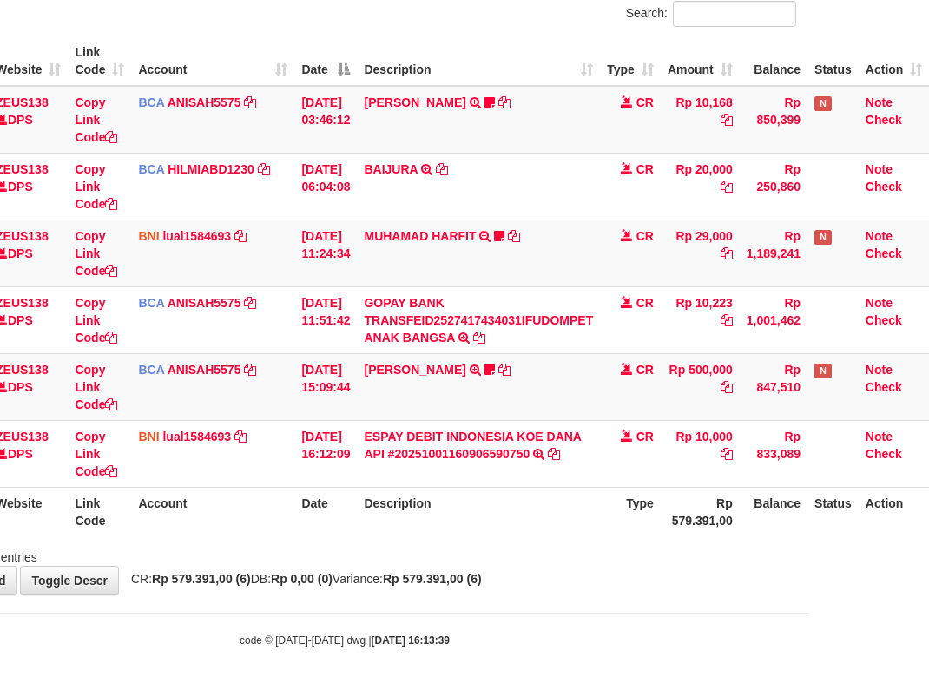
click at [631, 548] on div "Showing 1 to 6 of 6 entries" at bounding box center [344, 554] width 929 height 24
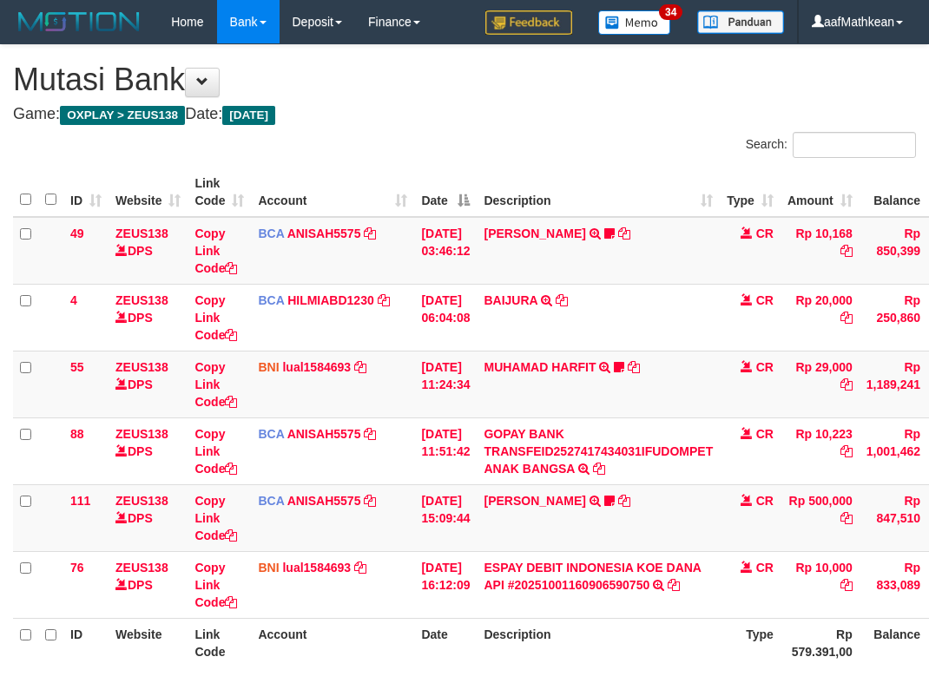
click at [626, 673] on div "Showing 1 to 6 of 6 entries" at bounding box center [464, 685] width 929 height 24
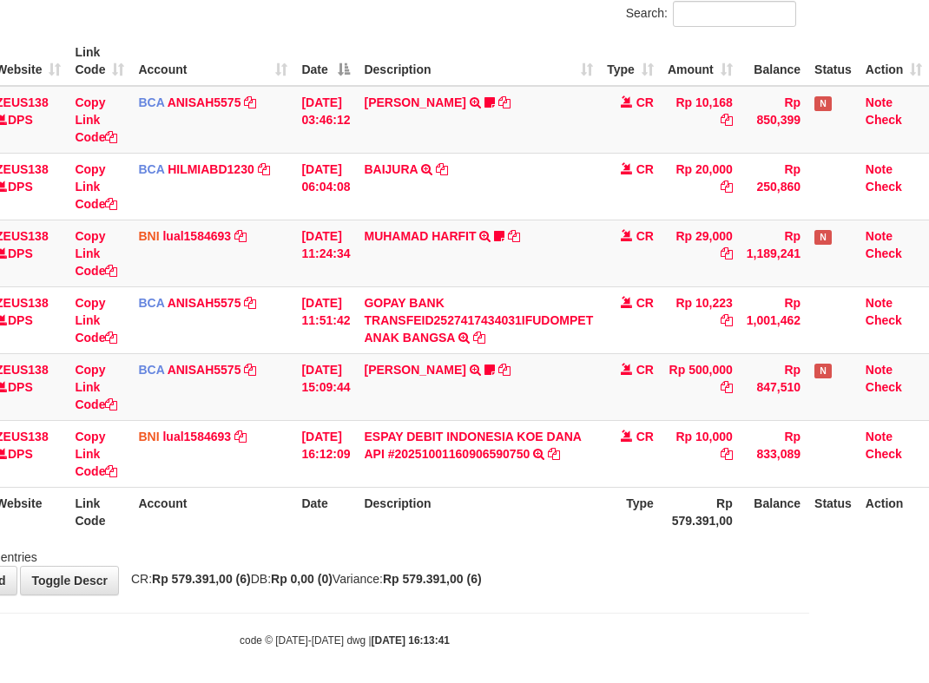
click at [625, 543] on div "Showing 1 to 6 of 6 entries" at bounding box center [344, 554] width 929 height 24
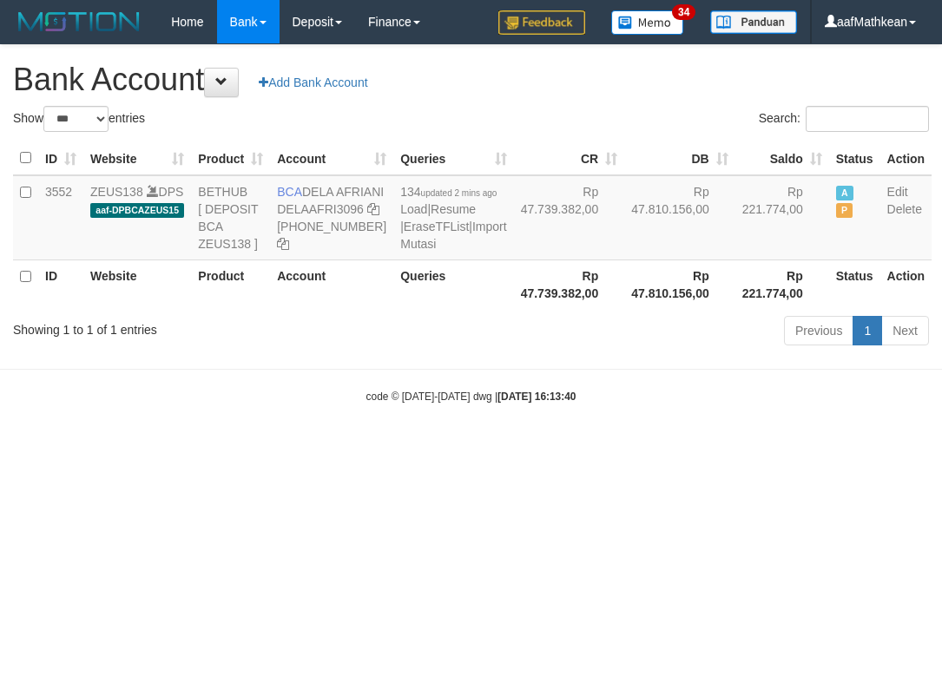
select select "***"
click at [548, 448] on html "Toggle navigation Home Bank Account List Load By Website Group [OXPLAY] ZEUS138…" at bounding box center [471, 224] width 942 height 448
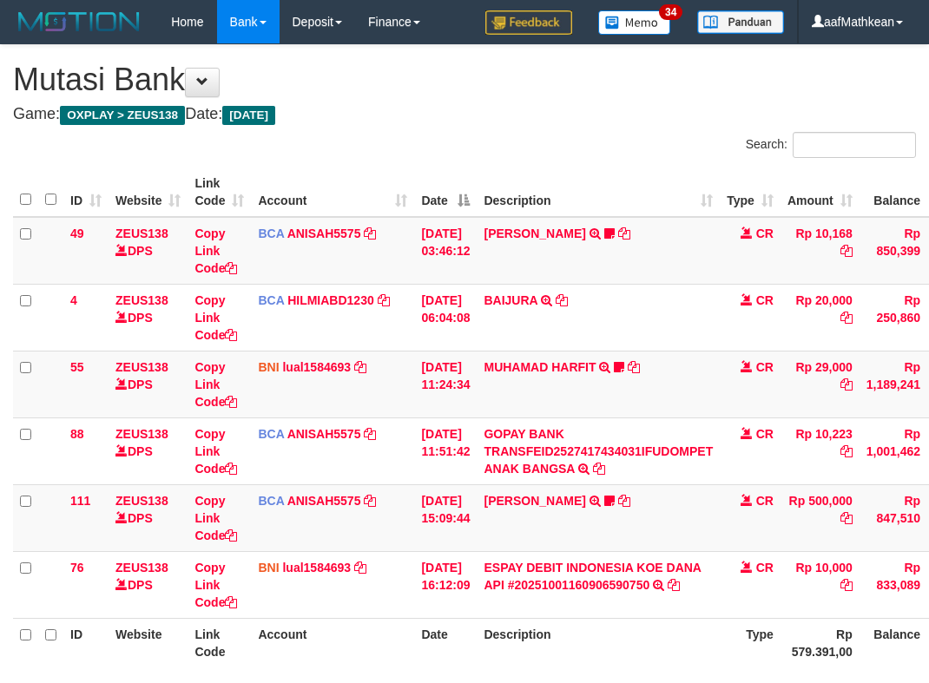
click at [625, 673] on div at bounding box center [658, 673] width 542 height 1
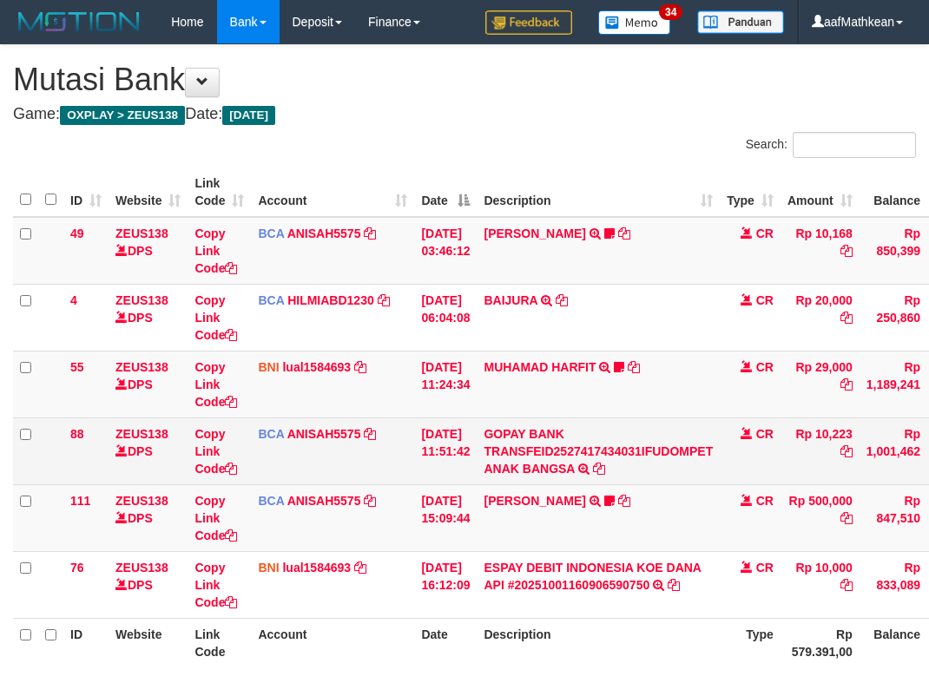
scroll to position [131, 132]
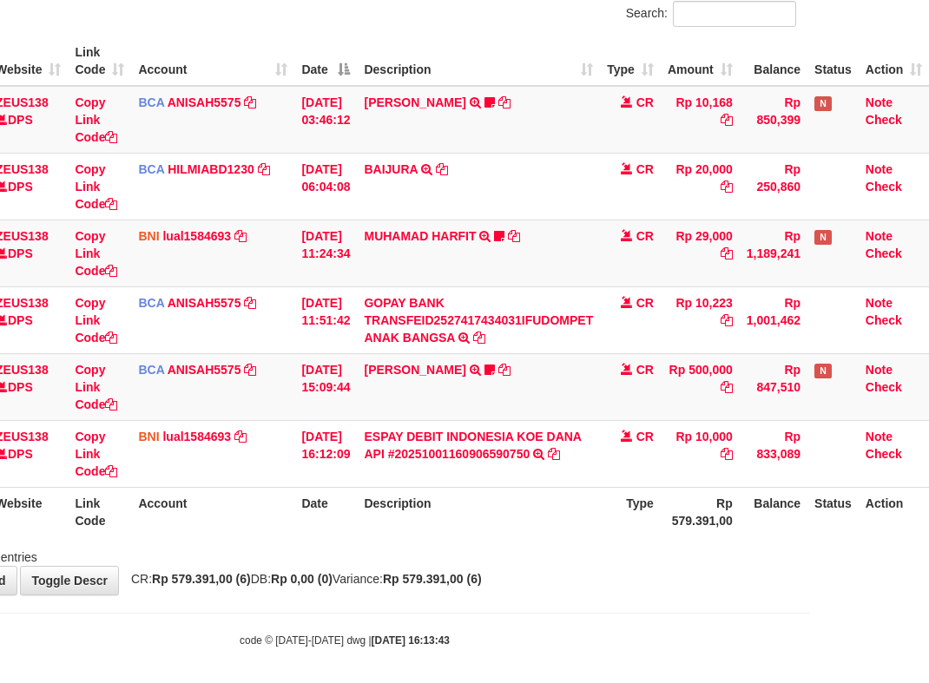
drag, startPoint x: 691, startPoint y: 301, endPoint x: 932, endPoint y: 253, distance: 246.2
click at [739, 305] on tr "88 ZEUS138 DPS Copy Link Code BCA ANISAH5575 DPS ANISAH mutasi_20251001_3827 | …" at bounding box center [411, 319] width 1036 height 67
copy tr "10,223"
click at [399, 369] on link "[PERSON_NAME]" at bounding box center [415, 370] width 102 height 14
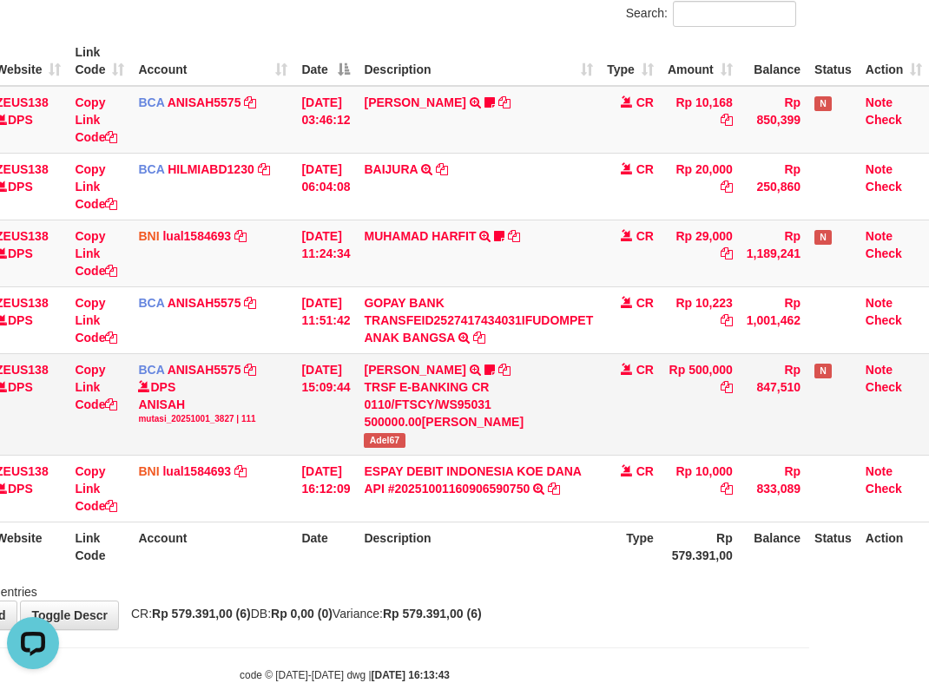
click at [381, 443] on span "Adel67" at bounding box center [384, 440] width 41 height 15
copy span "Adel67"
click at [603, 623] on div "**********" at bounding box center [344, 271] width 929 height 715
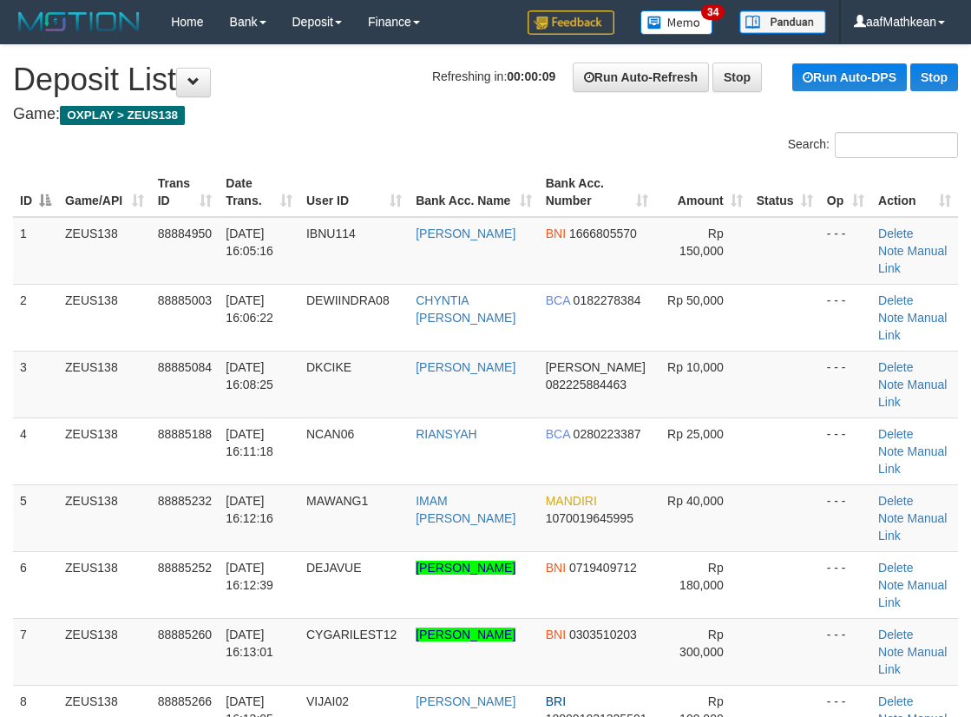
click at [364, 156] on div "Search:" at bounding box center [485, 147] width 971 height 30
click at [423, 152] on div "Search: ID Game/API Trans ID Date Trans. User ID Bank Acc. Name Bank Acc. Numbe…" at bounding box center [485, 548] width 945 height 832
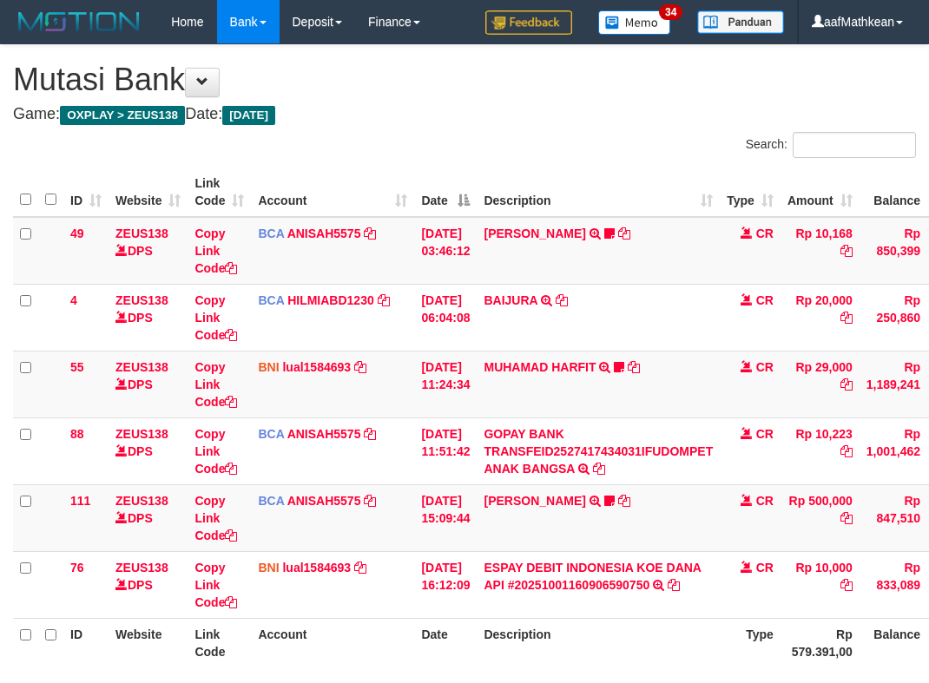
scroll to position [131, 132]
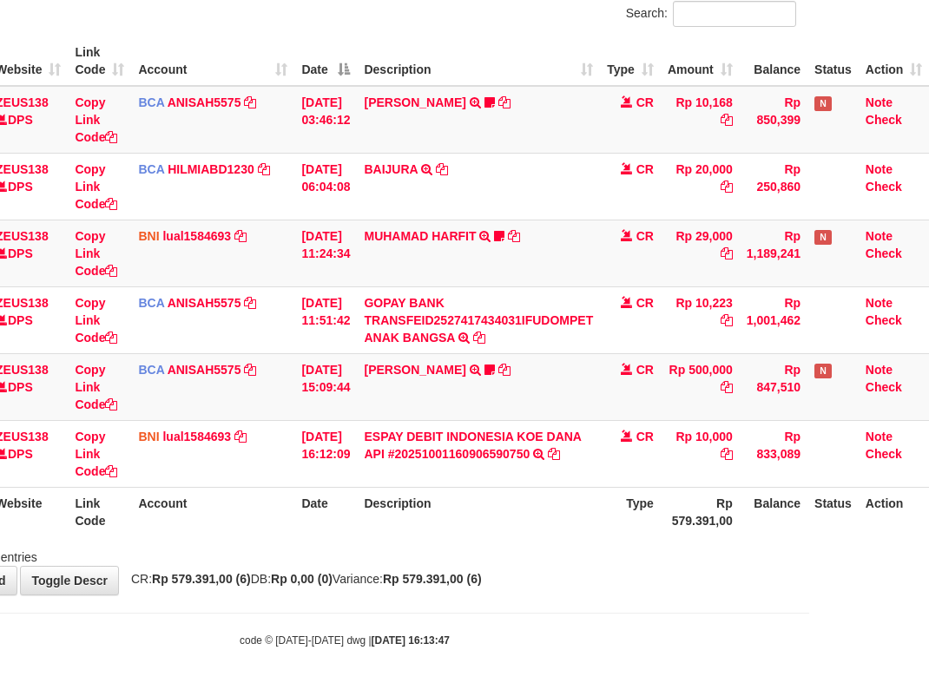
click at [516, 598] on body "Toggle navigation Home Bank Account List Load By Website Group [OXPLAY] ZEUS138…" at bounding box center [344, 280] width 929 height 823
click at [489, 599] on body "Toggle navigation Home Bank Account List Load By Website Group [OXPLAY] ZEUS138…" at bounding box center [344, 280] width 929 height 823
drag, startPoint x: 703, startPoint y: 598, endPoint x: 936, endPoint y: 635, distance: 235.6
click at [809, 624] on html "Toggle navigation Home Bank Account List Load By Website Group [OXPLAY] ZEUS138…" at bounding box center [344, 280] width 929 height 823
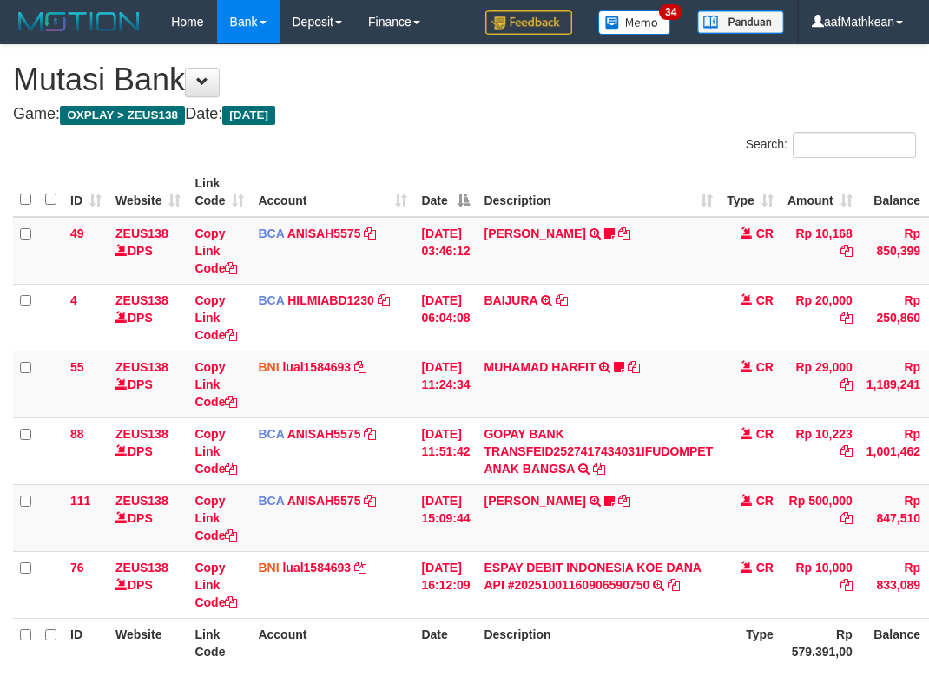
scroll to position [131, 132]
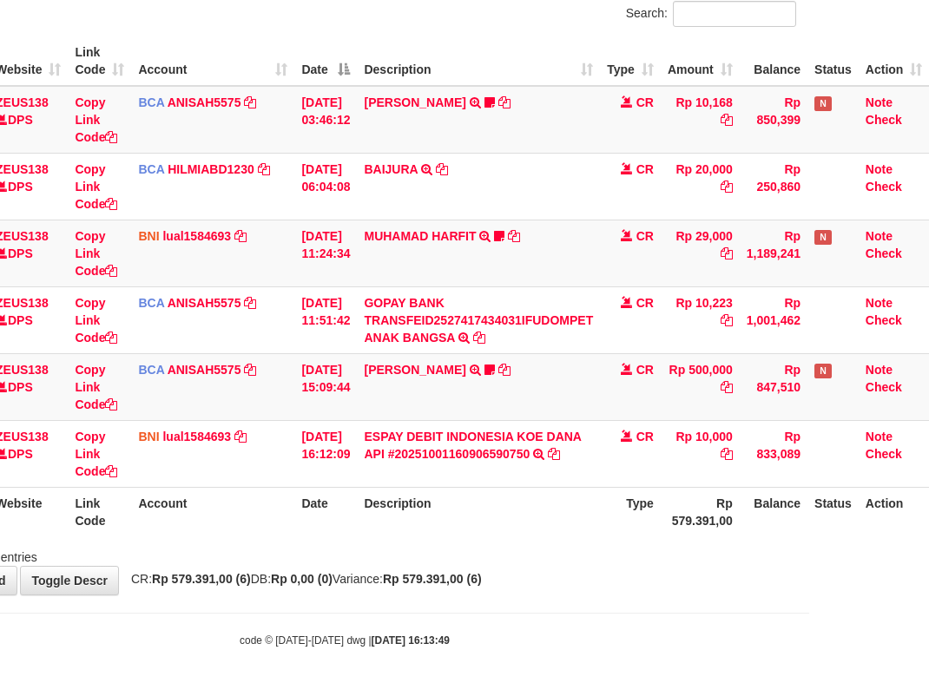
drag, startPoint x: 462, startPoint y: 530, endPoint x: 481, endPoint y: 535, distance: 19.6
click at [470, 530] on th "Description" at bounding box center [478, 511] width 243 height 49
click at [471, 531] on th "Description" at bounding box center [478, 511] width 243 height 49
click at [602, 530] on tr "ID Website Link Code Account Date Description Type Rp 579.391,00 Balance Status…" at bounding box center [411, 511] width 1036 height 49
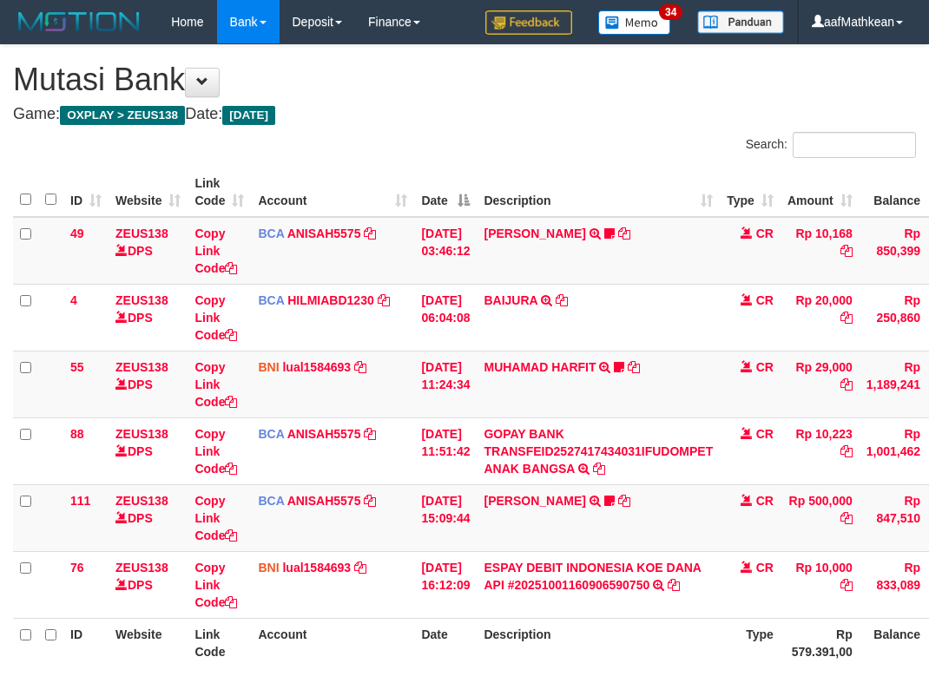
scroll to position [131, 132]
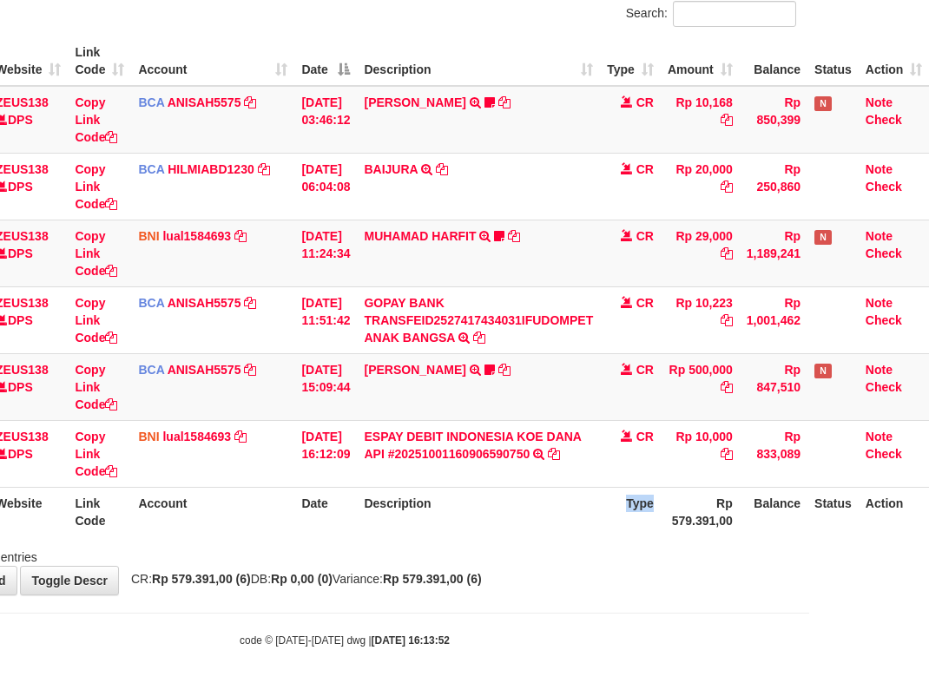
click at [601, 529] on th "Type" at bounding box center [630, 511] width 61 height 49
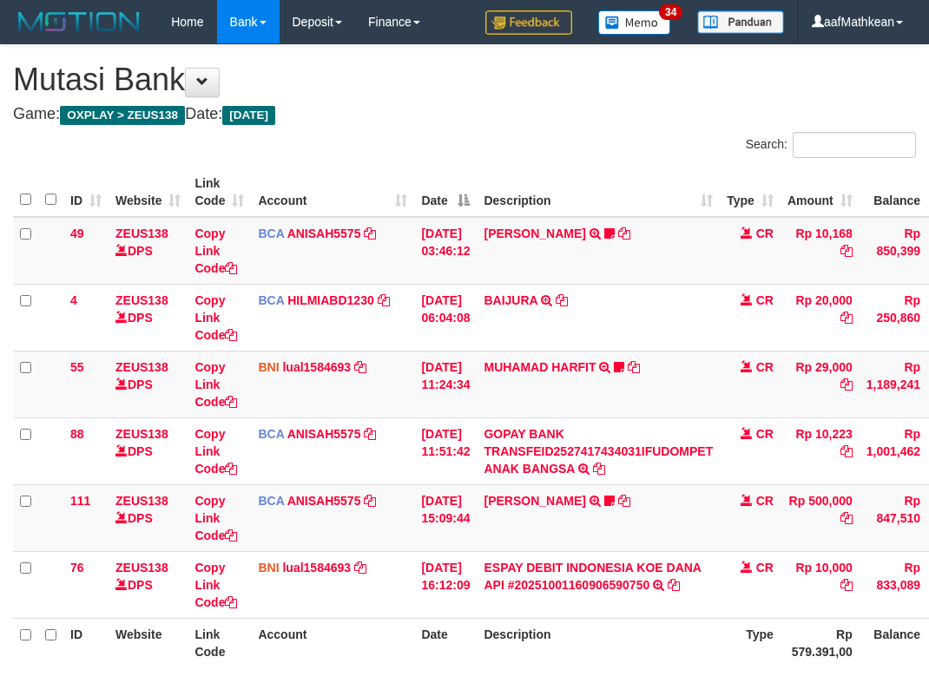
scroll to position [131, 132]
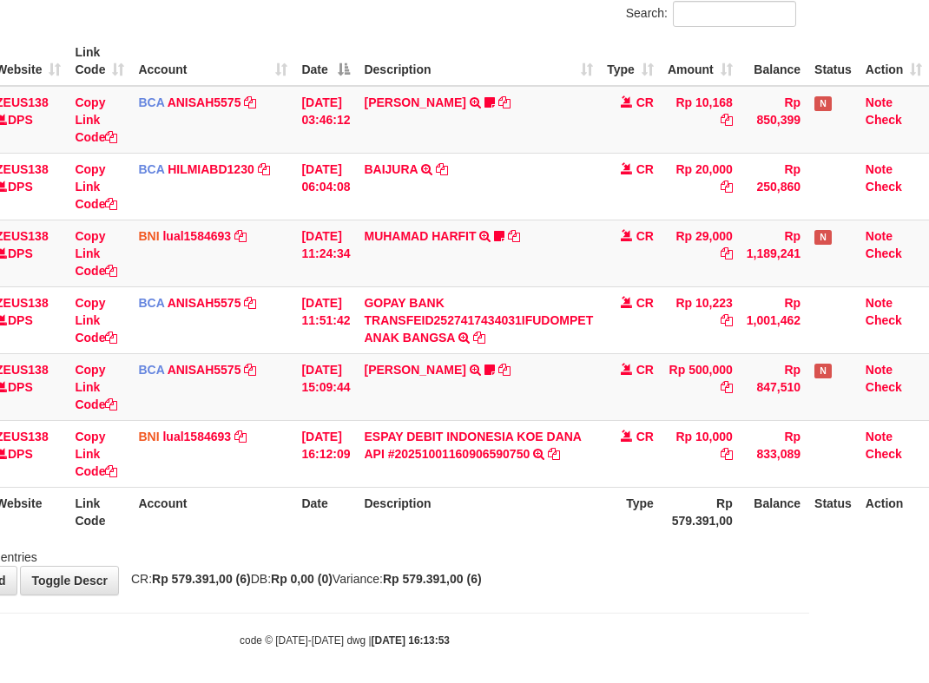
click at [595, 538] on div "ID Website Link Code Account Date Description Type Amount Balance Status Action…" at bounding box center [344, 286] width 929 height 510
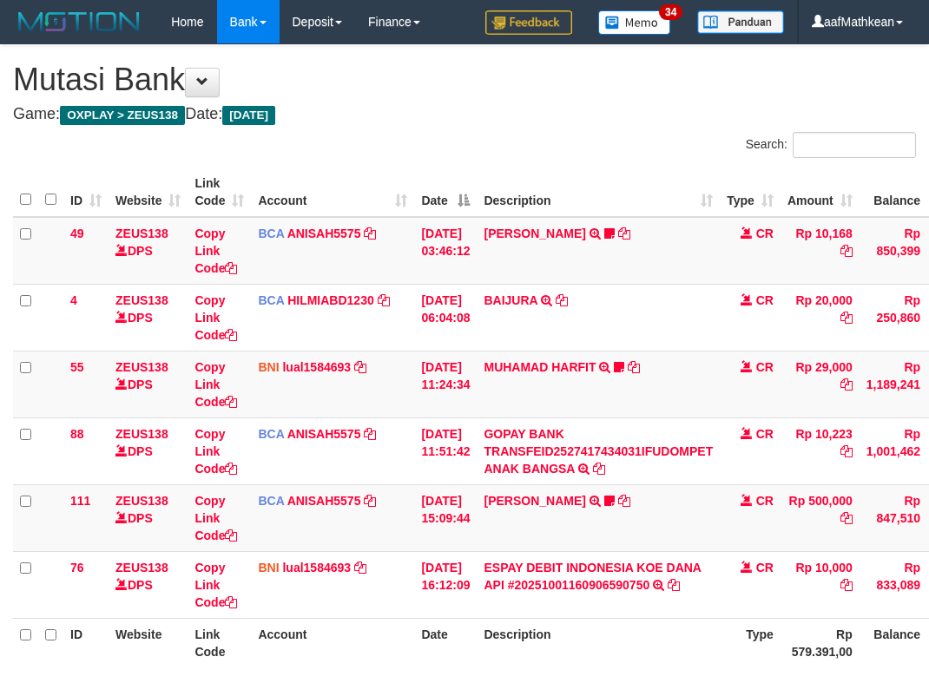
scroll to position [131, 132]
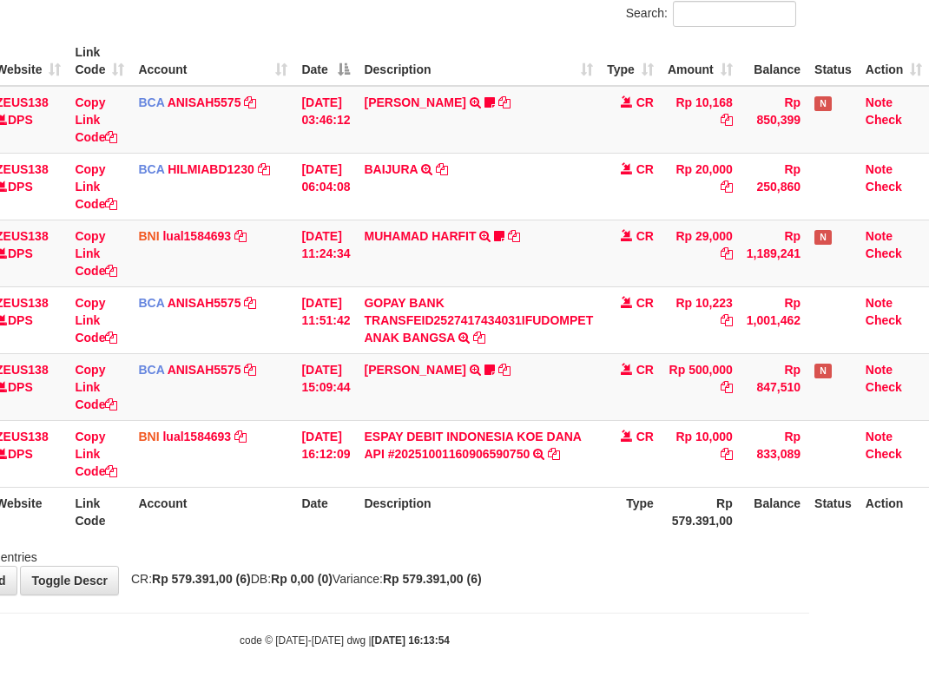
click at [593, 538] on div "ID Website Link Code Account Date Description Type Amount Balance Status Action…" at bounding box center [344, 286] width 929 height 510
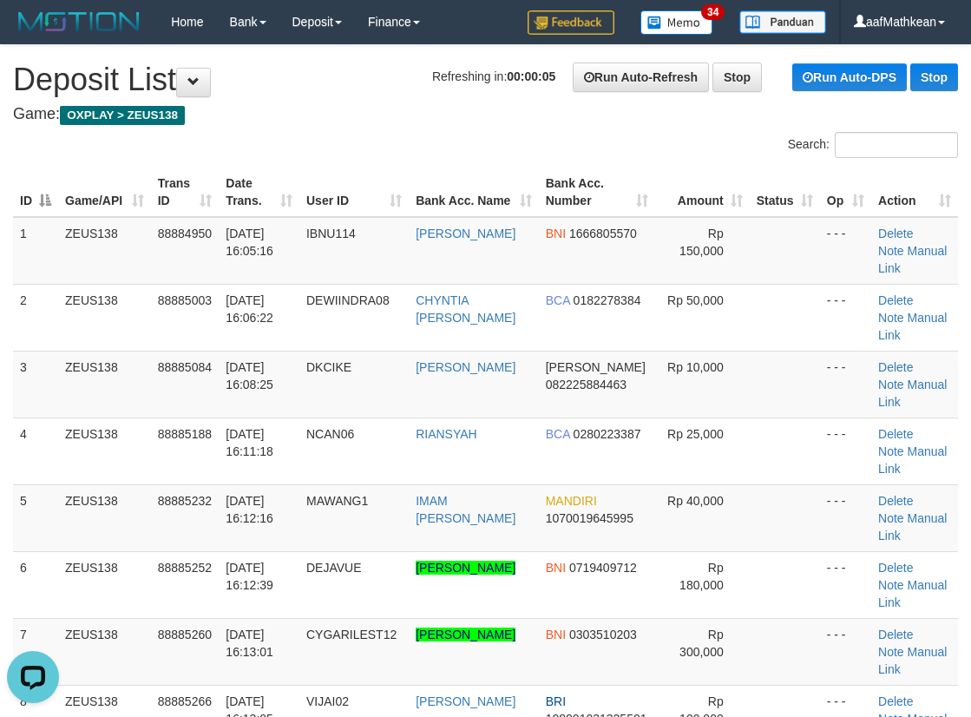
click at [223, 148] on div "Search: ID Game/API Trans ID Date Trans. User ID Bank Acc. Name Bank Acc. Numbe…" at bounding box center [485, 548] width 945 height 832
click at [925, 518] on link "Manual Link" at bounding box center [912, 526] width 69 height 31
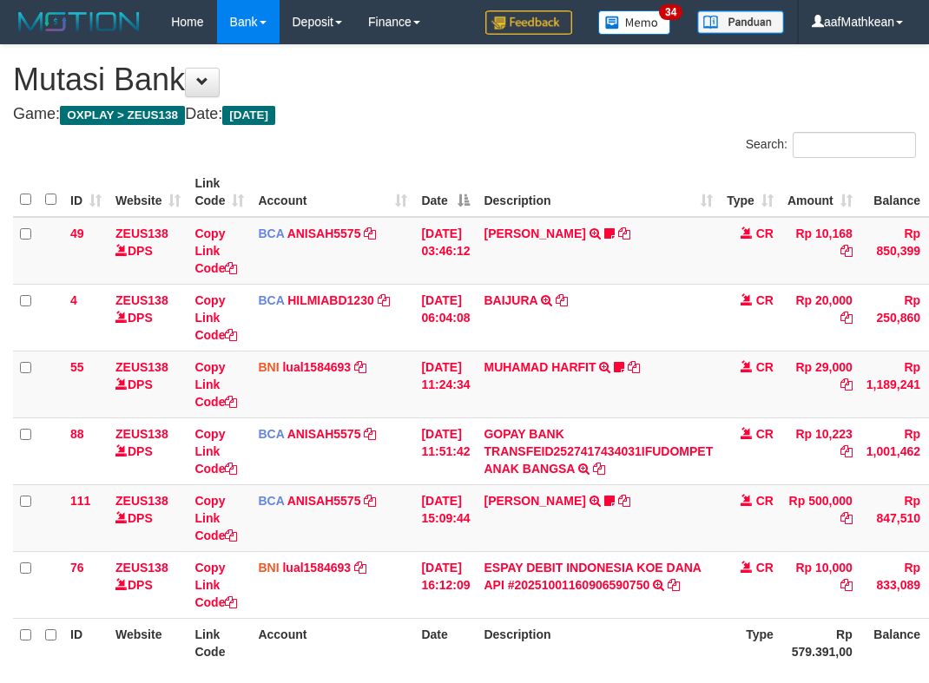
scroll to position [131, 132]
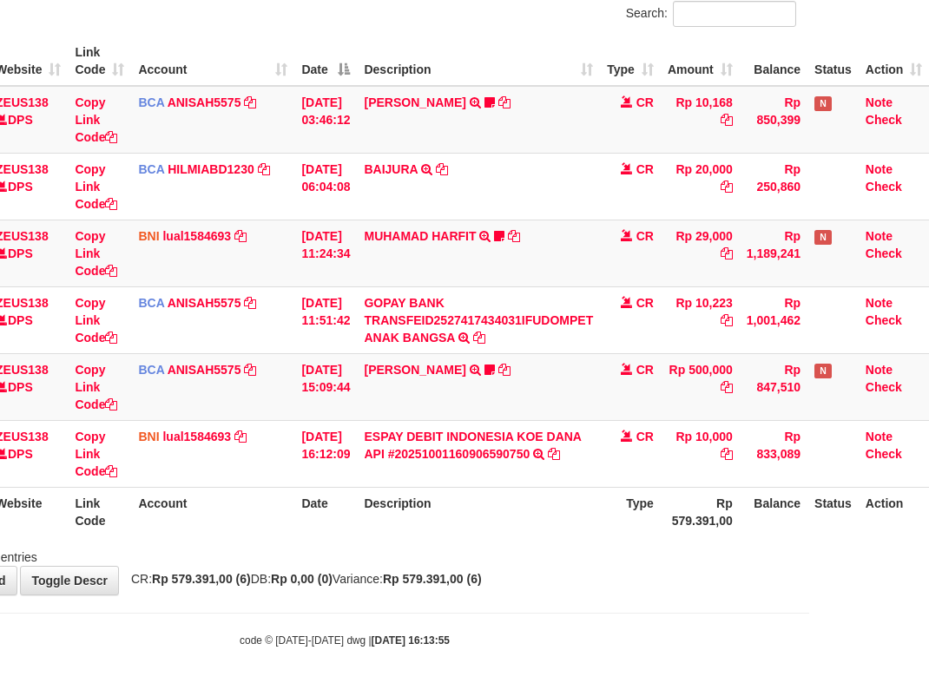
drag, startPoint x: 0, startPoint y: 0, endPoint x: 602, endPoint y: 540, distance: 808.3
click at [593, 536] on div "ID Website Link Code Account Date Description Type Amount Balance Status Action…" at bounding box center [344, 286] width 929 height 510
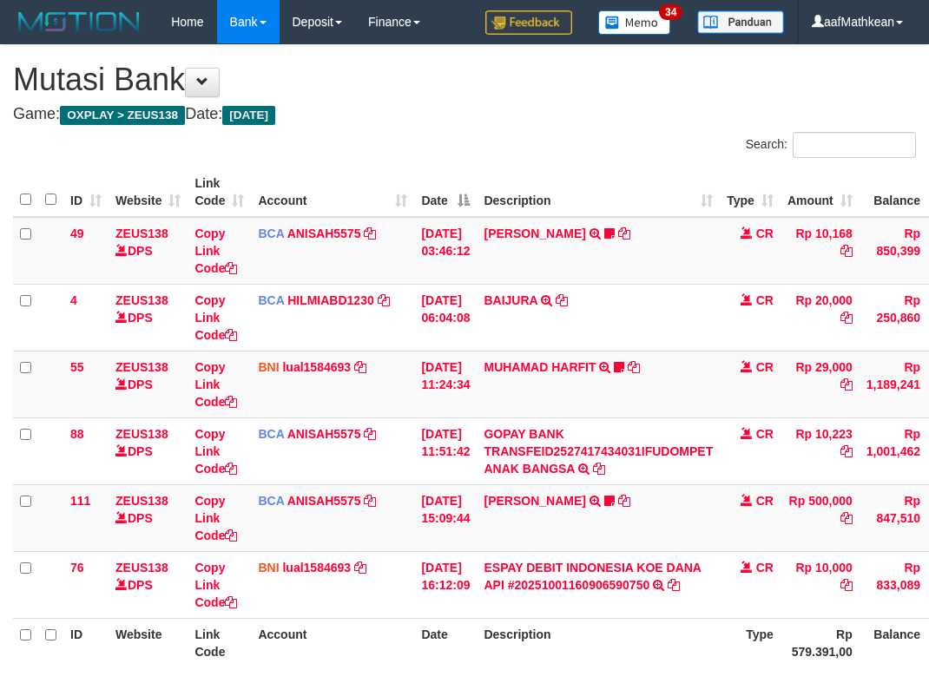
scroll to position [131, 132]
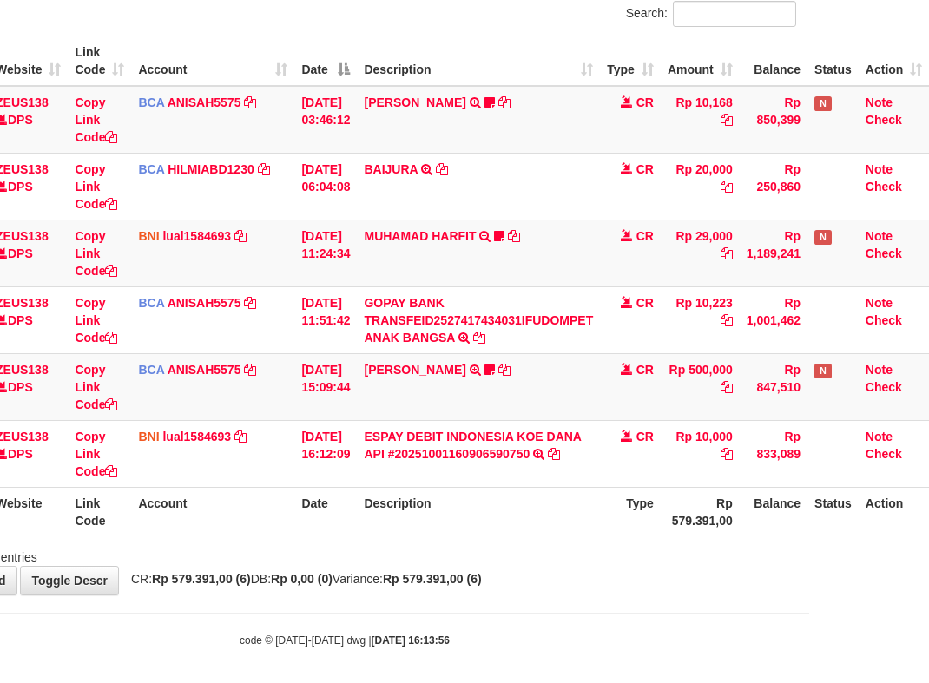
click at [613, 542] on div at bounding box center [538, 542] width 542 height 1
click at [620, 538] on div "ID Website Link Code Account Date Description Type Amount Balance Status Action…" at bounding box center [344, 286] width 929 height 510
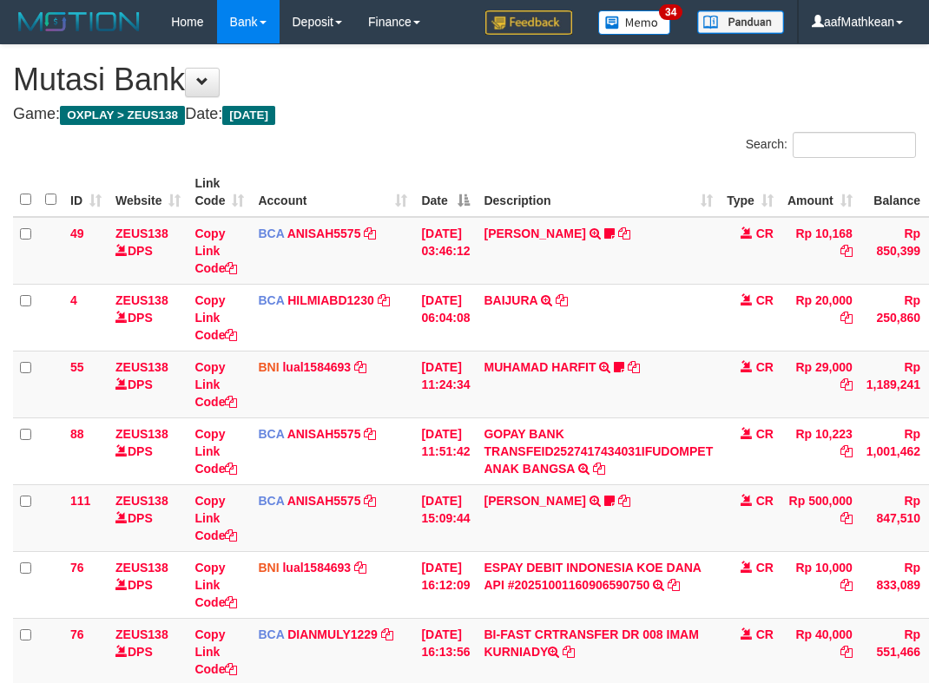
click at [720, 618] on td "CR" at bounding box center [750, 651] width 61 height 67
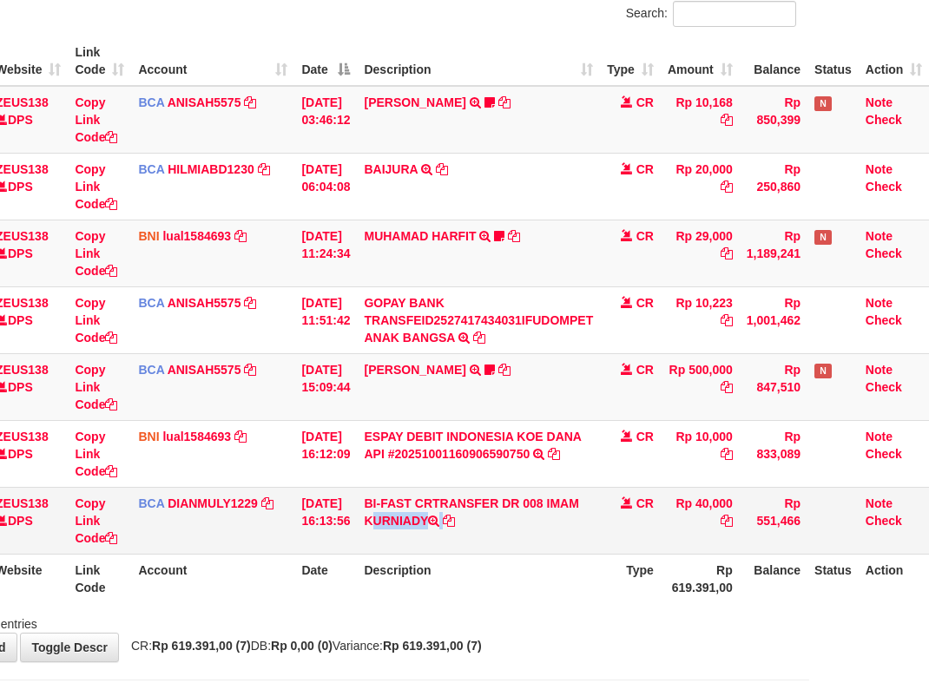
drag, startPoint x: 549, startPoint y: 516, endPoint x: 569, endPoint y: 507, distance: 21.8
click at [552, 525] on td "BI-FAST CRTRANSFER DR 008 IMAM KURNIADY" at bounding box center [478, 520] width 243 height 67
copy td "IMAM KURNIADY"
click at [347, 600] on tr "ID Website Link Code Account Date Description Type Rp 619.391,00 Balance Status…" at bounding box center [411, 578] width 1036 height 49
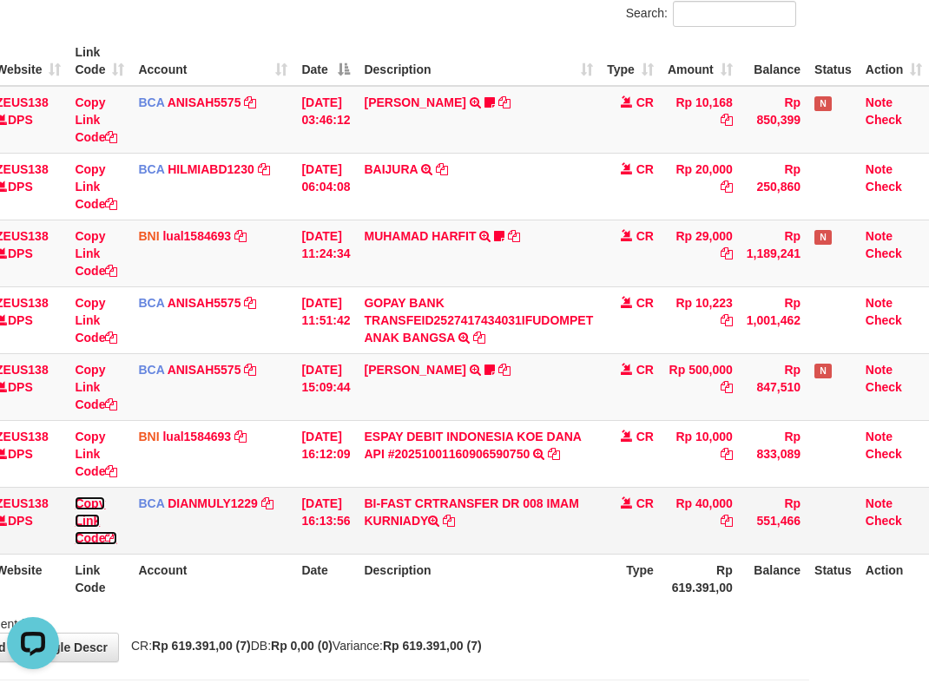
click at [95, 534] on link "Copy Link Code" at bounding box center [96, 521] width 43 height 49
click at [108, 536] on link "Copy Link Code" at bounding box center [96, 521] width 43 height 49
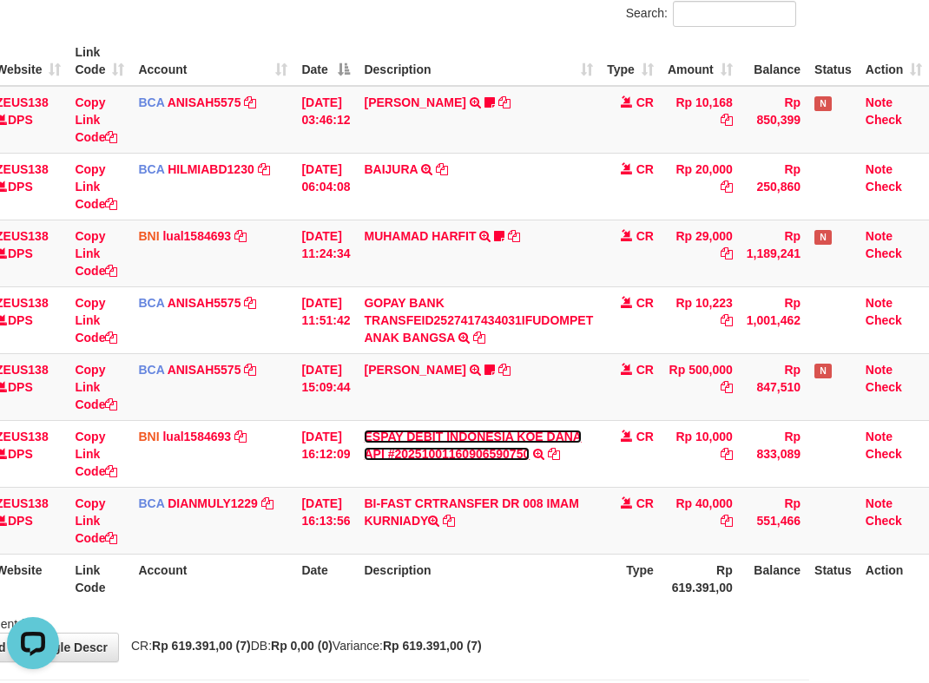
click at [364, 430] on link "ESPAY DEBIT INDONESIA KOE DANA API #20251001160906590750" at bounding box center [473, 445] width 218 height 31
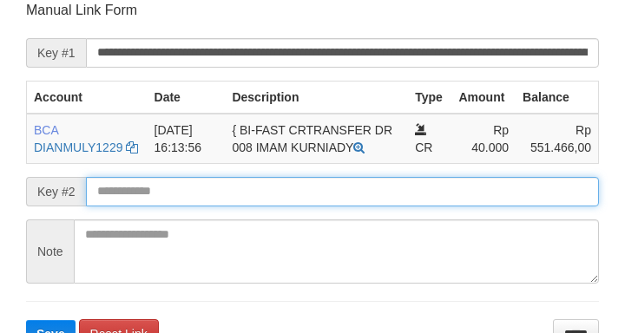
click at [313, 191] on form "**********" at bounding box center [312, 174] width 573 height 347
click at [26, 320] on button "Save" at bounding box center [50, 334] width 49 height 28
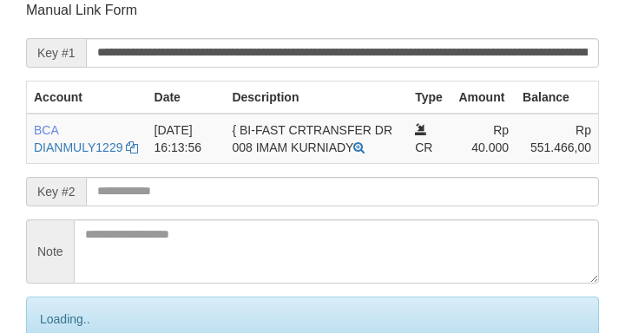
drag, startPoint x: 299, startPoint y: 201, endPoint x: 257, endPoint y: 213, distance: 44.0
click at [299, 203] on input "text" at bounding box center [342, 192] width 513 height 30
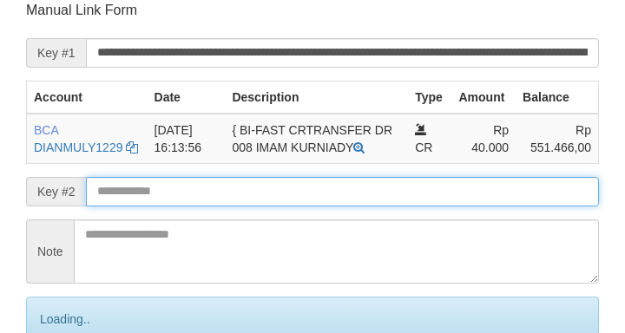
click at [257, 214] on form "**********" at bounding box center [312, 203] width 573 height 405
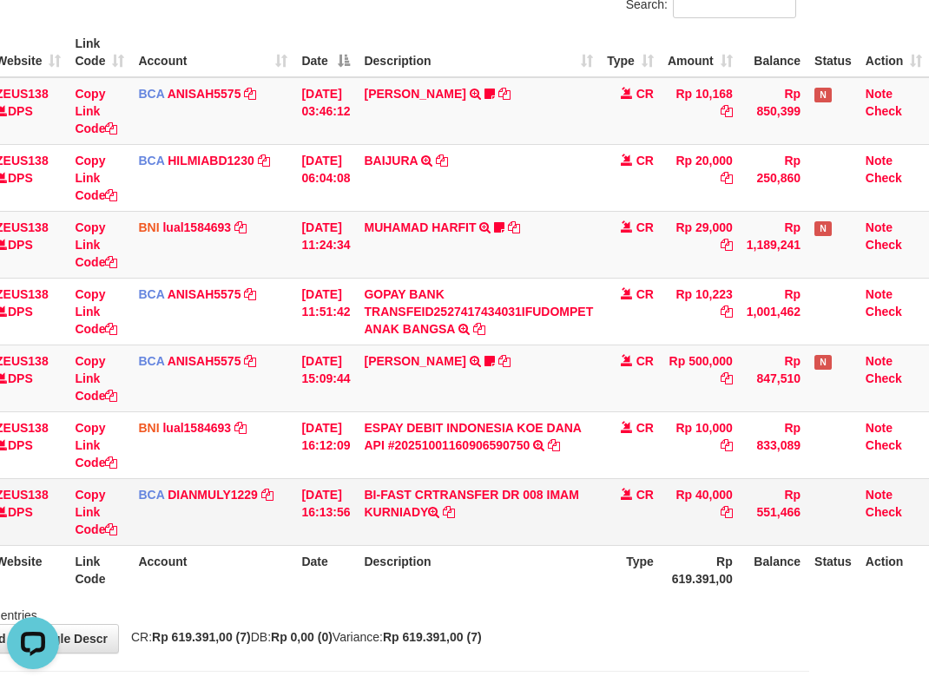
click at [302, 521] on tr "76 ZEUS138 DPS Copy Link Code BCA DIANMULY1229 DPS [PERSON_NAME] mutasi_2025100…" at bounding box center [411, 511] width 1036 height 67
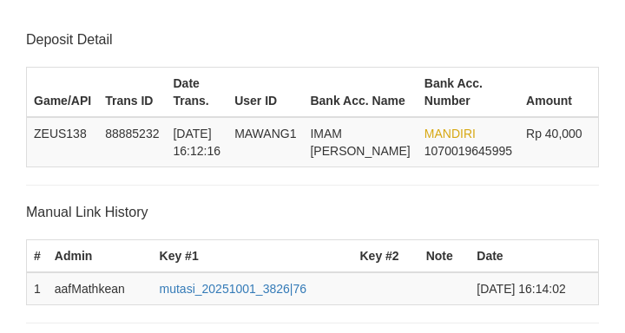
scroll to position [463, 0]
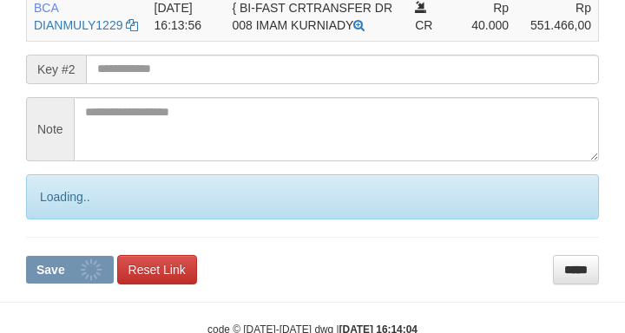
click at [155, 95] on form "**********" at bounding box center [312, 80] width 573 height 405
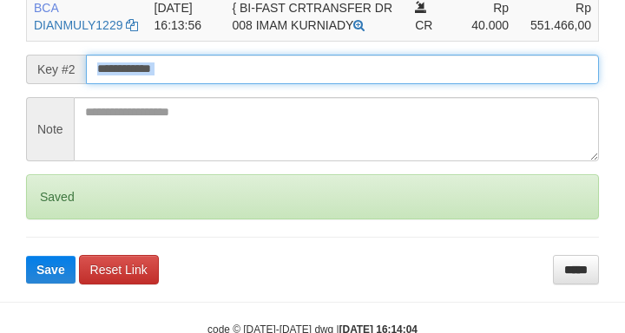
click at [26, 256] on button "Save" at bounding box center [50, 270] width 49 height 28
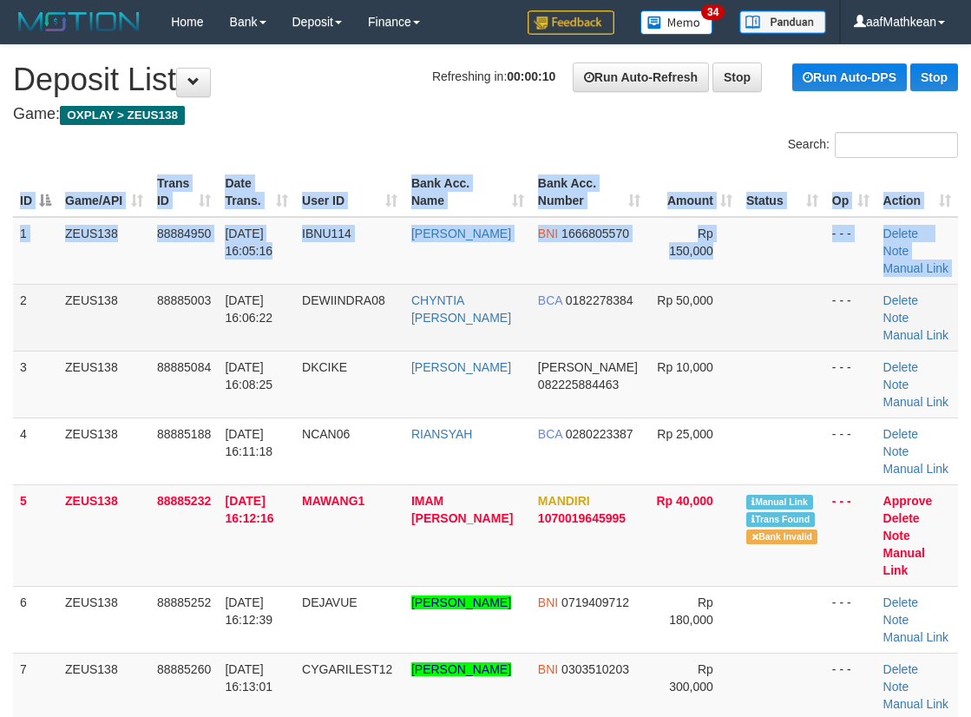
click at [24, 345] on div "ID Game/API Trans ID Date Trans. User ID Bank Acc. Name Bank Acc. Number Amount…" at bounding box center [485, 568] width 971 height 813
click at [52, 348] on td "2" at bounding box center [35, 317] width 45 height 67
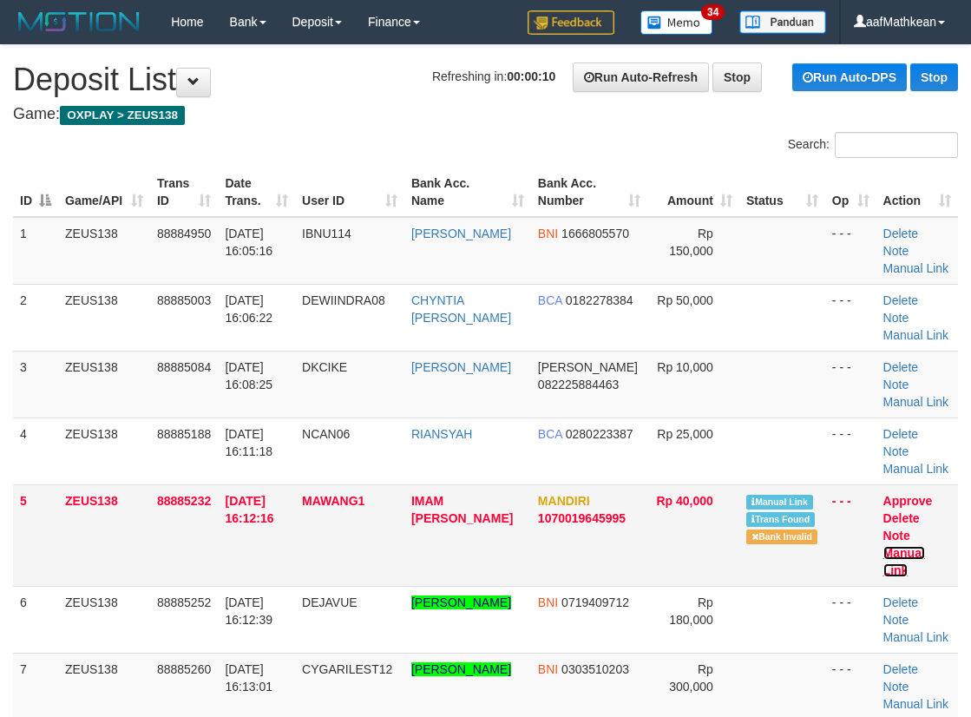
click at [892, 548] on link "Manual Link" at bounding box center [905, 561] width 42 height 31
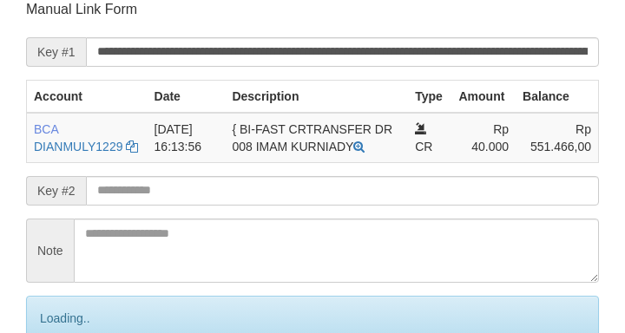
click at [217, 206] on input "text" at bounding box center [342, 191] width 513 height 30
click at [235, 206] on input "text" at bounding box center [342, 191] width 513 height 30
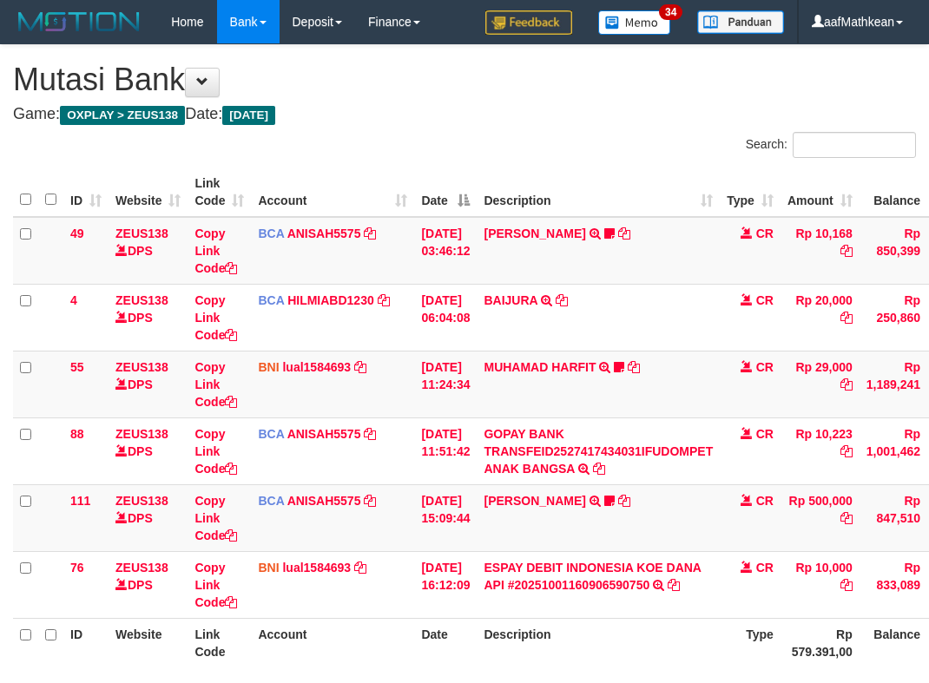
scroll to position [140, 0]
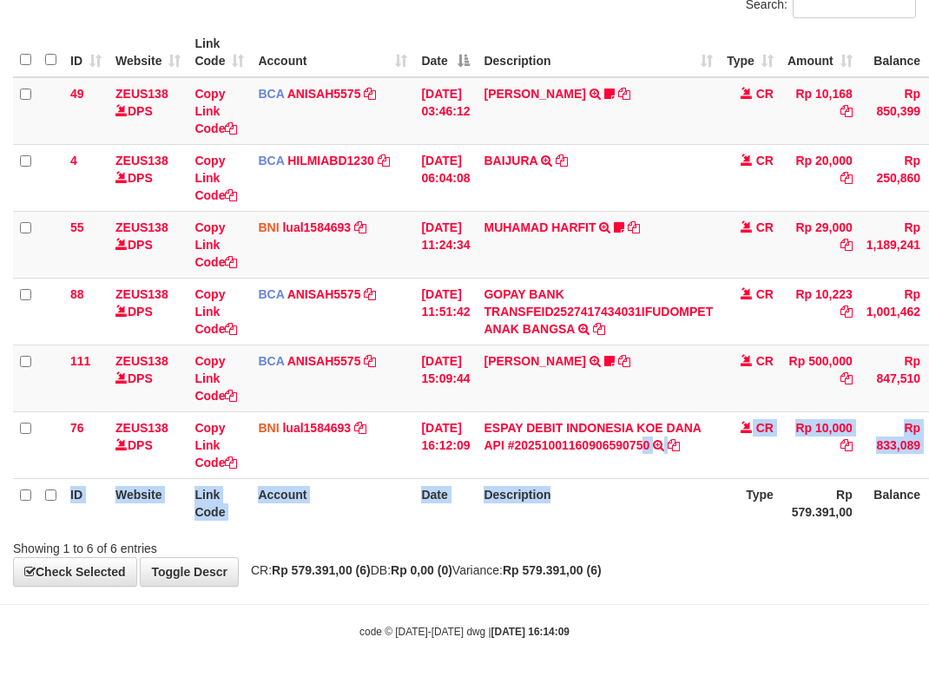
click at [665, 497] on table "ID Website Link Code Account Date Description Type Amount Balance Status Action…" at bounding box center [531, 278] width 1036 height 500
click at [634, 503] on th "Description" at bounding box center [598, 502] width 243 height 49
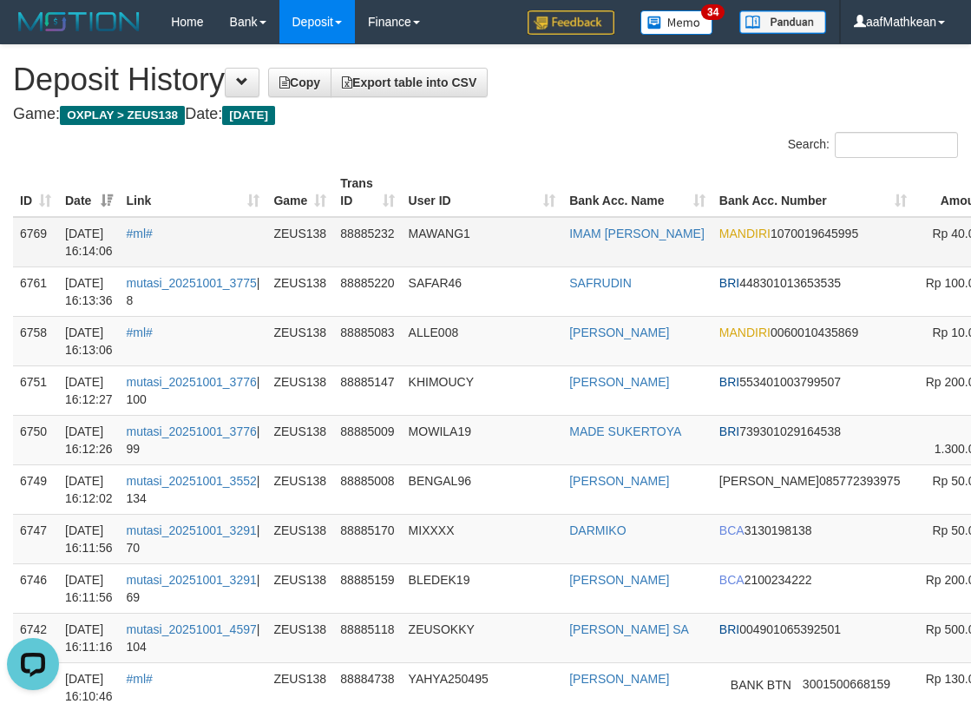
scroll to position [0, 205]
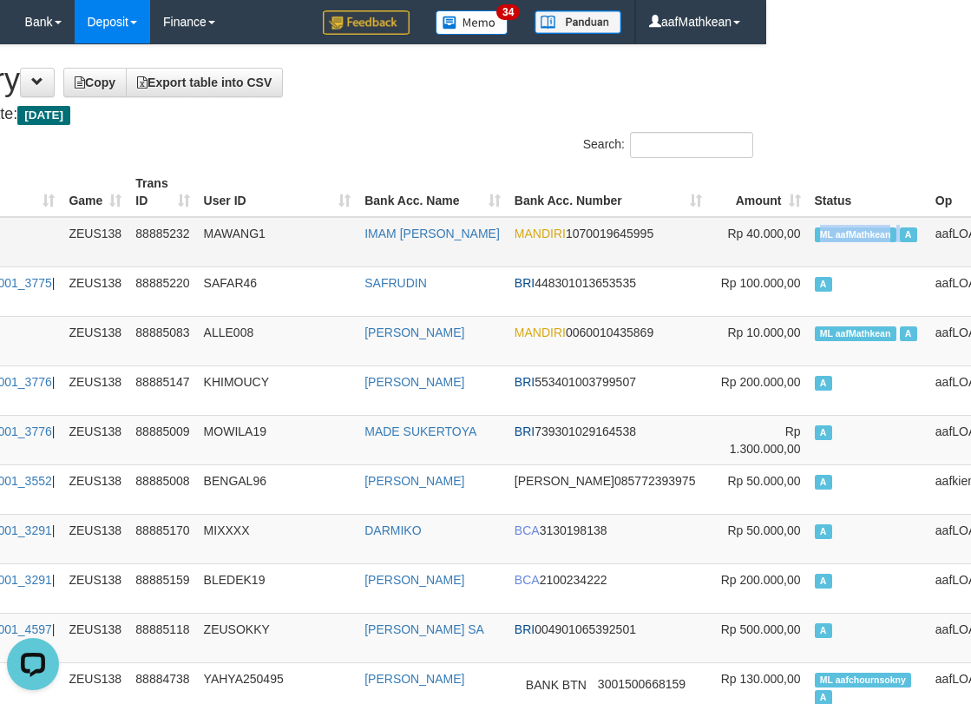
drag, startPoint x: 964, startPoint y: 234, endPoint x: 812, endPoint y: 242, distance: 152.1
click at [812, 242] on td "ML aafMathkean A" at bounding box center [868, 242] width 121 height 50
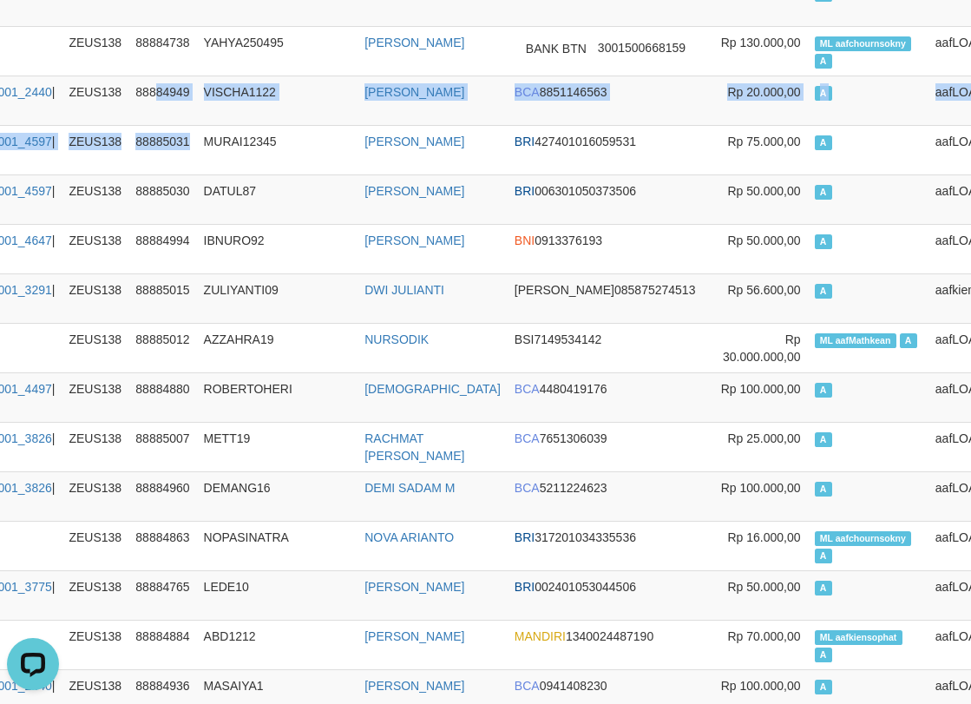
drag, startPoint x: 181, startPoint y: 131, endPoint x: 124, endPoint y: -16, distance: 157.2
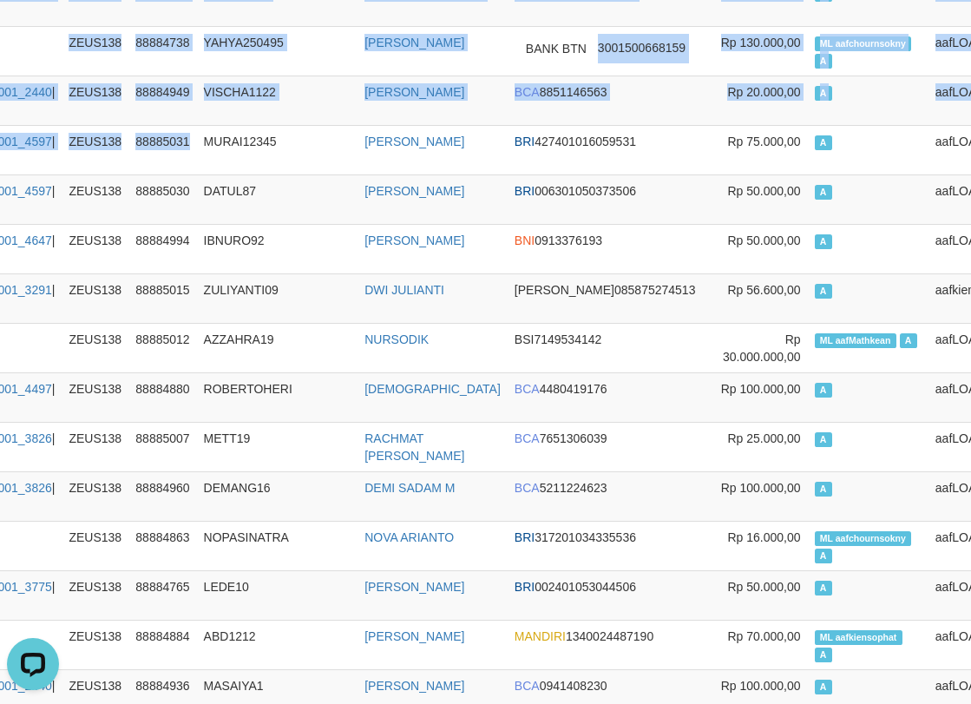
scroll to position [611, 205]
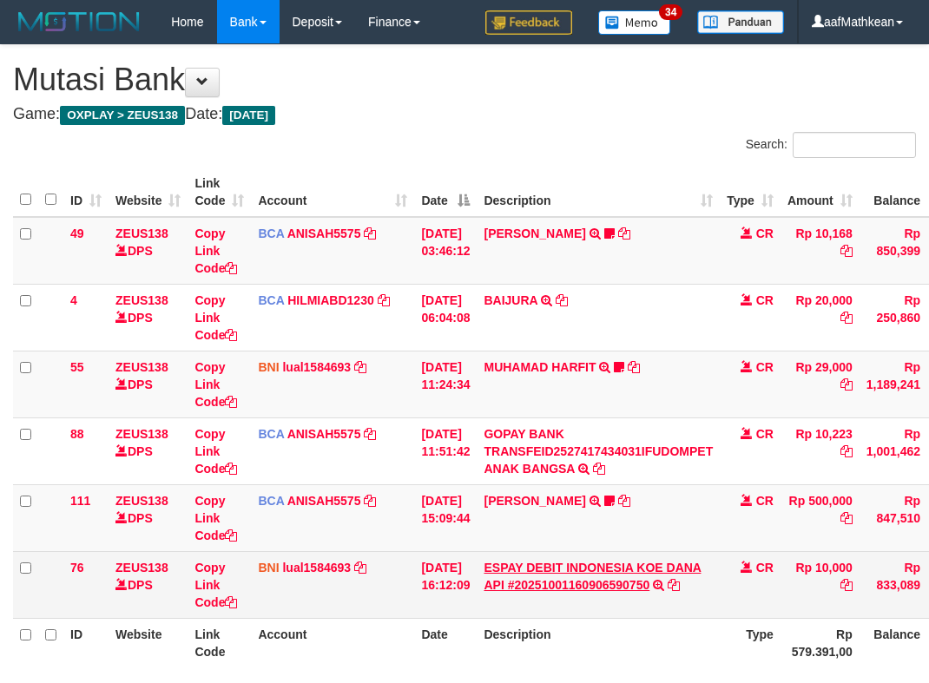
scroll to position [79, 0]
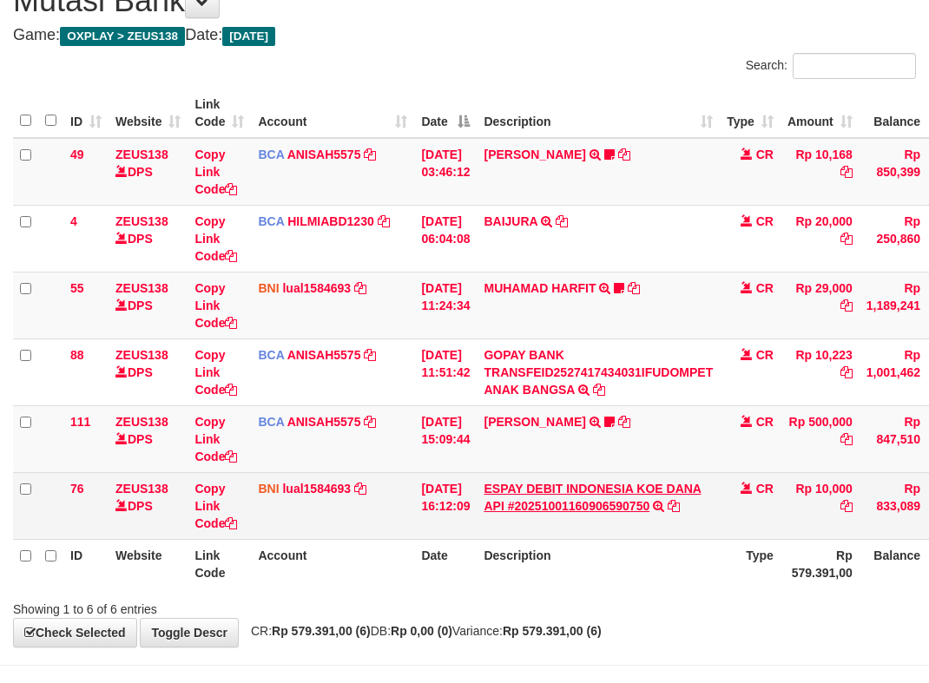
click at [616, 488] on link "ESPAY DEBIT INDONESIA KOE DANA API #20251001160906590750" at bounding box center [592, 497] width 217 height 31
click at [484, 482] on link "ESPAY DEBIT INDONESIA KOE DANA API #20251001160906590750" at bounding box center [592, 497] width 217 height 31
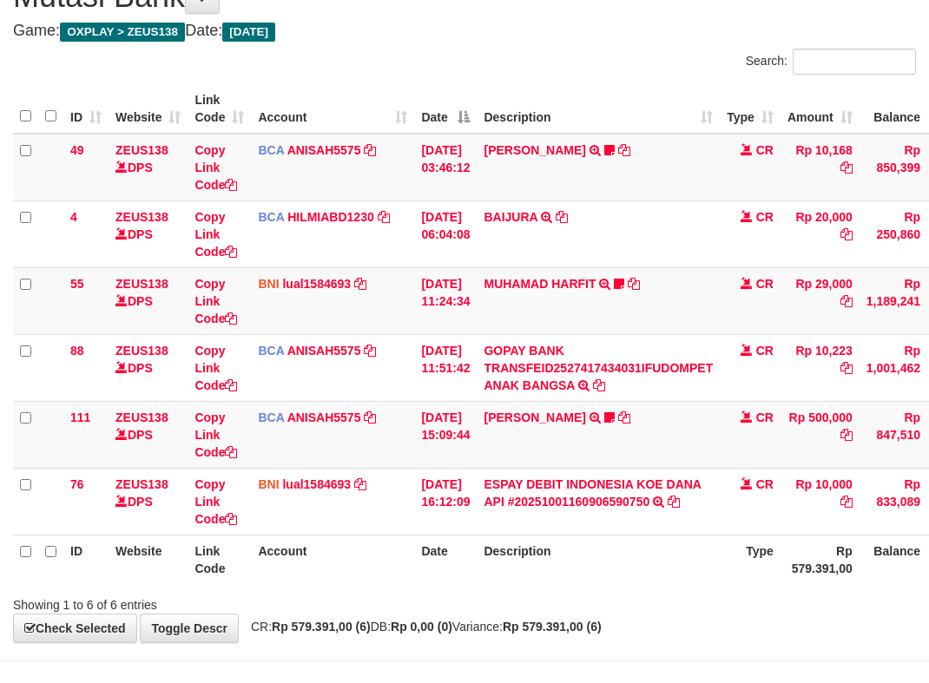
scroll to position [140, 0]
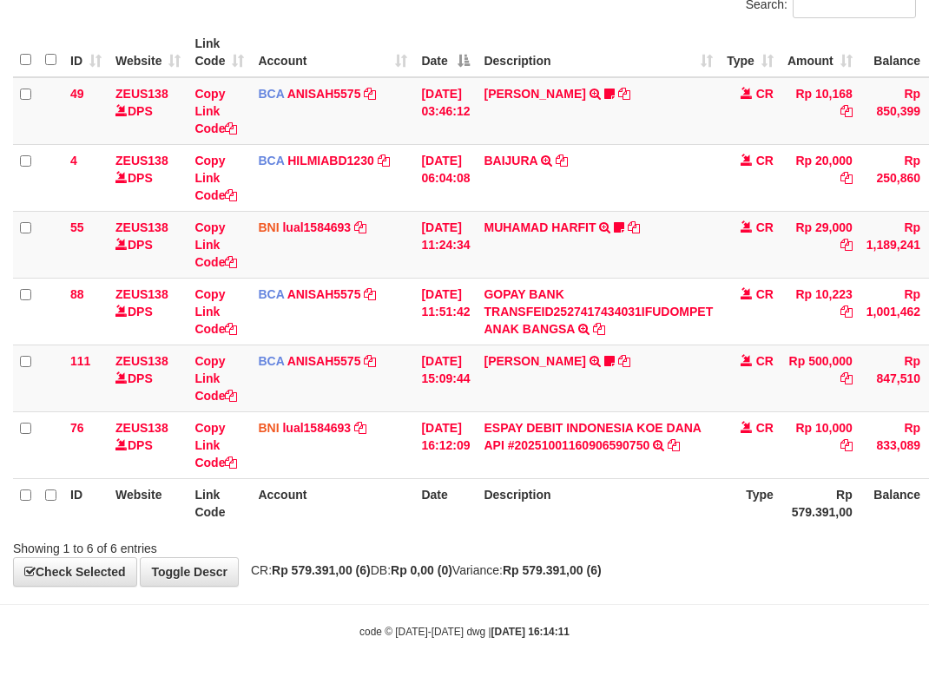
click at [616, 579] on div "**********" at bounding box center [464, 245] width 929 height 681
click at [602, 575] on strong "Rp 579.391,00 (6)" at bounding box center [552, 570] width 99 height 14
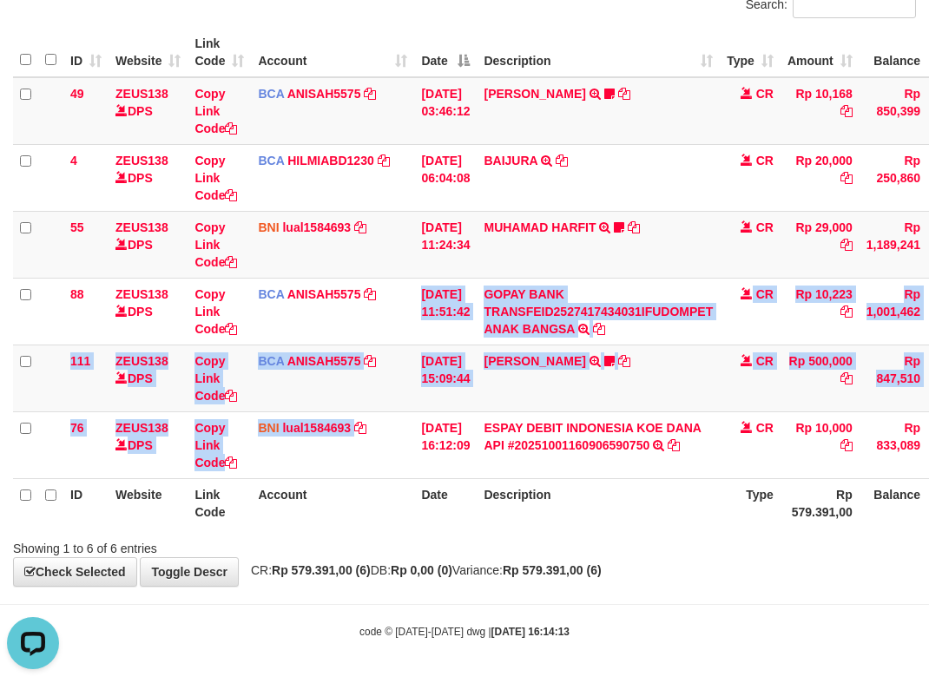
click at [447, 509] on table "ID Website Link Code Account Date Description Type Amount Balance Status Action…" at bounding box center [531, 278] width 1036 height 500
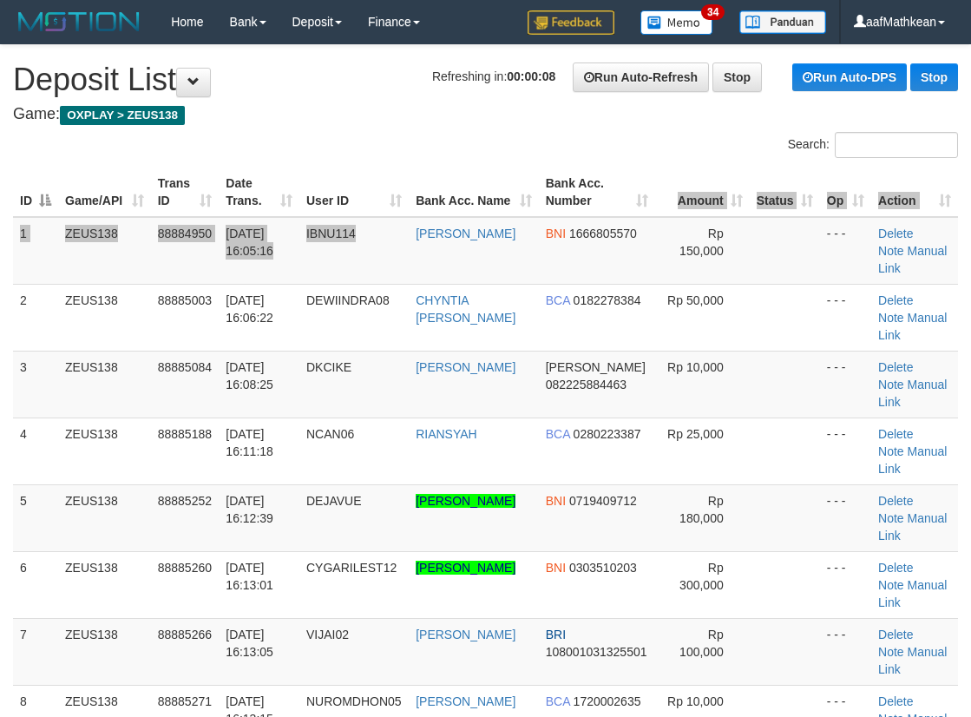
click at [536, 180] on table "ID Game/API Trans ID Date Trans. User ID Bank Acc. Name Bank Acc. Number Amount…" at bounding box center [485, 551] width 945 height 767
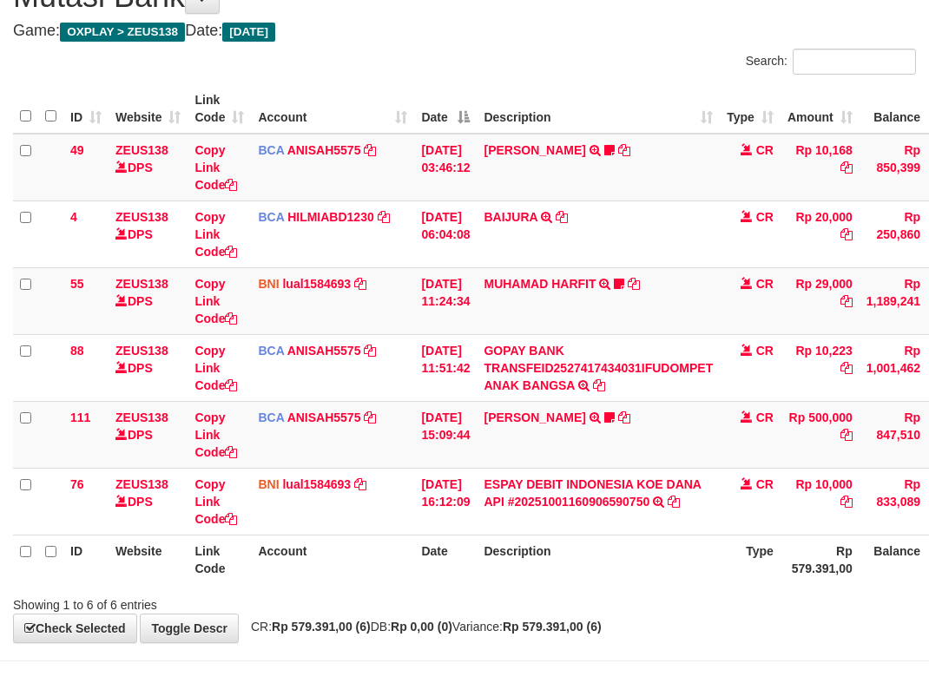
scroll to position [140, 0]
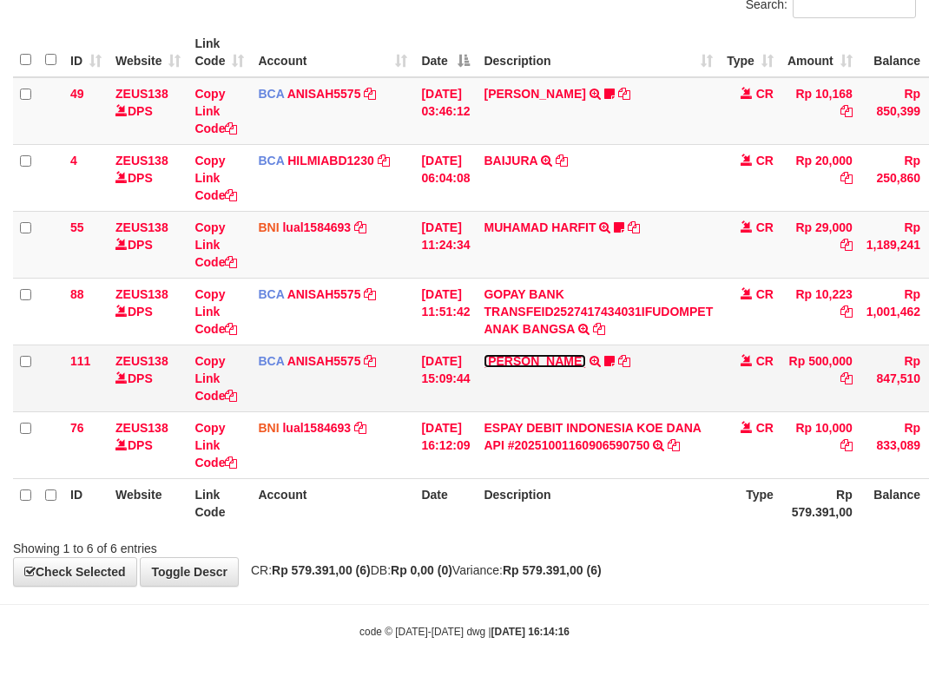
click at [538, 355] on link "[PERSON_NAME]" at bounding box center [535, 361] width 102 height 14
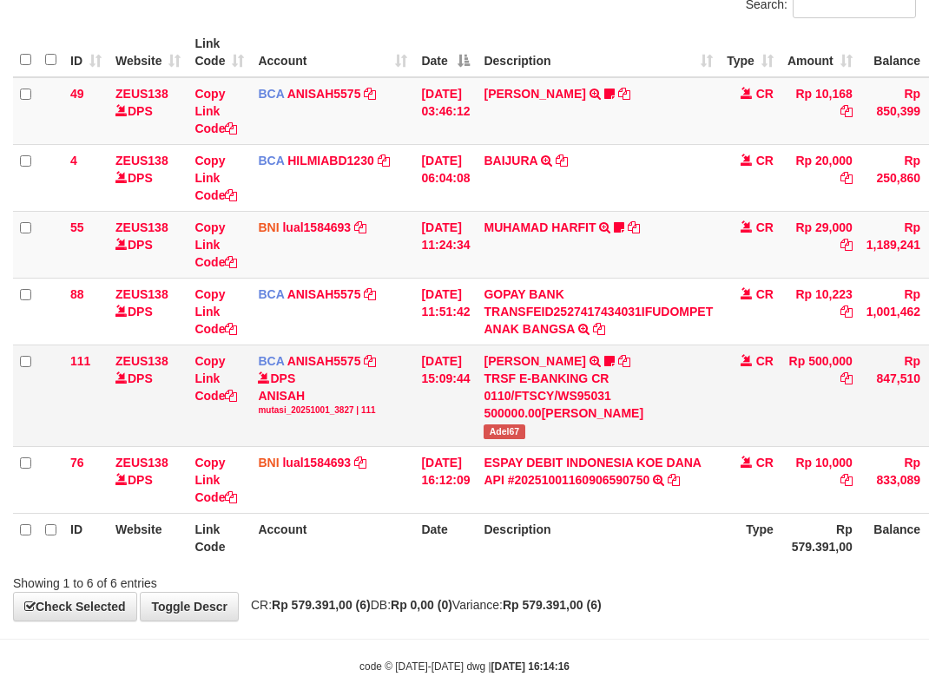
click at [510, 430] on span "Adel67" at bounding box center [504, 431] width 41 height 15
copy span "Adel67"
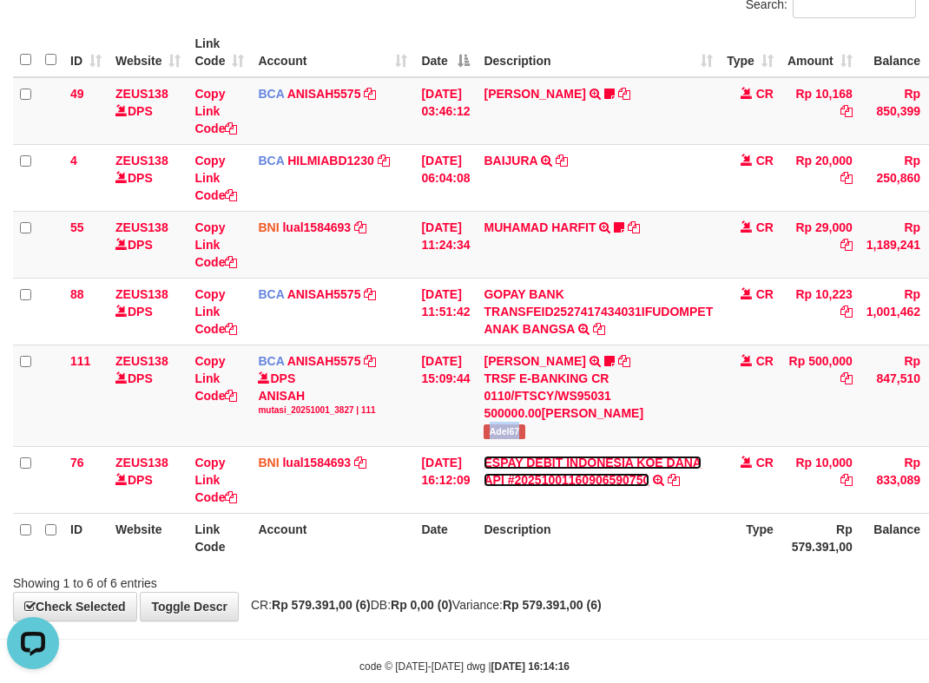
scroll to position [0, 0]
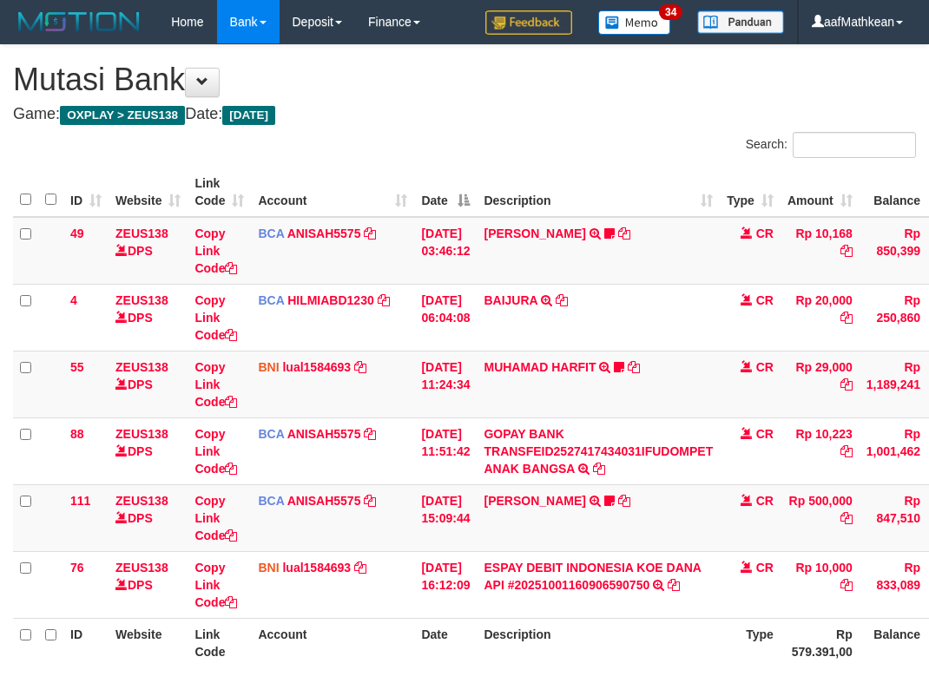
scroll to position [83, 0]
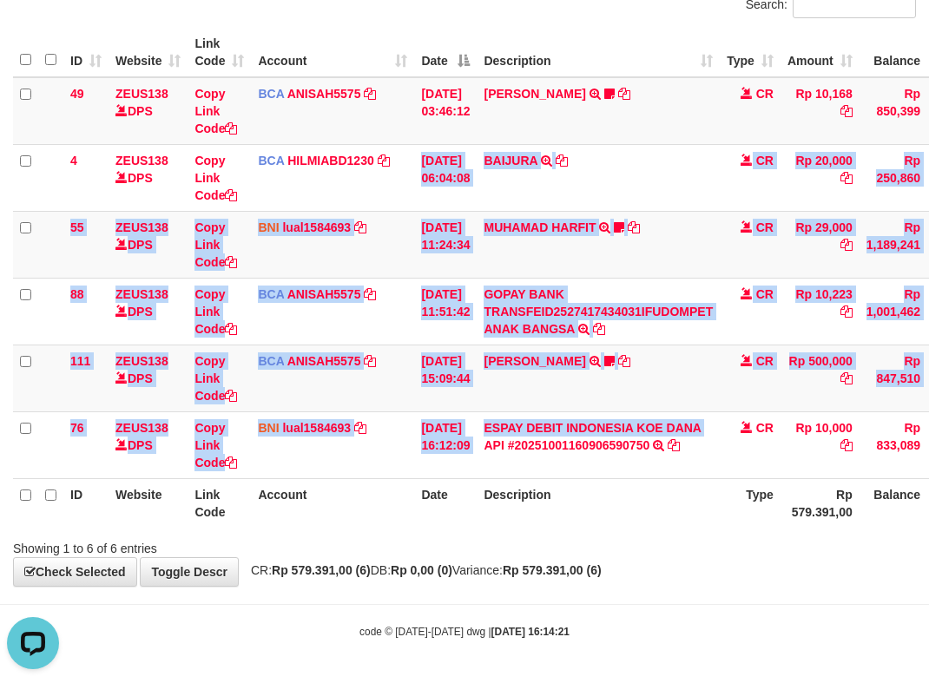
drag, startPoint x: 438, startPoint y: 240, endPoint x: 544, endPoint y: 587, distance: 362.2
click at [527, 560] on div "**********" at bounding box center [464, 245] width 929 height 681
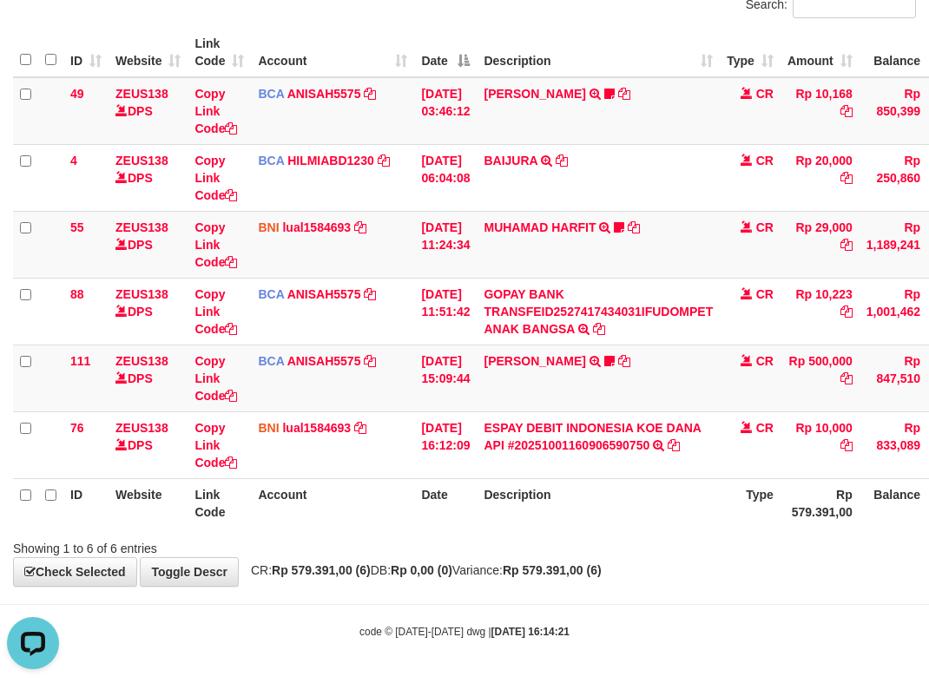
click at [553, 591] on body "Toggle navigation Home Bank Account List Load By Website Group [OXPLAY] ZEUS138…" at bounding box center [464, 271] width 929 height 823
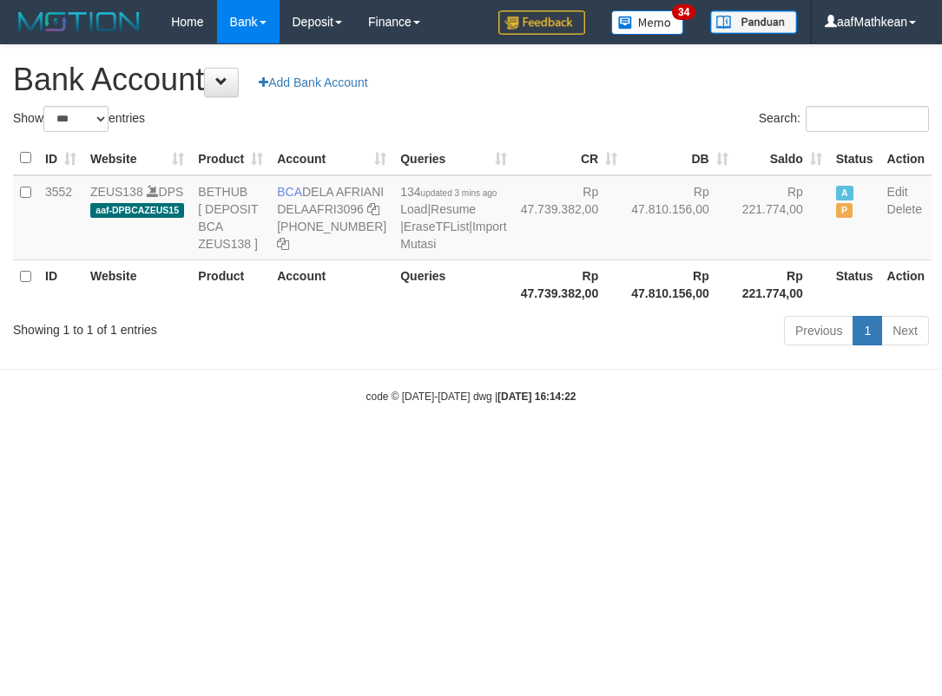
select select "***"
drag, startPoint x: 252, startPoint y: 435, endPoint x: 225, endPoint y: 209, distance: 227.3
click at [247, 339] on body "Toggle navigation Home Bank Account List Load By Website Group [OXPLAY] ZEUS138…" at bounding box center [471, 224] width 942 height 448
select select "***"
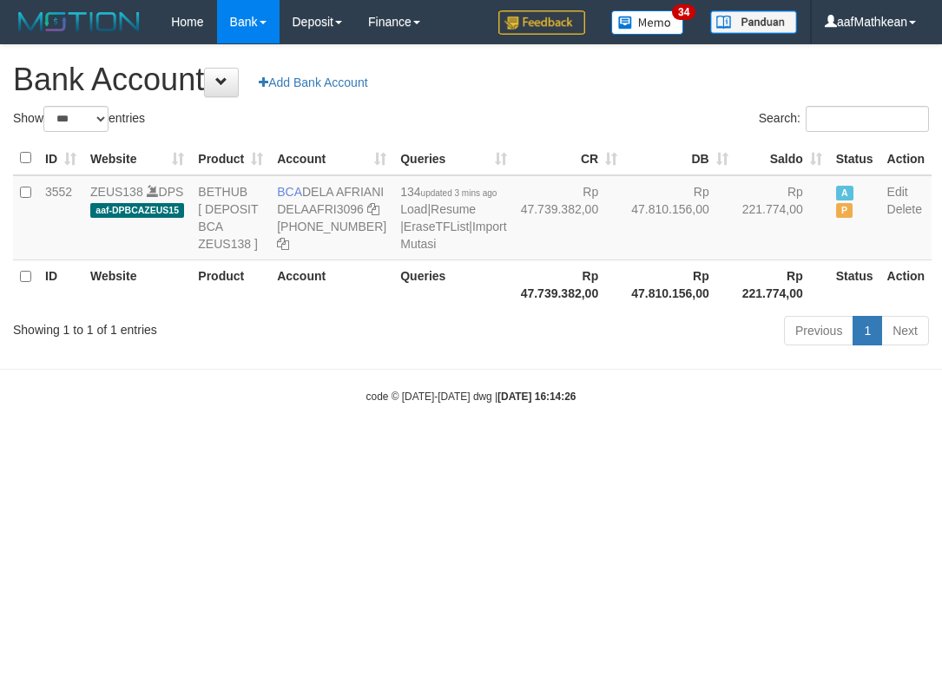
select select "***"
drag, startPoint x: 0, startPoint y: 0, endPoint x: 337, endPoint y: 208, distance: 396.0
click at [337, 208] on td "BCA DELA AFRIANI DELAAFRI3096 869-245-8639" at bounding box center [331, 217] width 123 height 85
copy td "DELA AFRIANI"
click at [409, 326] on div "Show ** ** ** *** *** entries Search: ID Website Product Account Queries CR DB …" at bounding box center [471, 229] width 916 height 246
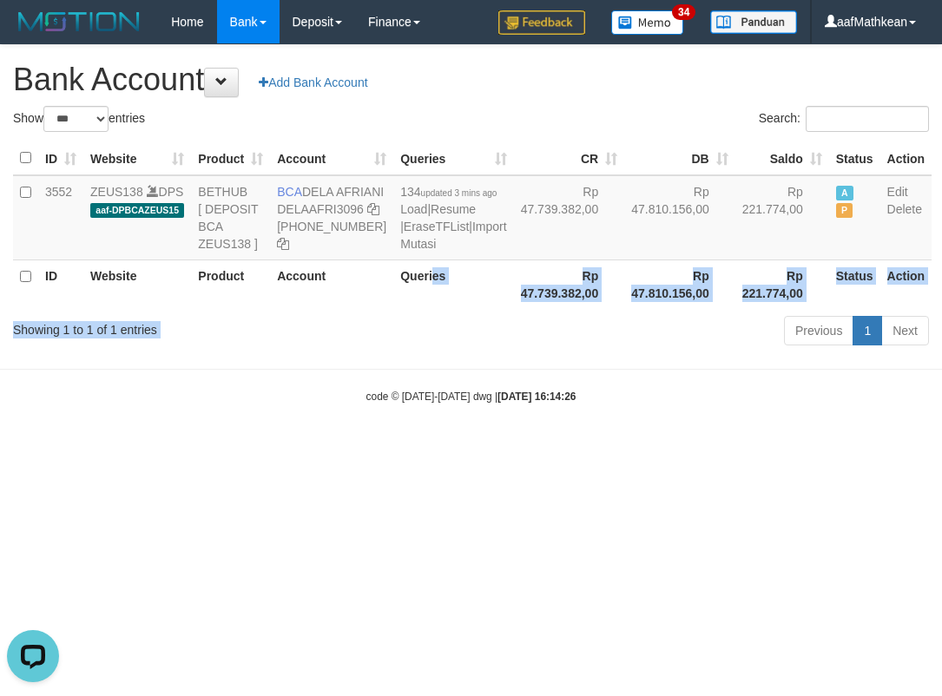
drag, startPoint x: 538, startPoint y: 430, endPoint x: 590, endPoint y: 571, distance: 150.8
click at [583, 448] on html "Toggle navigation Home Bank Account List Load By Website Group [OXPLAY] ZEUS138…" at bounding box center [471, 224] width 942 height 448
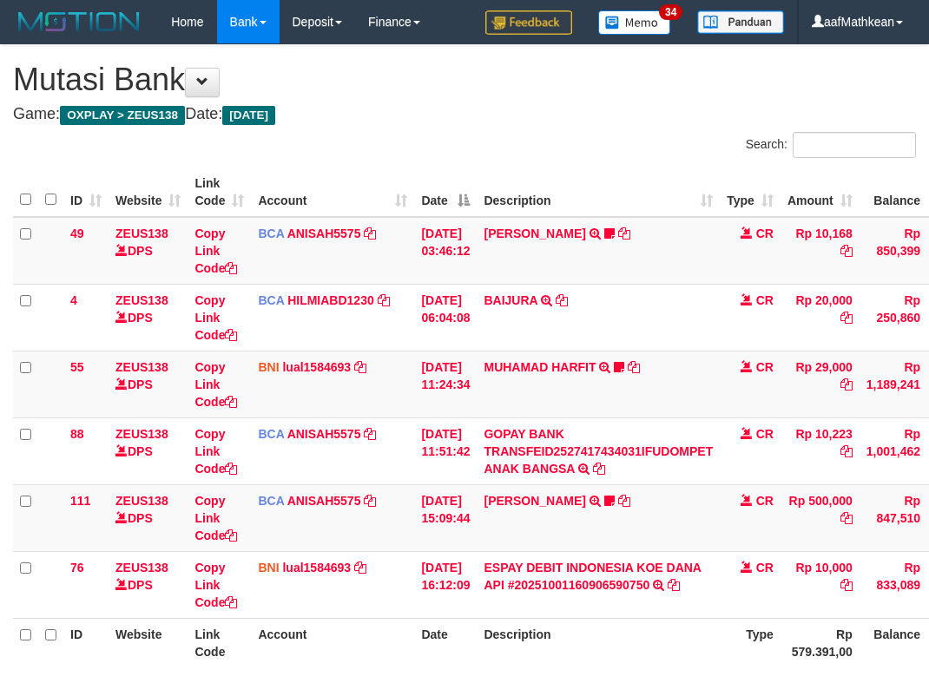
scroll to position [83, 0]
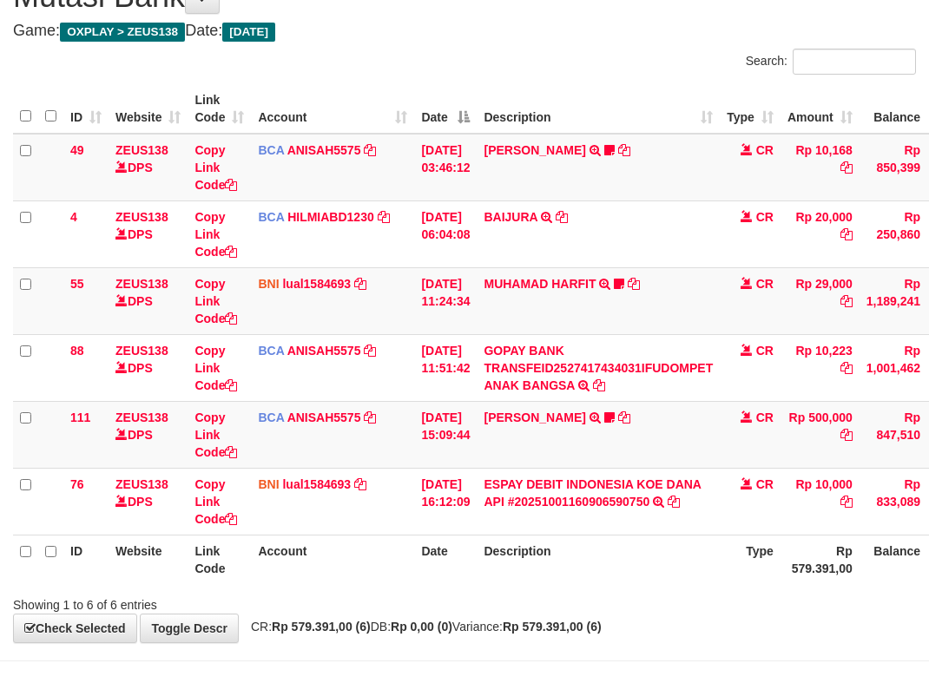
click at [679, 583] on th "Description" at bounding box center [598, 559] width 243 height 49
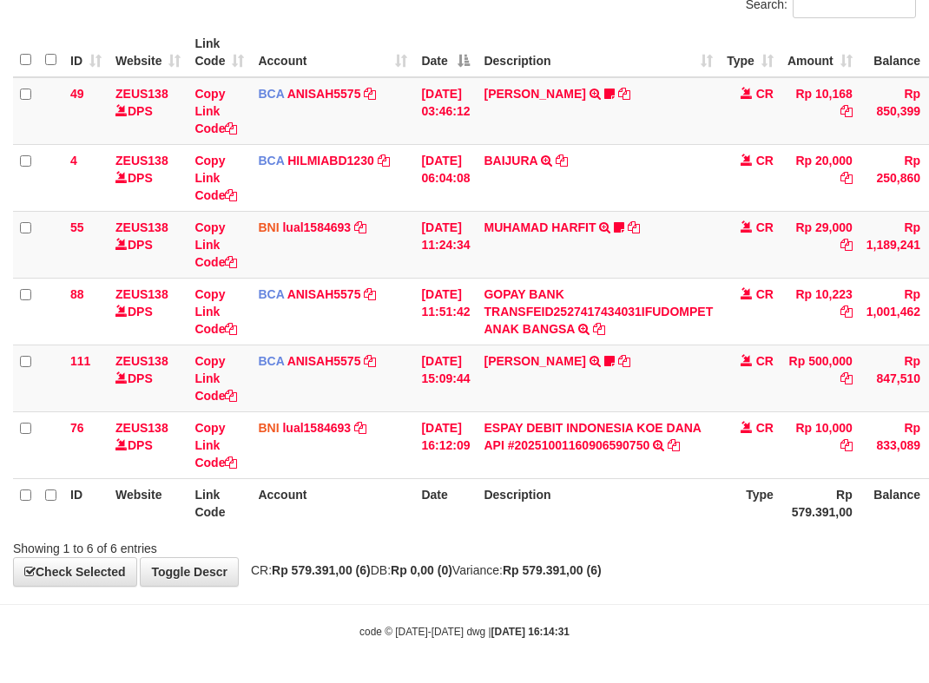
click at [74, 497] on tr "ID Website Link Code Account Date Description Type Rp 579.391,00 Balance Status…" at bounding box center [531, 502] width 1036 height 49
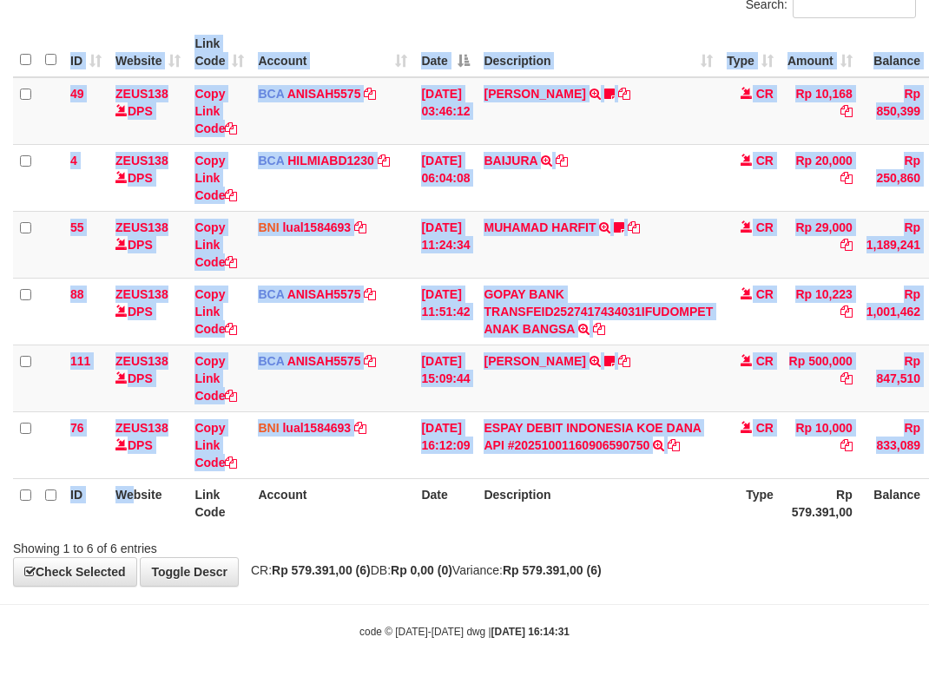
click at [364, 530] on div "ID Website Link Code Account Date Description Type Amount Balance Status Action…" at bounding box center [464, 278] width 929 height 510
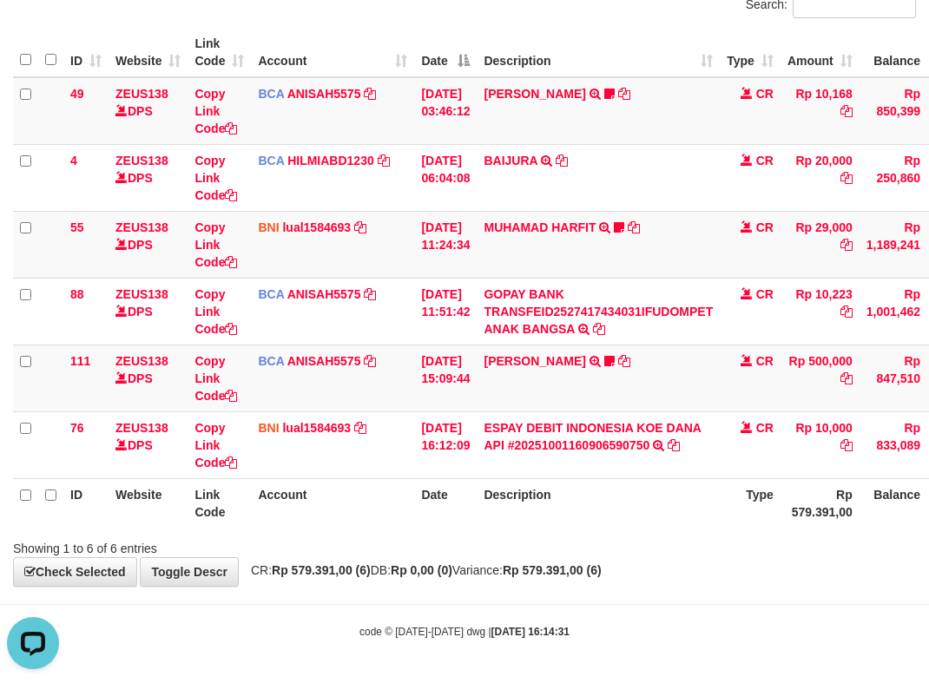
drag, startPoint x: 453, startPoint y: 649, endPoint x: 455, endPoint y: 640, distance: 9.7
click at [454, 646] on body "Toggle navigation Home Bank Account List Load By Website Group [OXPLAY] ZEUS138…" at bounding box center [464, 271] width 929 height 823
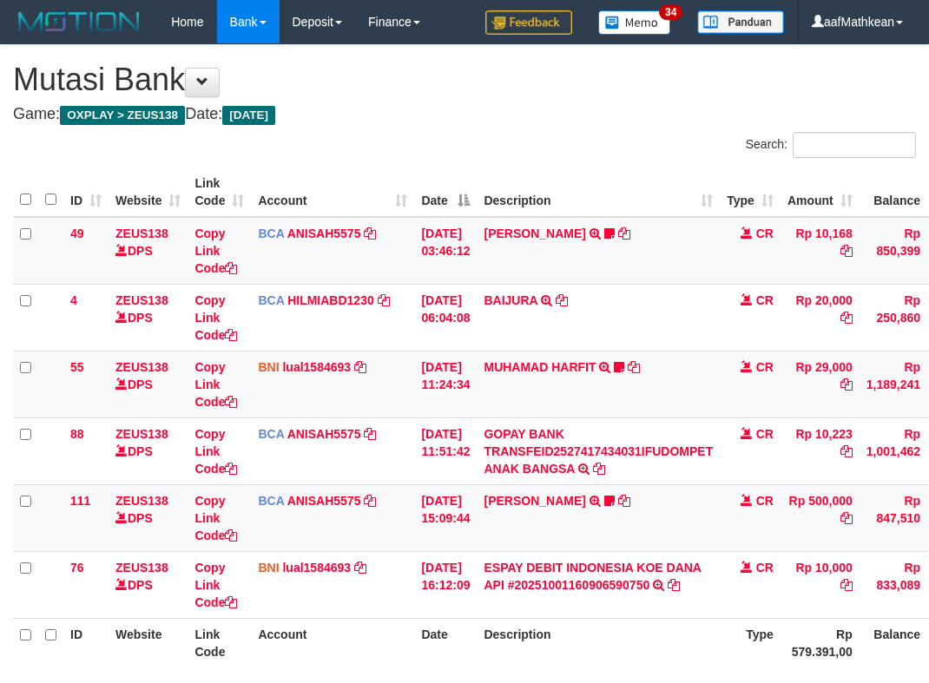
scroll to position [83, 0]
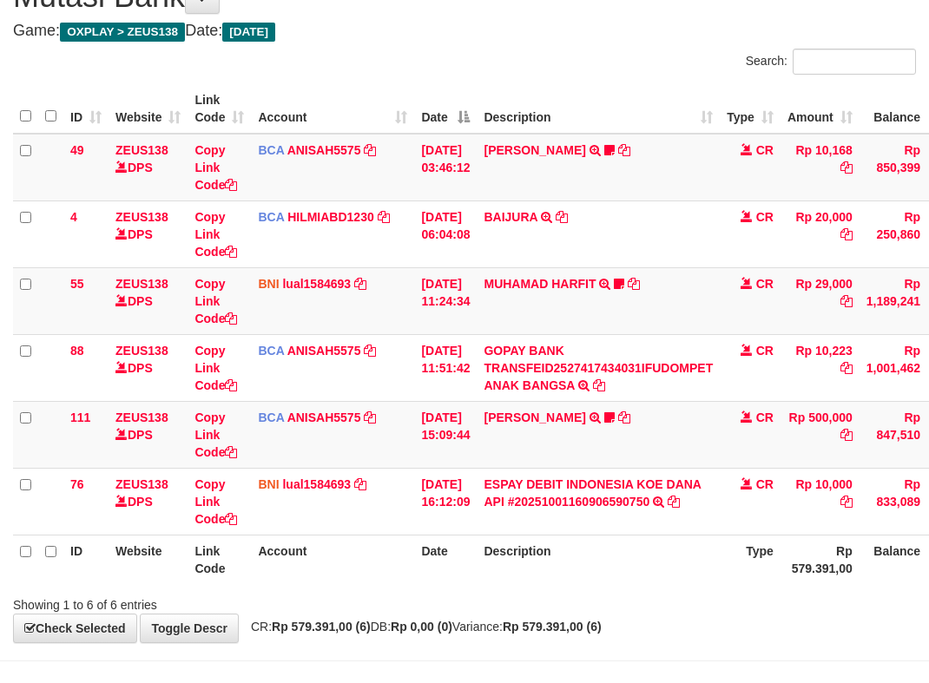
click at [556, 550] on th "Description" at bounding box center [598, 559] width 243 height 49
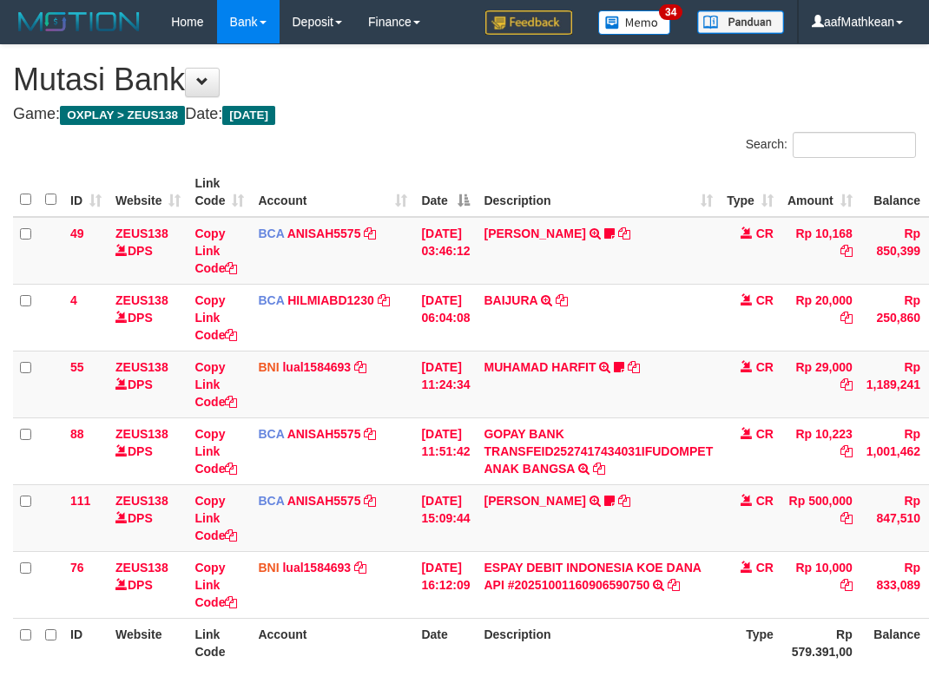
scroll to position [83, 0]
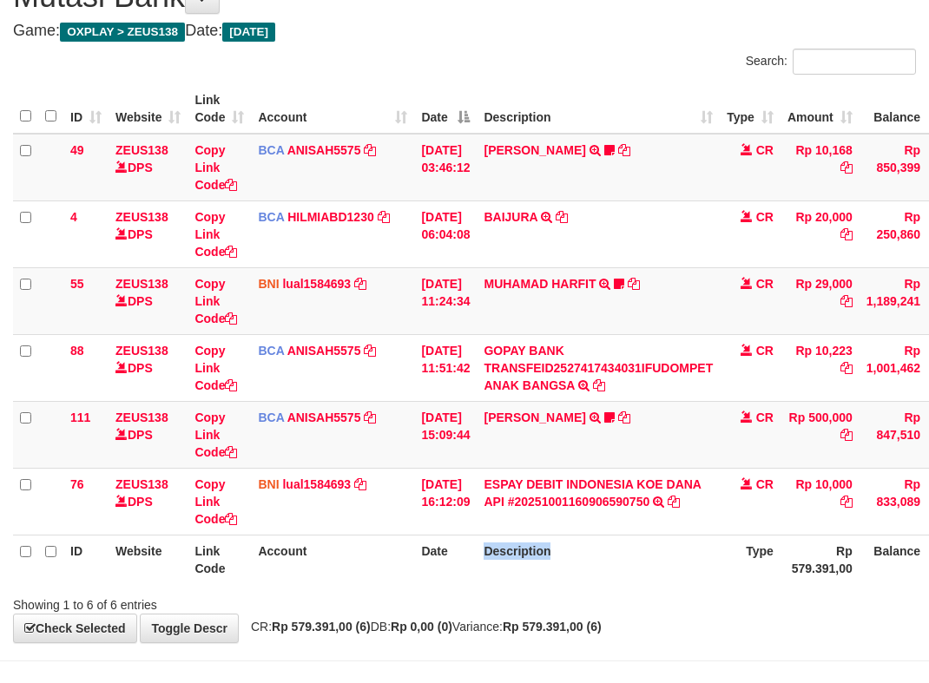
drag, startPoint x: 0, startPoint y: 0, endPoint x: 560, endPoint y: 549, distance: 784.5
click at [560, 549] on th "Description" at bounding box center [598, 559] width 243 height 49
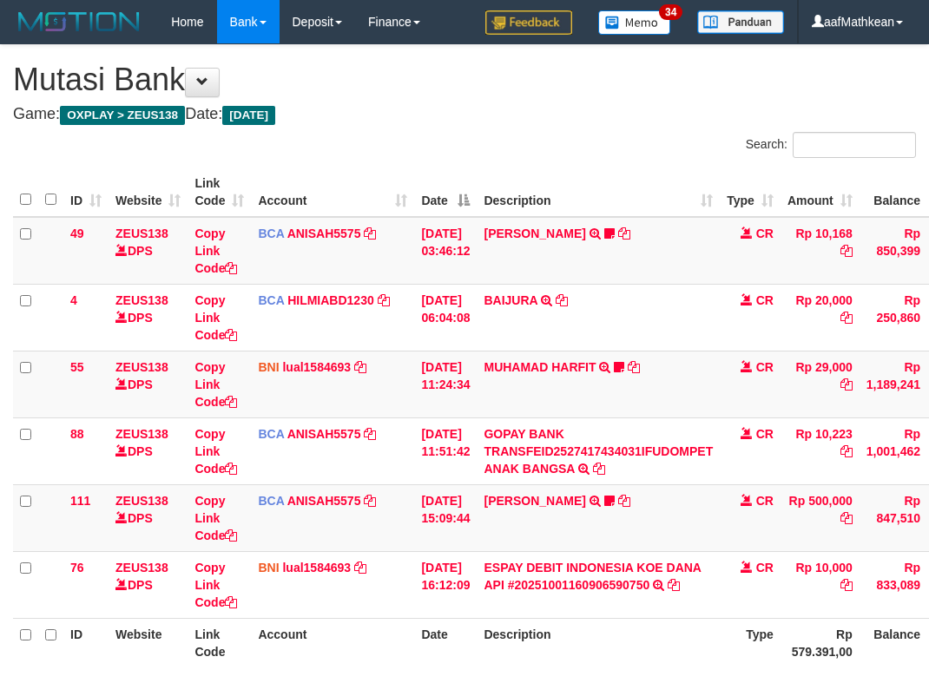
scroll to position [83, 0]
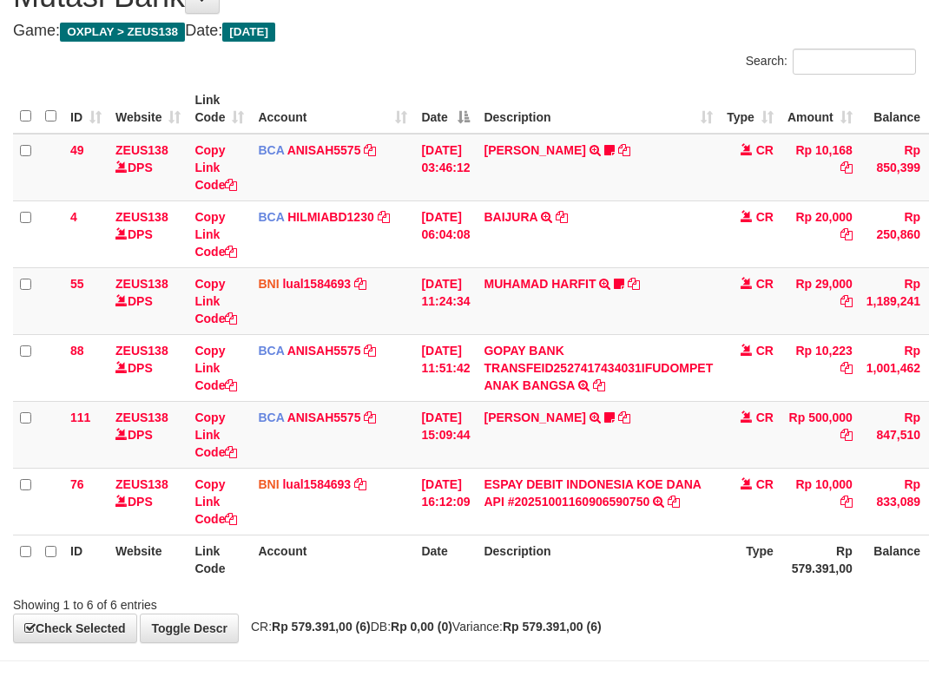
click at [558, 549] on th "Description" at bounding box center [598, 559] width 243 height 49
drag, startPoint x: 0, startPoint y: 0, endPoint x: 559, endPoint y: 549, distance: 783.9
click at [559, 549] on th "Description" at bounding box center [598, 559] width 243 height 49
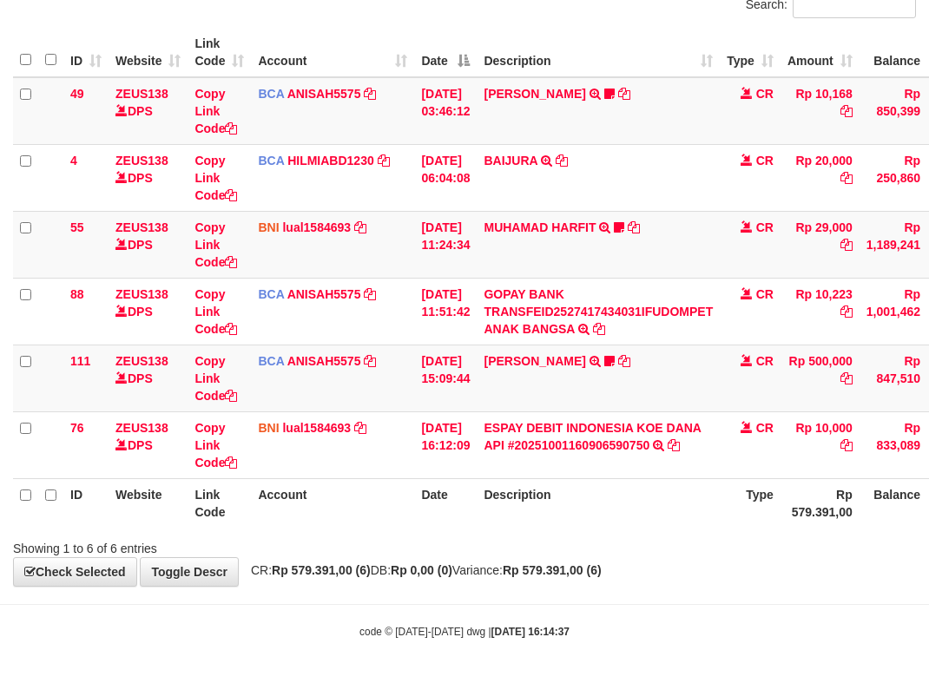
click at [586, 590] on body "Toggle navigation Home Bank Account List Load By Website Group [OXPLAY] ZEUS138…" at bounding box center [464, 271] width 929 height 823
click at [595, 591] on body "Toggle navigation Home Bank Account List Load By Website Group [OXPLAY] ZEUS138…" at bounding box center [464, 271] width 929 height 823
drag, startPoint x: 600, startPoint y: 590, endPoint x: 621, endPoint y: 590, distance: 20.8
click at [609, 590] on body "Toggle navigation Home Bank Account List Load By Website Group [OXPLAY] ZEUS138…" at bounding box center [464, 271] width 929 height 823
click at [647, 586] on body "Toggle navigation Home Bank Account List Load By Website Group [OXPLAY] ZEUS138…" at bounding box center [464, 271] width 929 height 823
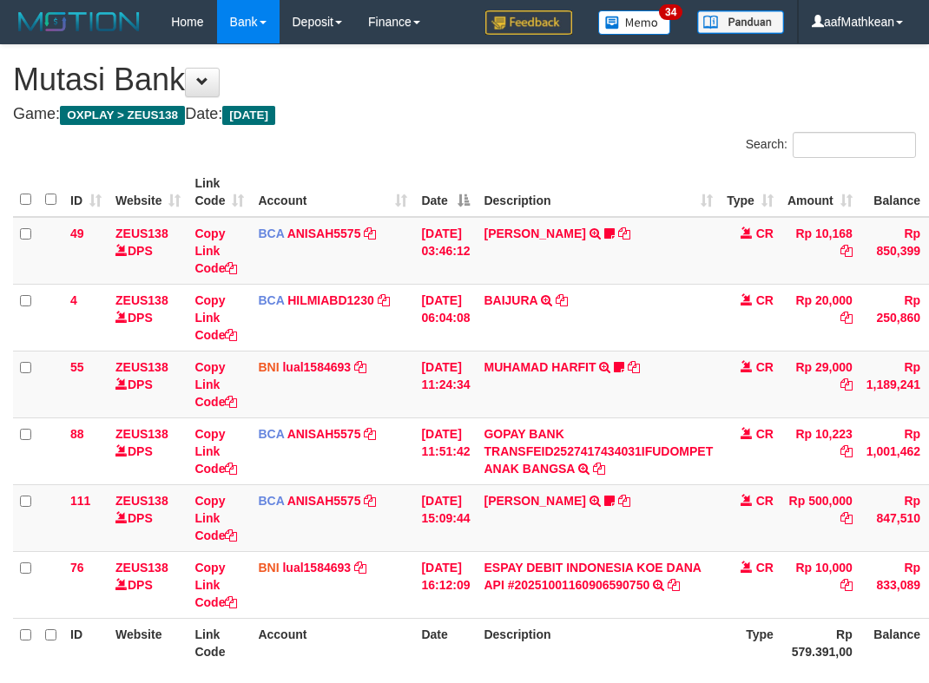
scroll to position [83, 0]
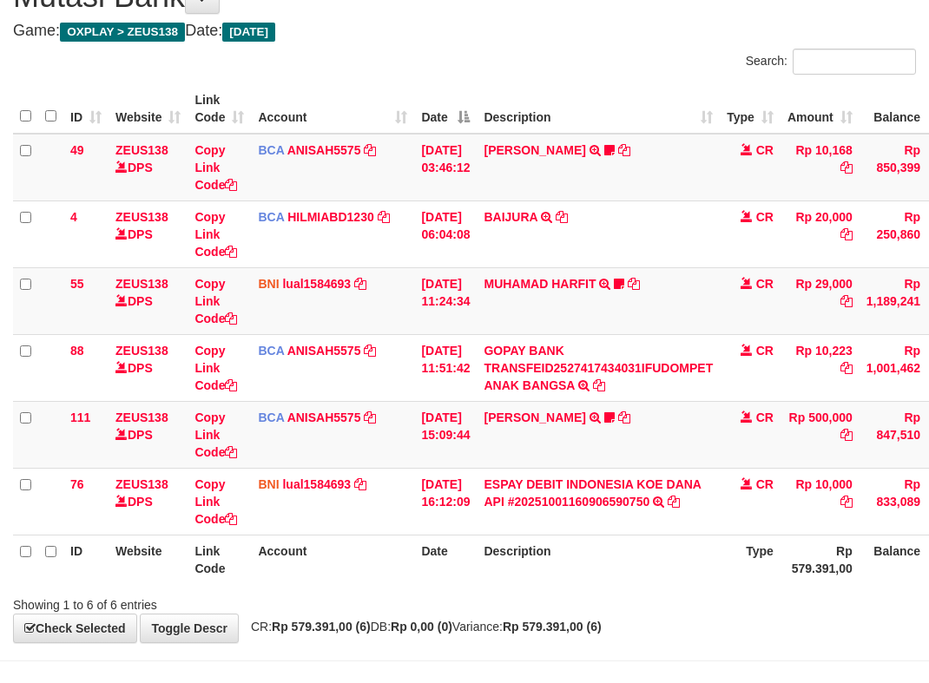
click at [655, 584] on div "ID Website Link Code Account Date Description Type Amount Balance Status Action…" at bounding box center [464, 334] width 929 height 510
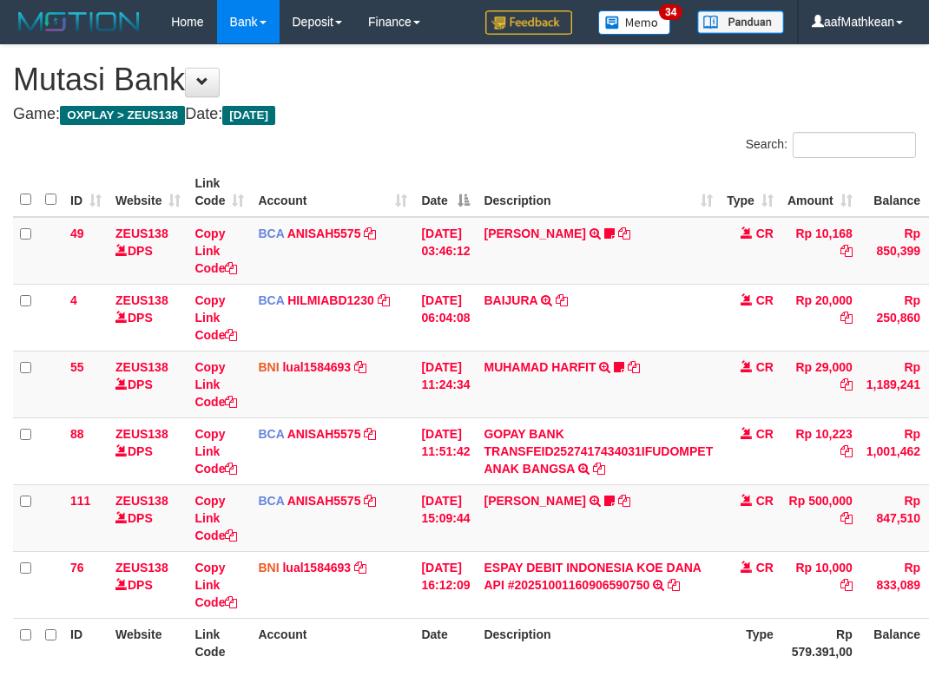
scroll to position [83, 0]
click at [660, 618] on th "Description" at bounding box center [598, 642] width 243 height 49
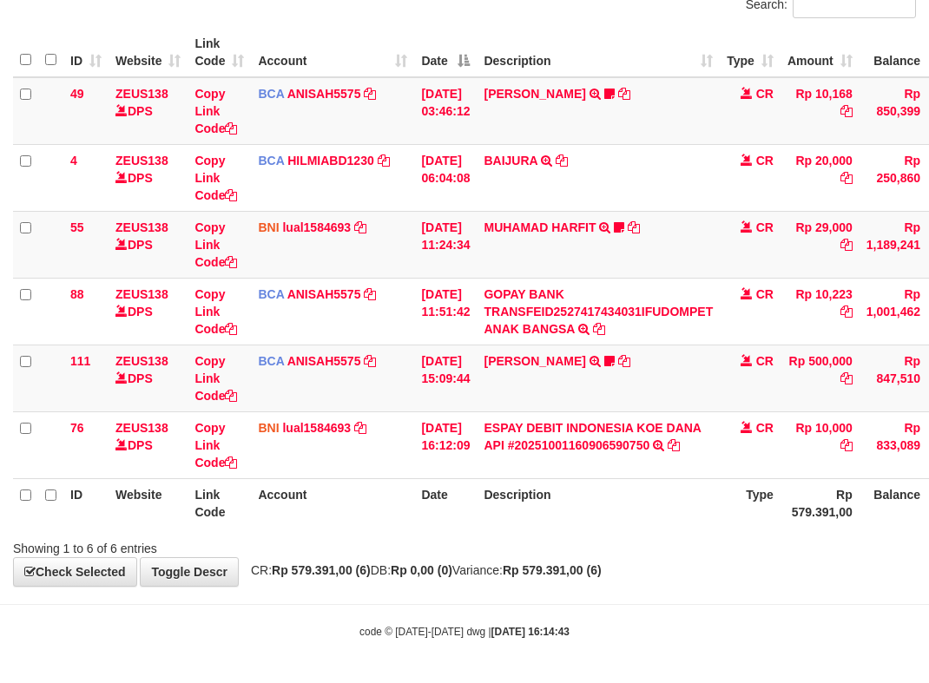
click at [647, 592] on body "Toggle navigation Home Bank Account List Load By Website Group [OXPLAY] ZEUS138…" at bounding box center [464, 271] width 929 height 823
click at [648, 595] on body "Toggle navigation Home Bank Account List Load By Website Group [OXPLAY] ZEUS138…" at bounding box center [464, 271] width 929 height 823
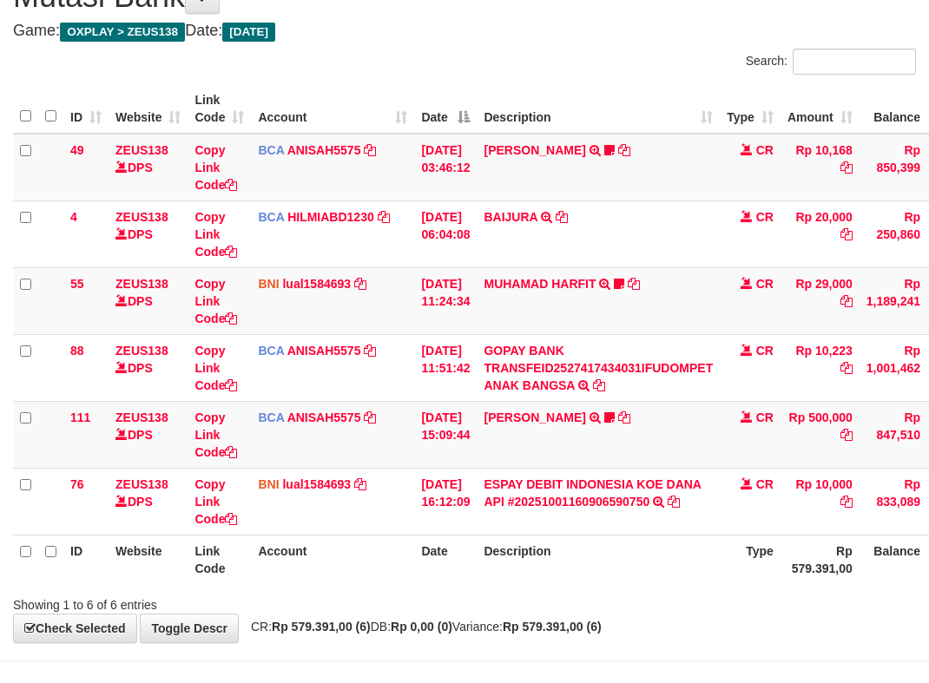
click at [630, 595] on div "Showing 1 to 6 of 6 entries" at bounding box center [464, 601] width 929 height 24
click at [627, 593] on div "Showing 1 to 6 of 6 entries" at bounding box center [464, 601] width 929 height 24
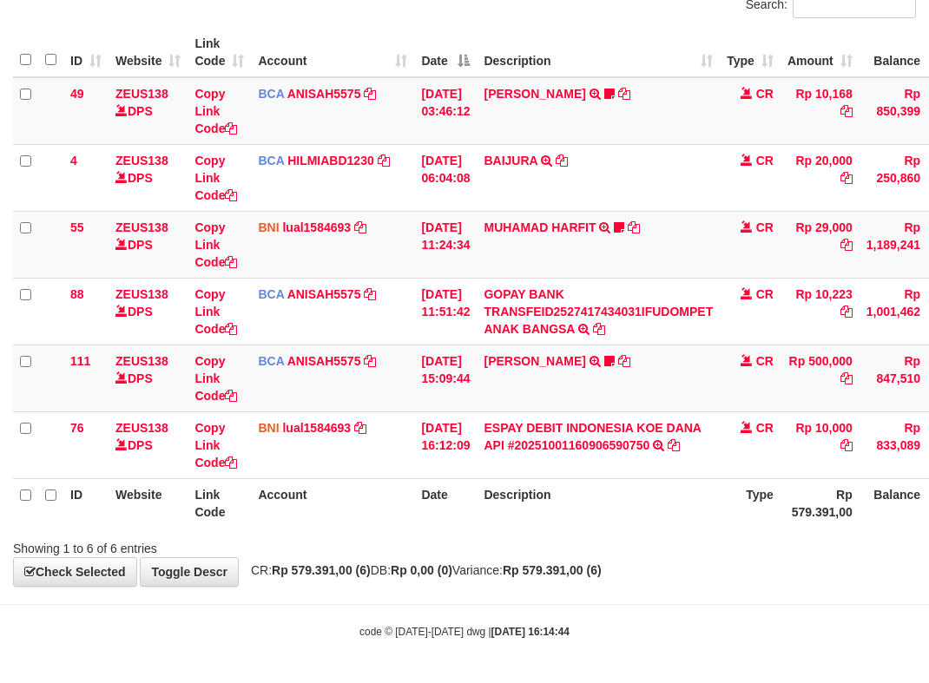
click at [627, 593] on body "Toggle navigation Home Bank Account List Load By Website Group [OXPLAY] ZEUS138…" at bounding box center [464, 271] width 929 height 823
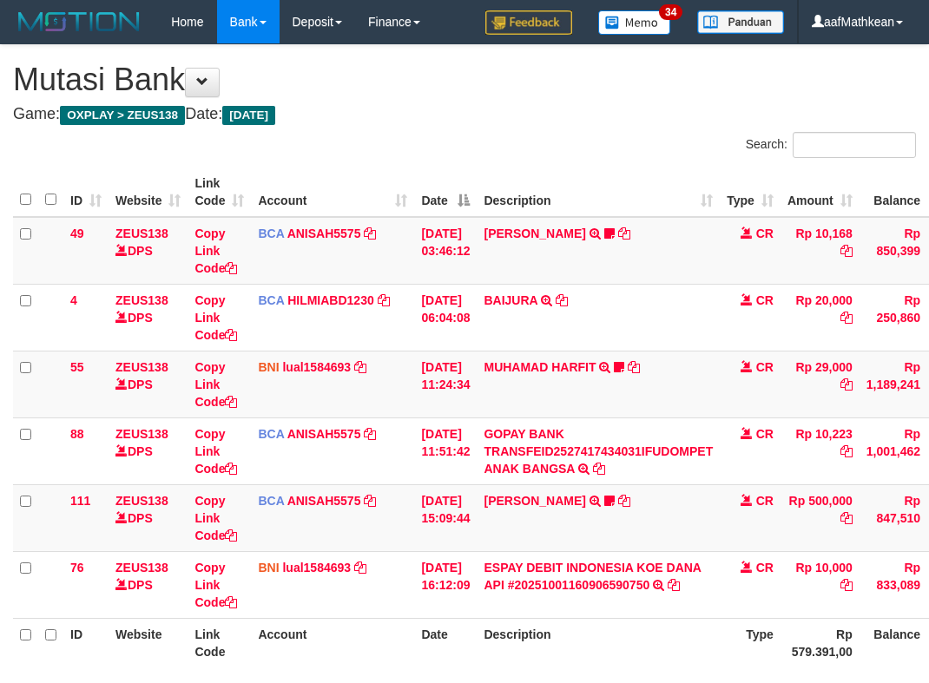
scroll to position [83, 0]
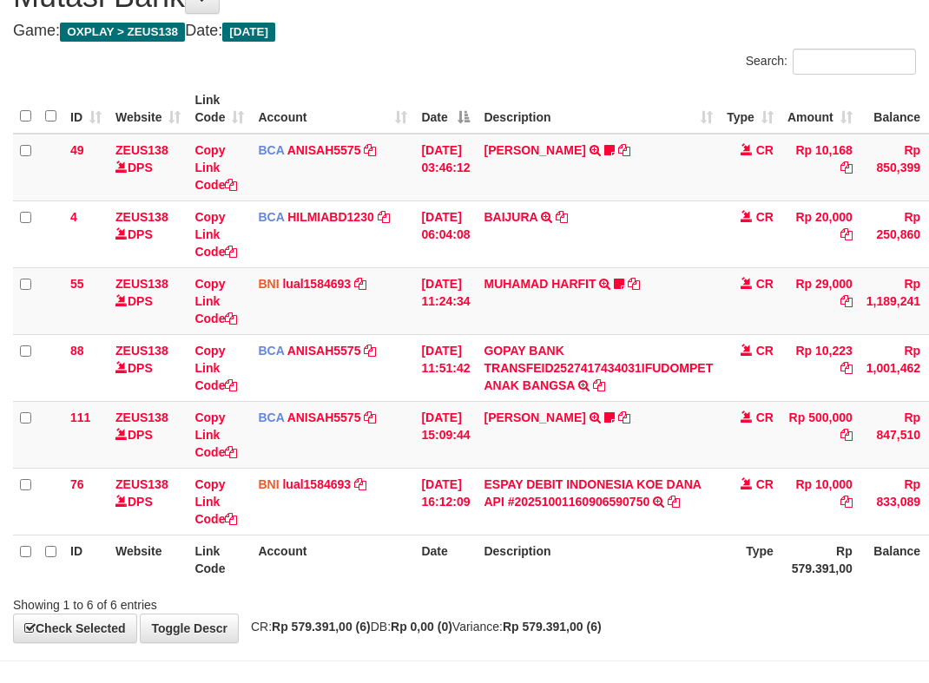
click at [620, 592] on div "Showing 1 to 6 of 6 entries" at bounding box center [464, 601] width 929 height 24
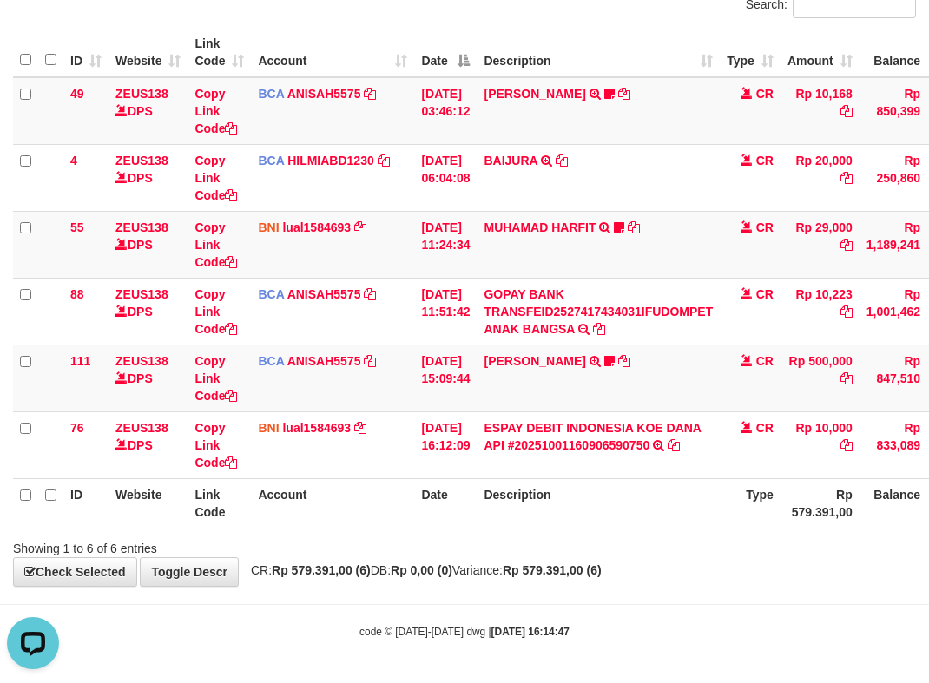
drag, startPoint x: 585, startPoint y: 542, endPoint x: 607, endPoint y: 543, distance: 21.8
click at [593, 546] on div "Showing 1 to 6 of 6 entries" at bounding box center [464, 545] width 929 height 24
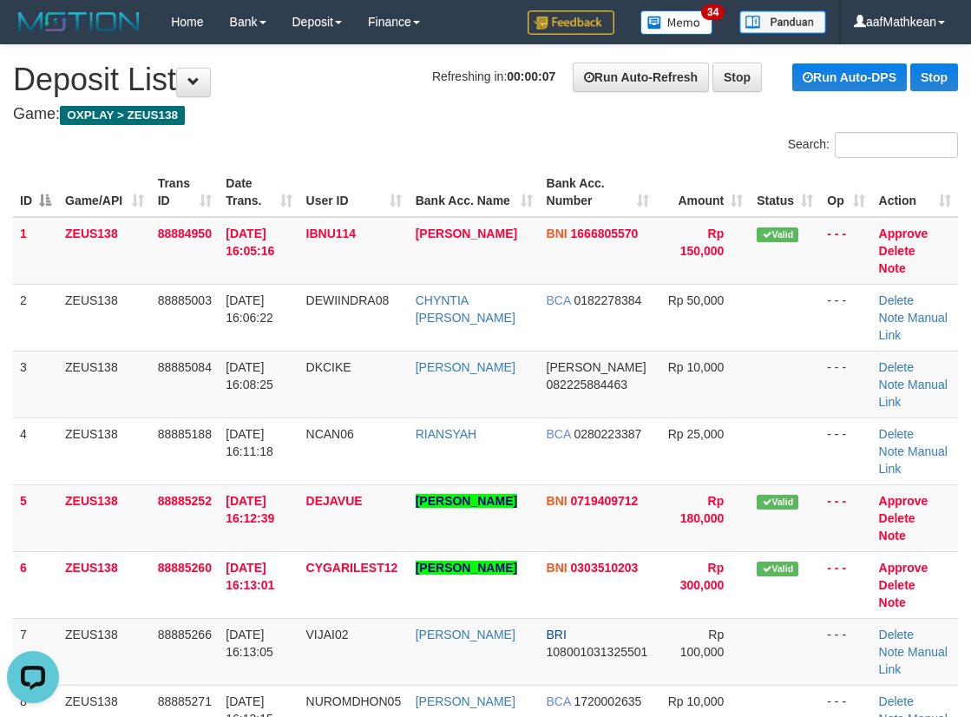
click at [254, 107] on h4 "Game: OXPLAY > ZEUS138" at bounding box center [485, 114] width 945 height 17
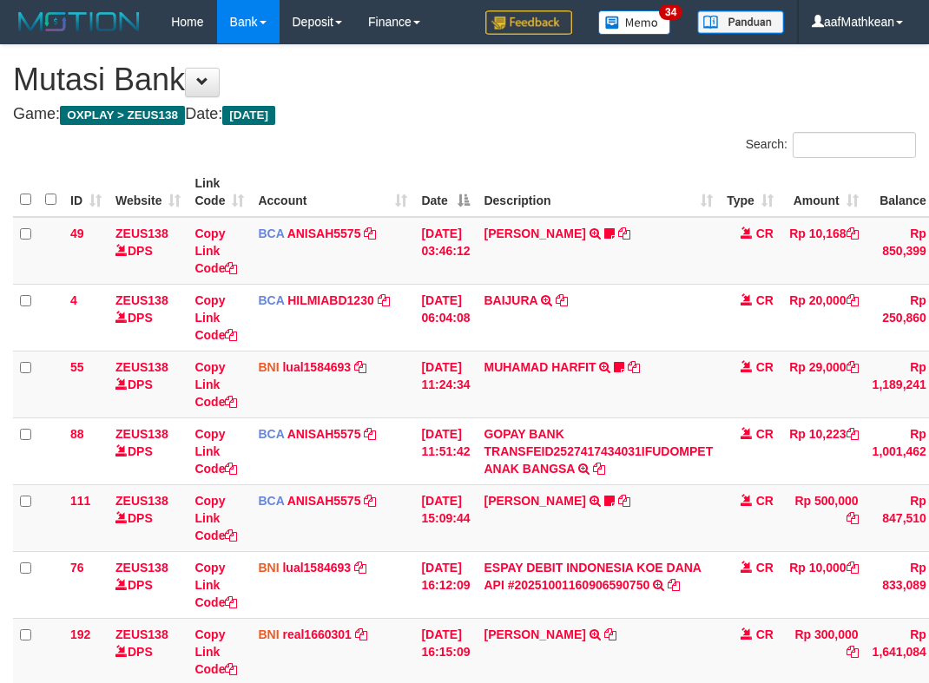
scroll to position [140, 0]
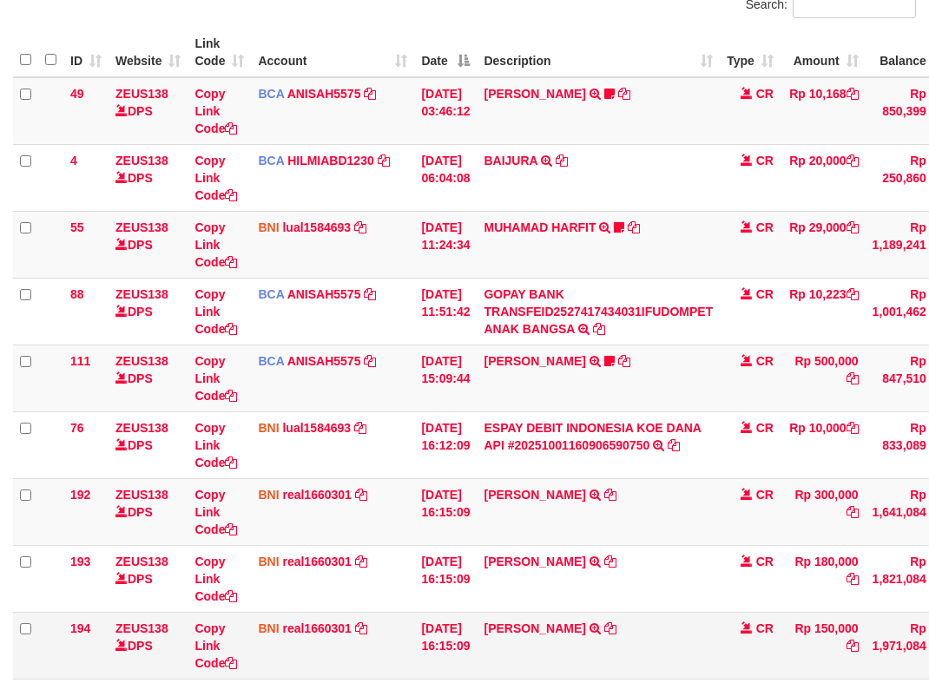
scroll to position [340, 0]
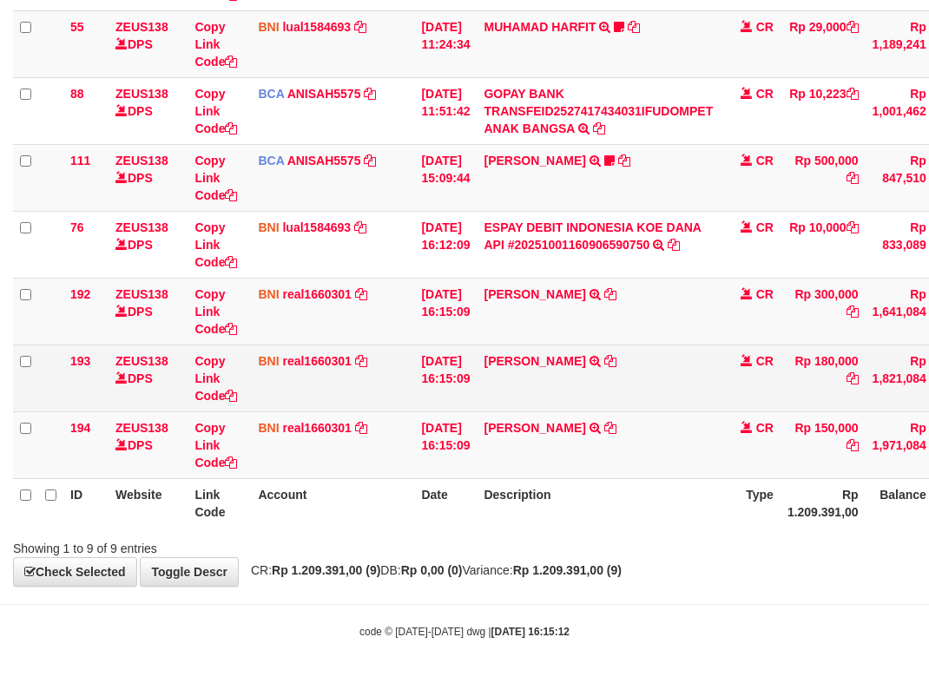
click at [697, 362] on td "[PERSON_NAME] TRANSFER DARI SDR [PERSON_NAME]" at bounding box center [598, 378] width 243 height 67
click at [695, 361] on td "RAHADYAN BUDI PRABOWO TRANSFER DARI SDR RAHADYAN BUDI PRABOWO" at bounding box center [598, 378] width 243 height 67
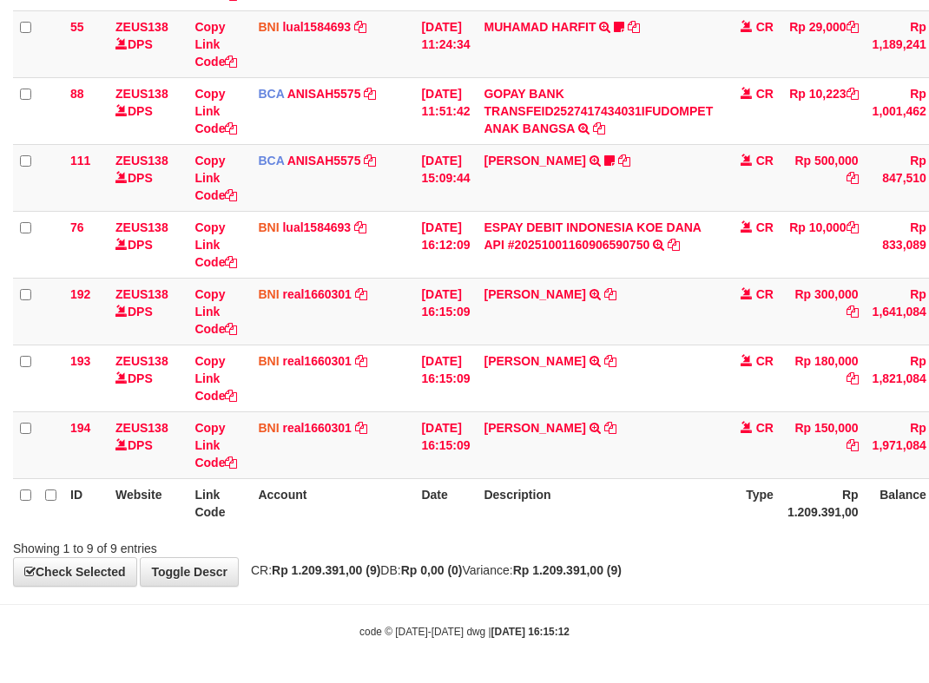
click at [505, 479] on table "ID Website Link Code Account Date Description Type Amount Balance Status Action…" at bounding box center [534, 177] width 1042 height 701
drag, startPoint x: 534, startPoint y: 509, endPoint x: 540, endPoint y: 516, distance: 9.2
click at [549, 513] on th "Description" at bounding box center [598, 502] width 243 height 49
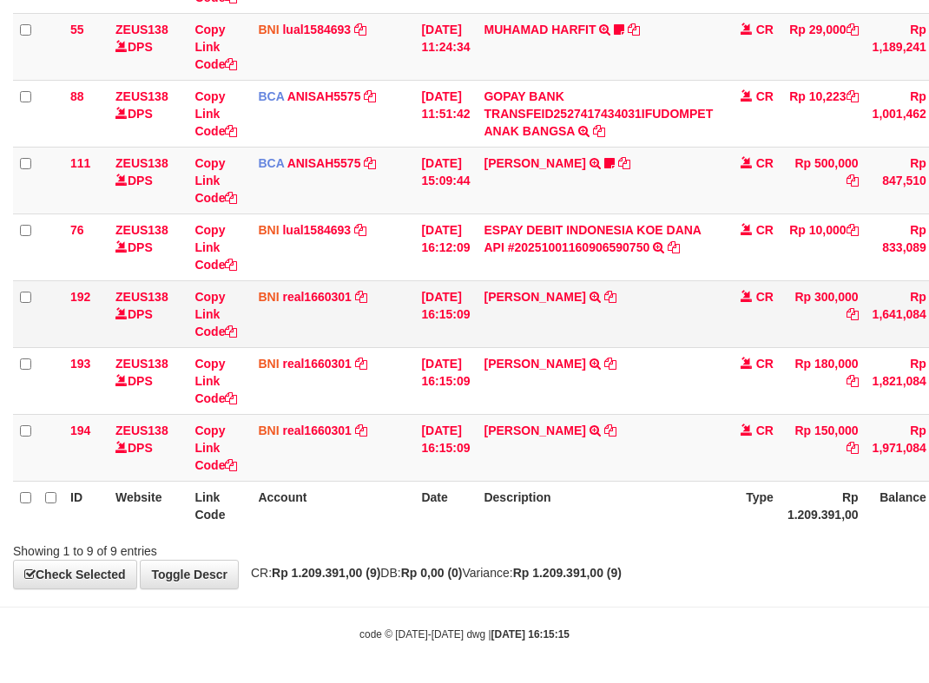
scroll to position [340, 0]
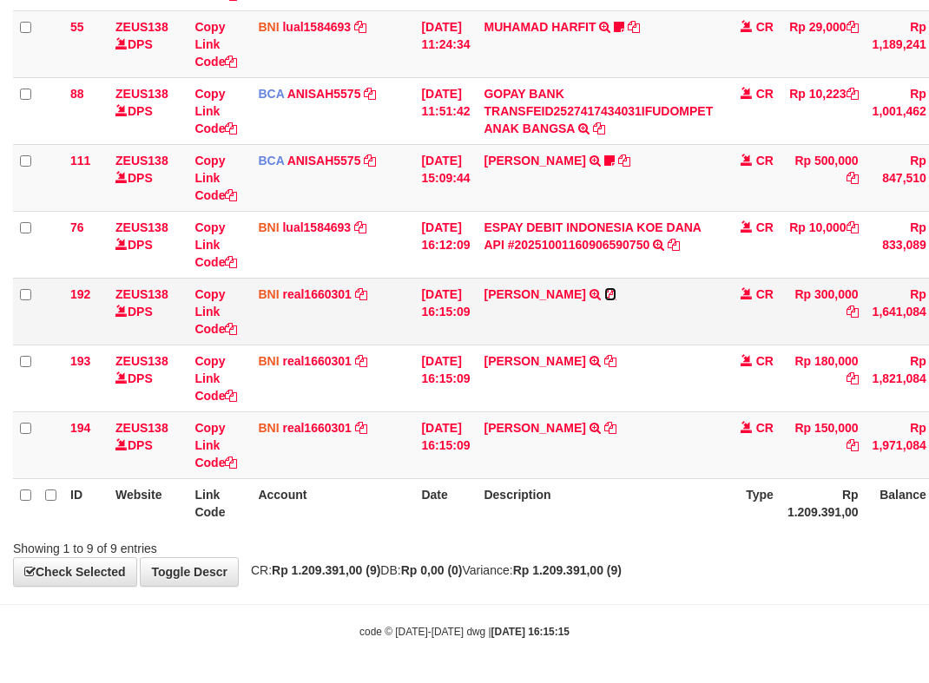
click at [616, 298] on icon at bounding box center [610, 294] width 12 height 12
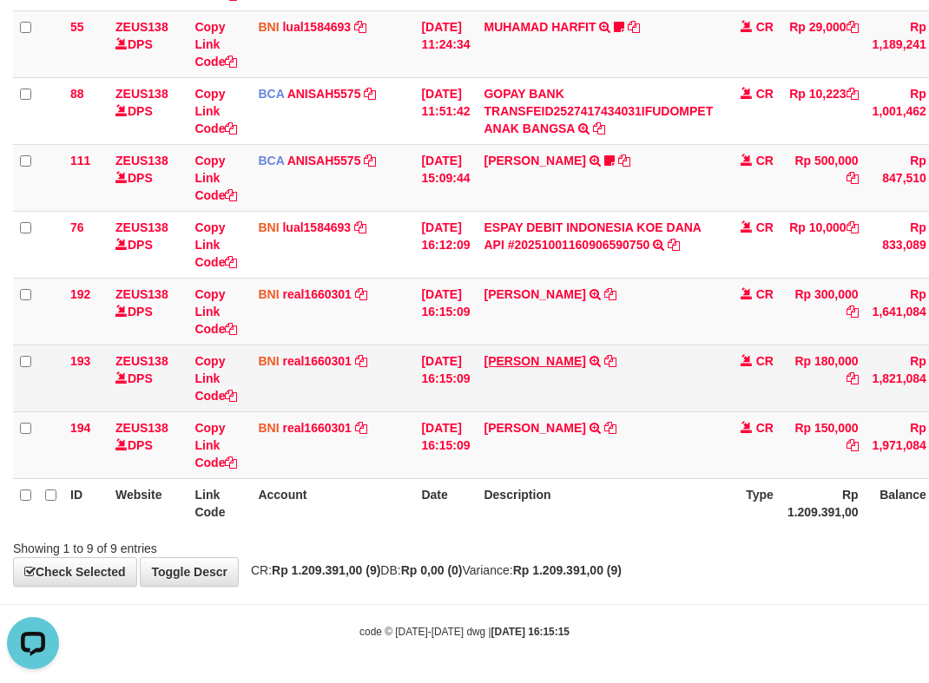
scroll to position [0, 0]
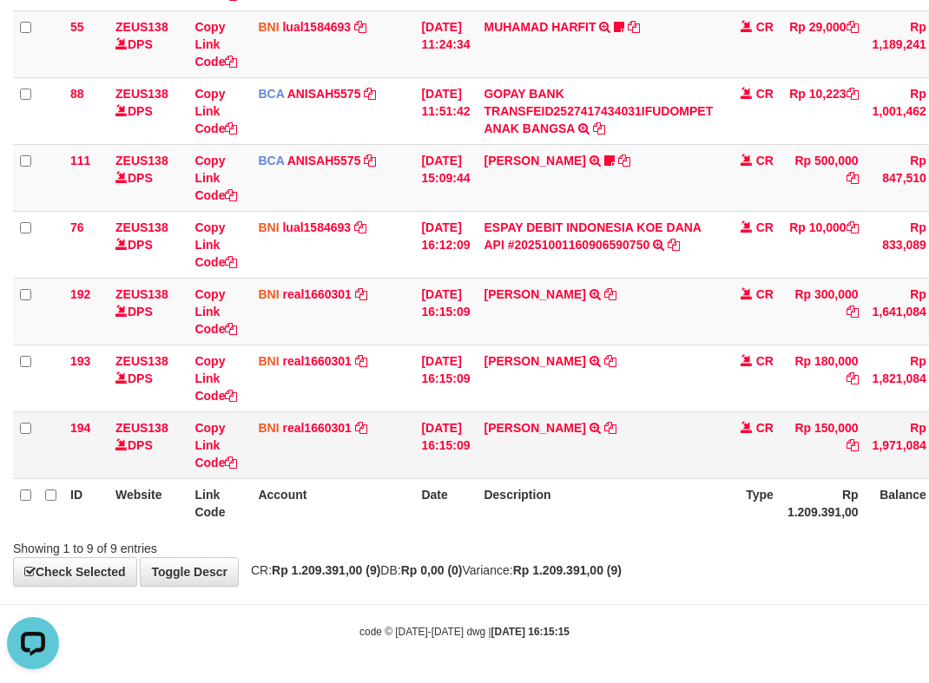
click at [550, 442] on td "IBNU LAZIM TRANSFER DARI SDR IBNU LAZIM" at bounding box center [598, 444] width 243 height 67
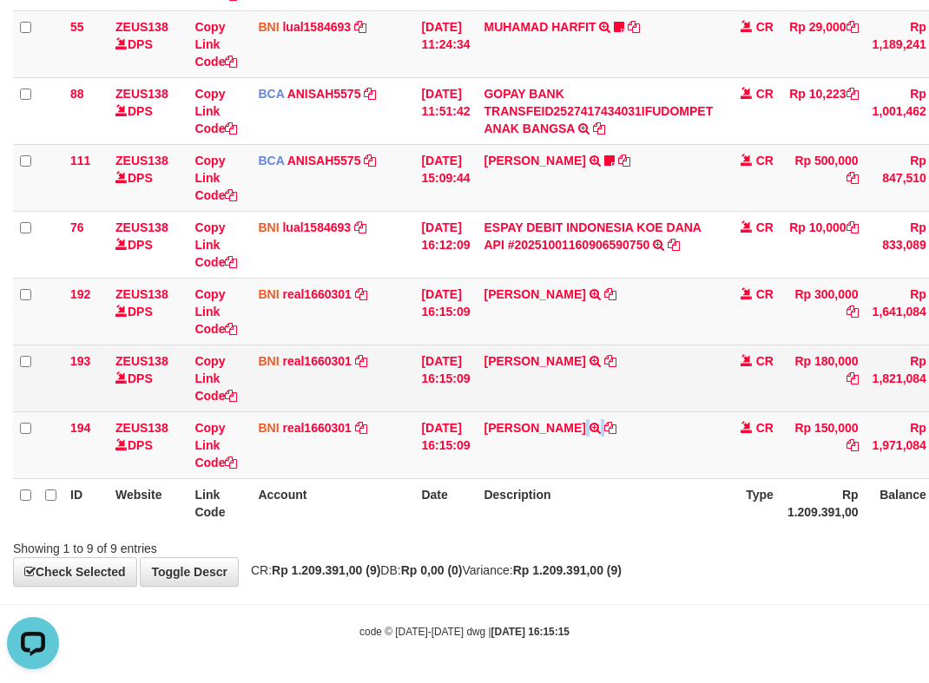
drag, startPoint x: 576, startPoint y: 448, endPoint x: 677, endPoint y: 397, distance: 113.7
click at [602, 438] on td "IBNU LAZIM TRANSFER DARI SDR IBNU LAZIM" at bounding box center [598, 444] width 243 height 67
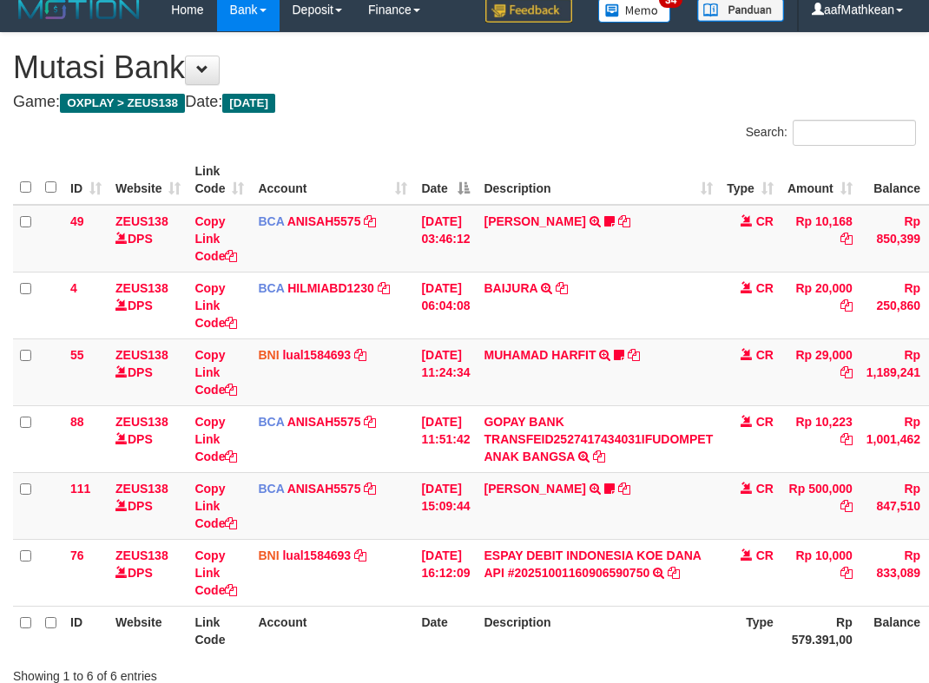
scroll to position [140, 0]
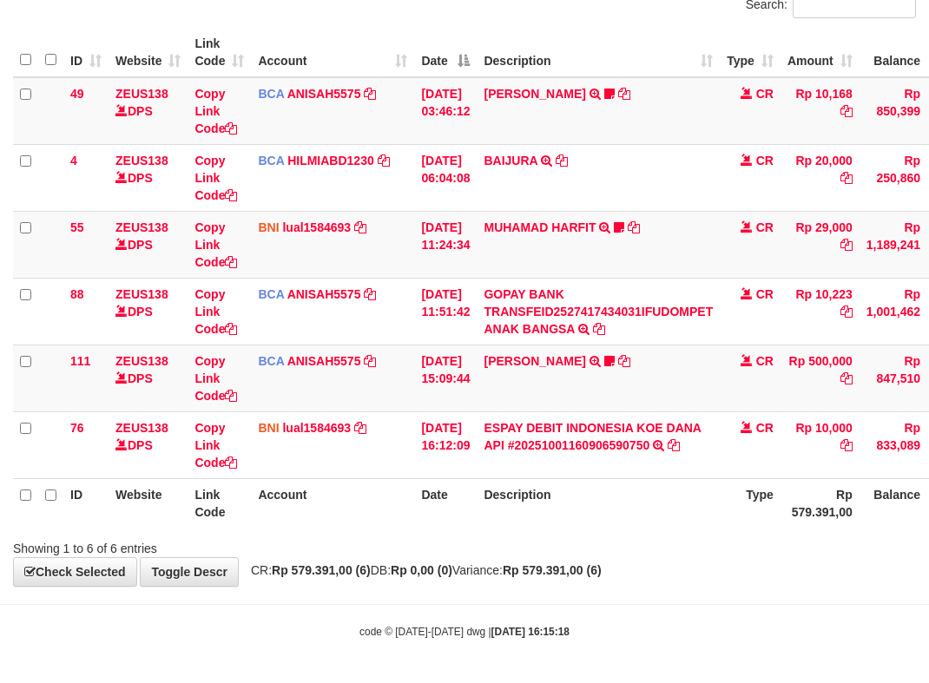
click at [650, 568] on div "**********" at bounding box center [464, 245] width 929 height 681
click at [891, 647] on body "Toggle navigation Home Bank Account List Load By Website Group [OXPLAY] ZEUS138…" at bounding box center [464, 271] width 929 height 823
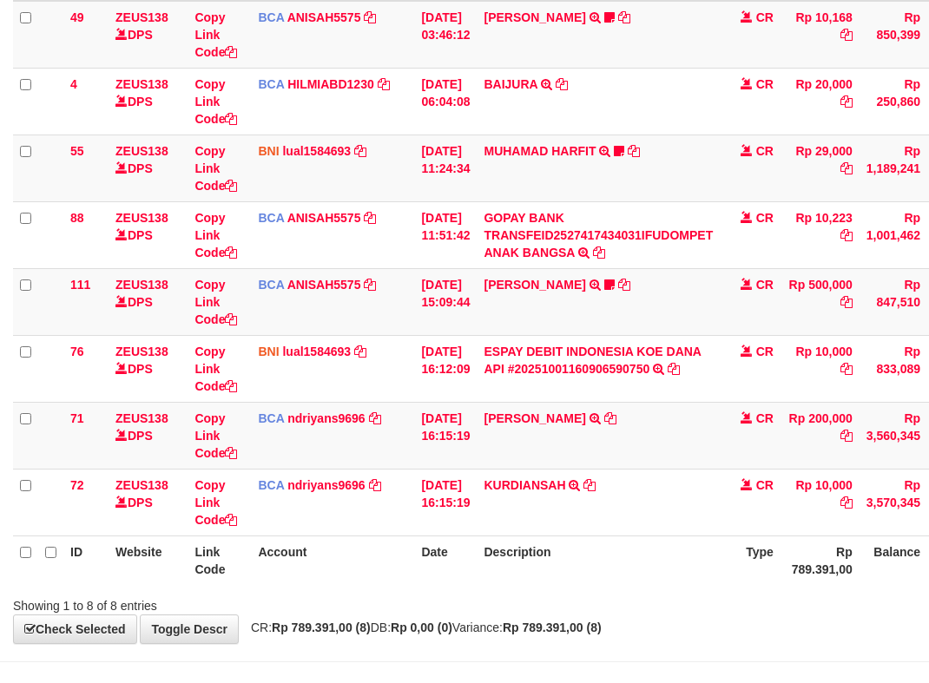
scroll to position [273, 0]
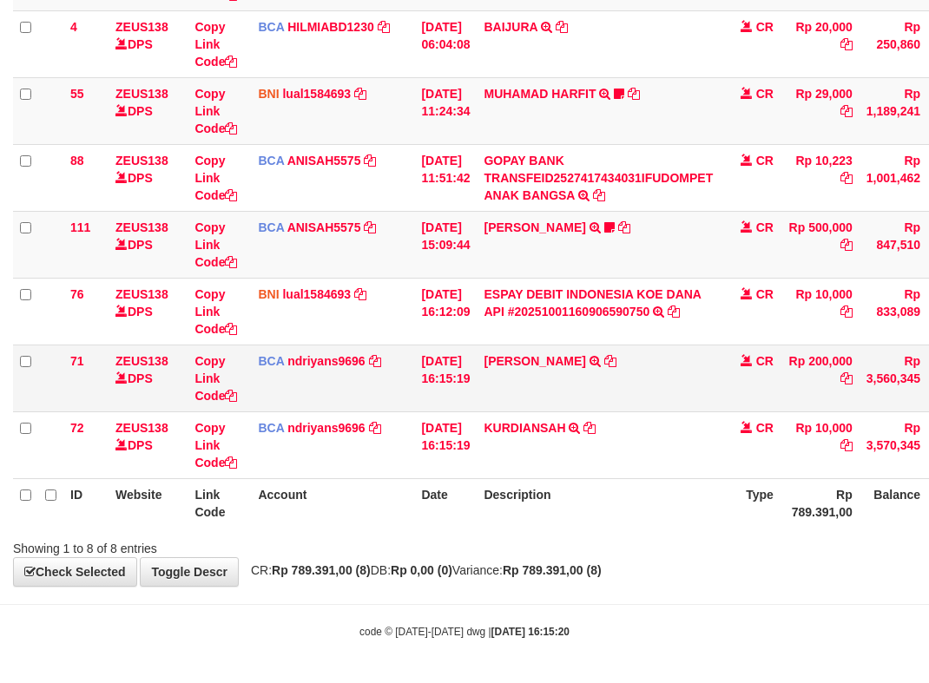
click at [604, 358] on icon at bounding box center [610, 361] width 12 height 12
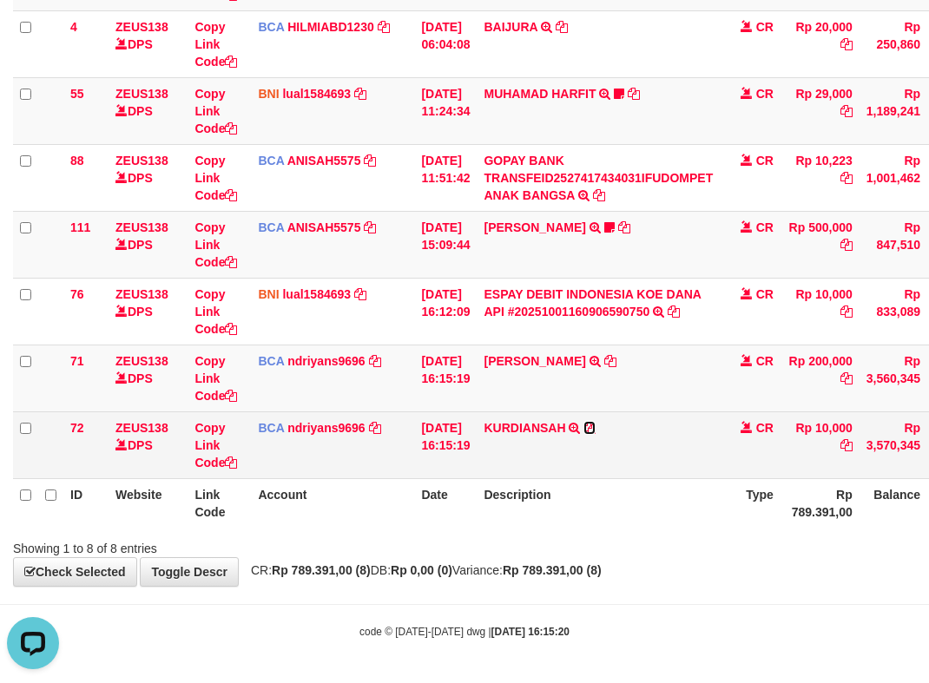
click at [595, 425] on icon at bounding box center [589, 428] width 12 height 12
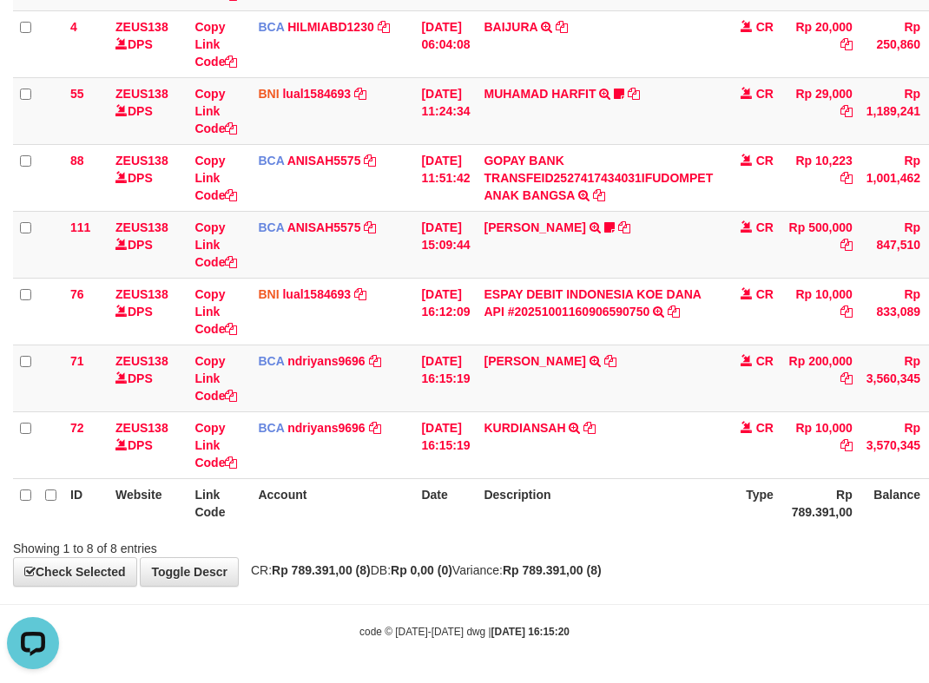
click at [477, 501] on th "Date" at bounding box center [445, 502] width 63 height 49
drag, startPoint x: 620, startPoint y: 563, endPoint x: 968, endPoint y: 627, distance: 353.8
click at [928, 627] on html "Toggle navigation Home Bank Account List Load By Website Group [OXPLAY] ZEUS138…" at bounding box center [464, 205] width 929 height 957
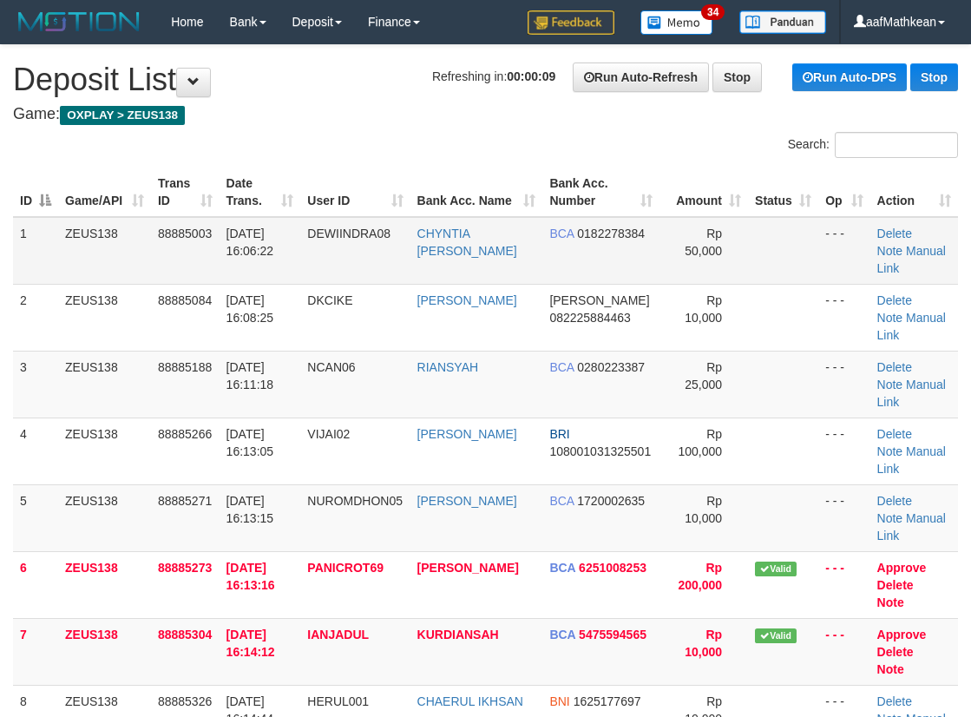
click at [324, 162] on div "ID Game/API Trans ID Date Trans. User ID Bank Acc. Name Bank Acc. Number Amount…" at bounding box center [485, 484] width 971 height 644
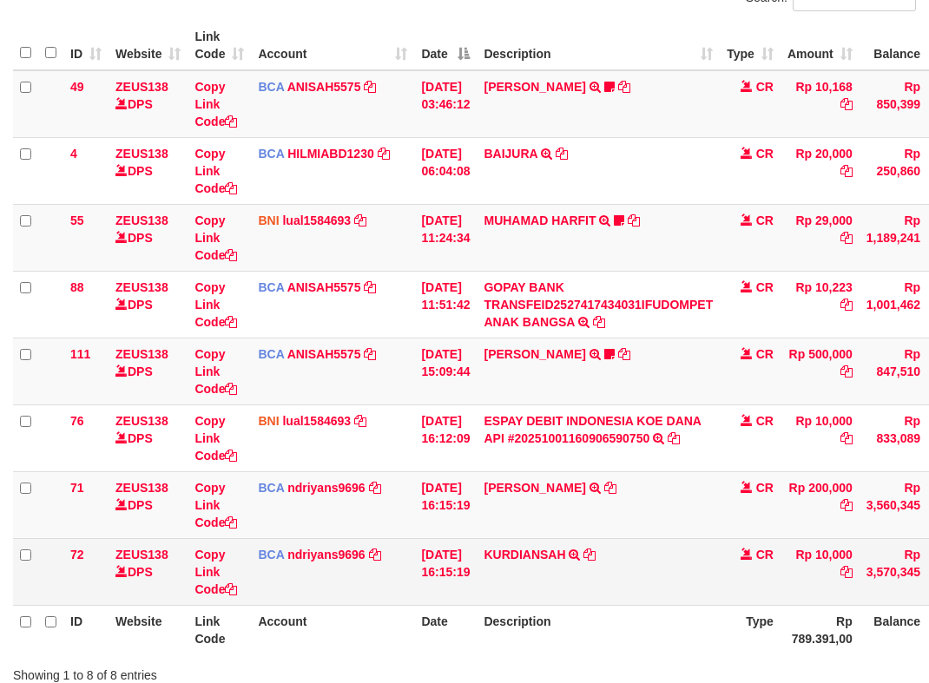
scroll to position [273, 0]
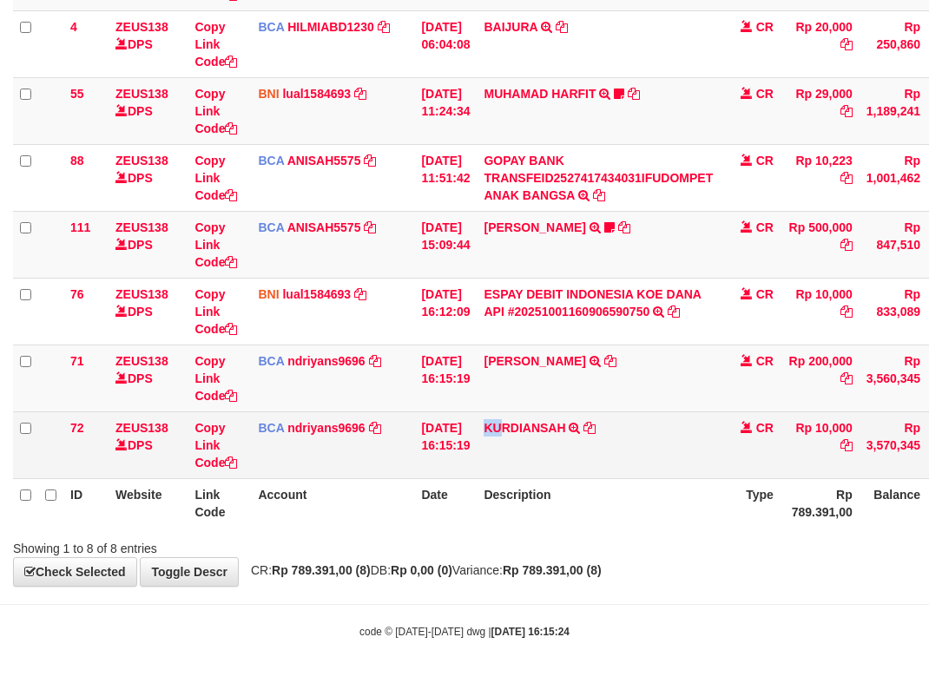
drag, startPoint x: 498, startPoint y: 476, endPoint x: 508, endPoint y: 477, distance: 9.6
click at [502, 479] on table "ID Website Link Code Account Date Description Type Amount Balance Status Action…" at bounding box center [531, 211] width 1036 height 634
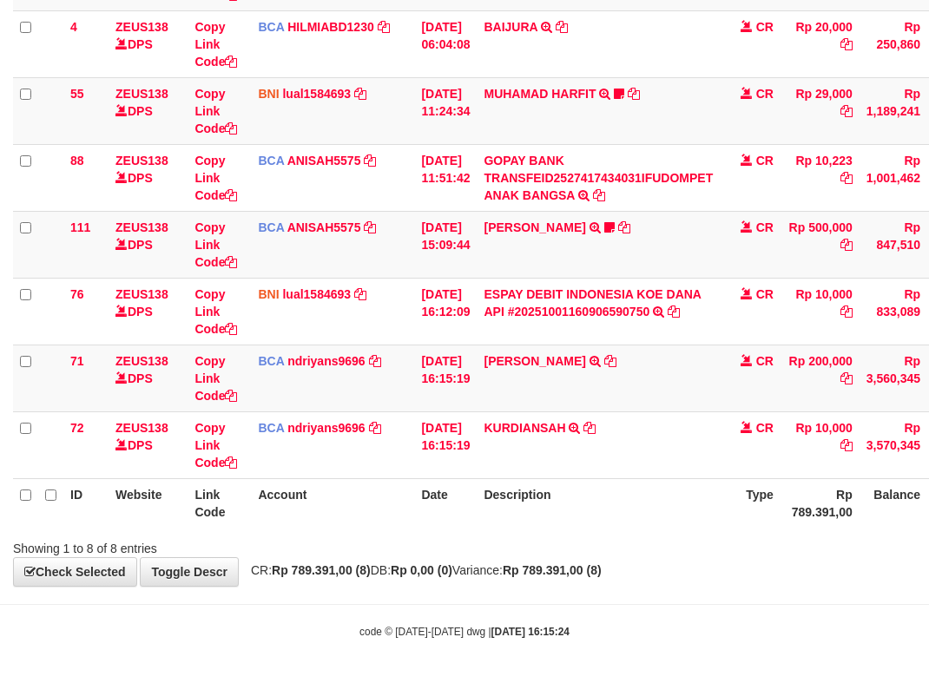
click at [636, 553] on div "Showing 1 to 8 of 8 entries" at bounding box center [464, 545] width 929 height 24
click at [645, 549] on div "Showing 1 to 8 of 8 entries" at bounding box center [464, 545] width 929 height 24
click at [561, 563] on div "**********" at bounding box center [464, 179] width 929 height 814
click at [594, 557] on div "**********" at bounding box center [464, 179] width 929 height 814
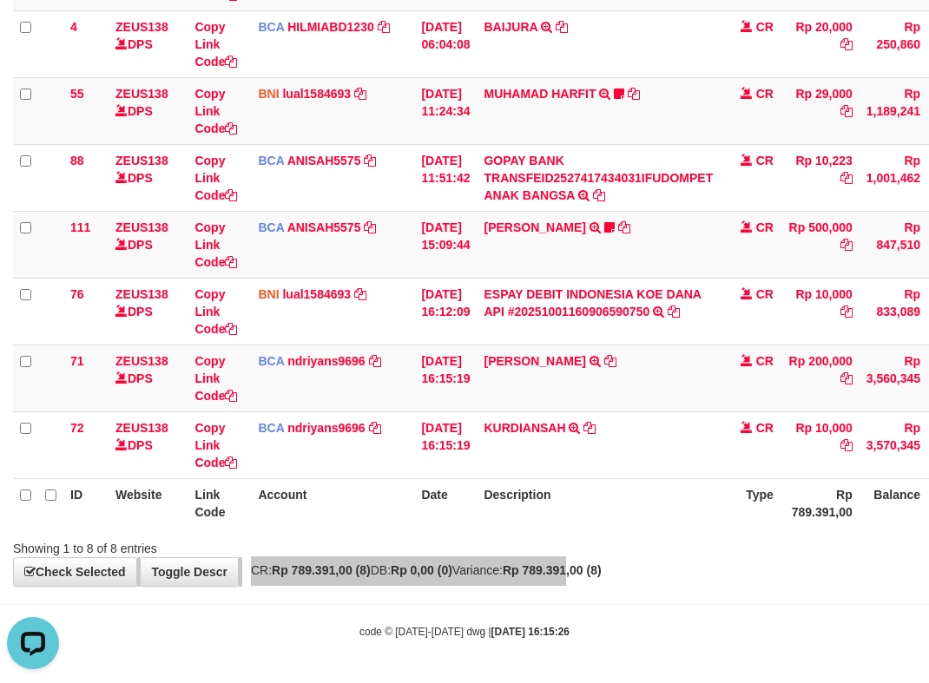
click at [613, 557] on div "**********" at bounding box center [464, 179] width 929 height 814
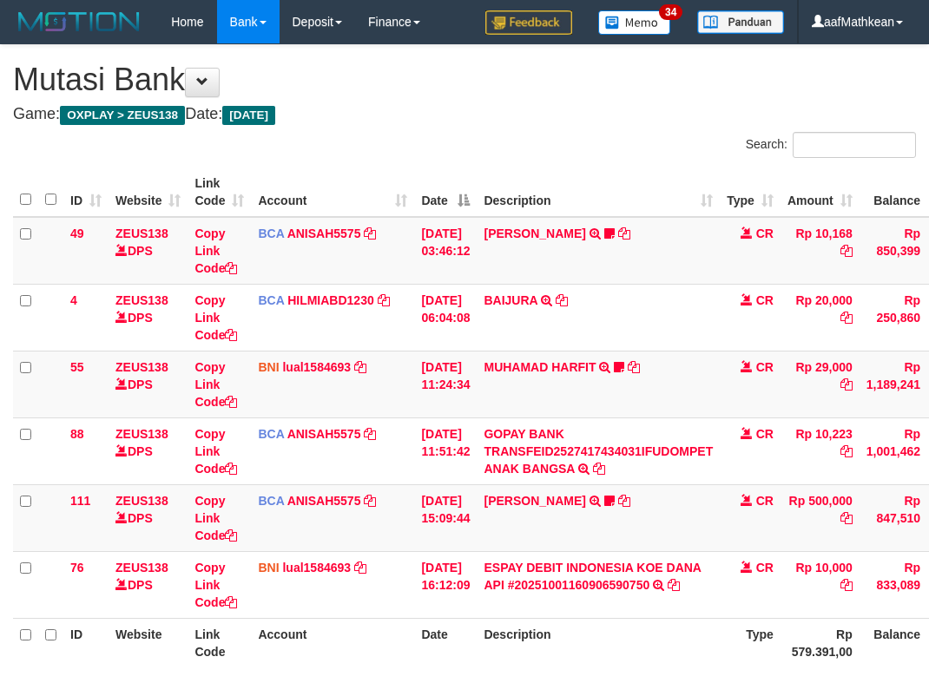
click at [612, 559] on td "ESPAY DEBIT INDONESIA [PERSON_NAME] API #20251001160906590750 TRANSFER [PERSON_…" at bounding box center [598, 584] width 243 height 67
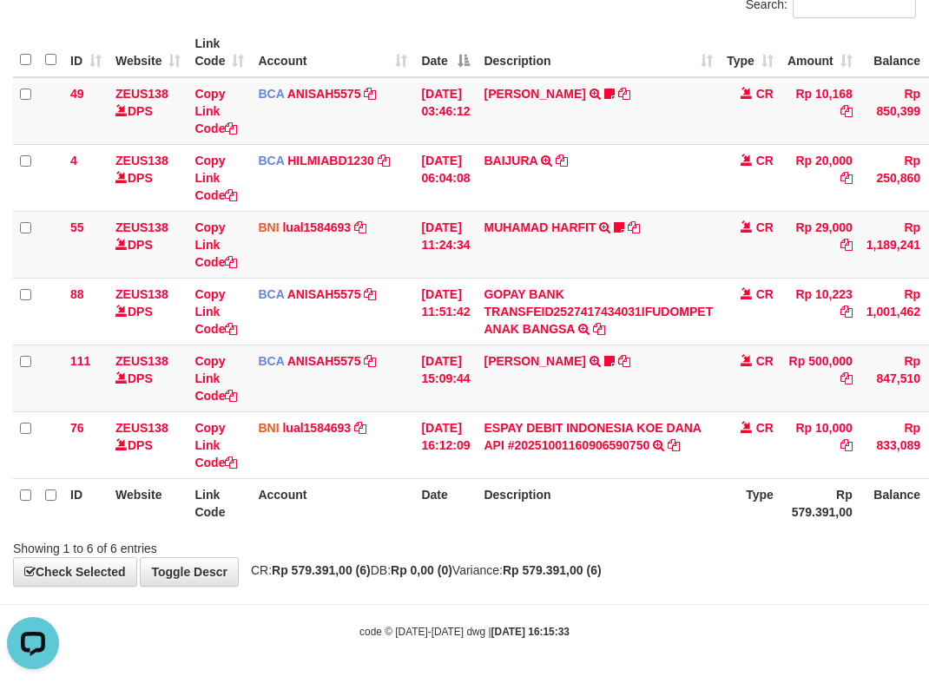
click at [523, 530] on div "ID Website Link Code Account Date Description Type Amount Balance Status Action…" at bounding box center [464, 278] width 929 height 510
click at [711, 523] on th "Description" at bounding box center [598, 502] width 243 height 49
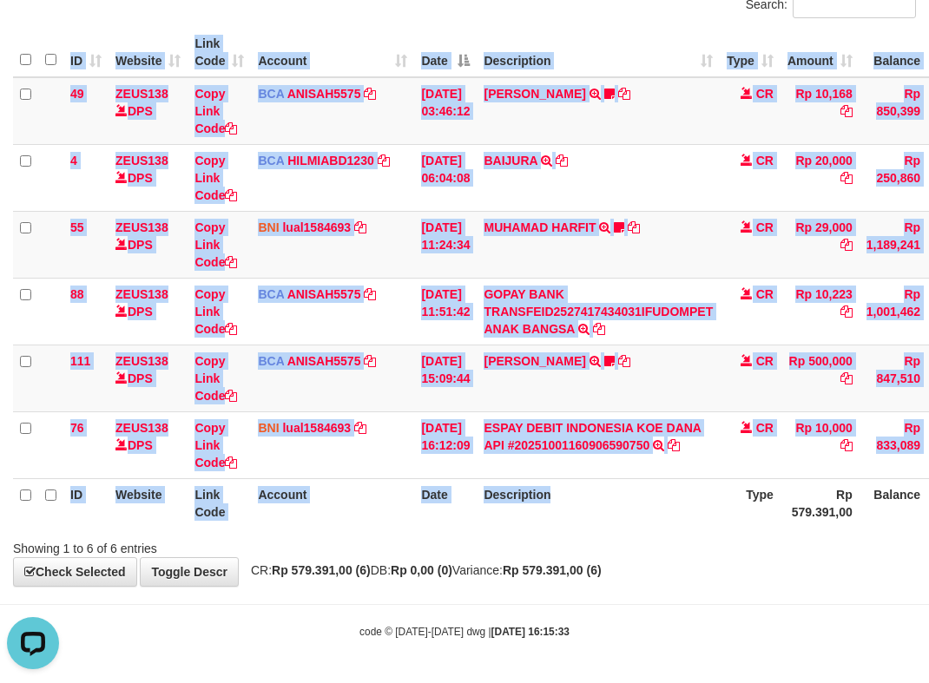
drag, startPoint x: 711, startPoint y: 528, endPoint x: 688, endPoint y: 523, distance: 24.0
click at [709, 529] on div "ID Website Link Code Account Date Description Type Amount Balance Status Action…" at bounding box center [464, 278] width 929 height 510
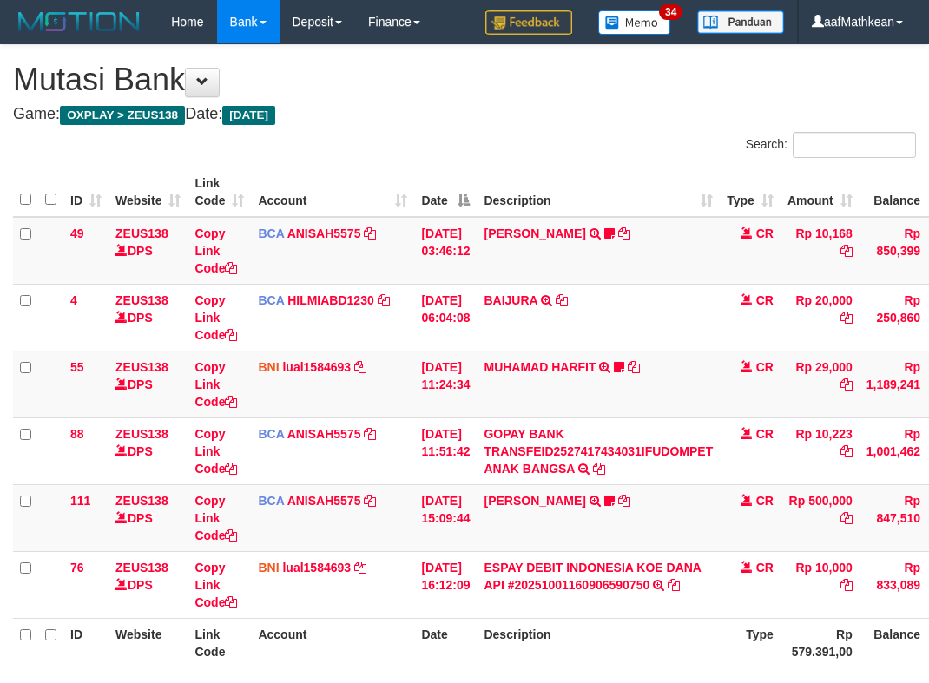
scroll to position [83, 0]
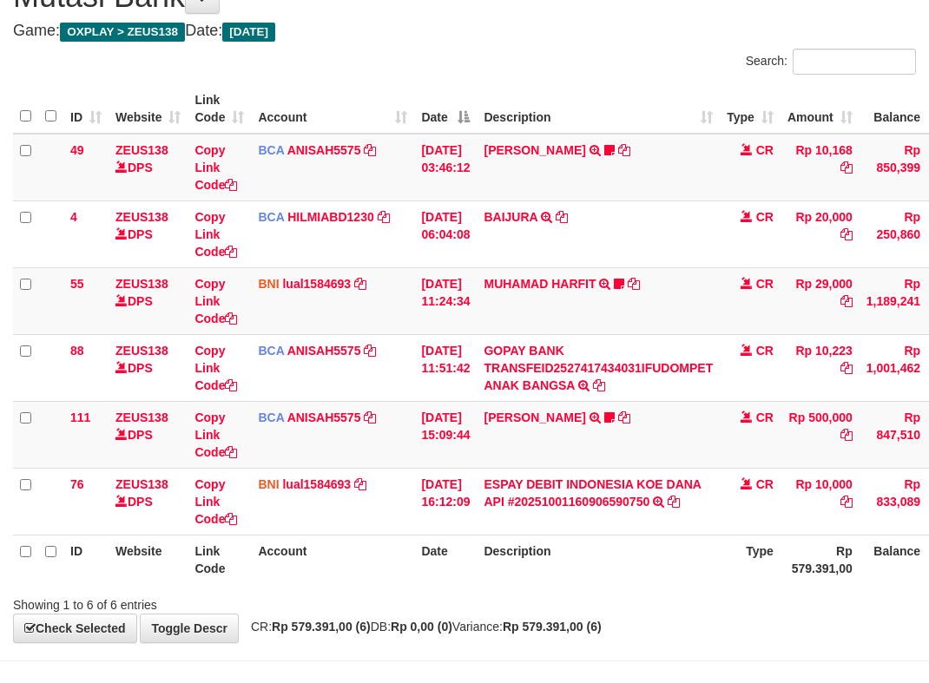
click at [638, 543] on th "Description" at bounding box center [598, 559] width 243 height 49
drag, startPoint x: 628, startPoint y: 549, endPoint x: 595, endPoint y: 576, distance: 41.3
click at [629, 562] on th "Description" at bounding box center [598, 559] width 243 height 49
click at [786, 603] on body "Toggle navigation Home Bank Account List Load By Website Group [OXPLAY] ZEUS138…" at bounding box center [464, 328] width 929 height 823
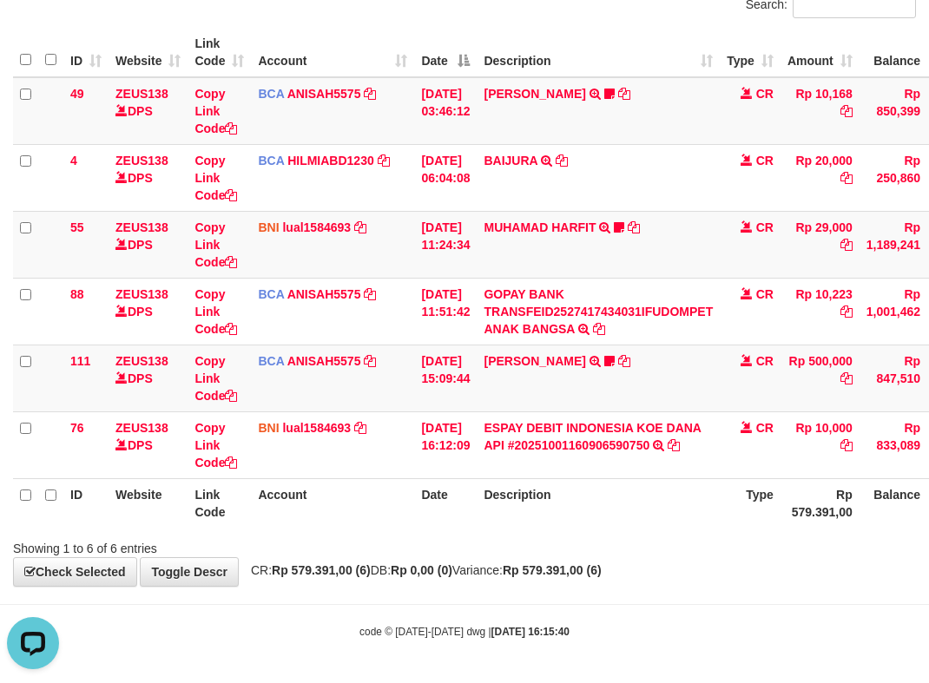
click at [421, 595] on body "Toggle navigation Home Bank Account List Load By Website Group [OXPLAY] ZEUS138…" at bounding box center [464, 271] width 929 height 823
click at [635, 606] on body "Toggle navigation Home Bank Account List Load By Website Group [OXPLAY] ZEUS138…" at bounding box center [464, 271] width 929 height 823
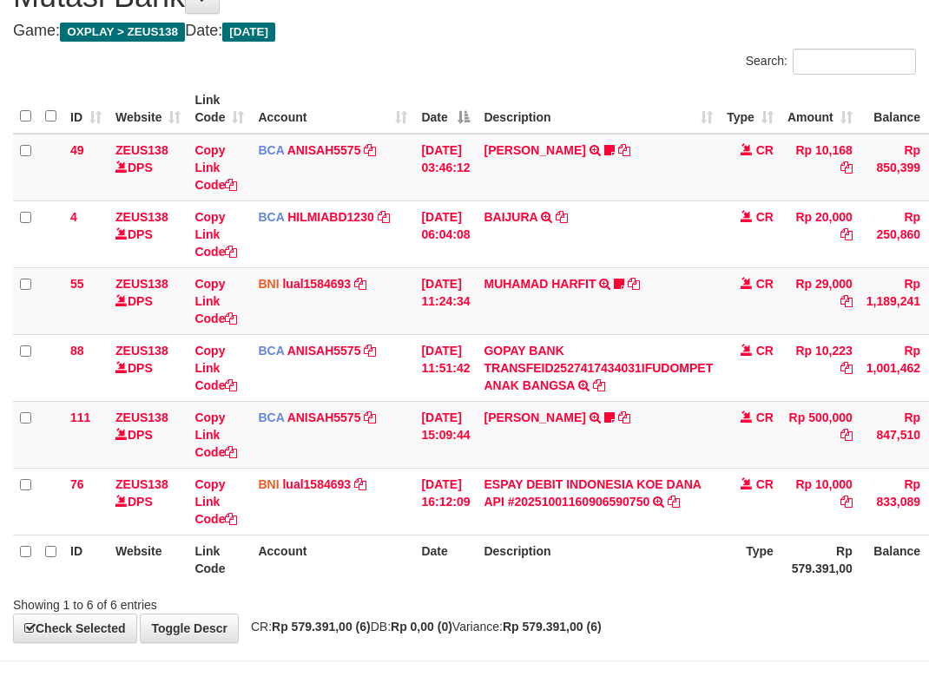
click at [533, 682] on strong "[DATE] 16:15:44" at bounding box center [530, 688] width 78 height 12
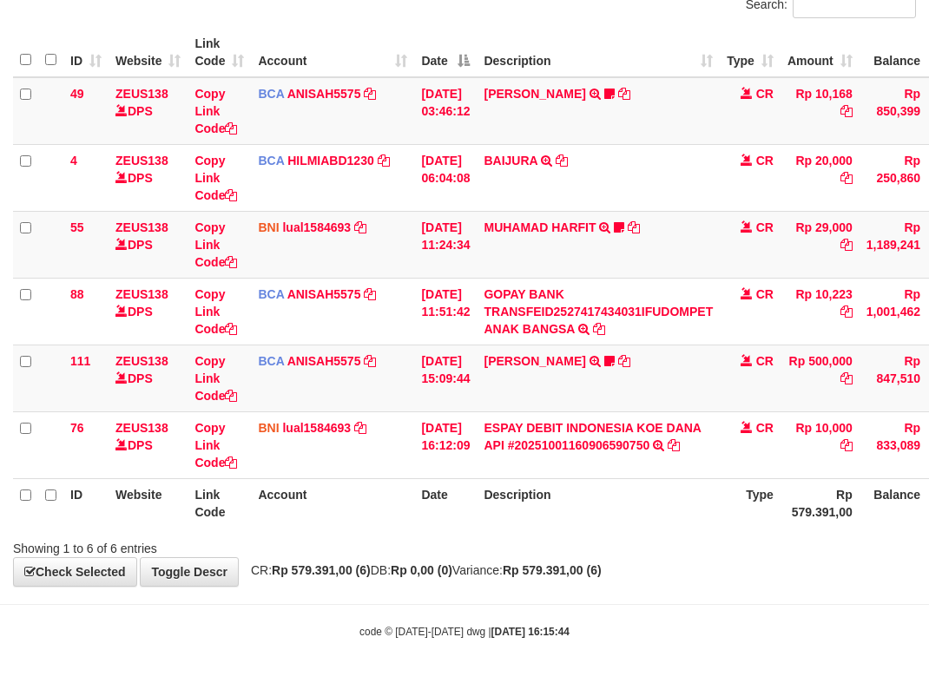
click at [619, 626] on div "code © [DATE]-[DATE] dwg | [DATE] 16:15:44" at bounding box center [464, 630] width 929 height 17
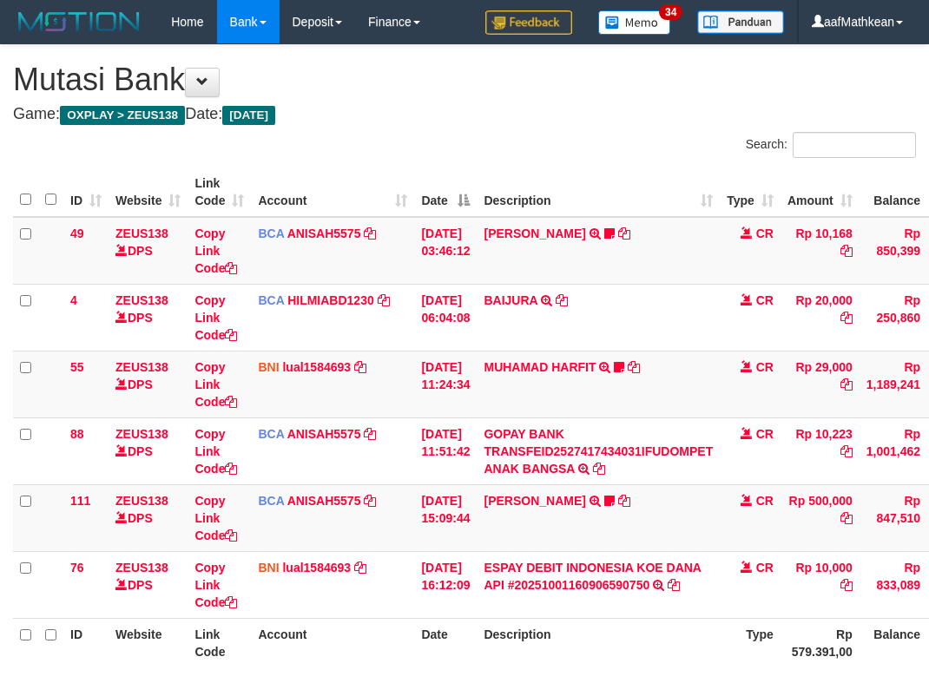
scroll to position [83, 0]
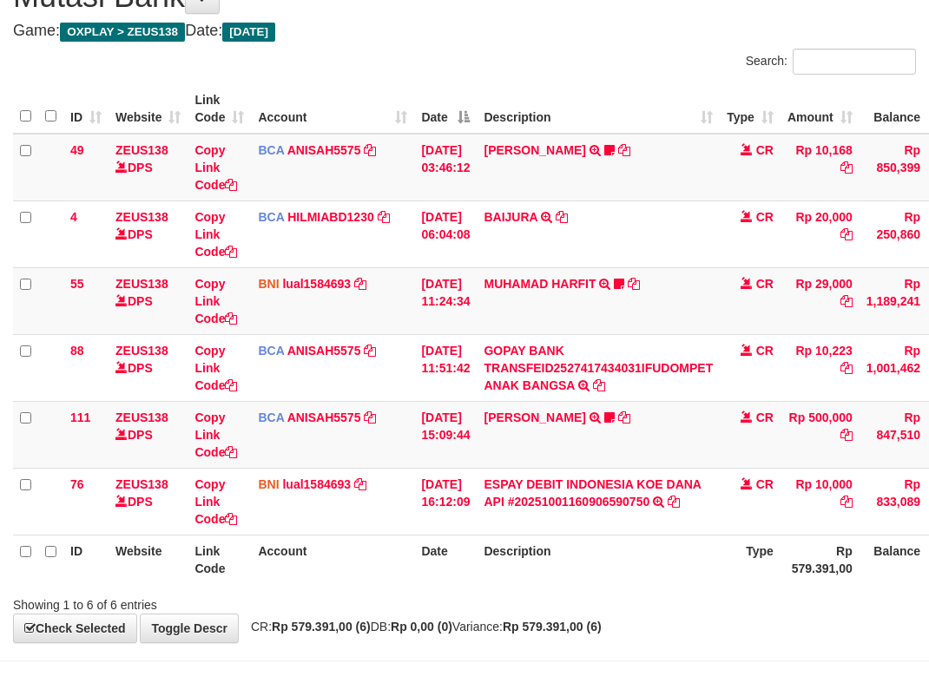
drag, startPoint x: 637, startPoint y: 590, endPoint x: 938, endPoint y: 590, distance: 301.2
click at [636, 590] on div "Showing 1 to 6 of 6 entries" at bounding box center [464, 601] width 929 height 24
click at [735, 590] on div "Showing 1 to 6 of 6 entries" at bounding box center [464, 601] width 929 height 24
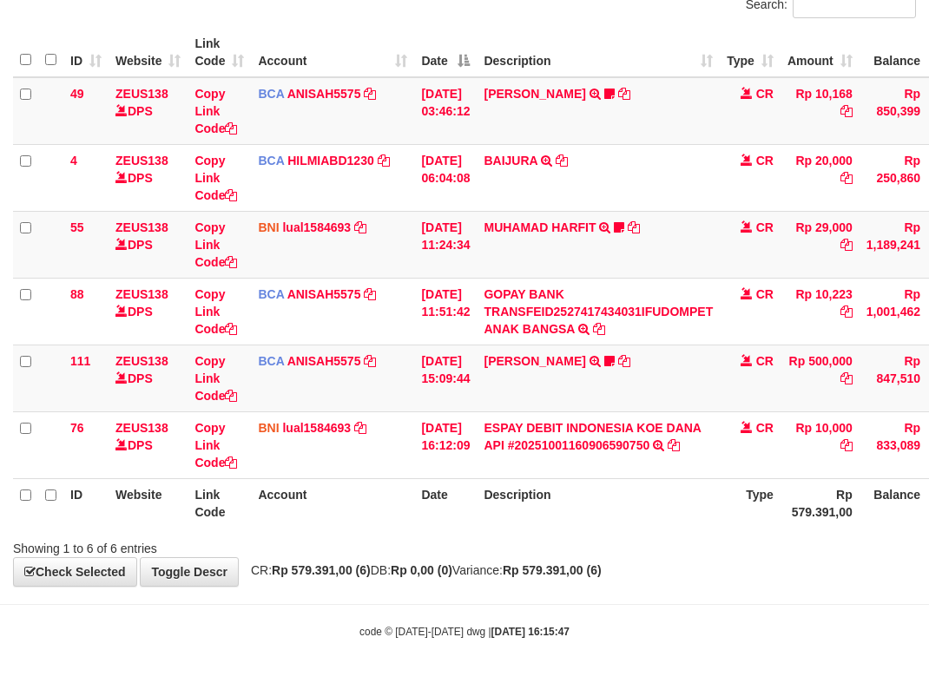
drag, startPoint x: 602, startPoint y: 592, endPoint x: 932, endPoint y: 586, distance: 330.8
click at [606, 593] on body "Toggle navigation Home Bank Account List Load By Website Group [OXPLAY] ZEUS138…" at bounding box center [464, 271] width 929 height 823
click at [448, 563] on div "**********" at bounding box center [464, 245] width 929 height 681
drag, startPoint x: 527, startPoint y: 563, endPoint x: 571, endPoint y: 586, distance: 50.1
click at [545, 581] on div "**********" at bounding box center [464, 245] width 929 height 681
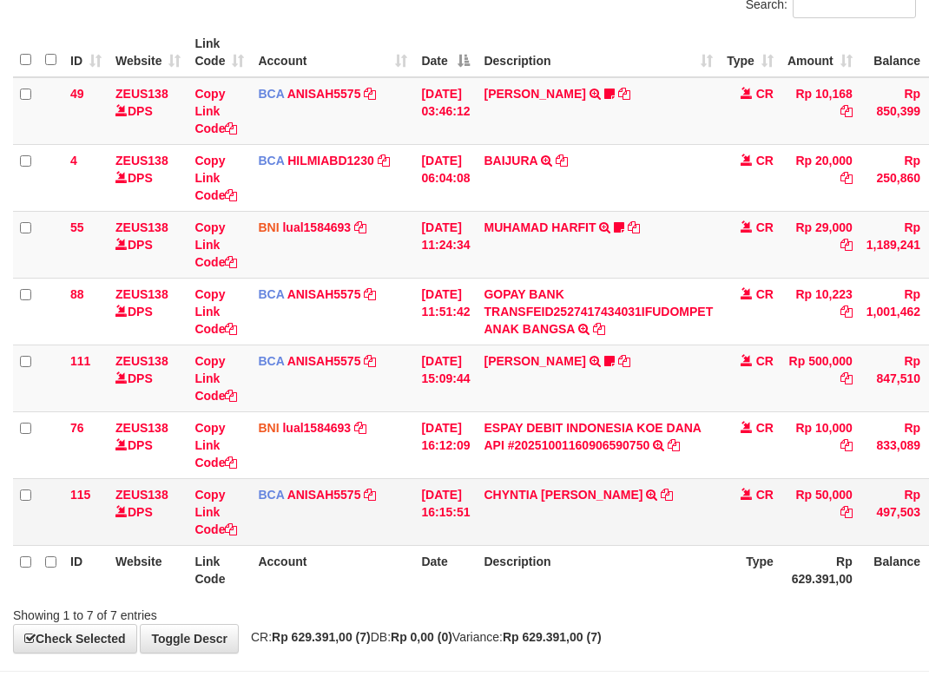
scroll to position [140, 0]
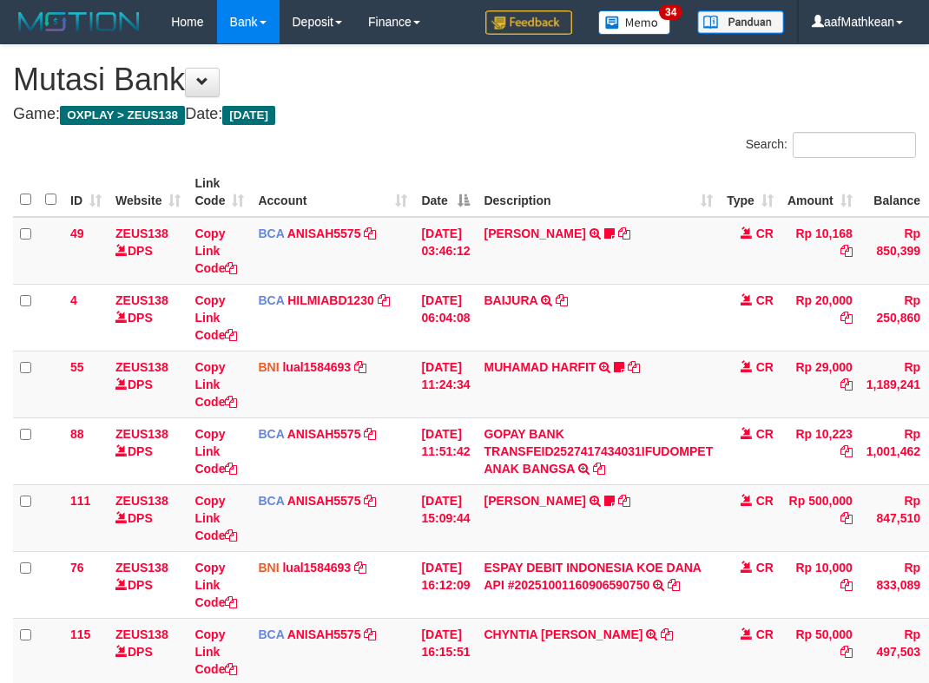
scroll to position [140, 0]
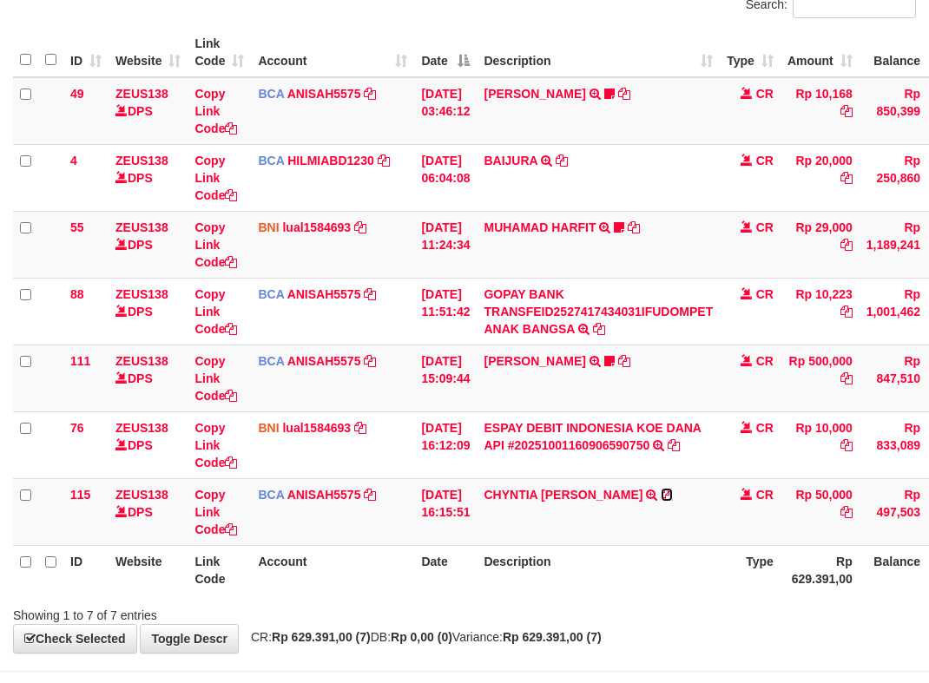
click at [661, 498] on icon at bounding box center [667, 495] width 12 height 12
drag, startPoint x: 558, startPoint y: 505, endPoint x: 1207, endPoint y: 693, distance: 675.8
click at [928, 682] on html "Toggle navigation Home Bank Account List Load By Website Group [OXPLAY] ZEUS138…" at bounding box center [464, 305] width 929 height 890
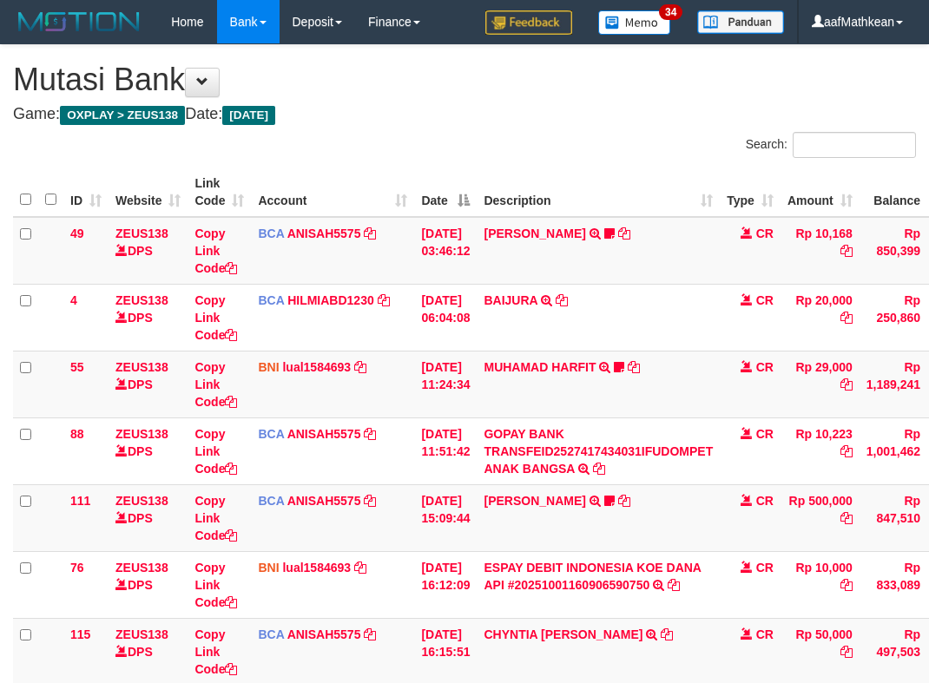
scroll to position [152, 132]
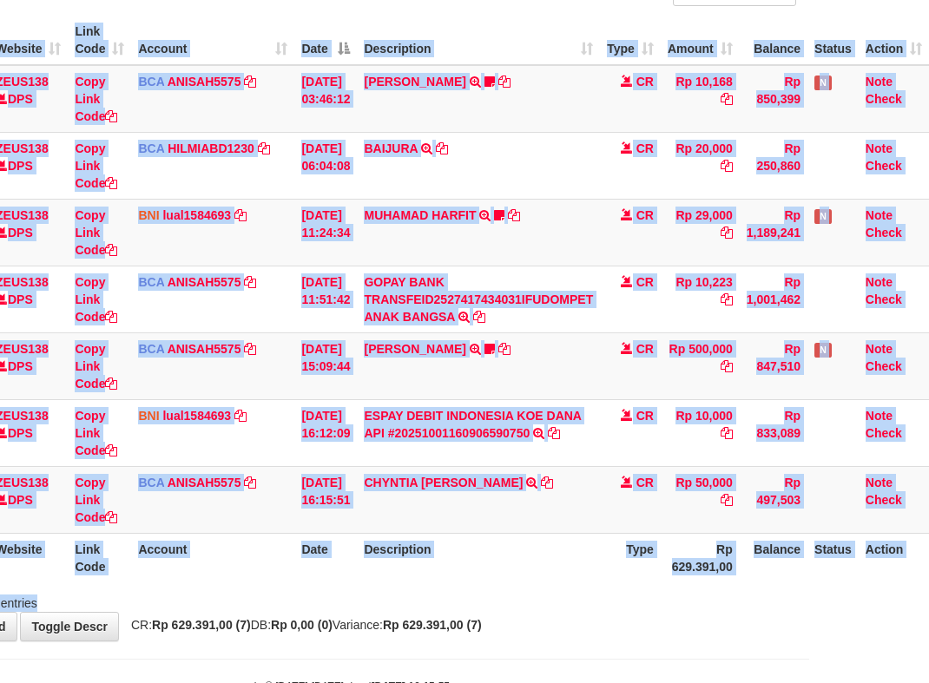
click at [809, 622] on html "Toggle navigation Home Bank Account List Load By Website Group [OXPLAY] ZEUS138…" at bounding box center [344, 293] width 929 height 890
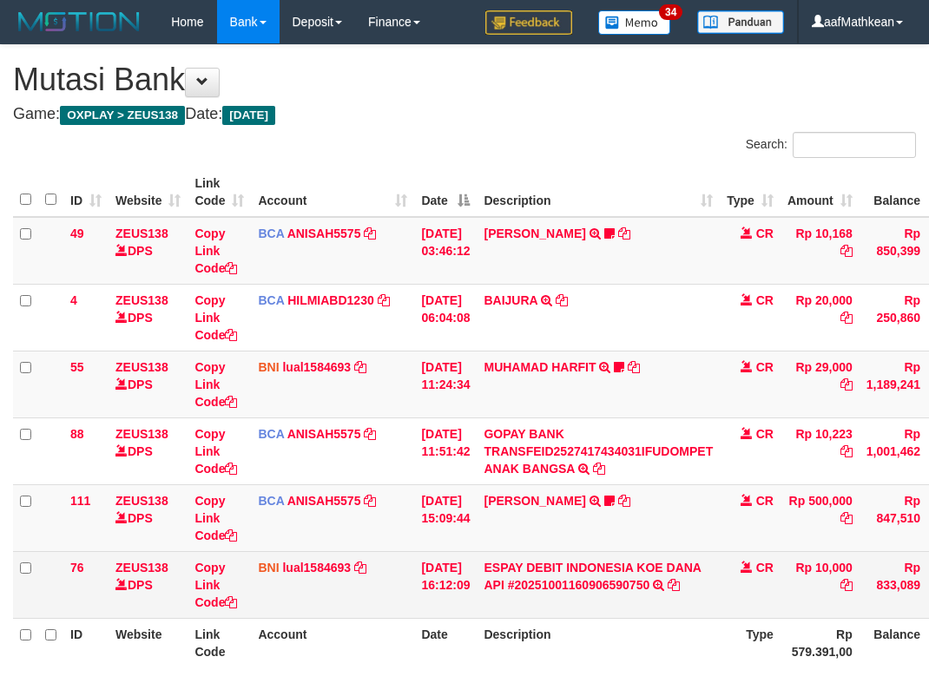
click at [531, 603] on td "ESPAY DEBIT INDONESIA KOE DANA API #20251001160906590750 TRANSFER DARI ESPAY DE…" at bounding box center [598, 584] width 243 height 67
drag, startPoint x: 569, startPoint y: 608, endPoint x: 625, endPoint y: 608, distance: 55.6
click at [605, 609] on td "ESPAY DEBIT INDONESIA KOE DANA API #20251001160906590750 TRANSFER DARI ESPAY DE…" at bounding box center [598, 584] width 243 height 67
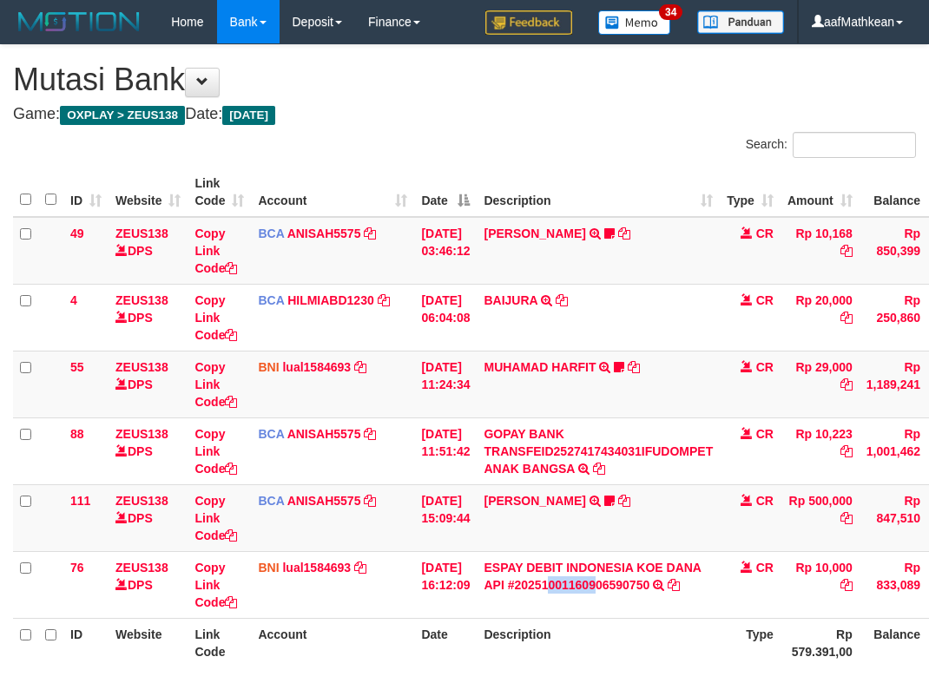
scroll to position [140, 132]
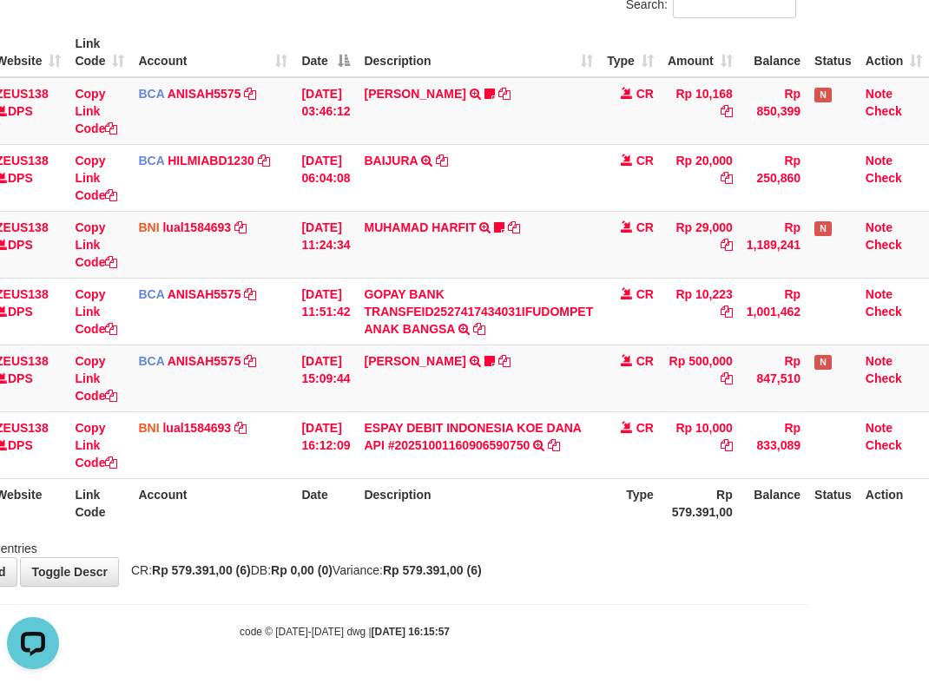
drag, startPoint x: 495, startPoint y: 536, endPoint x: 503, endPoint y: 547, distance: 14.2
click at [503, 547] on div "Showing 1 to 6 of 6 entries" at bounding box center [344, 545] width 929 height 24
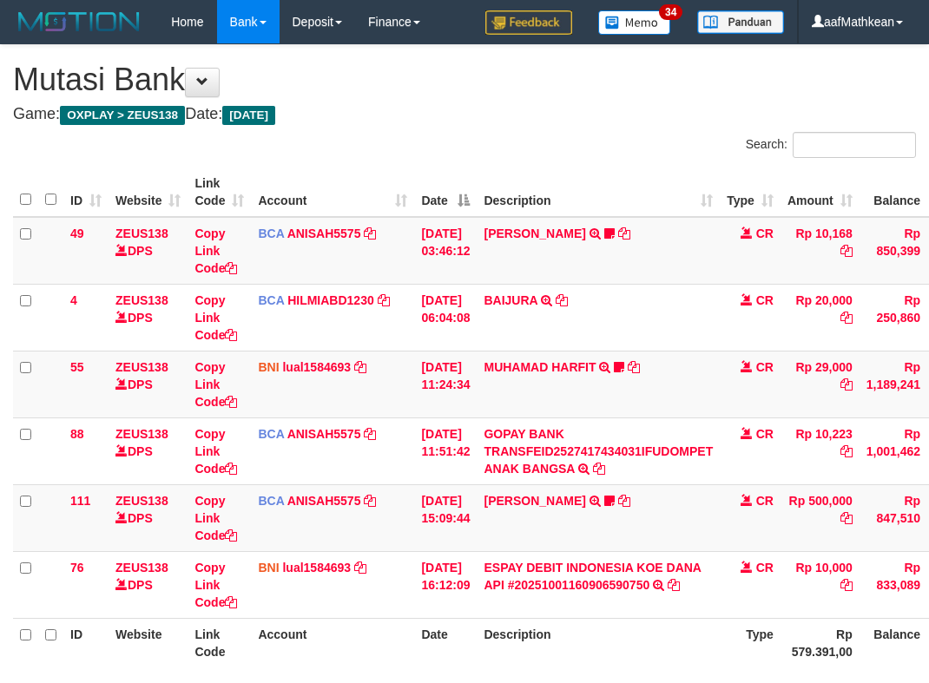
scroll to position [135, 132]
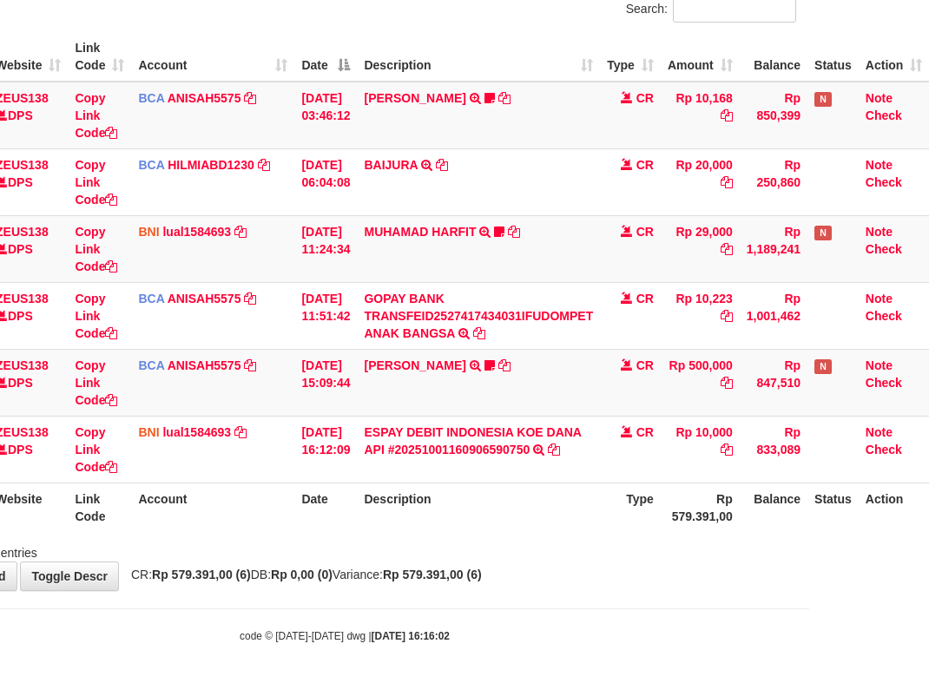
click at [563, 556] on div "Showing 1 to 6 of 6 entries" at bounding box center [344, 549] width 929 height 24
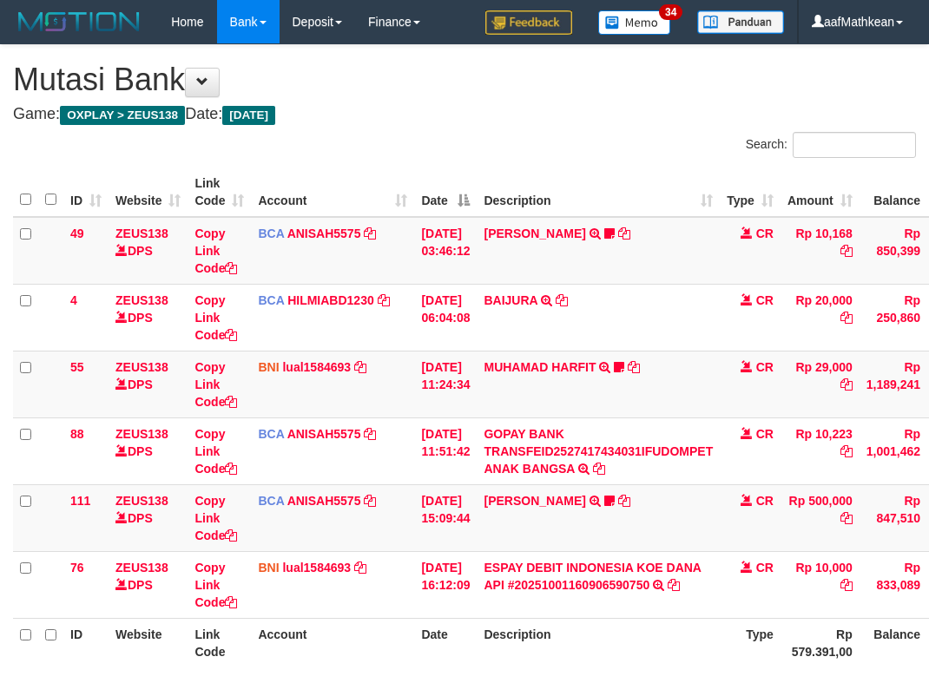
scroll to position [135, 132]
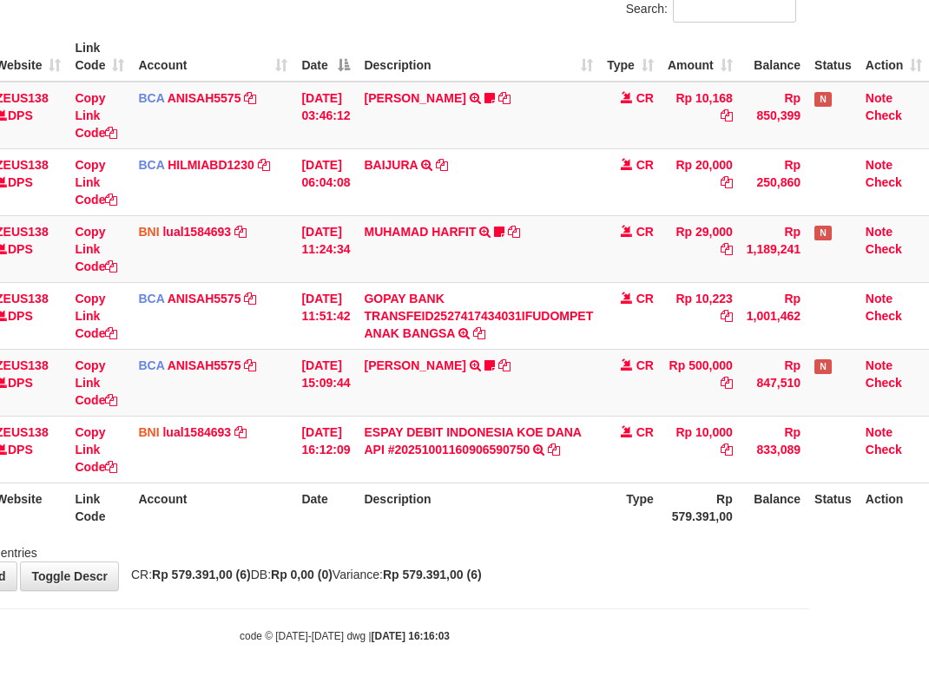
drag, startPoint x: 590, startPoint y: 499, endPoint x: 939, endPoint y: 523, distance: 349.7
click at [719, 523] on tr "ID Website Link Code Account Date Description Type Rp 579.391,00 Balance Status…" at bounding box center [411, 507] width 1036 height 49
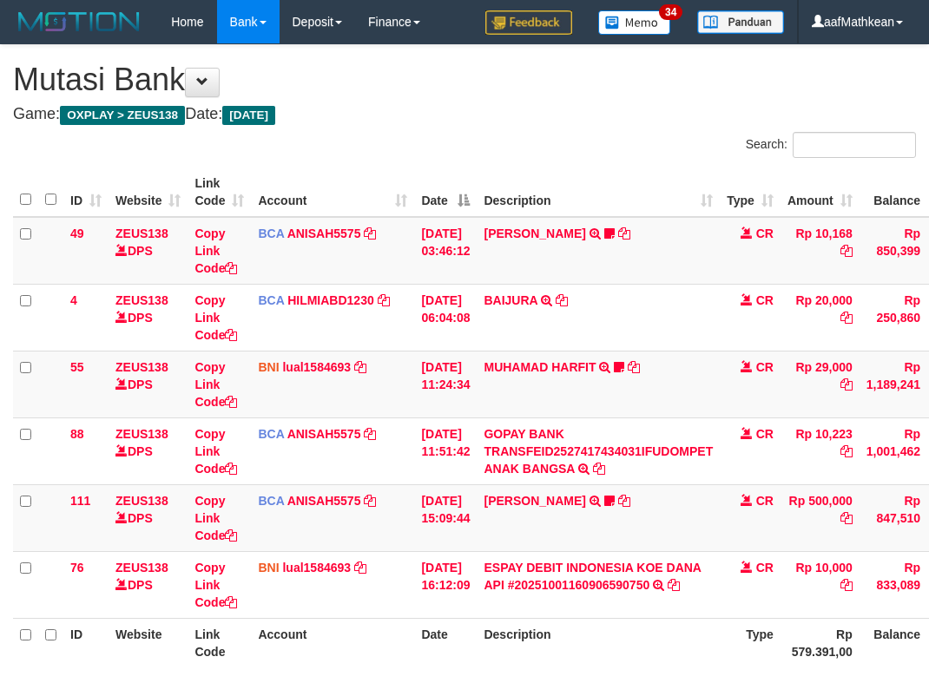
scroll to position [131, 132]
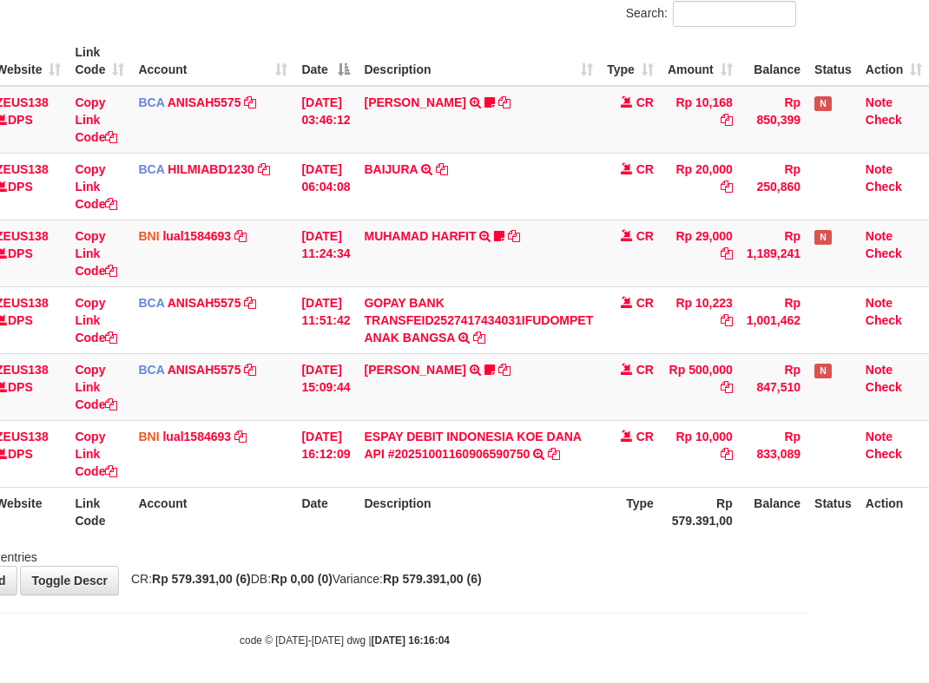
drag, startPoint x: 520, startPoint y: 545, endPoint x: 606, endPoint y: 561, distance: 87.3
click at [543, 556] on div "Showing 1 to 6 of 6 entries" at bounding box center [344, 554] width 929 height 24
click at [609, 561] on div "Showing 1 to 6 of 6 entries" at bounding box center [344, 554] width 929 height 24
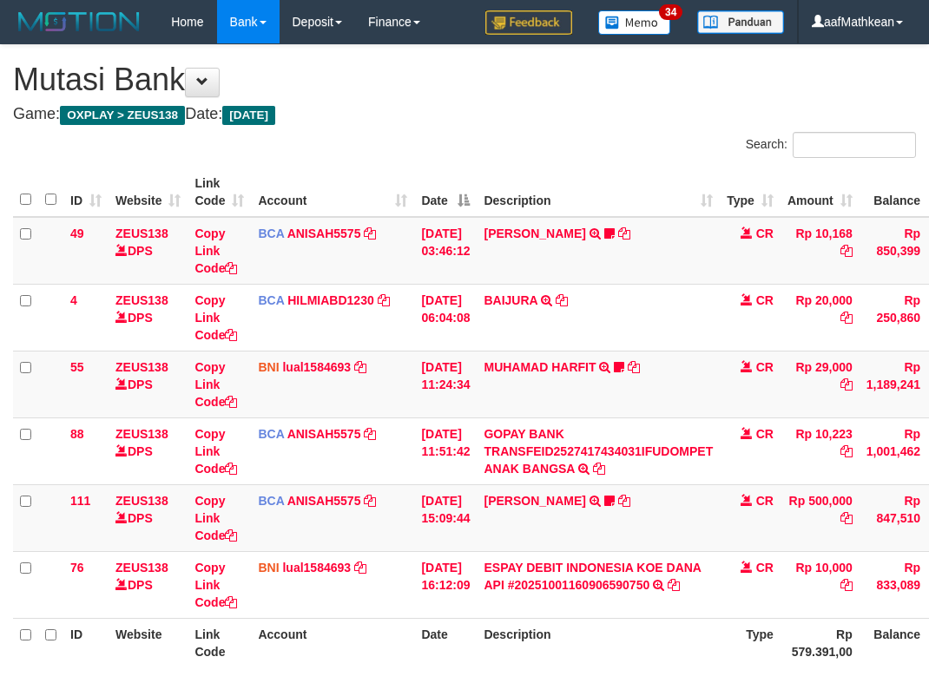
scroll to position [131, 132]
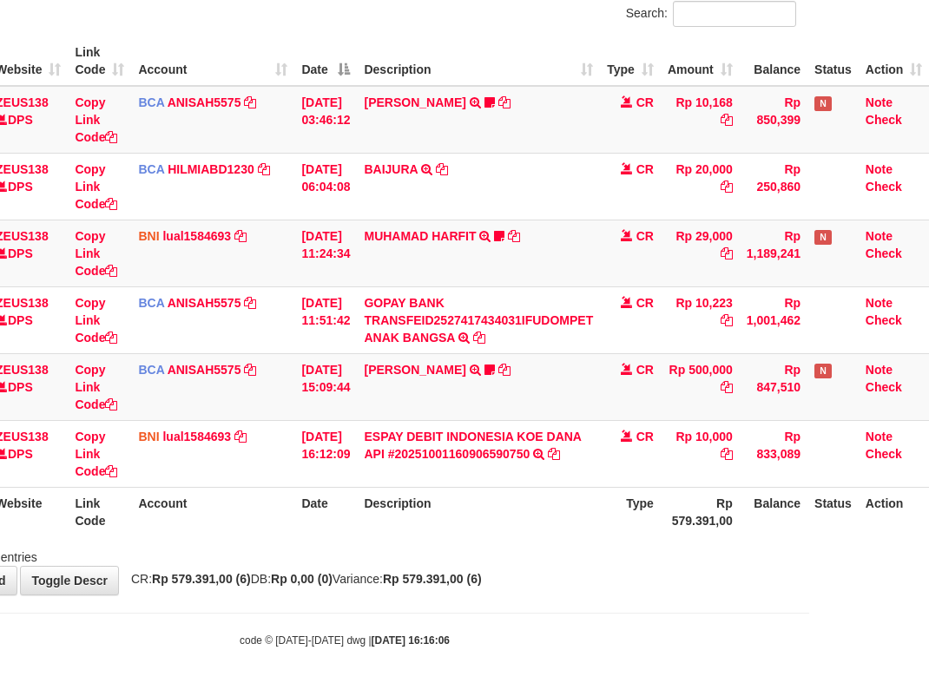
click at [611, 552] on div "Showing 1 to 6 of 6 entries" at bounding box center [344, 554] width 929 height 24
click at [609, 549] on div "Showing 1 to 6 of 6 entries" at bounding box center [344, 554] width 929 height 24
click at [568, 542] on div "Search: ID Website Link Code Account Date Description Type Amount Balance Statu…" at bounding box center [344, 283] width 903 height 565
click at [551, 575] on div "**********" at bounding box center [344, 254] width 929 height 681
click at [570, 569] on div "**********" at bounding box center [344, 254] width 929 height 681
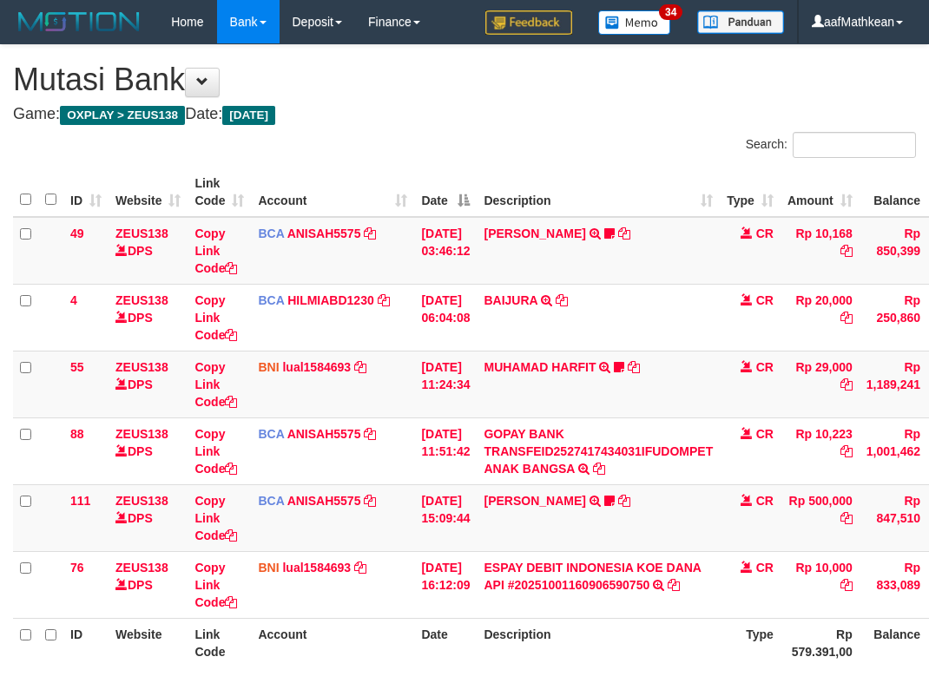
scroll to position [131, 132]
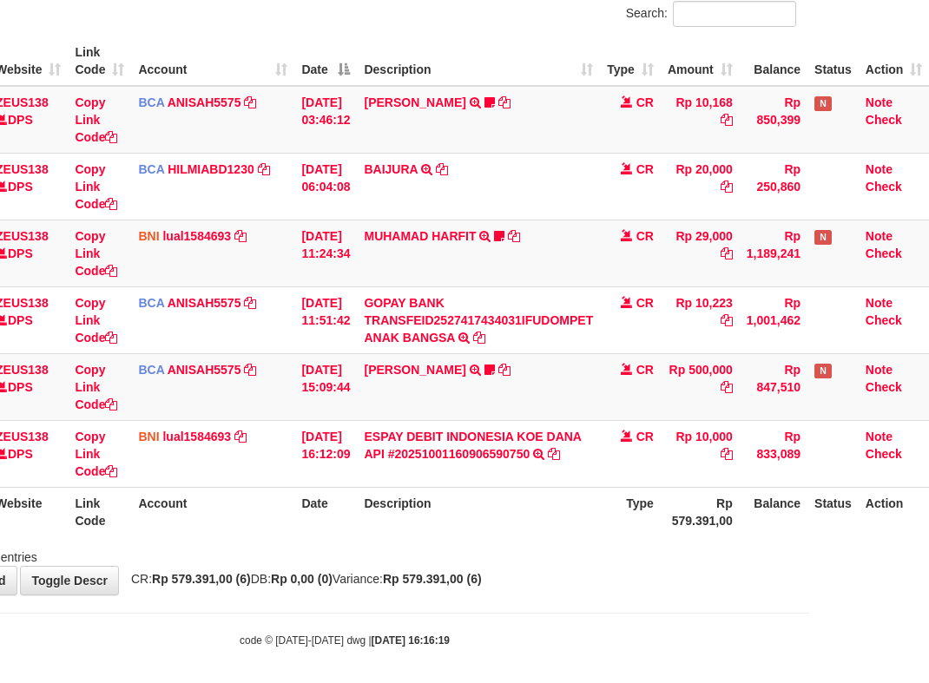
click at [563, 582] on div "**********" at bounding box center [344, 254] width 929 height 681
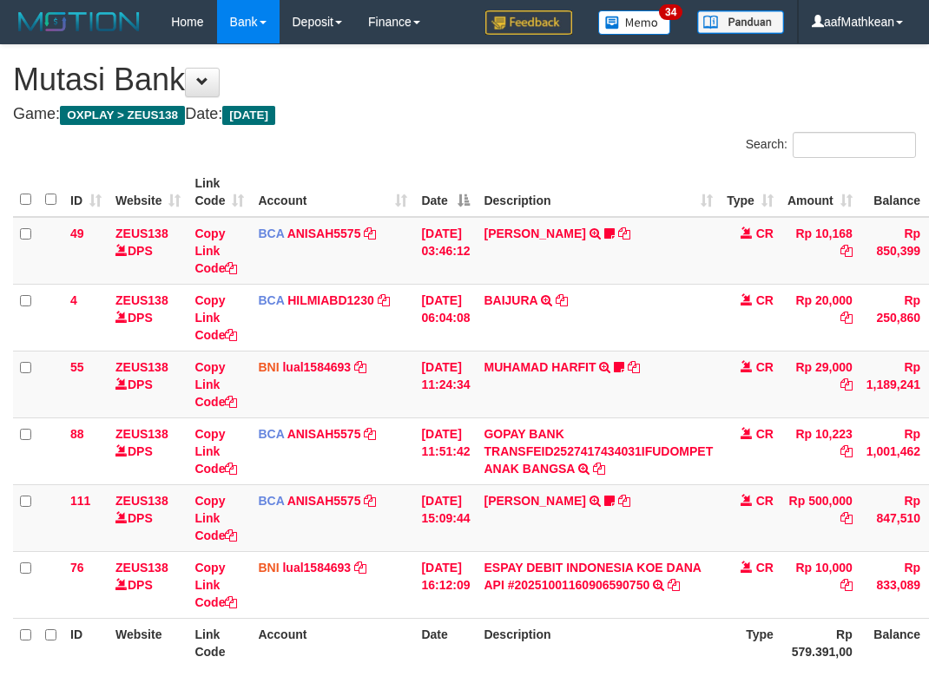
scroll to position [131, 132]
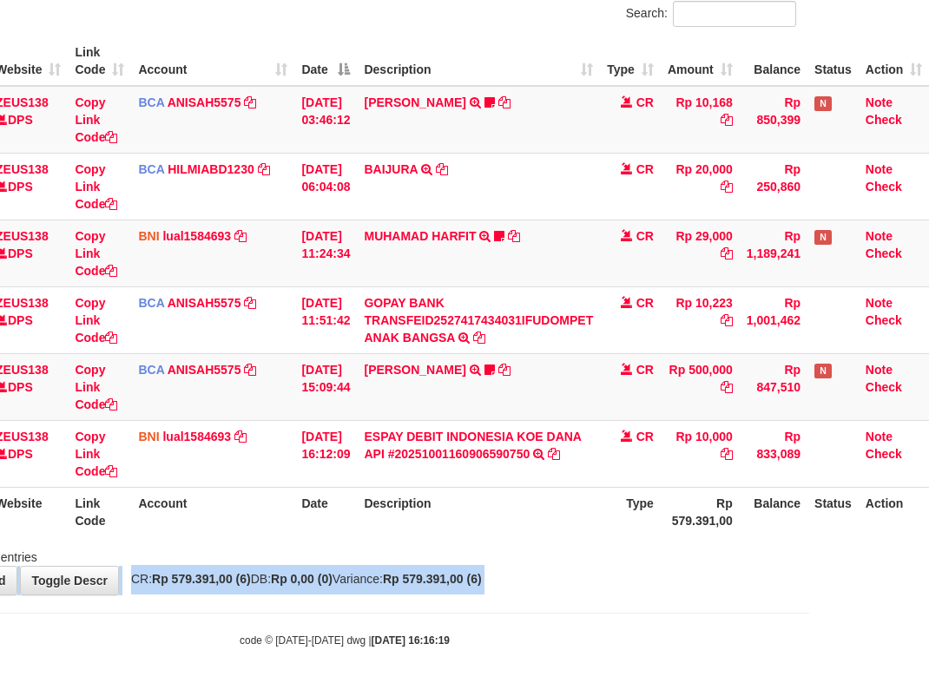
click at [557, 581] on div "**********" at bounding box center [344, 254] width 929 height 681
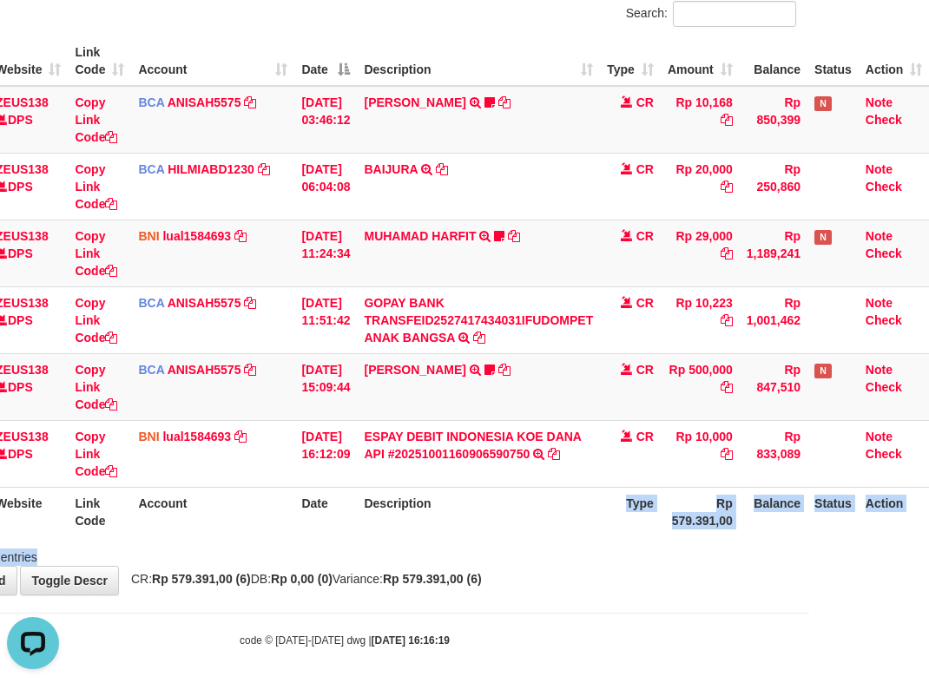
click at [557, 559] on div "Search: ID Website Link Code Account Date Description Type Amount Balance Statu…" at bounding box center [344, 283] width 903 height 565
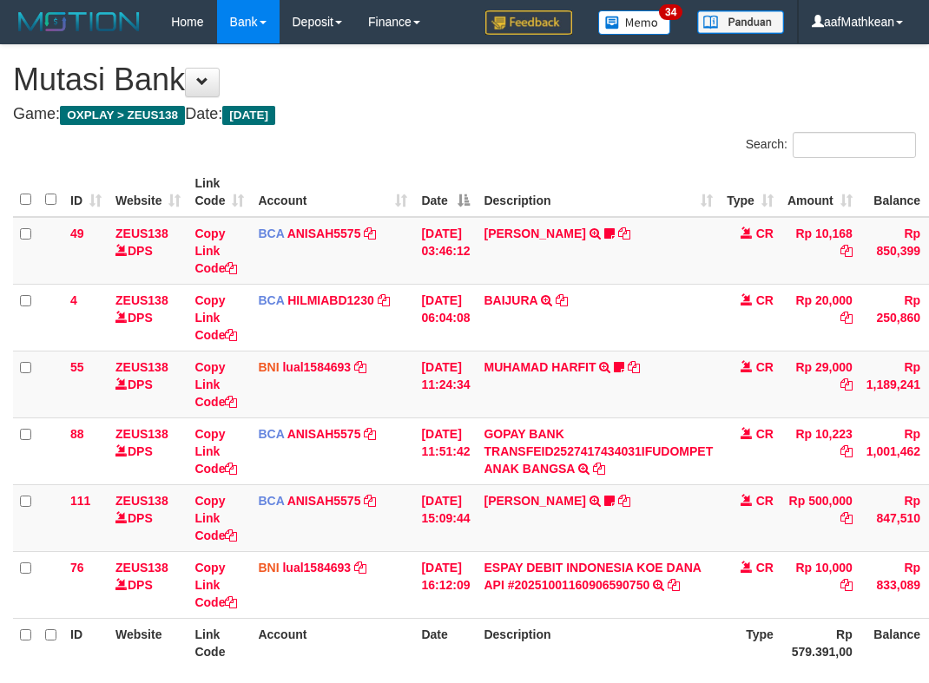
scroll to position [131, 132]
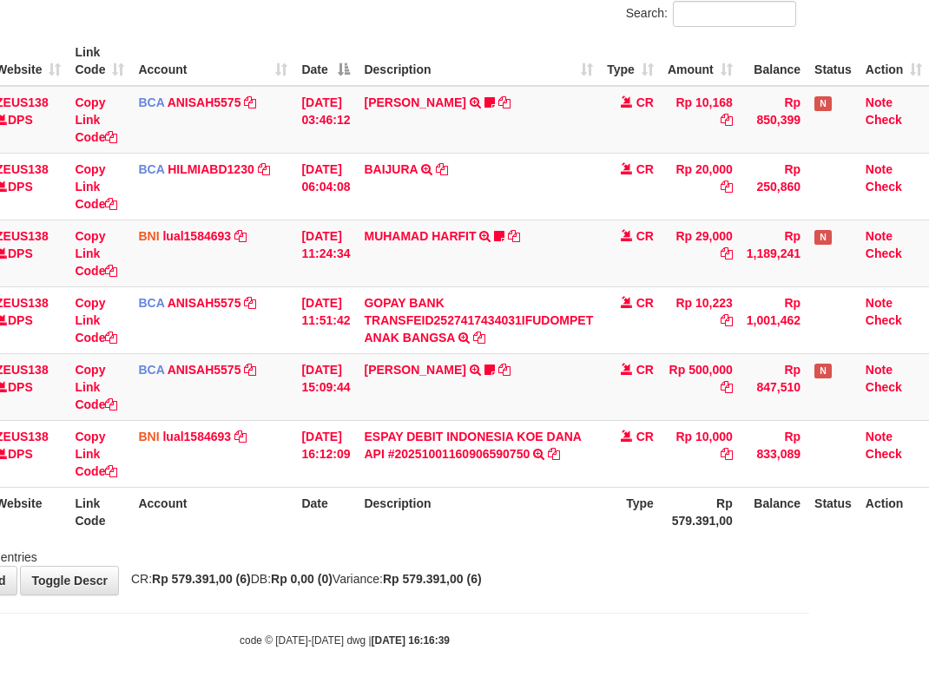
click at [581, 544] on div "Showing 1 to 6 of 6 entries" at bounding box center [344, 554] width 929 height 24
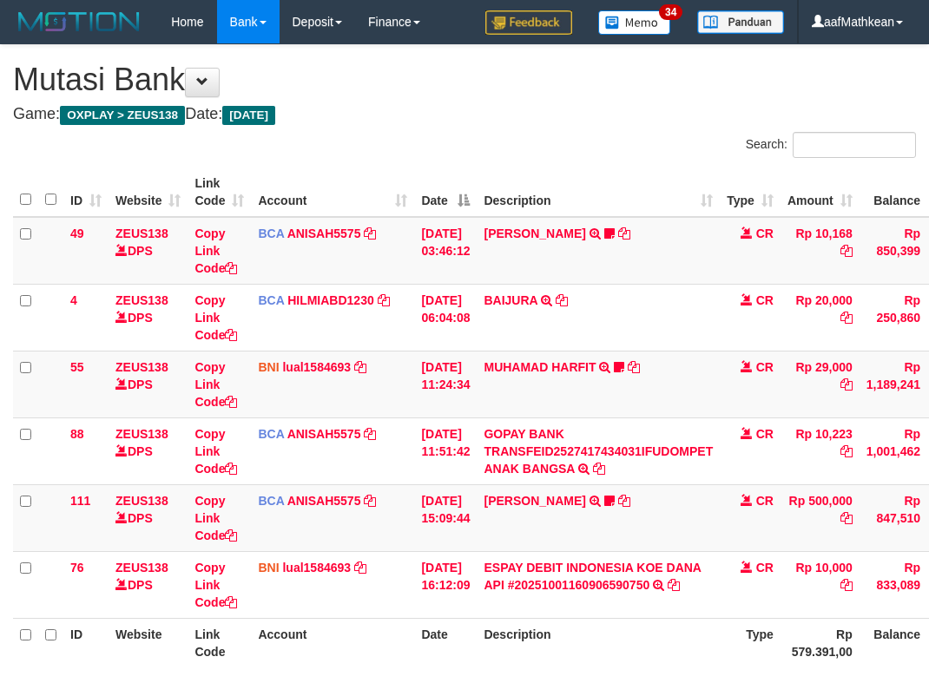
click at [575, 545] on div "Search: ID Website Link Code Account Date Description Type Amount Balance Statu…" at bounding box center [464, 414] width 903 height 565
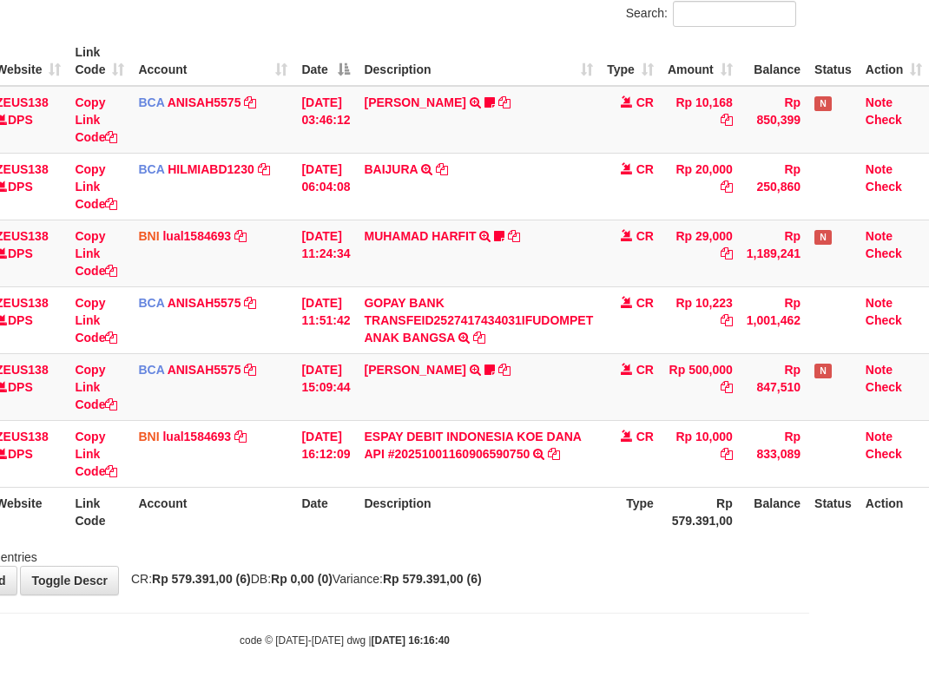
drag, startPoint x: 584, startPoint y: 570, endPoint x: 649, endPoint y: 537, distance: 73.0
click at [589, 567] on div "**********" at bounding box center [344, 254] width 929 height 681
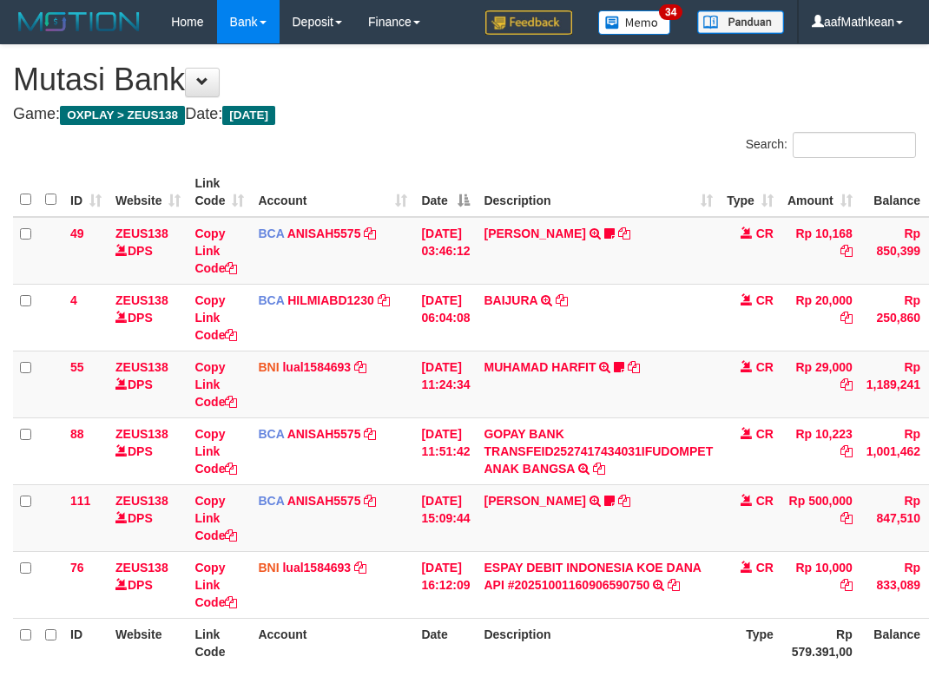
scroll to position [131, 132]
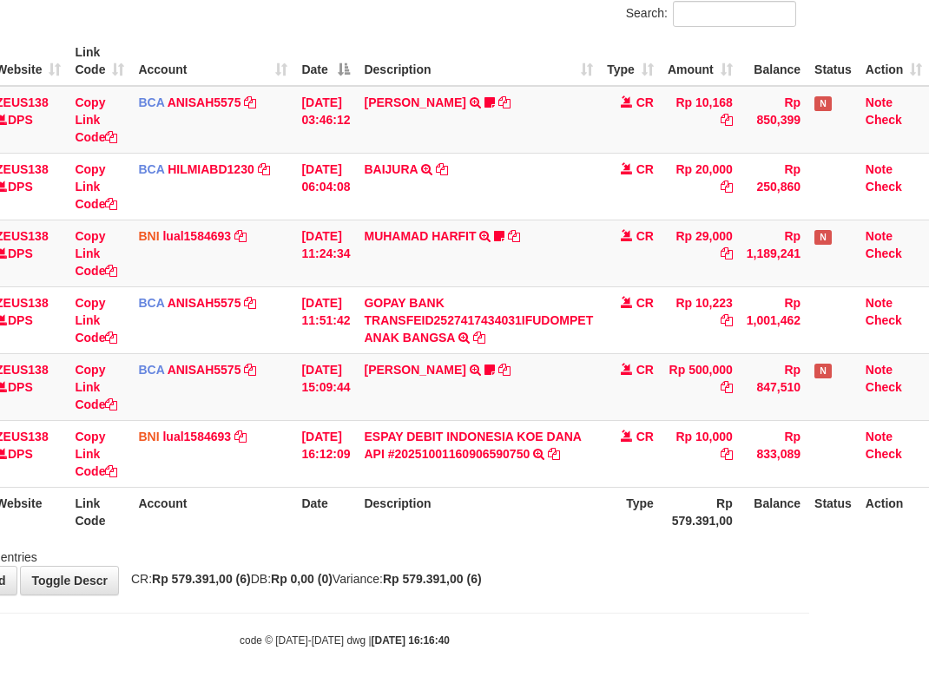
click at [596, 530] on tr "ID Website Link Code Account Date Description Type Rp 579.391,00 Balance Status…" at bounding box center [411, 511] width 1036 height 49
click at [595, 513] on th "Description" at bounding box center [478, 511] width 243 height 49
drag, startPoint x: 670, startPoint y: 515, endPoint x: 757, endPoint y: 556, distance: 95.9
click at [714, 550] on div "Search: ID Website Link Code Account Date Description Type Amount Balance Statu…" at bounding box center [344, 283] width 903 height 565
click at [601, 516] on th "Type" at bounding box center [630, 511] width 61 height 49
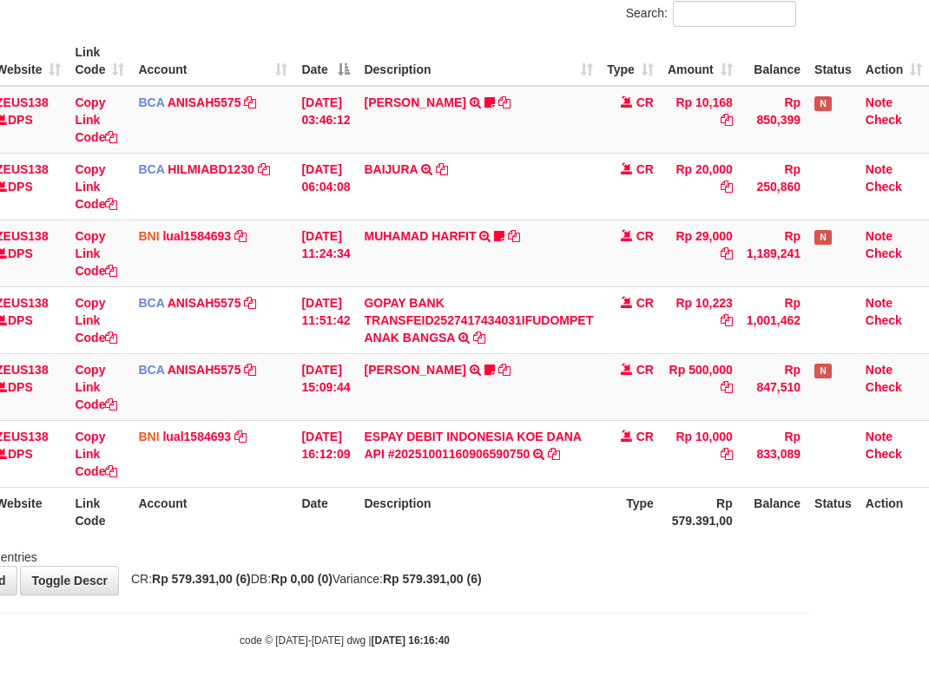
drag, startPoint x: 643, startPoint y: 523, endPoint x: 657, endPoint y: 526, distance: 14.3
click at [642, 540] on div "ID Website Link Code Account Date Description Type Amount Balance Status Action…" at bounding box center [344, 286] width 929 height 510
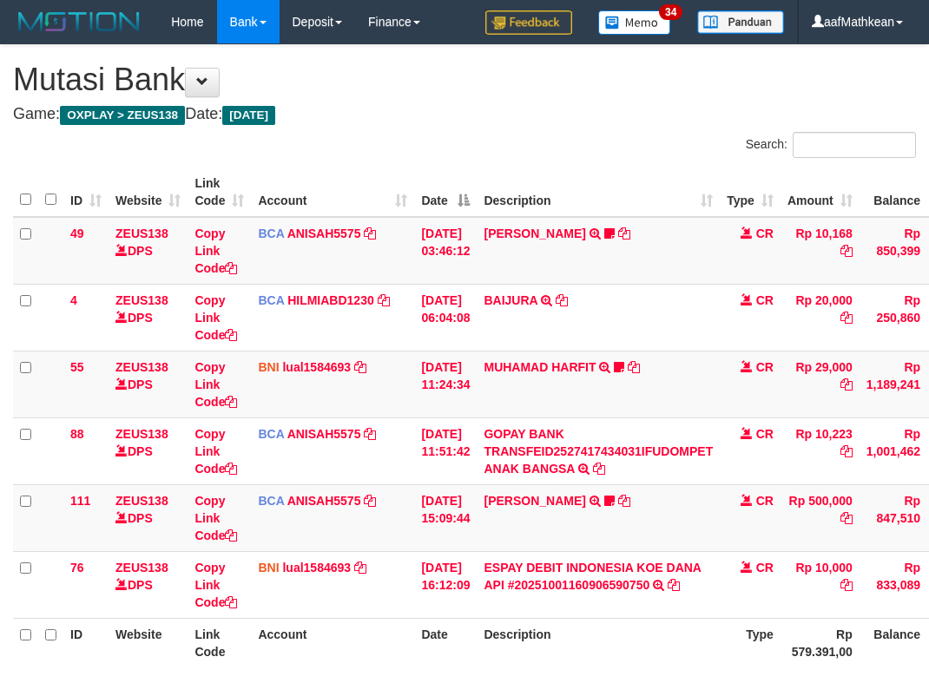
scroll to position [131, 132]
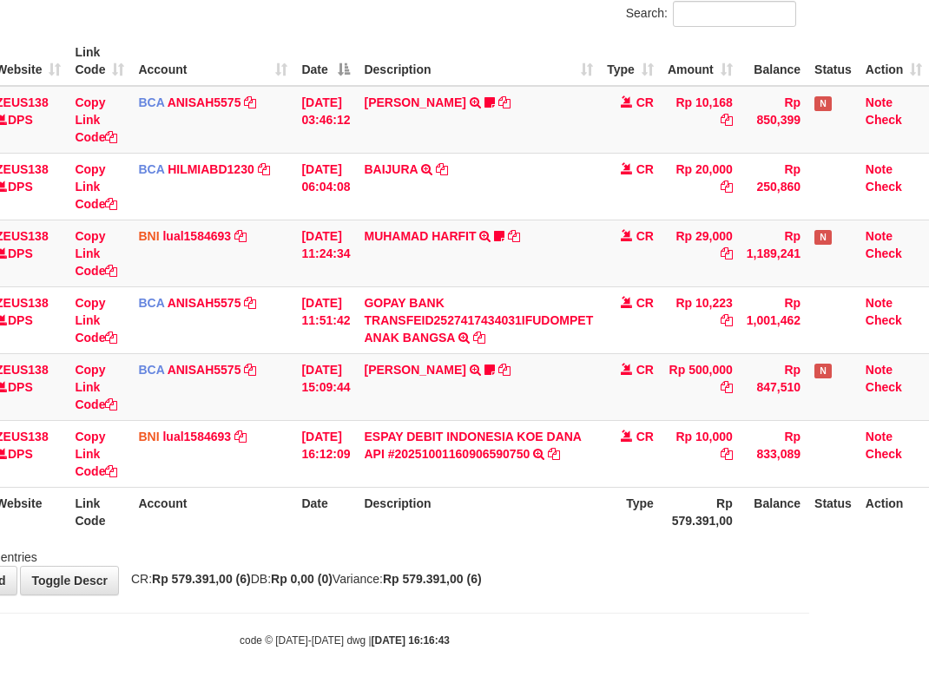
click at [616, 536] on div "ID Website Link Code Account Date Description Type Amount Balance Status Action…" at bounding box center [344, 286] width 929 height 510
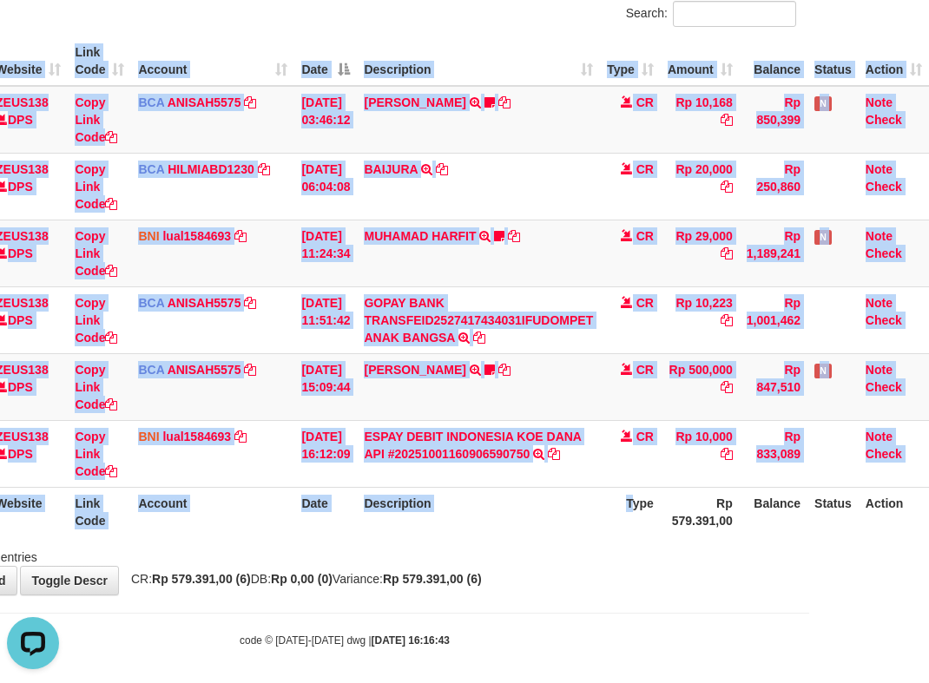
scroll to position [0, 0]
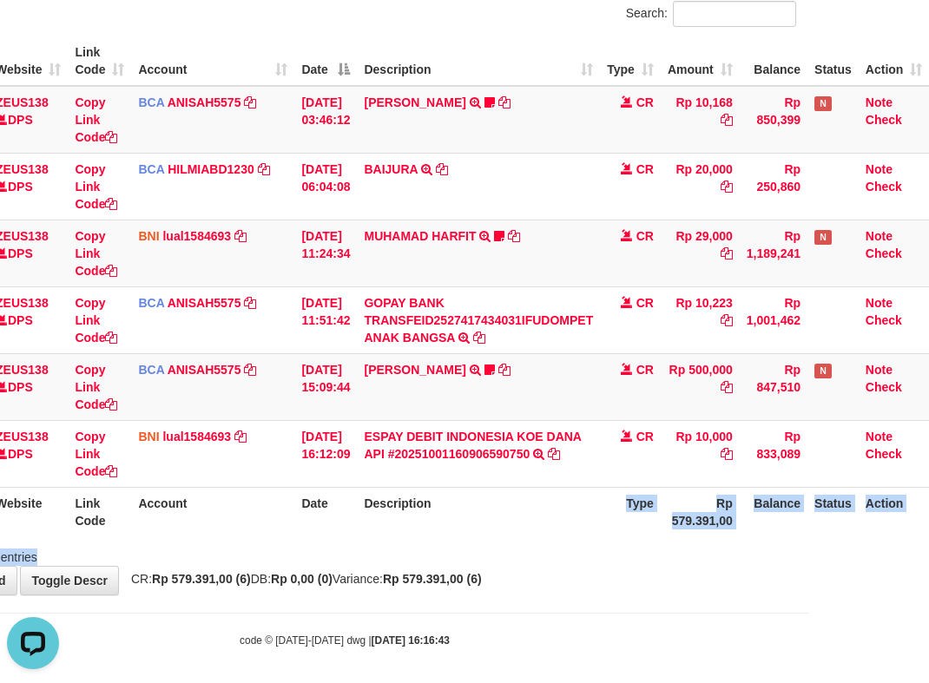
drag, startPoint x: 591, startPoint y: 529, endPoint x: 567, endPoint y: 549, distance: 32.0
click at [569, 549] on div "Search: ID Website Link Code Account Date Description Type Amount Balance Statu…" at bounding box center [344, 283] width 903 height 565
click at [558, 551] on div "Showing 1 to 6 of 6 entries" at bounding box center [344, 554] width 929 height 24
click at [552, 553] on div "Showing 1 to 6 of 6 entries" at bounding box center [344, 554] width 929 height 24
click at [552, 555] on div "Showing 1 to 6 of 6 entries" at bounding box center [344, 554] width 929 height 24
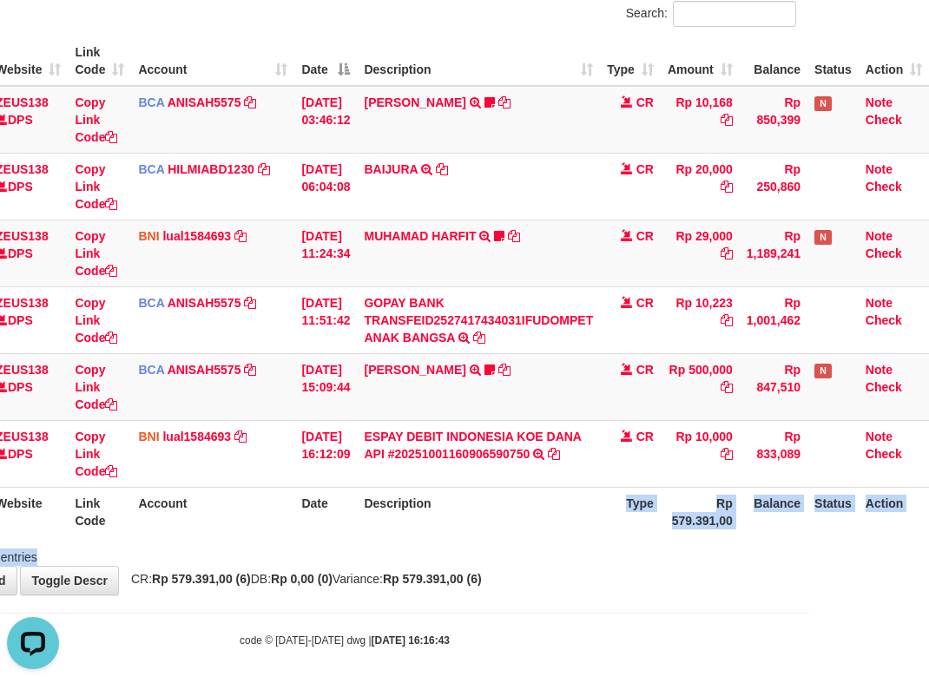
click at [551, 555] on div "Showing 1 to 6 of 6 entries" at bounding box center [344, 554] width 929 height 24
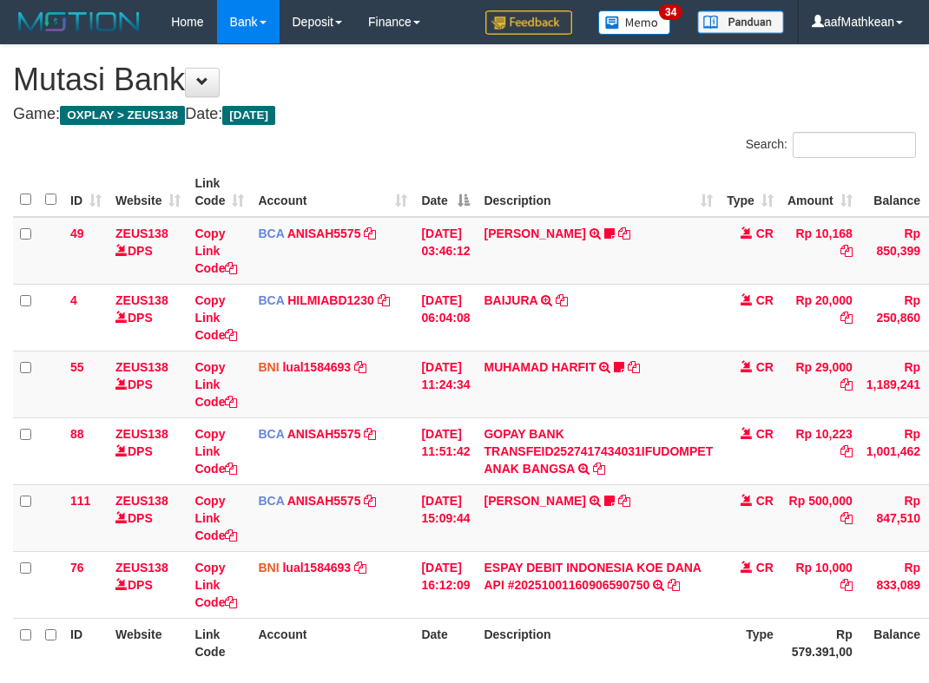
scroll to position [131, 132]
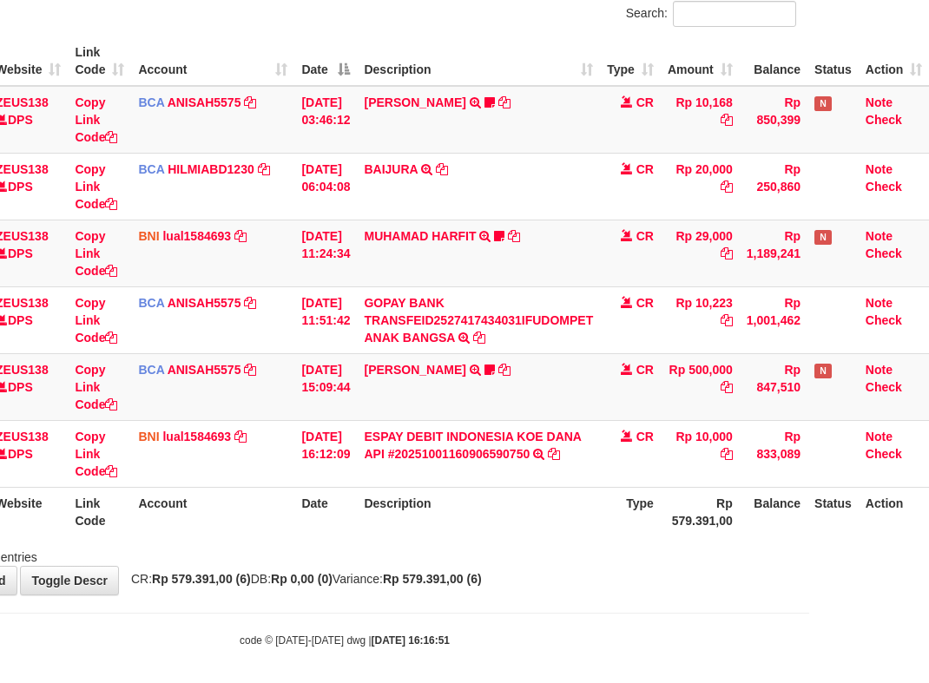
click at [598, 639] on body "Toggle navigation Home Bank Account List Load By Website Group [OXPLAY] ZEUS138…" at bounding box center [344, 280] width 929 height 823
drag, startPoint x: 326, startPoint y: 524, endPoint x: 941, endPoint y: 532, distance: 614.6
click at [573, 541] on div "Search: ID Website Link Code Account Date Description Type Amount Balance Statu…" at bounding box center [344, 283] width 903 height 565
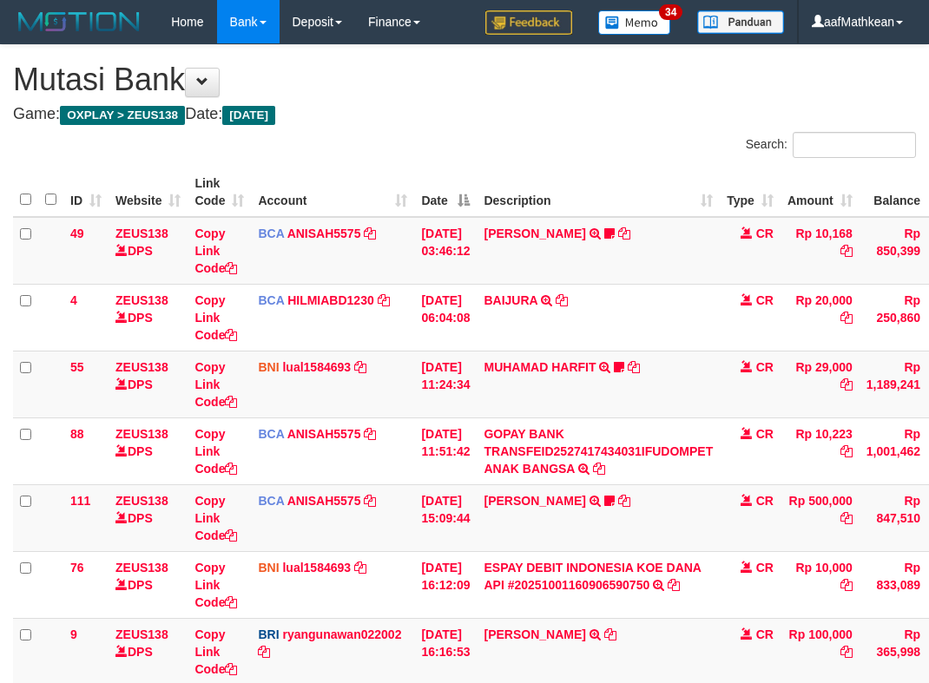
scroll to position [131, 132]
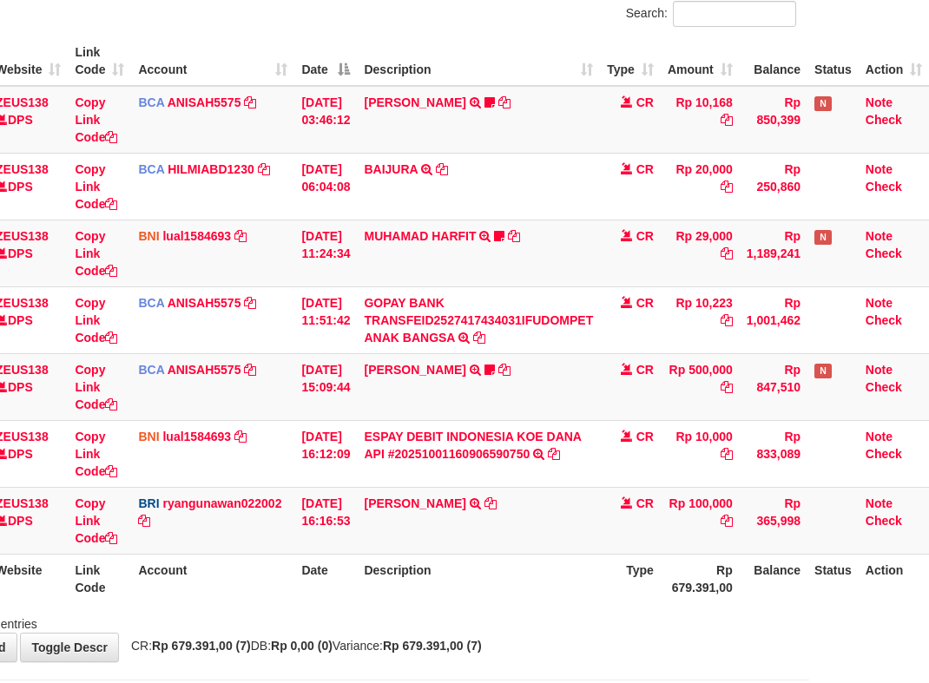
click at [589, 598] on th "Description" at bounding box center [478, 578] width 243 height 49
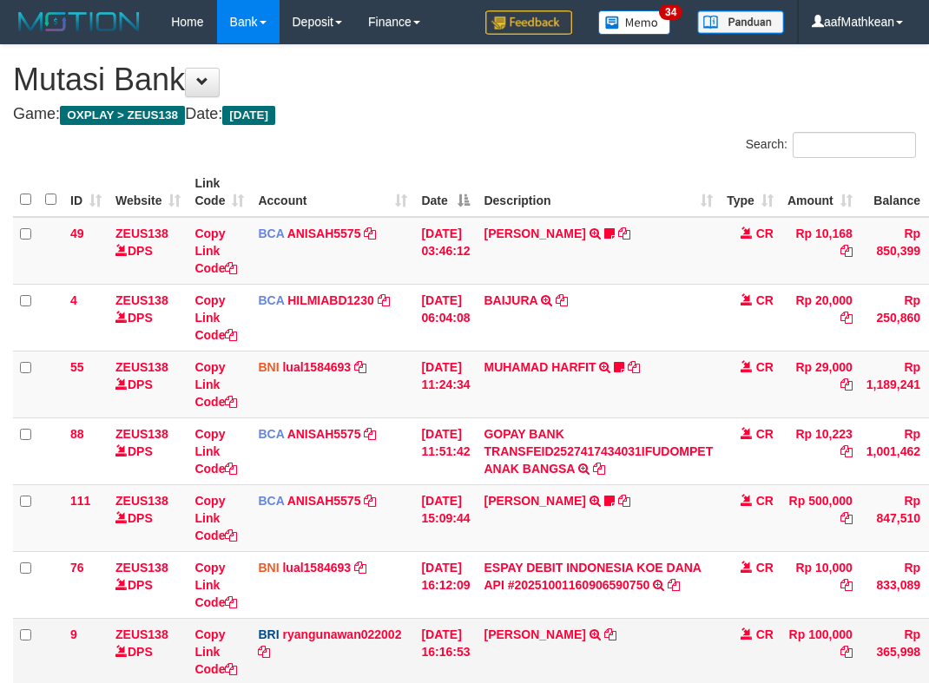
scroll to position [131, 132]
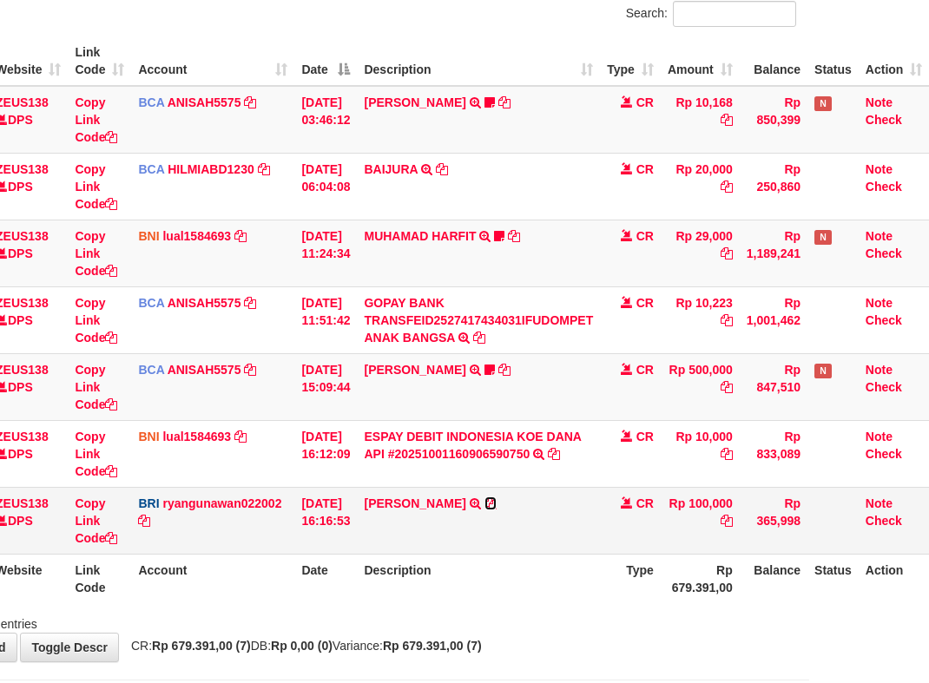
click at [484, 500] on icon at bounding box center [490, 503] width 12 height 12
click at [484, 501] on icon at bounding box center [490, 503] width 12 height 12
click at [557, 571] on table "ID Website Link Code Account Date Description Type Amount Balance Status Action…" at bounding box center [411, 319] width 1036 height 567
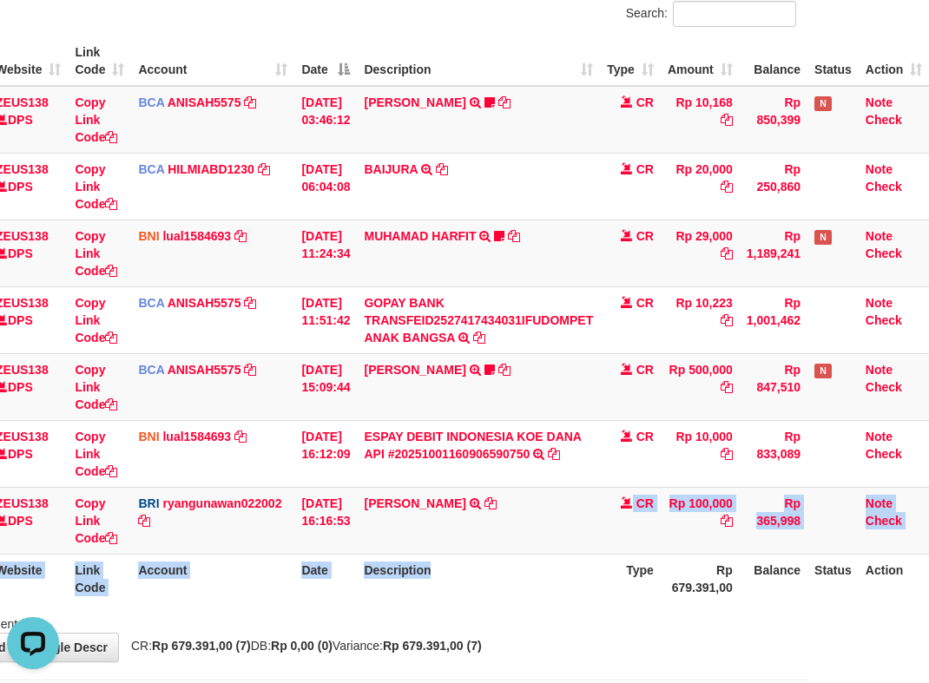
scroll to position [0, 0]
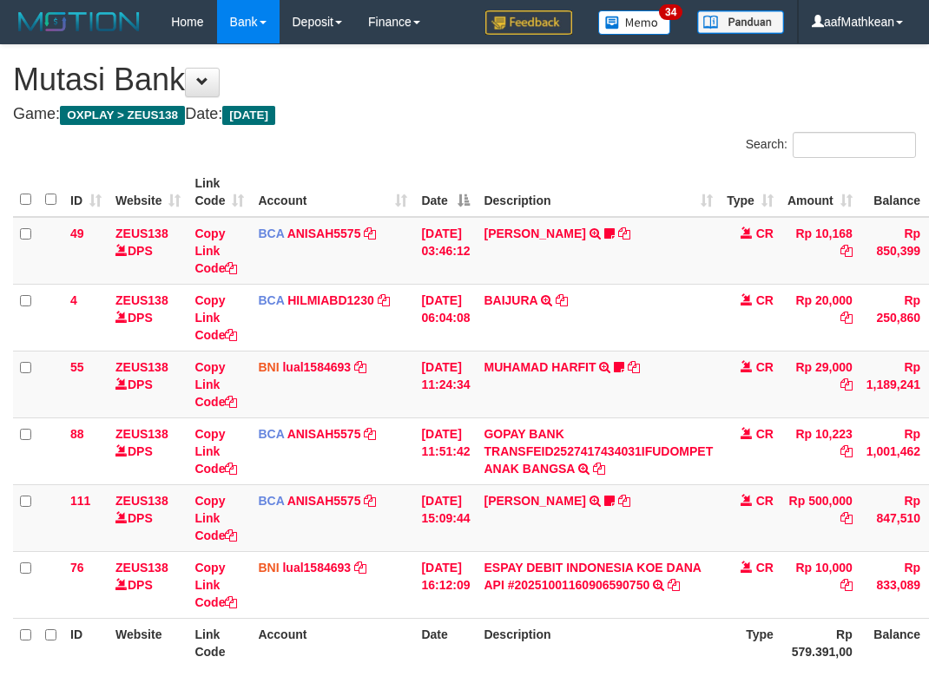
click at [515, 570] on div "**********" at bounding box center [464, 385] width 929 height 681
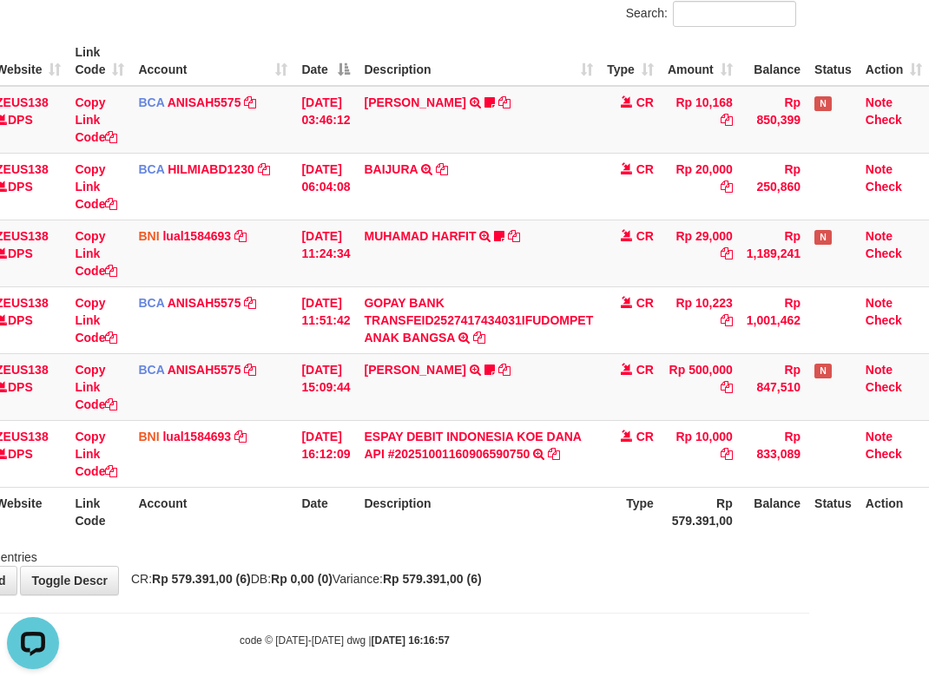
click at [503, 632] on body "Toggle navigation Home Bank Account List Load By Website Group [OXPLAY] ZEUS138…" at bounding box center [344, 280] width 929 height 823
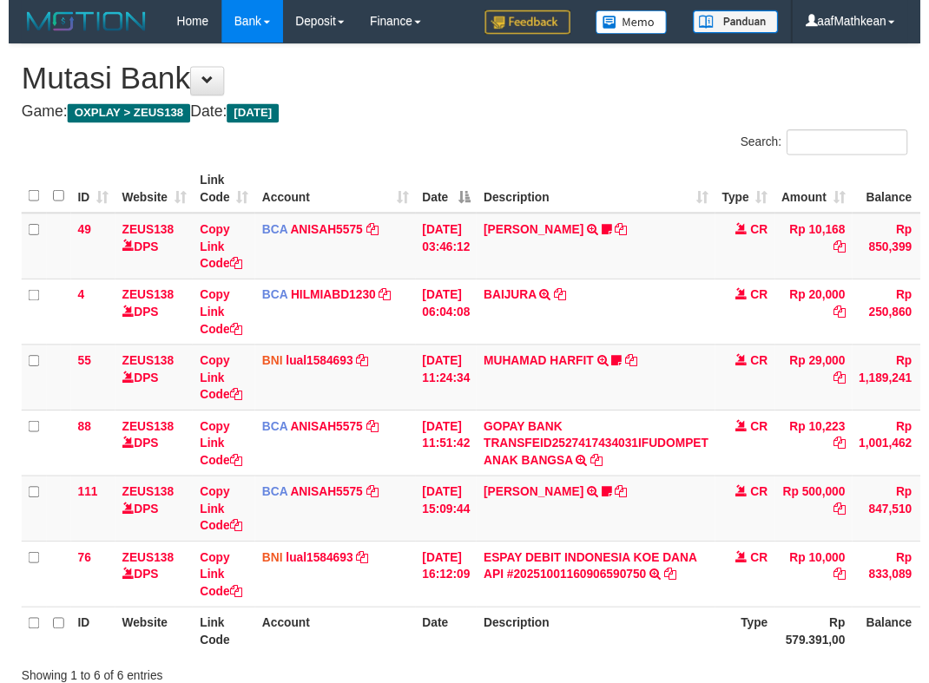
scroll to position [131, 132]
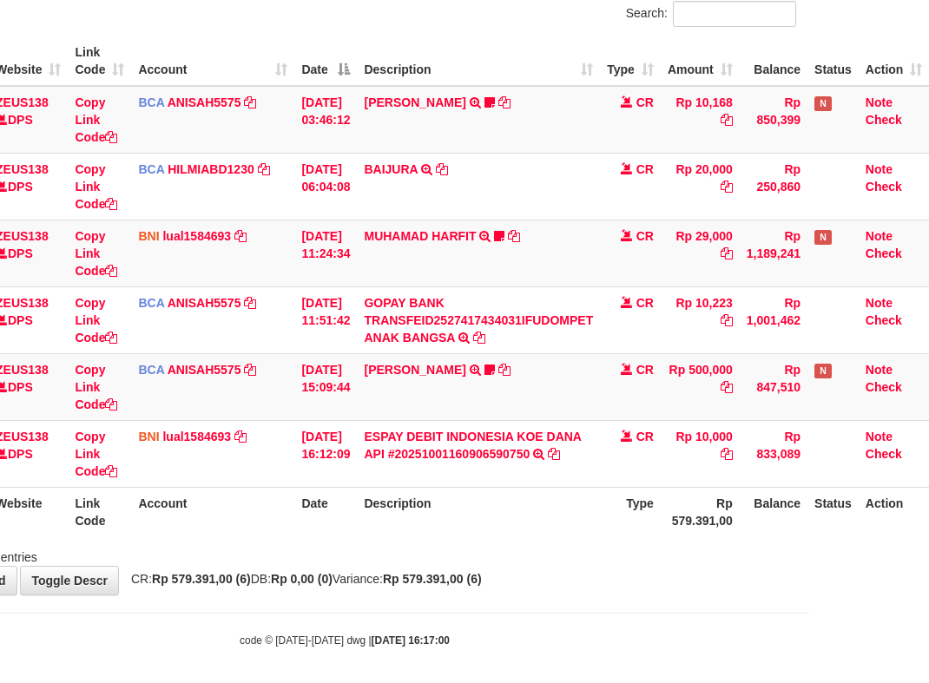
click at [491, 566] on div "**********" at bounding box center [344, 254] width 929 height 681
click at [446, 510] on th "Description" at bounding box center [478, 511] width 243 height 49
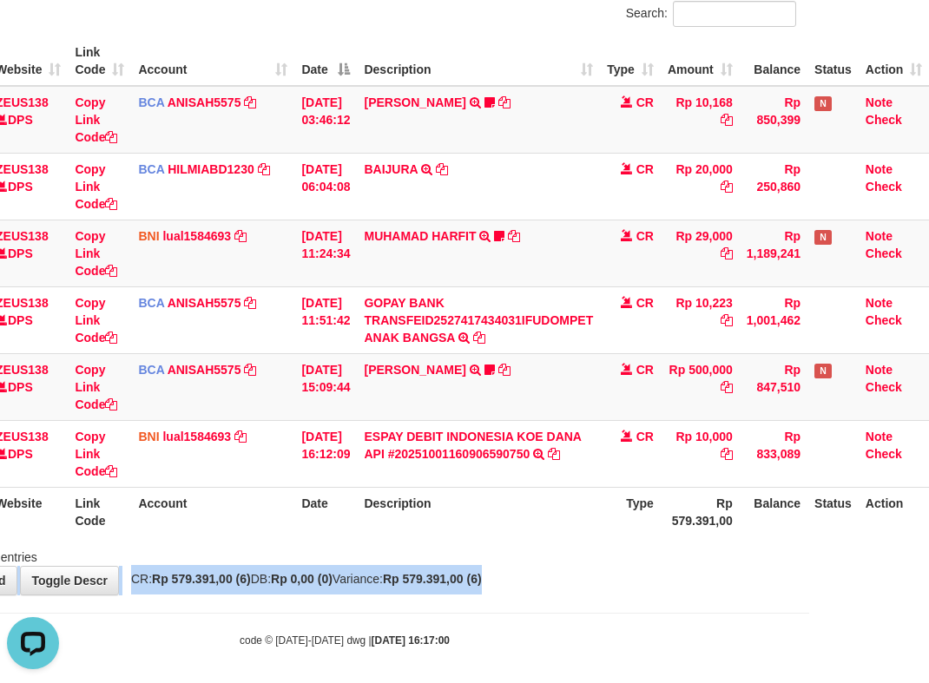
drag, startPoint x: 524, startPoint y: 564, endPoint x: 531, endPoint y: 582, distance: 18.7
click at [531, 582] on div "**********" at bounding box center [344, 254] width 929 height 681
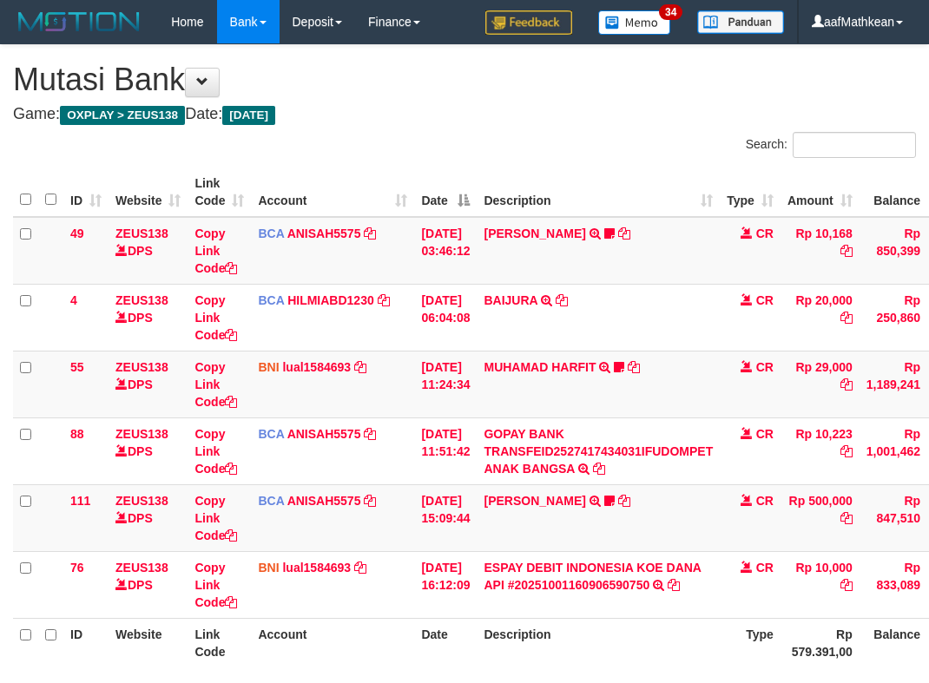
scroll to position [131, 132]
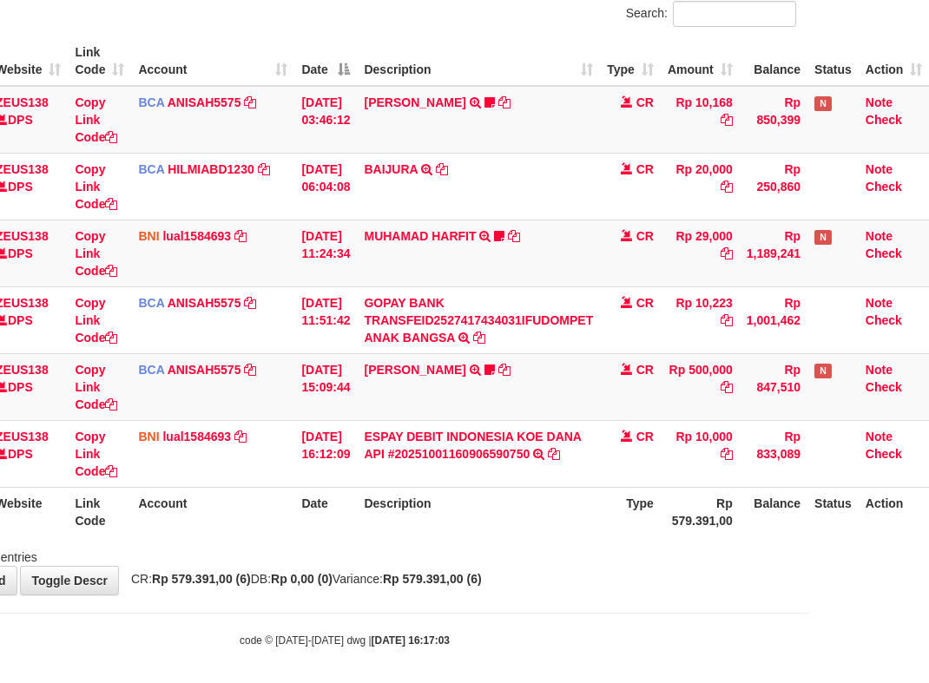
drag, startPoint x: 0, startPoint y: 0, endPoint x: 525, endPoint y: 579, distance: 781.7
click at [526, 579] on div "**********" at bounding box center [344, 254] width 929 height 681
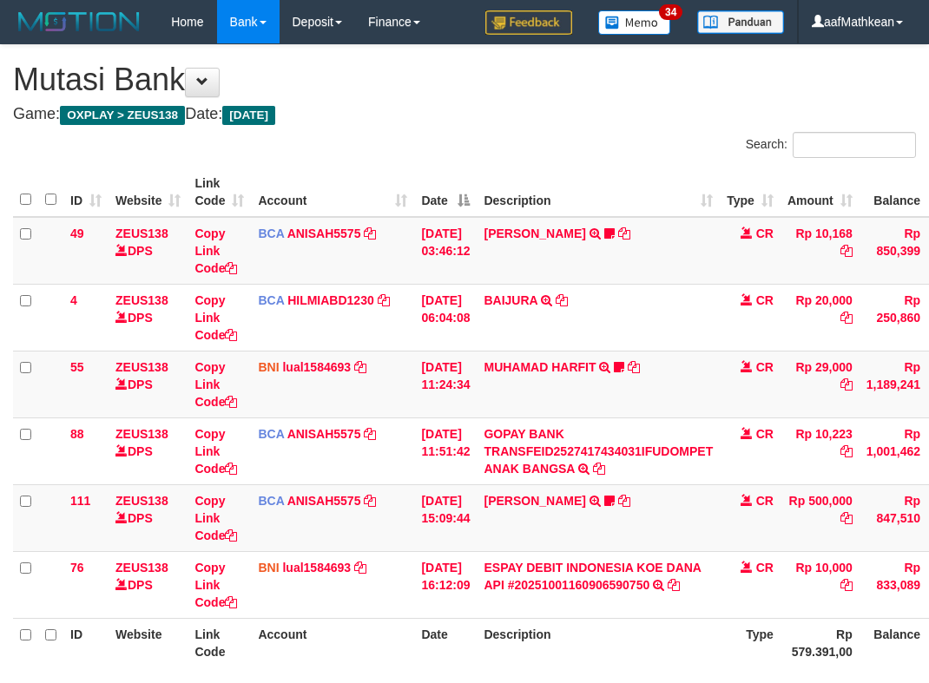
scroll to position [131, 132]
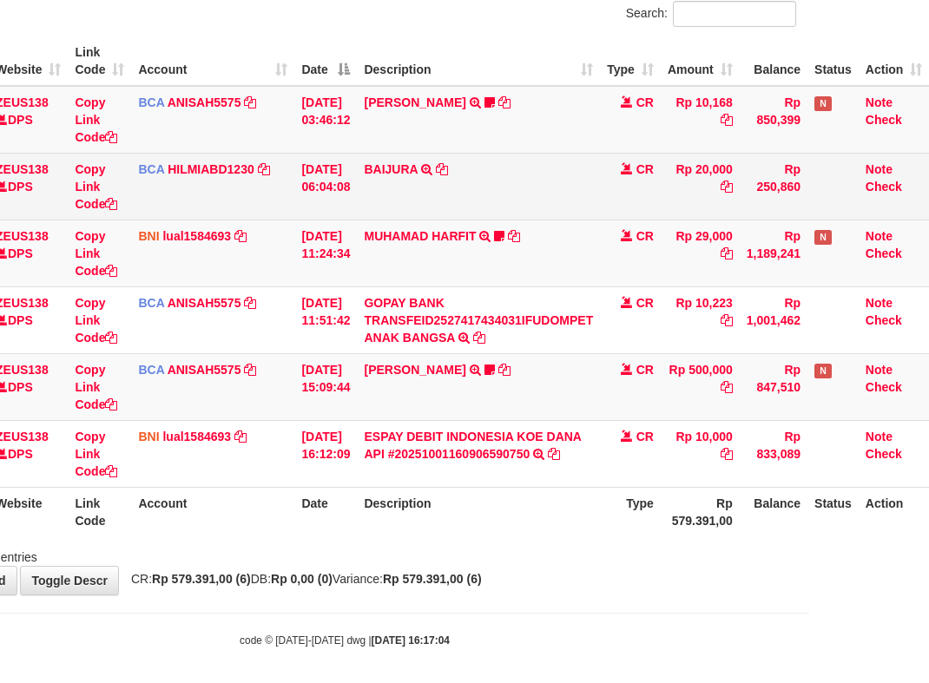
drag, startPoint x: 521, startPoint y: 575, endPoint x: 304, endPoint y: 216, distance: 419.1
click at [519, 569] on div "**********" at bounding box center [344, 254] width 929 height 681
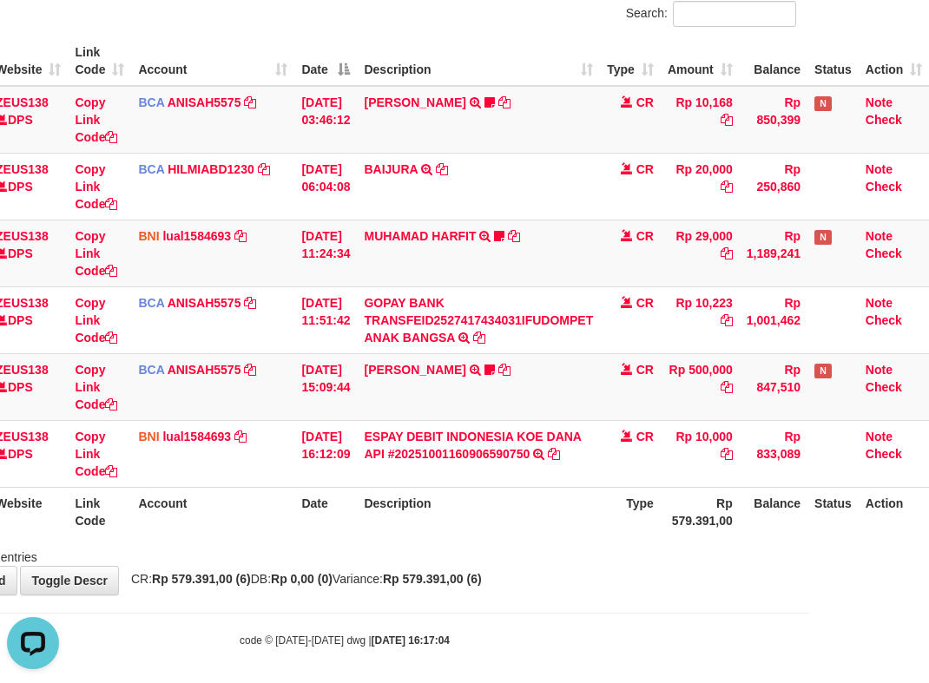
scroll to position [0, 0]
click at [582, 551] on div "Showing 1 to 6 of 6 entries" at bounding box center [344, 554] width 929 height 24
drag, startPoint x: 576, startPoint y: 555, endPoint x: 591, endPoint y: 556, distance: 15.6
click at [589, 564] on div "Showing 1 to 6 of 6 entries" at bounding box center [344, 554] width 929 height 24
click at [572, 542] on div "Search: ID Website Link Code Account Date Description Type Amount Balance Statu…" at bounding box center [344, 283] width 903 height 565
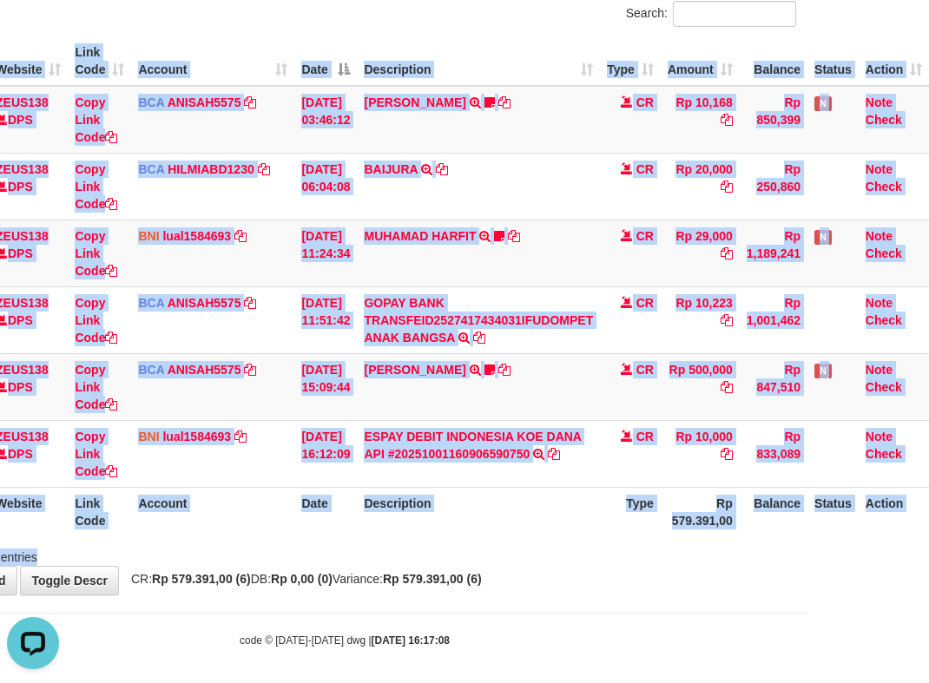
click at [565, 573] on div "**********" at bounding box center [344, 254] width 929 height 681
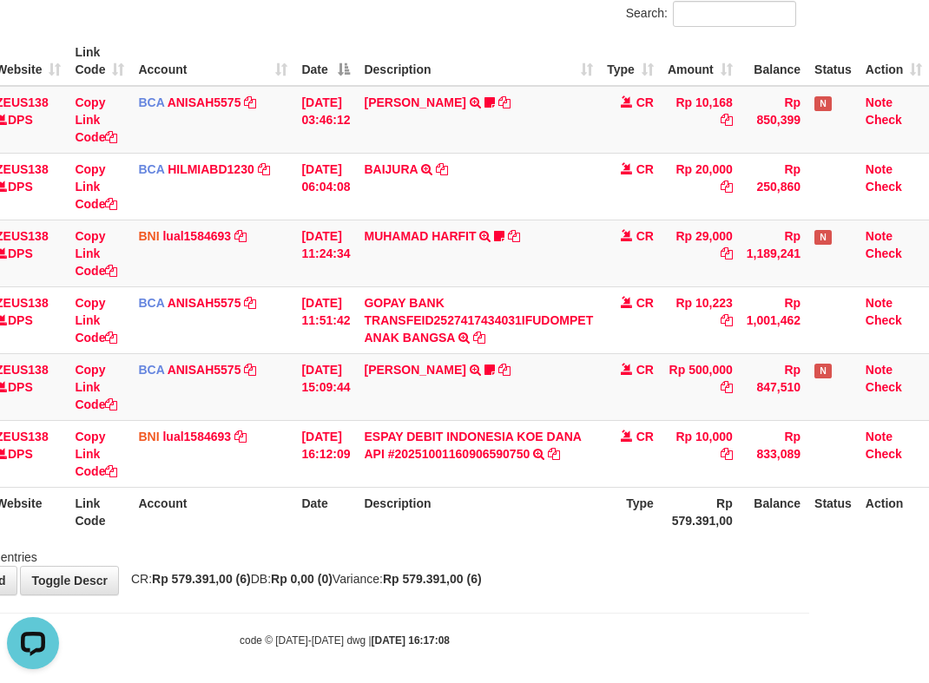
click at [584, 566] on div "**********" at bounding box center [344, 254] width 929 height 681
click at [585, 566] on div "**********" at bounding box center [344, 254] width 929 height 681
click at [584, 566] on div "**********" at bounding box center [344, 254] width 929 height 681
click at [591, 573] on div "**********" at bounding box center [344, 254] width 929 height 681
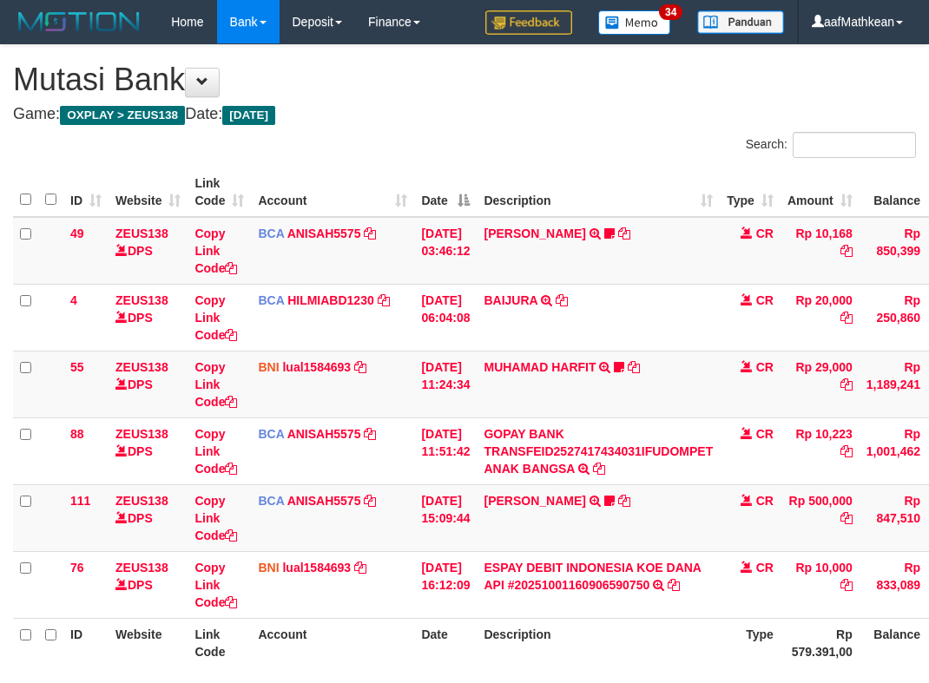
scroll to position [131, 132]
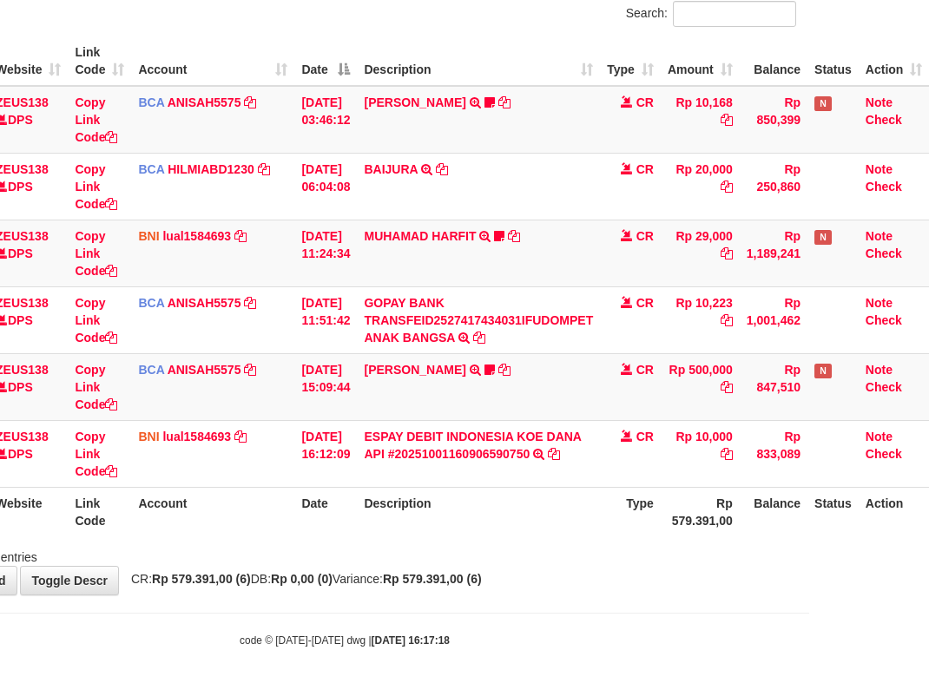
click at [593, 613] on hr at bounding box center [344, 613] width 929 height 1
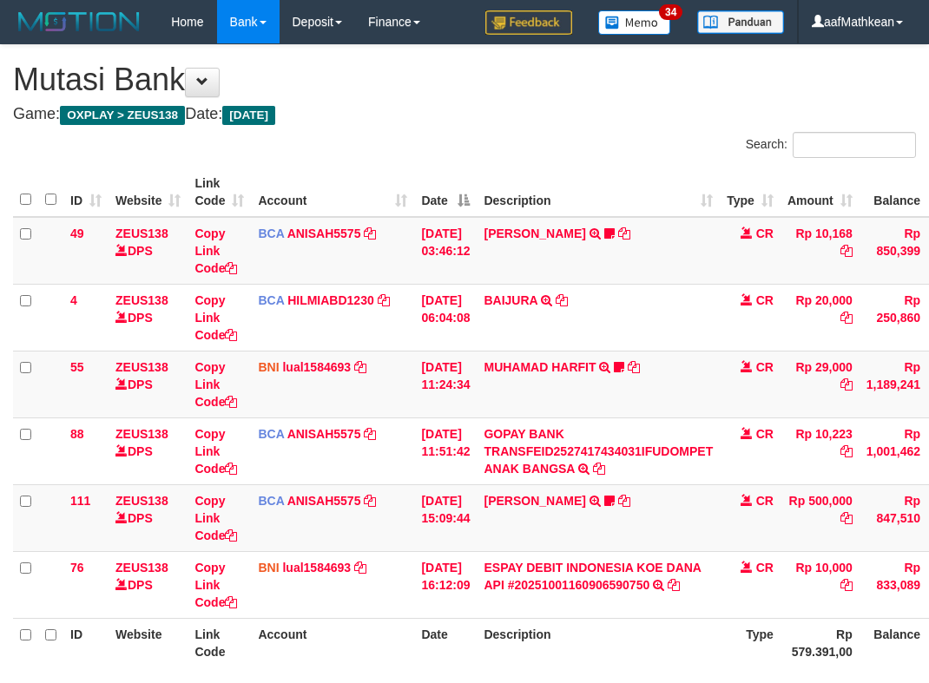
scroll to position [131, 132]
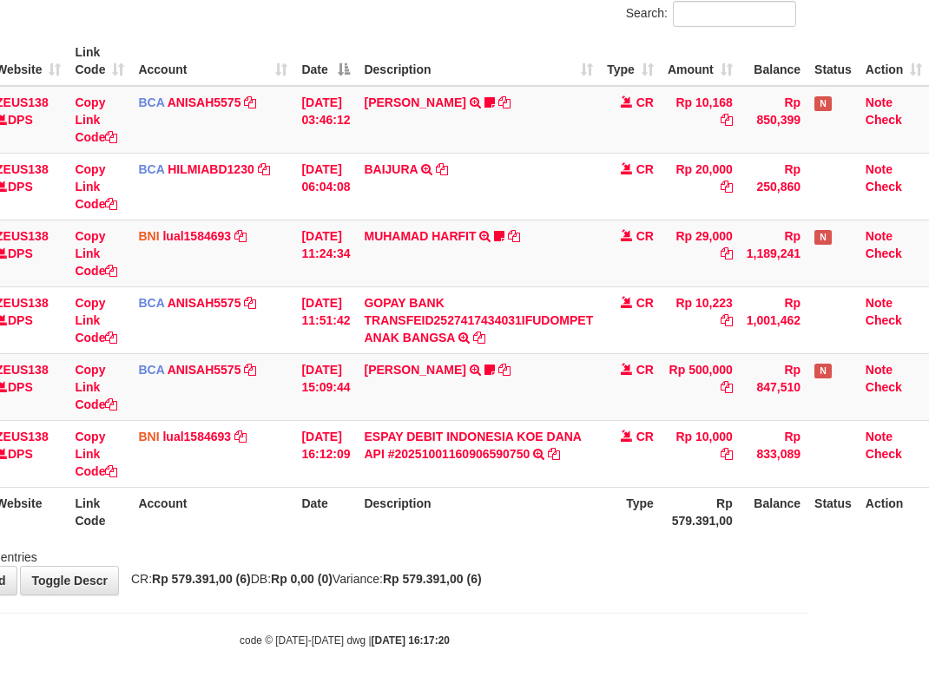
click at [602, 584] on div "**********" at bounding box center [344, 254] width 929 height 681
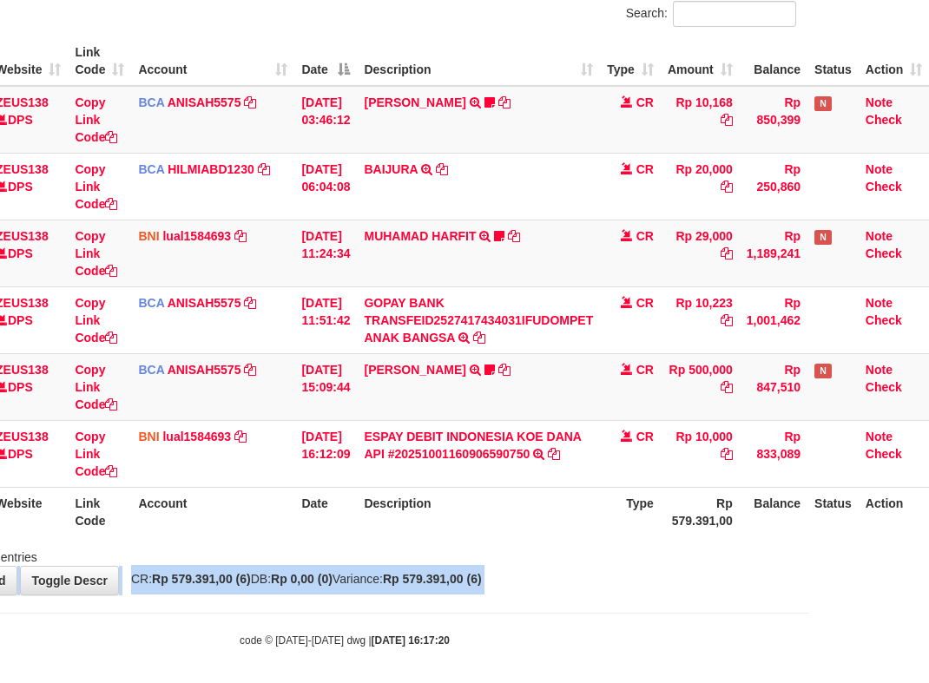
click at [606, 582] on div "**********" at bounding box center [344, 254] width 929 height 681
click at [615, 579] on div "**********" at bounding box center [344, 254] width 929 height 681
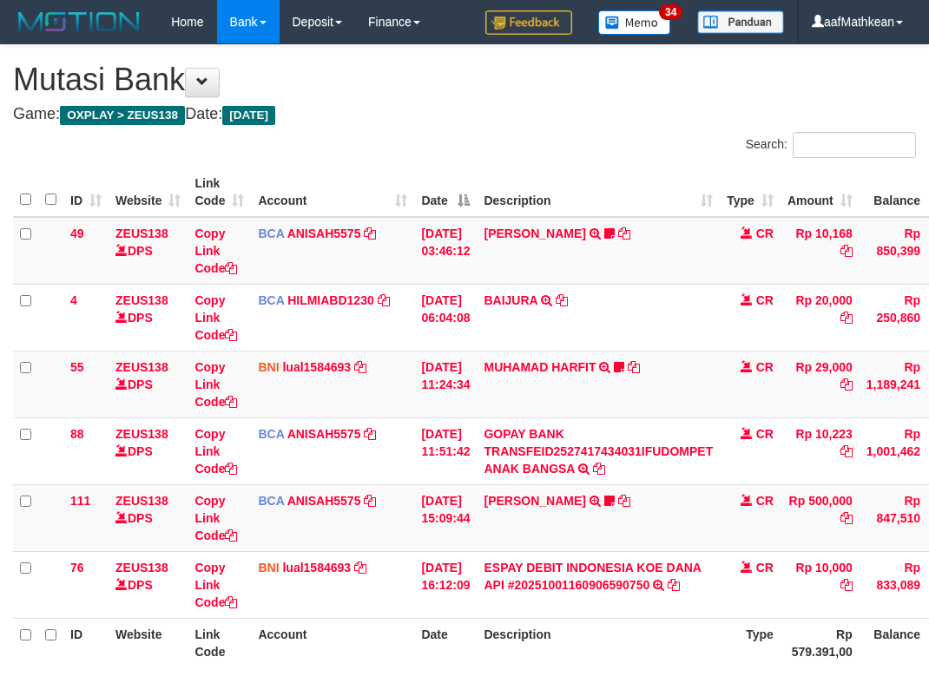
scroll to position [131, 132]
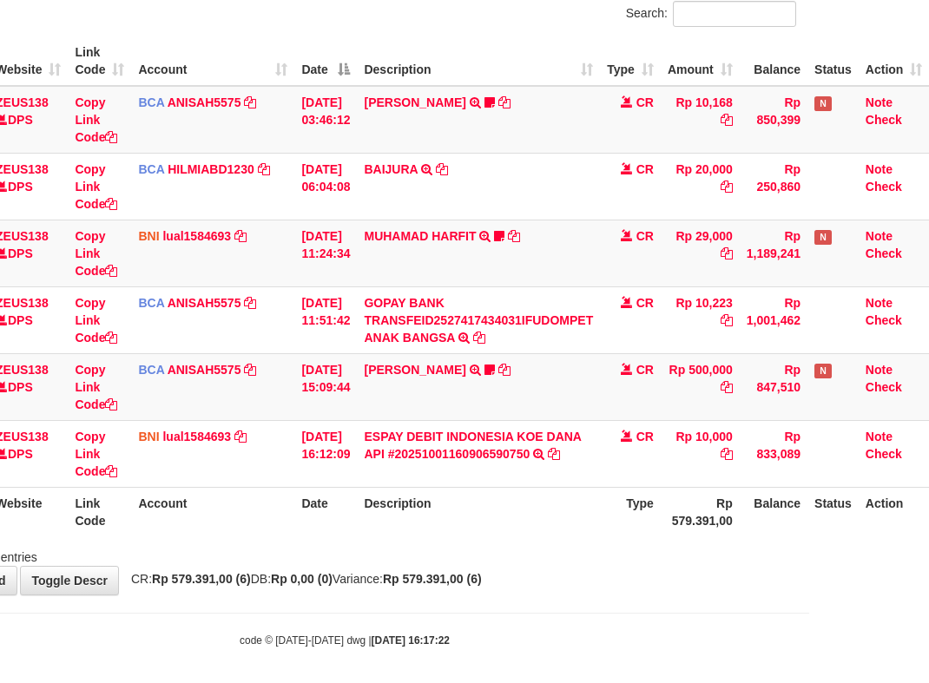
click at [569, 596] on body "Toggle navigation Home Bank Account List Load By Website Group [OXPLAY] ZEUS138…" at bounding box center [344, 280] width 929 height 823
click at [562, 548] on div "Showing 1 to 6 of 6 entries" at bounding box center [344, 554] width 929 height 24
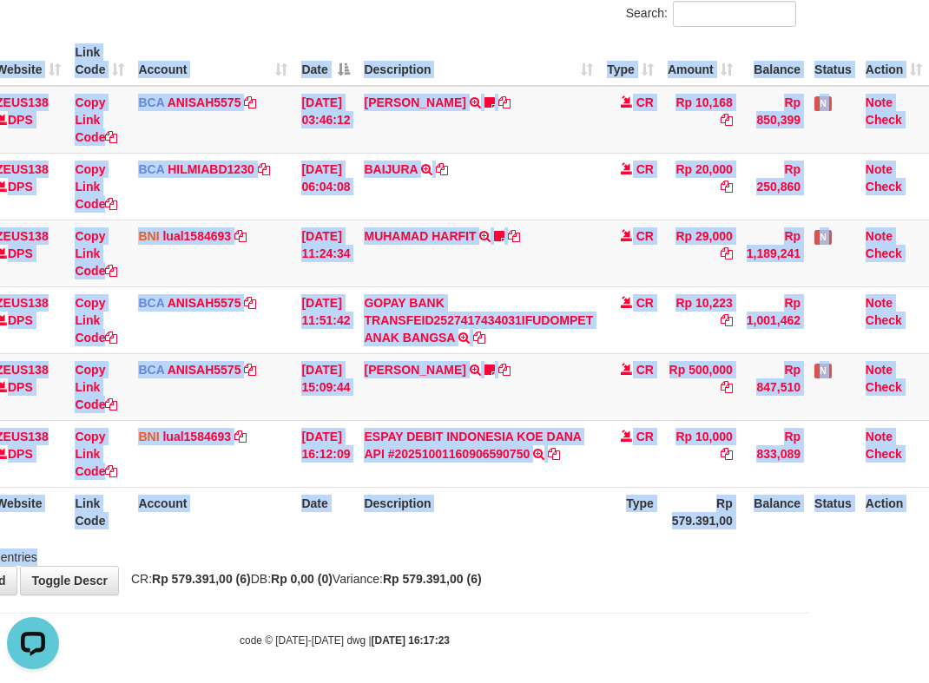
click at [557, 538] on div "Search: ID Website Link Code Account Date Description Type Amount Balance Statu…" at bounding box center [344, 283] width 903 height 565
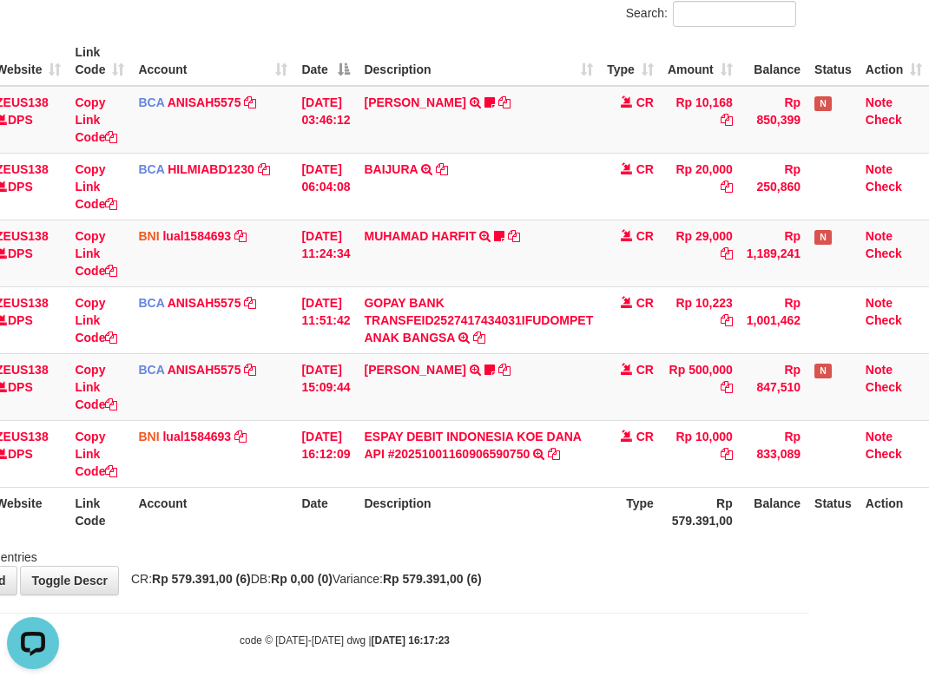
click at [558, 538] on div "ID Website Link Code Account Date Description Type Amount Balance Status Action…" at bounding box center [344, 286] width 929 height 510
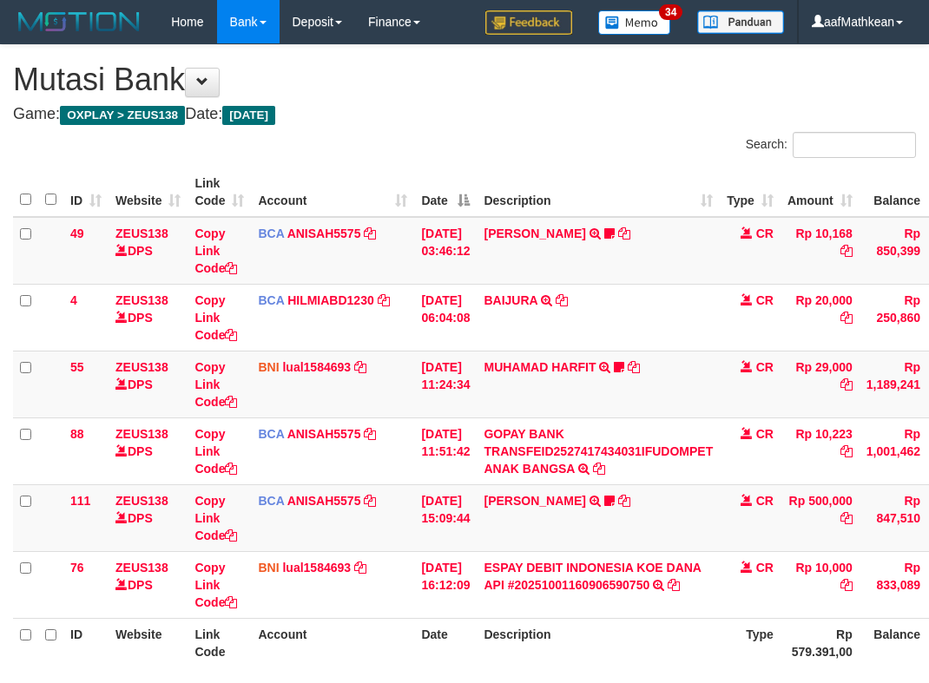
scroll to position [131, 132]
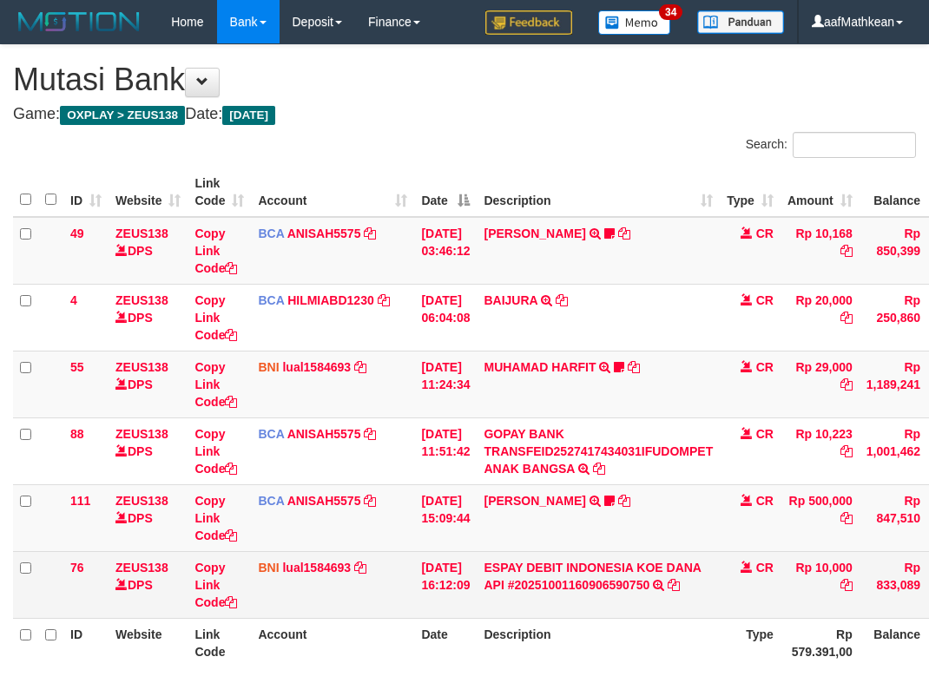
scroll to position [131, 132]
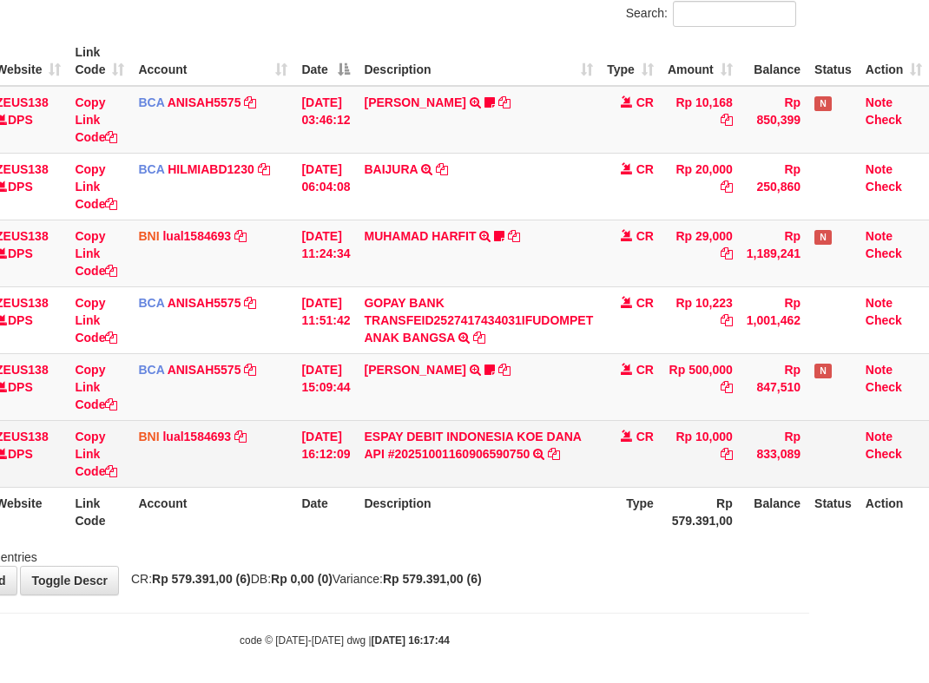
click at [609, 448] on td "CR" at bounding box center [630, 453] width 61 height 67
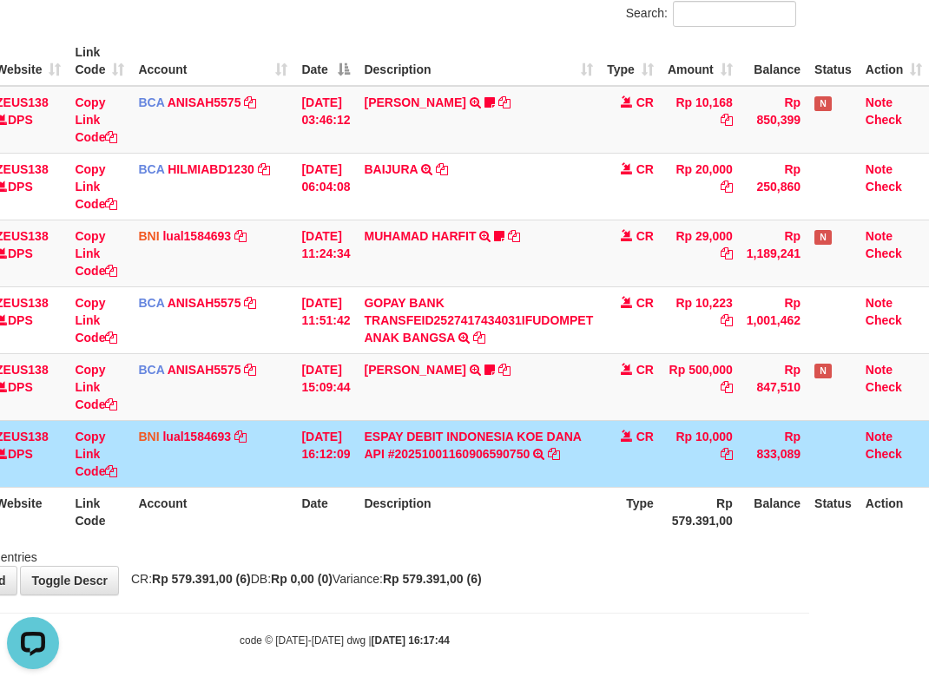
scroll to position [0, 0]
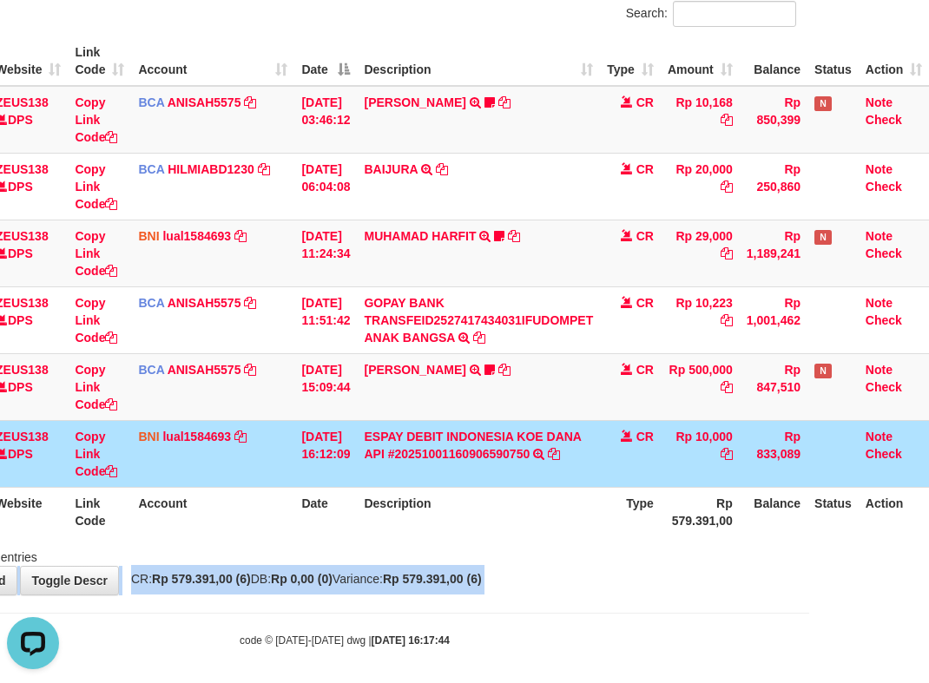
click at [556, 609] on body "Toggle navigation Home Bank Account List Load By Website Group [OXPLAY] ZEUS138…" at bounding box center [344, 280] width 929 height 823
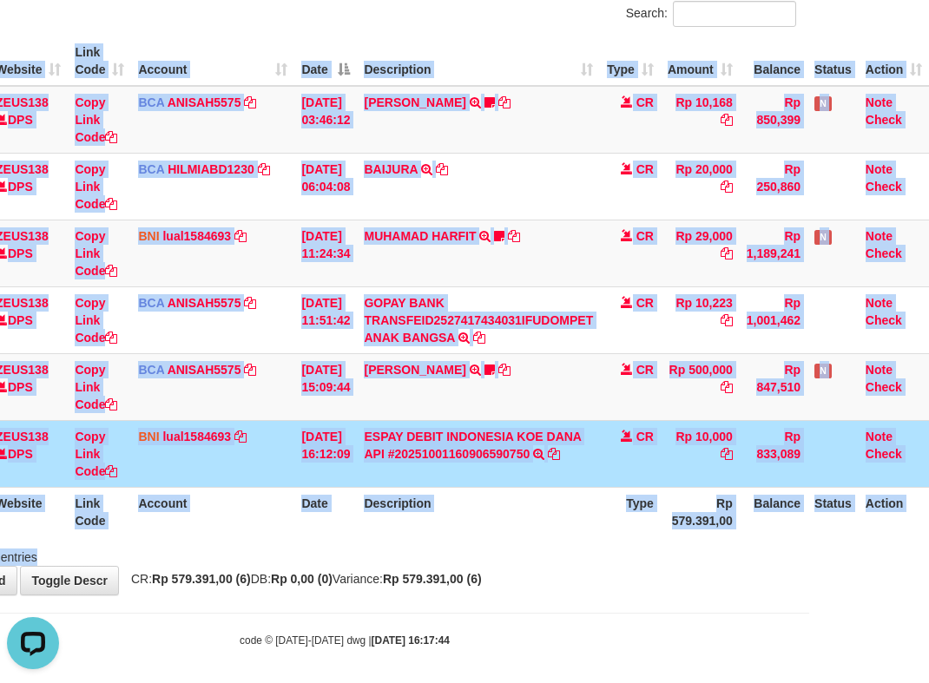
drag, startPoint x: 545, startPoint y: 539, endPoint x: 527, endPoint y: 516, distance: 29.7
click at [544, 543] on div "Search: ID Website Link Code Account Date Description Type Amount Balance Statu…" at bounding box center [344, 283] width 903 height 565
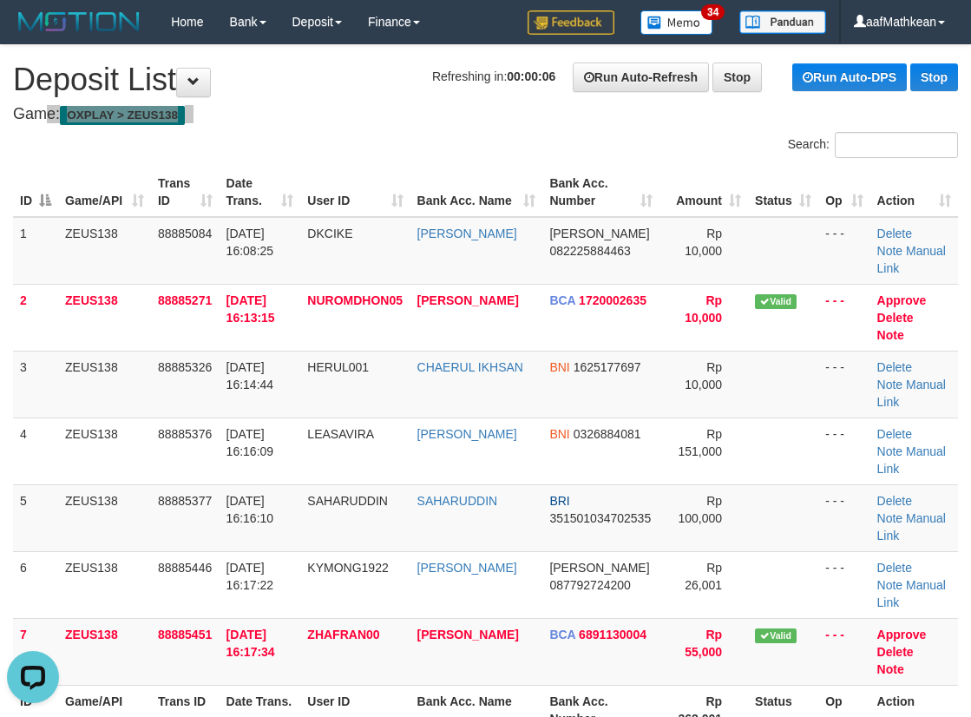
click at [234, 185] on tr "ID Game/API Trans ID Date Trans. User ID Bank Acc. Name Bank Acc. Number Amount…" at bounding box center [485, 192] width 945 height 49
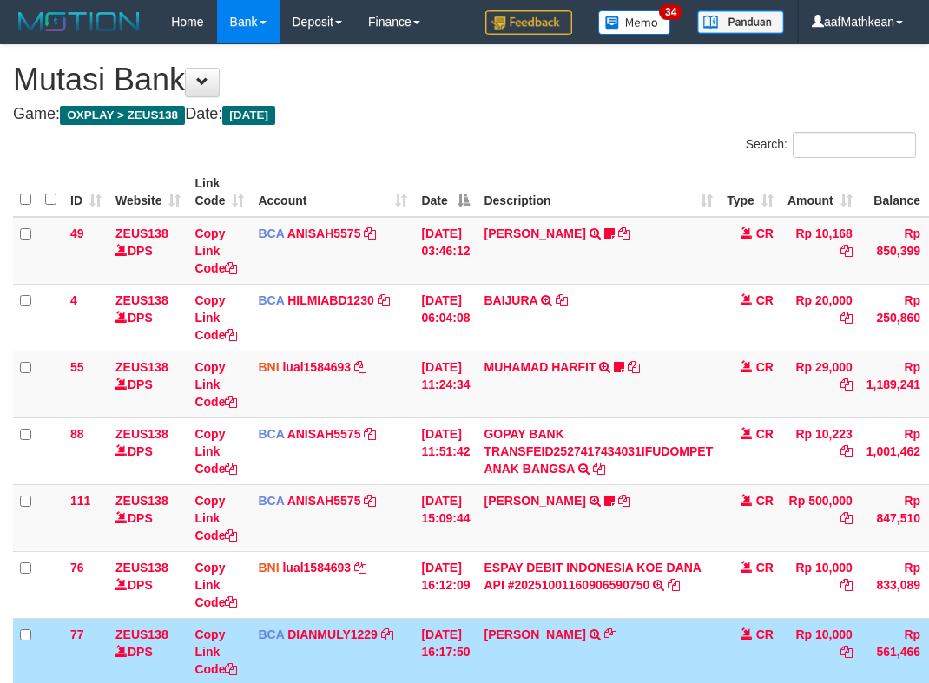
scroll to position [131, 132]
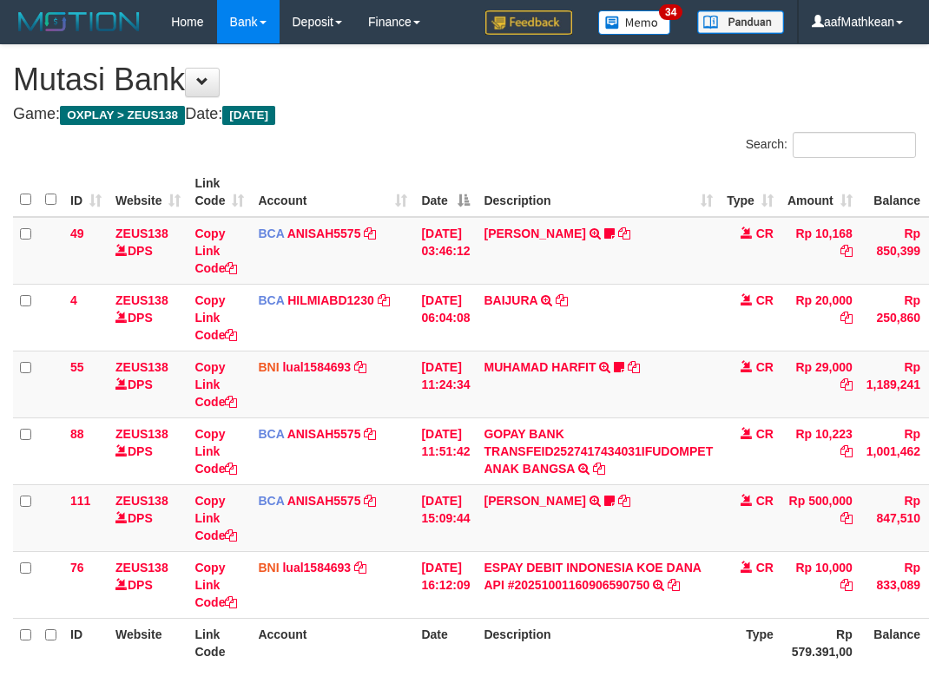
scroll to position [131, 132]
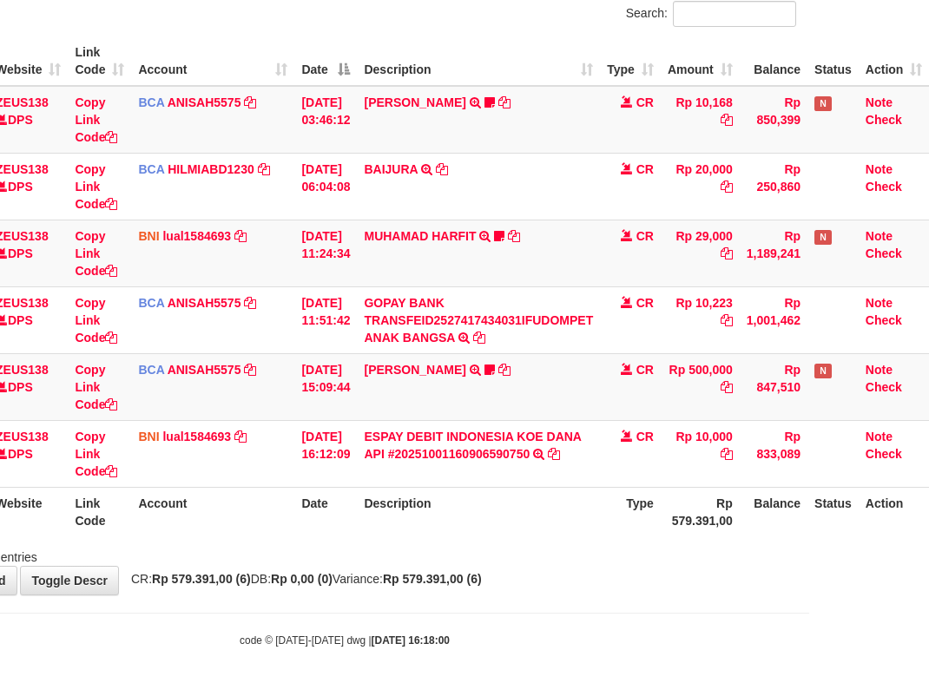
click at [636, 605] on body "Toggle navigation Home Bank Account List Load By Website Group [OXPLAY] ZEUS138…" at bounding box center [344, 280] width 929 height 823
drag, startPoint x: 639, startPoint y: 599, endPoint x: 641, endPoint y: 585, distance: 14.0
click at [640, 589] on body "Toggle navigation Home Bank Account List Load By Website Group [OXPLAY] ZEUS138…" at bounding box center [344, 280] width 929 height 823
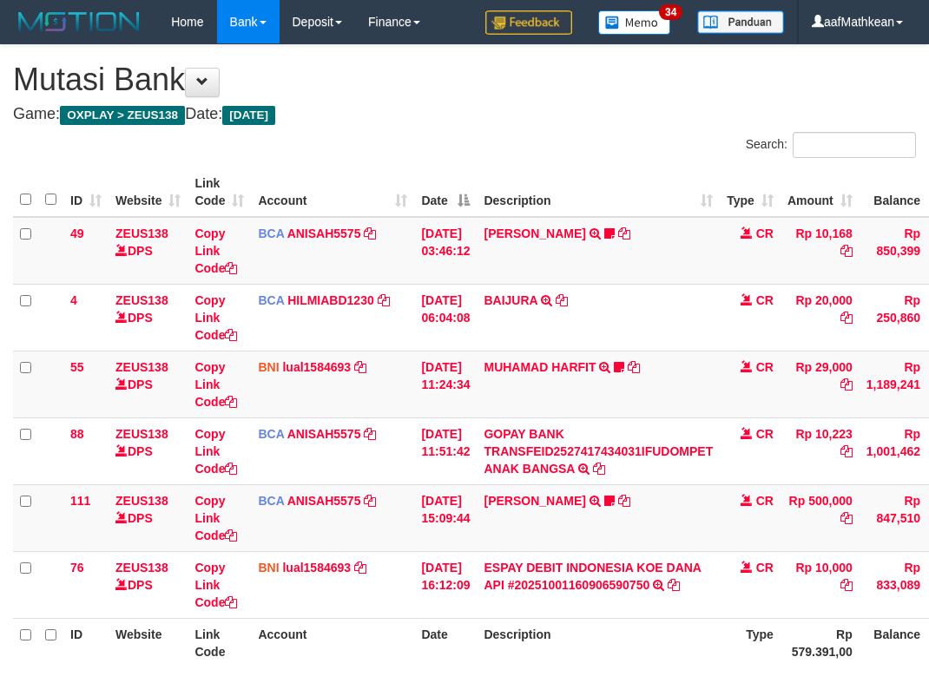
scroll to position [131, 132]
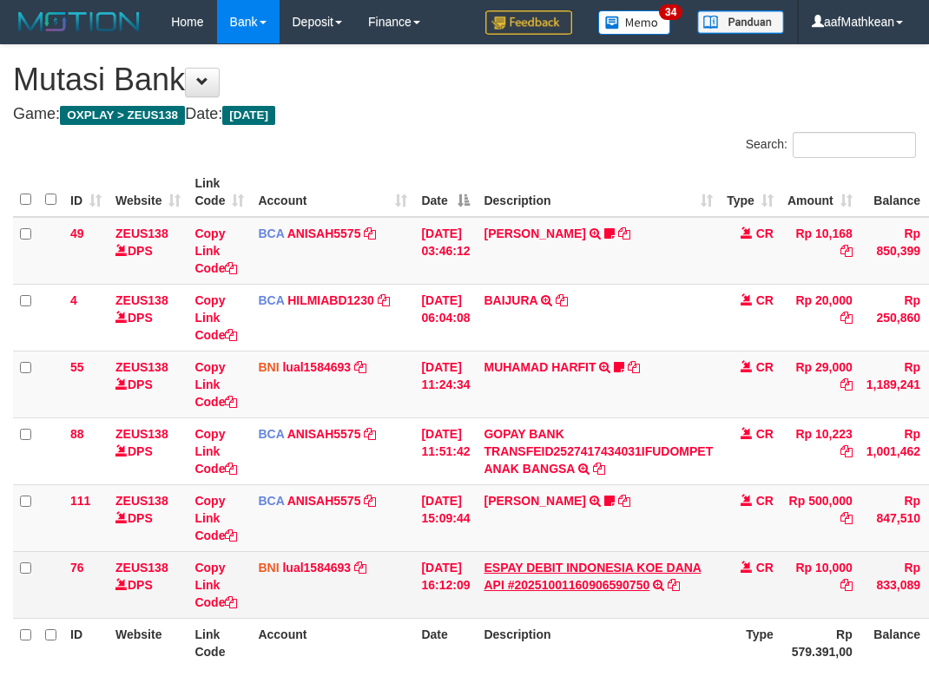
scroll to position [131, 132]
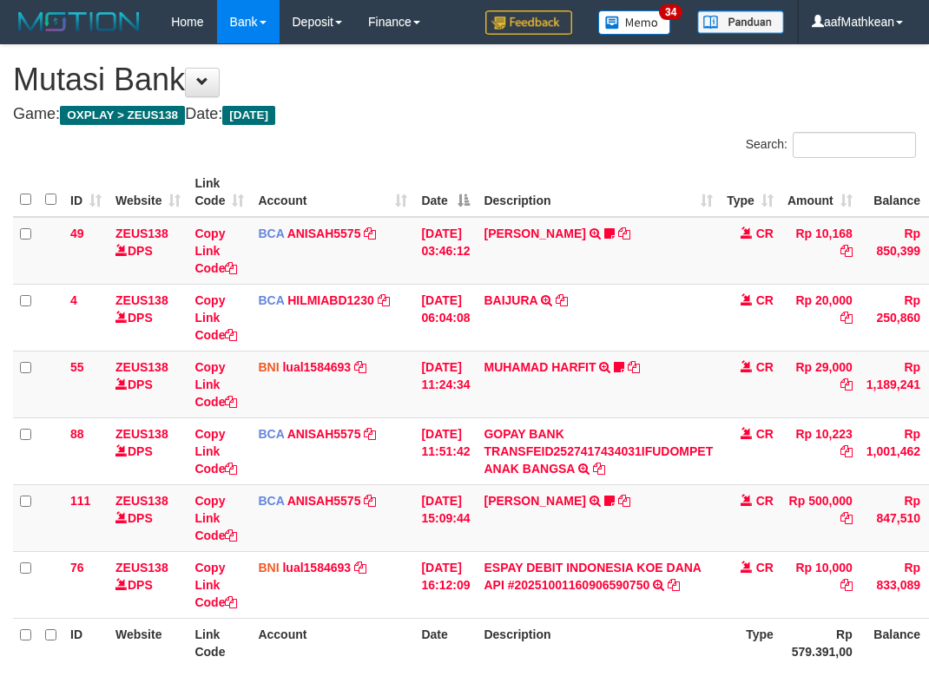
click at [477, 484] on td "[PERSON_NAME] TRSF E-BANKING CR 0110/FTSCY/WS95031 500000.00[PERSON_NAME] Adel67" at bounding box center [598, 517] width 243 height 67
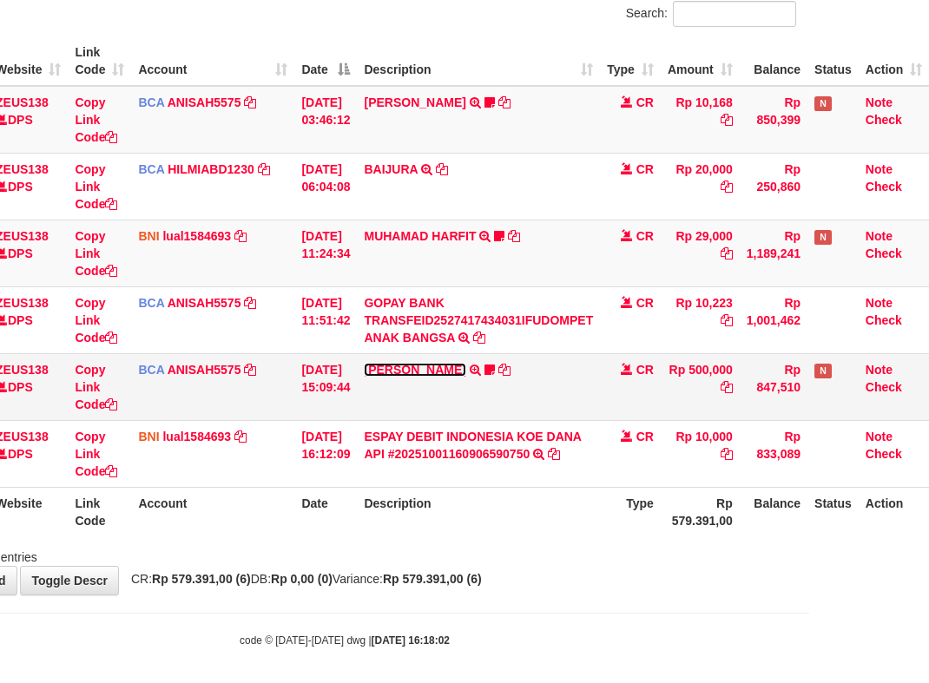
click at [435, 372] on link "[PERSON_NAME]" at bounding box center [415, 370] width 102 height 14
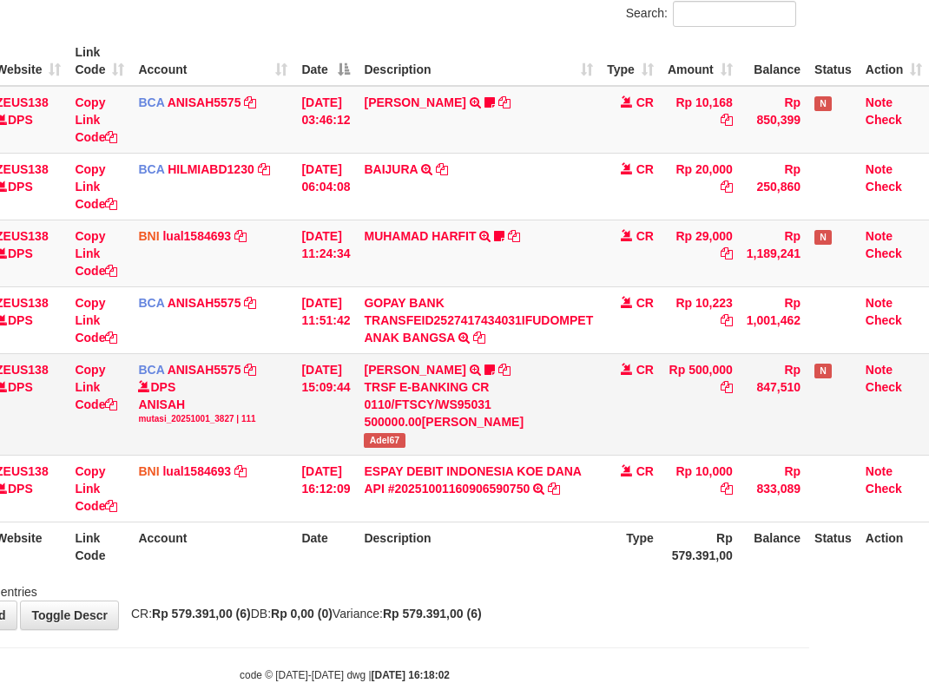
click at [365, 441] on span "Adel67" at bounding box center [384, 440] width 41 height 15
copy span "Adel67"
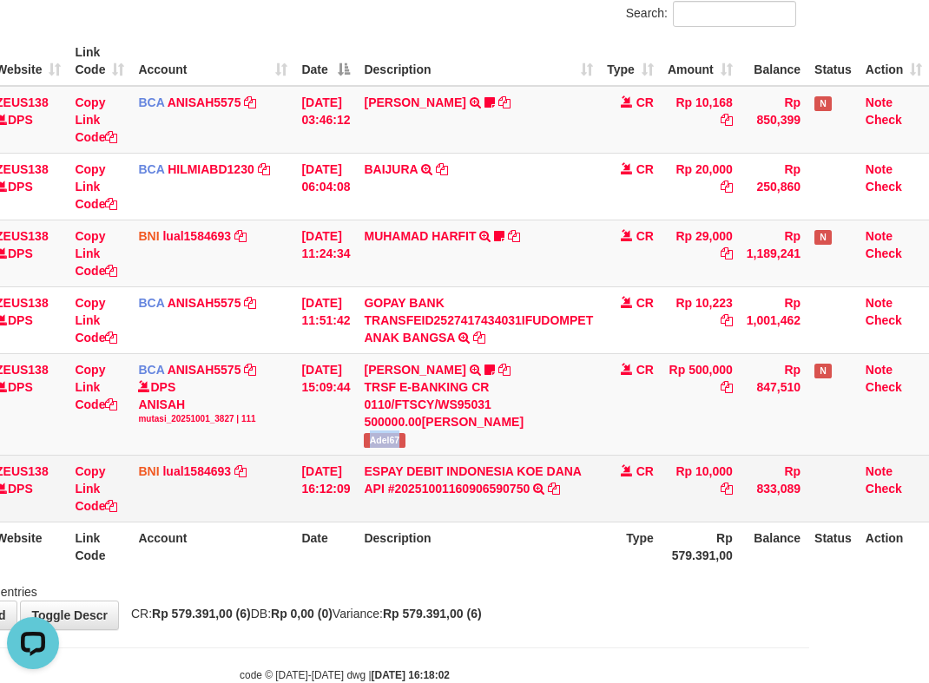
scroll to position [0, 0]
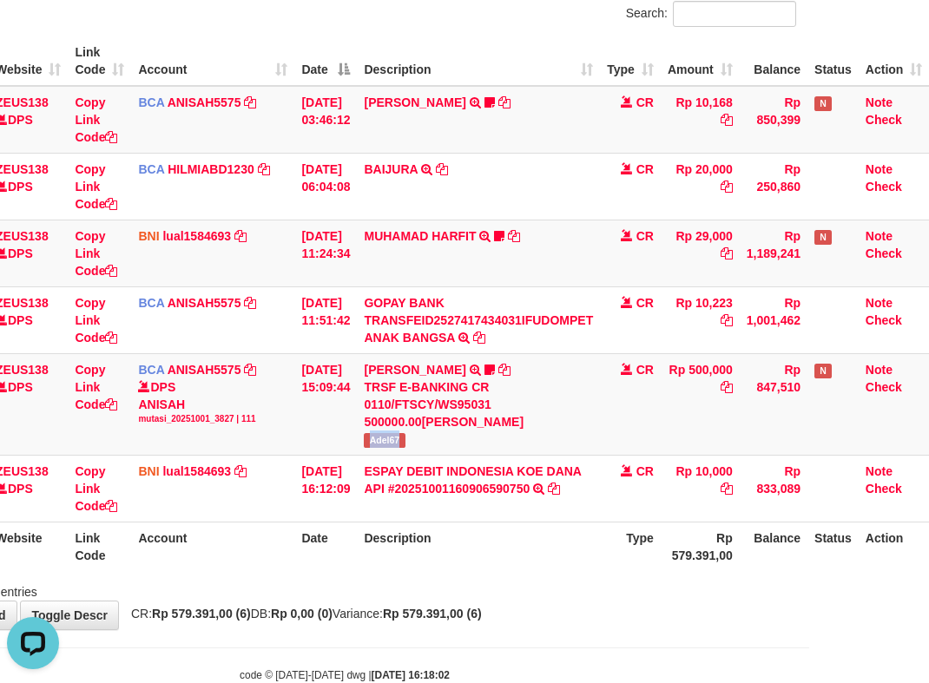
click at [419, 623] on div "**********" at bounding box center [344, 271] width 929 height 715
click at [424, 633] on body "Toggle navigation Home Bank Account List Load By Website Group [OXPLAY] ZEUS138…" at bounding box center [344, 298] width 929 height 858
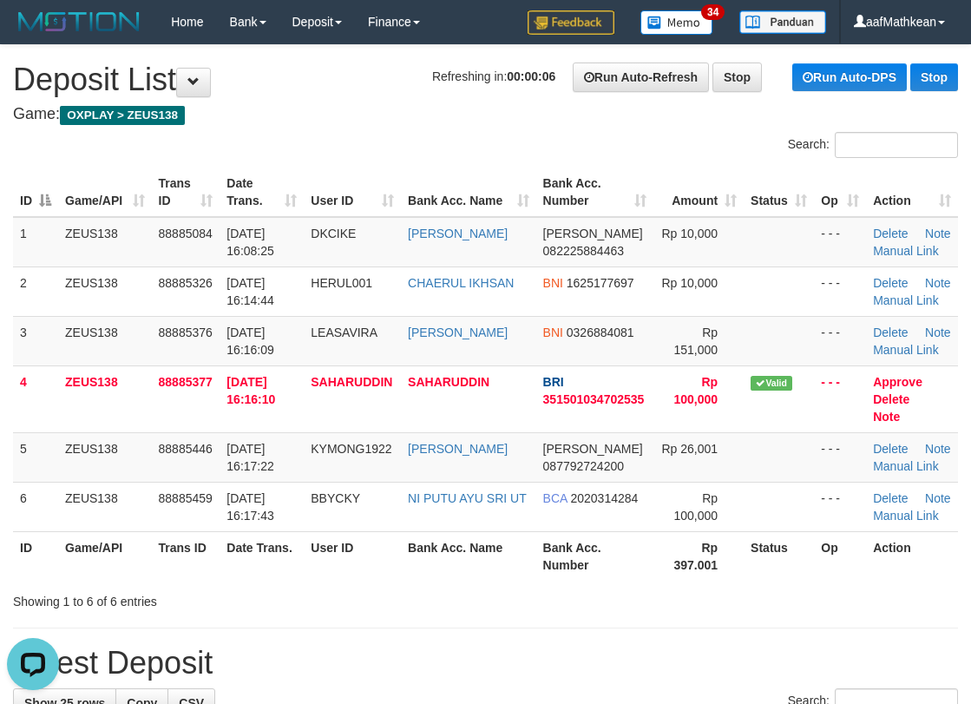
click at [372, 95] on h1 "Refreshing in: 00:00:06 Run Auto-Refresh Stop Run Auto-DPS Stop Deposit List" at bounding box center [485, 80] width 945 height 35
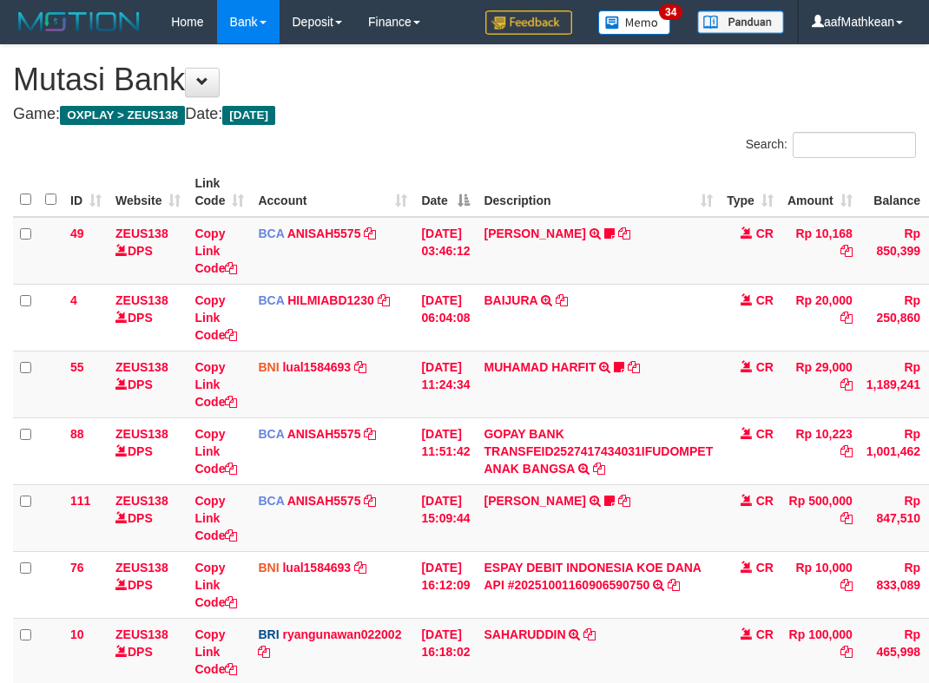
scroll to position [131, 132]
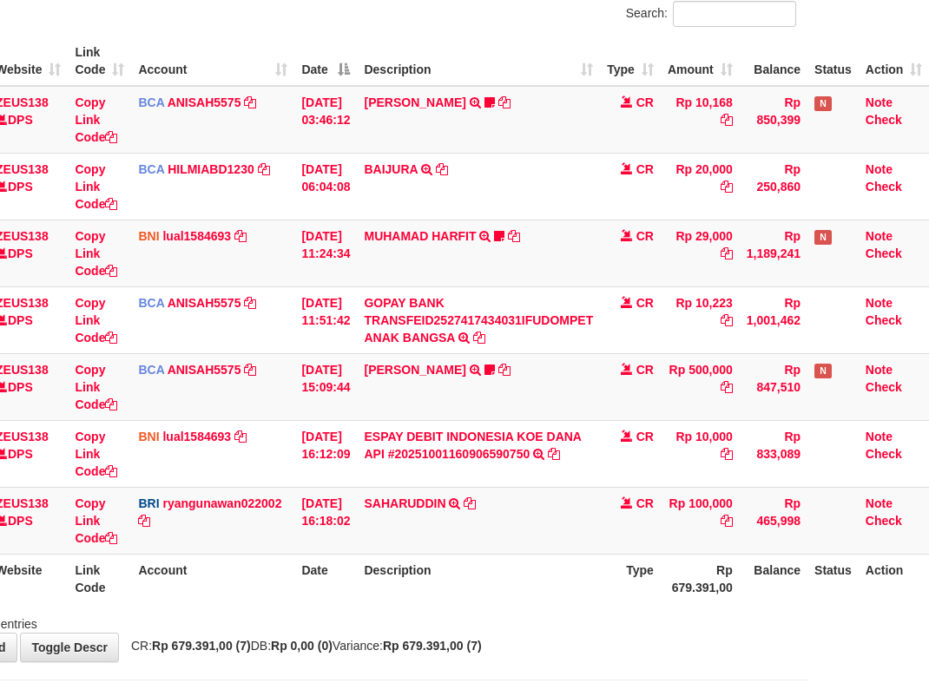
click at [456, 562] on th "Description" at bounding box center [478, 578] width 243 height 49
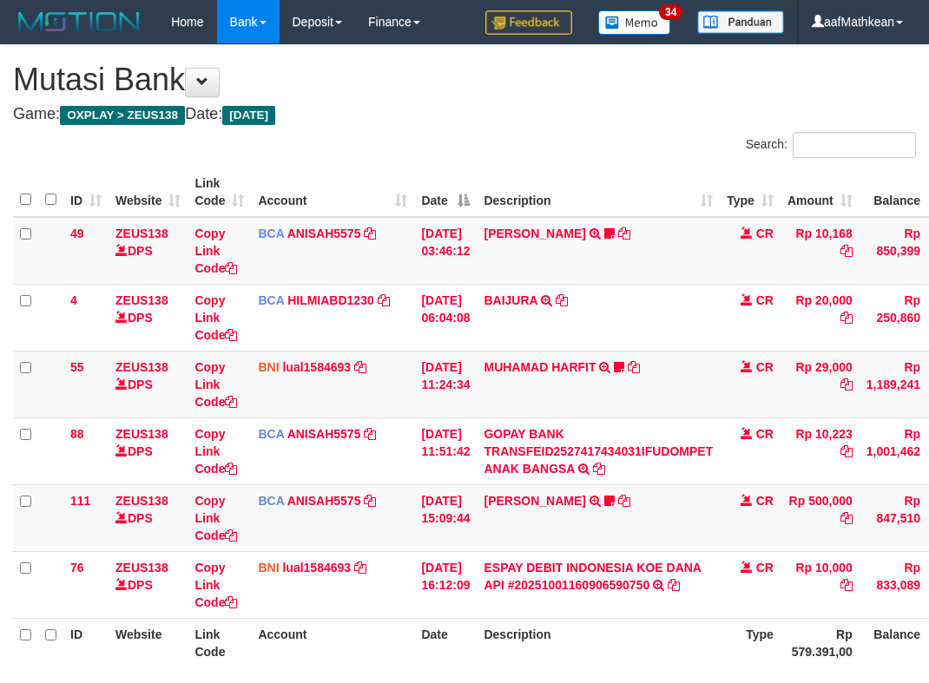
scroll to position [131, 132]
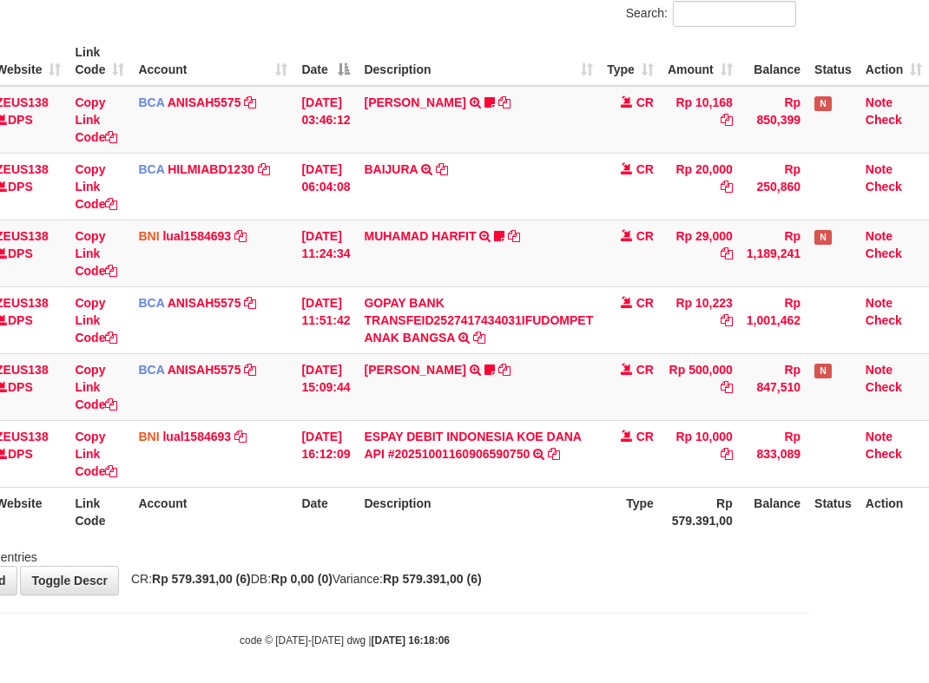
click at [497, 520] on th "Description" at bounding box center [478, 511] width 243 height 49
drag, startPoint x: 512, startPoint y: 518, endPoint x: 937, endPoint y: 450, distance: 430.0
click at [591, 515] on th "Description" at bounding box center [478, 511] width 243 height 49
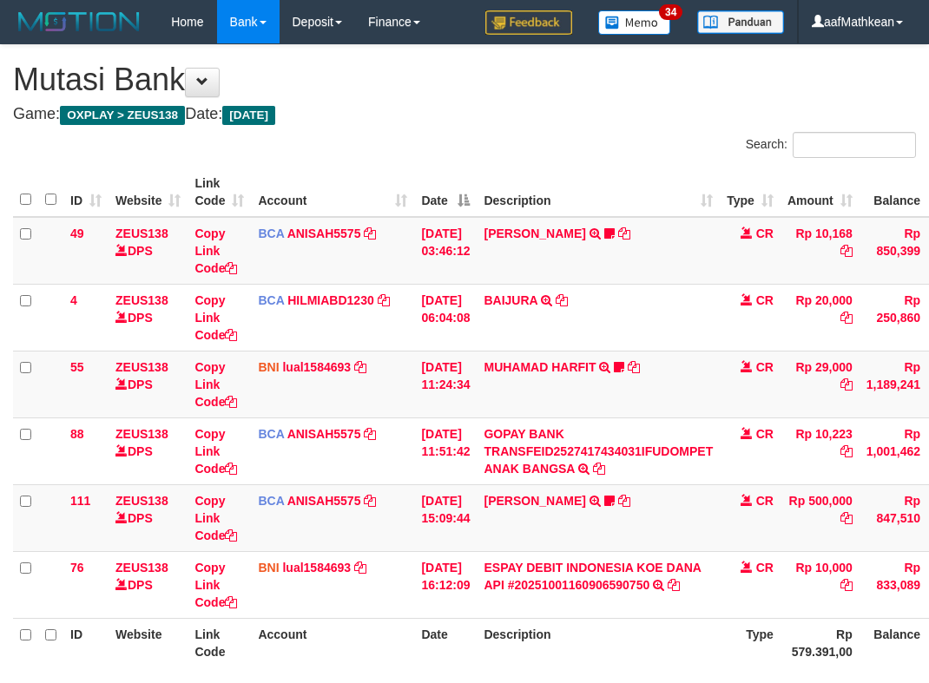
scroll to position [131, 132]
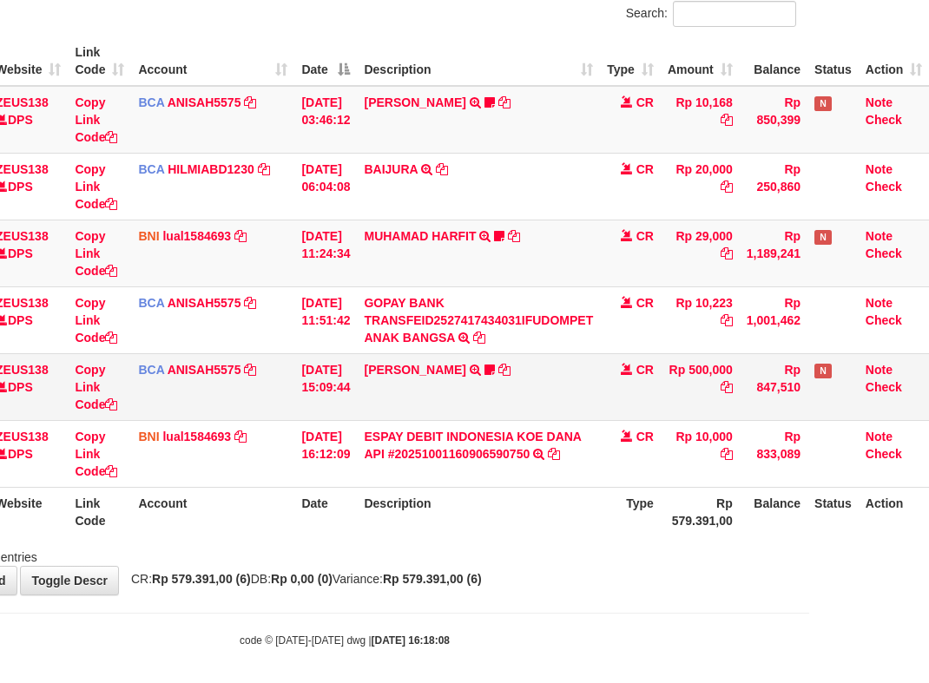
drag, startPoint x: 363, startPoint y: 468, endPoint x: 361, endPoint y: 390, distance: 78.1
click at [365, 470] on td "ESPAY DEBIT INDONESIA [PERSON_NAME] API #20251001160906590750 TRANSFER [PERSON_…" at bounding box center [478, 453] width 243 height 67
drag, startPoint x: 630, startPoint y: 530, endPoint x: 639, endPoint y: 518, distance: 14.2
click at [629, 530] on th "Type" at bounding box center [630, 511] width 61 height 49
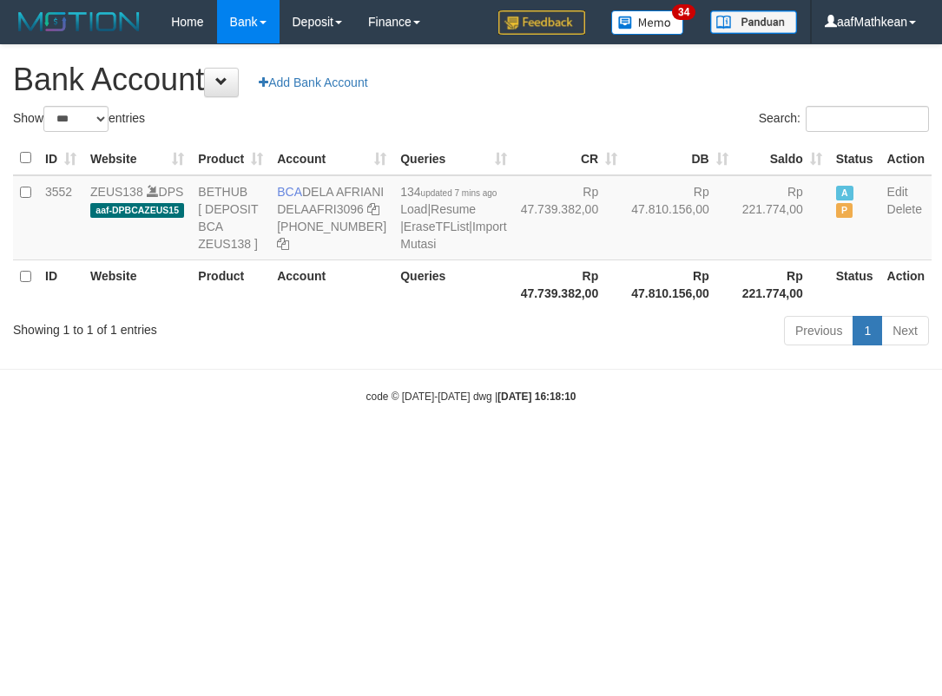
select select "***"
click at [578, 448] on html "Toggle navigation Home Bank Account List Load By Website Group [OXPLAY] ZEUS138…" at bounding box center [471, 224] width 942 height 448
drag, startPoint x: 549, startPoint y: 557, endPoint x: 589, endPoint y: 548, distance: 40.2
click at [550, 448] on html "Toggle navigation Home Bank Account List Load By Website Group [OXPLAY] ZEUS138…" at bounding box center [471, 224] width 942 height 448
copy td "DELA AFRIAN"
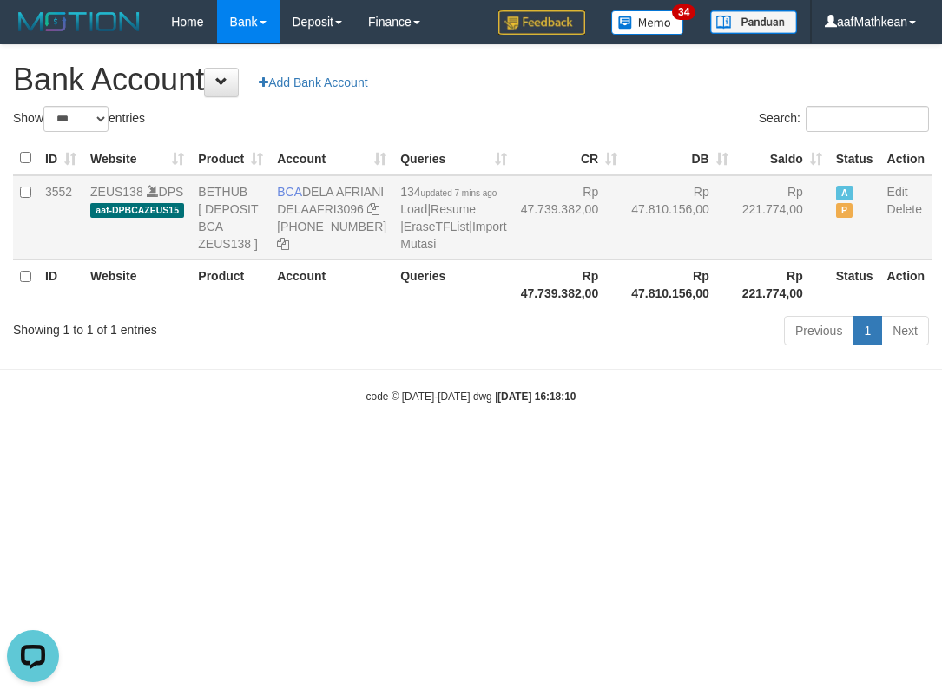
click at [321, 204] on td "BCA DELA AFRIANI DELAAFRI3096 869-245-8639" at bounding box center [331, 217] width 123 height 85
click at [850, 448] on body "Toggle navigation Home Bank Account List Load By Website Group [OXPLAY] ZEUS138…" at bounding box center [471, 224] width 942 height 448
drag, startPoint x: 333, startPoint y: 449, endPoint x: 229, endPoint y: 319, distance: 166.1
click at [264, 373] on body "Toggle navigation Home Bank Account List Load By Website Group [OXPLAY] ZEUS138…" at bounding box center [471, 224] width 942 height 448
copy td "BCA DELA AFRIANI"
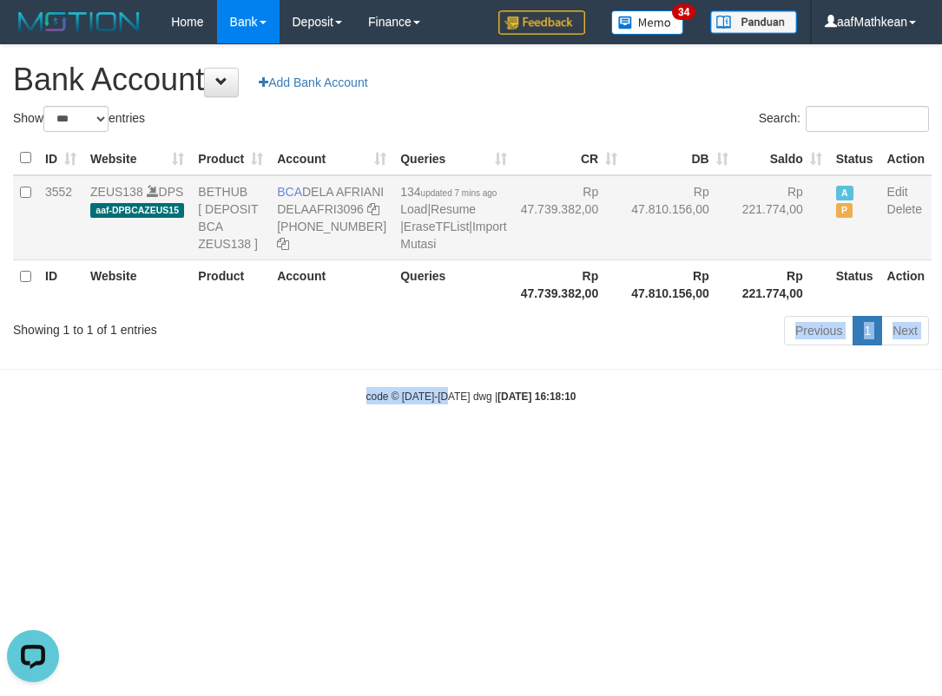
drag, startPoint x: 278, startPoint y: 183, endPoint x: 338, endPoint y: 205, distance: 63.7
click at [336, 205] on td "BCA DELA AFRIANI DELAAFRI3096 869-245-8639" at bounding box center [331, 217] width 123 height 85
click at [429, 405] on body "Toggle navigation Home Bank Account List Load By Website Group [OXPLAY] ZEUS138…" at bounding box center [471, 224] width 942 height 448
drag, startPoint x: 438, startPoint y: 384, endPoint x: 324, endPoint y: 74, distance: 330.4
click at [381, 209] on body "Toggle navigation Home Bank Account List Load By Website Group [OXPLAY] ZEUS138…" at bounding box center [471, 224] width 942 height 448
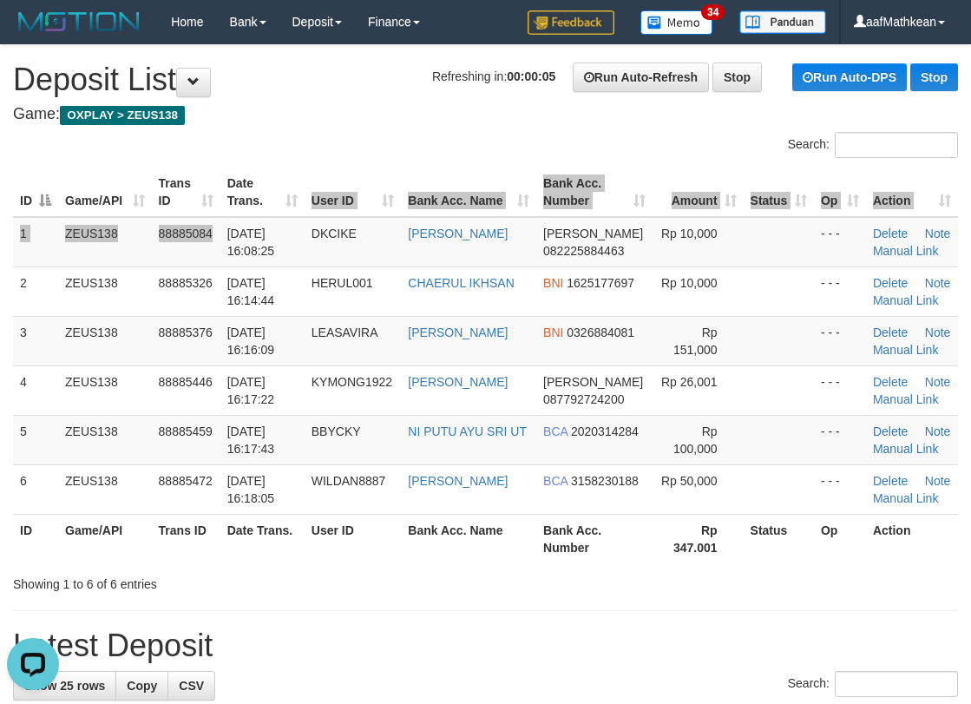
click at [280, 216] on table "ID Game/API Trans ID Date Trans. User ID Bank Acc. Name Bank Acc. Number Amount…" at bounding box center [485, 366] width 945 height 396
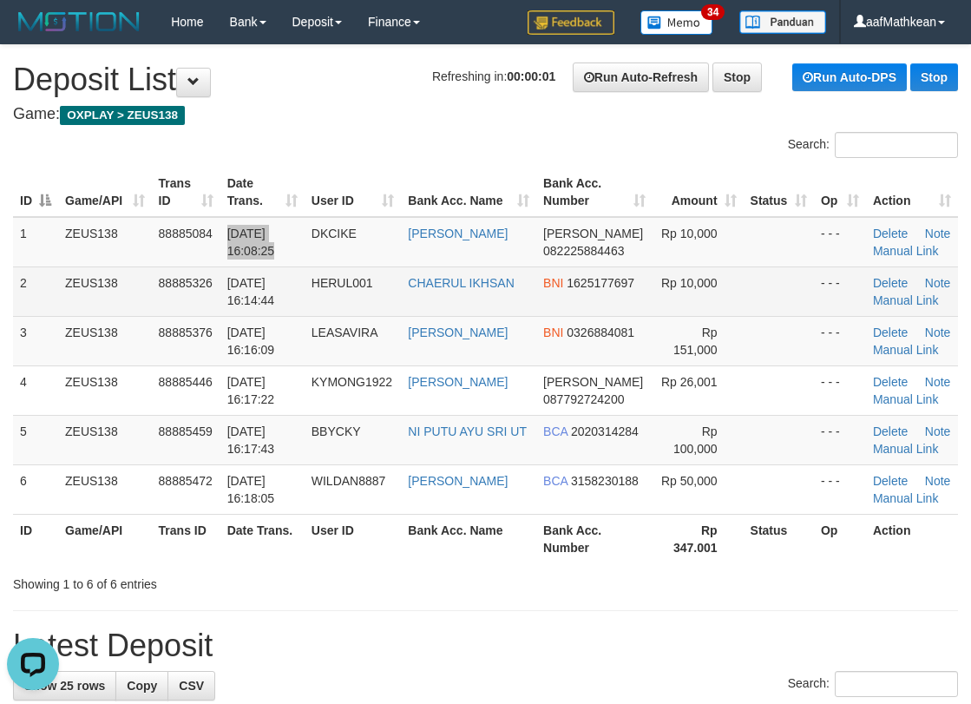
click at [293, 265] on tr "1 ZEUS138 88885084 01/10/2025 16:08:25 DKCIKE ADITYA CIKKO DANA 082225884463 Rp…" at bounding box center [485, 242] width 945 height 50
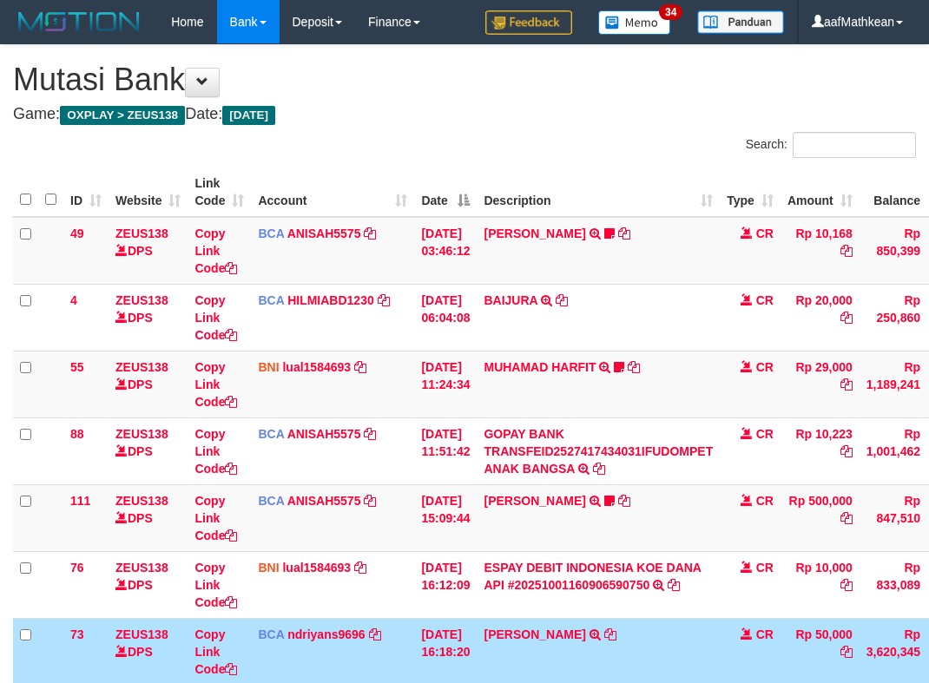
scroll to position [131, 132]
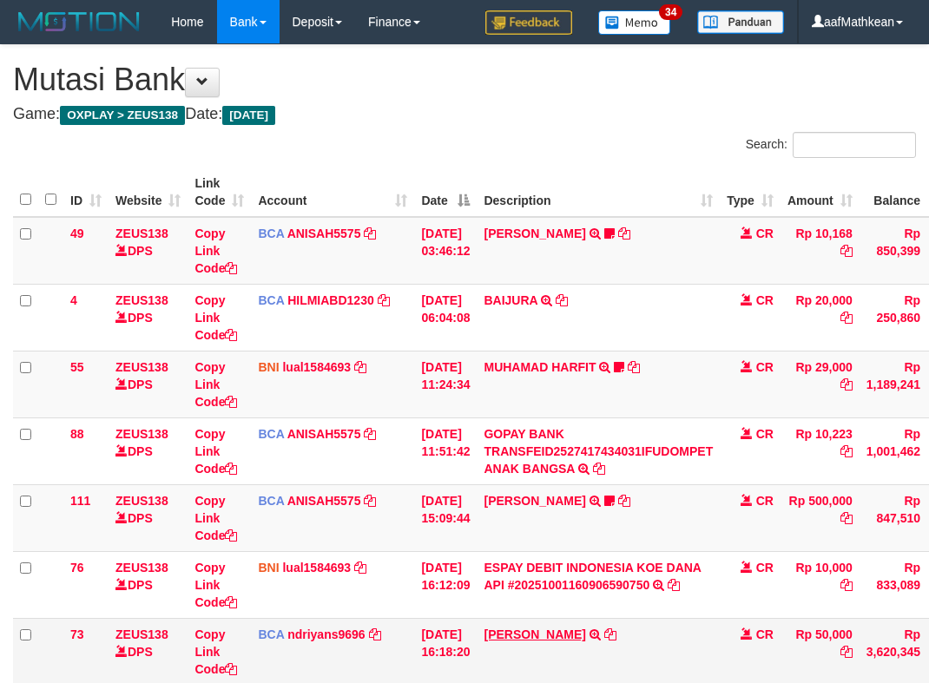
scroll to position [131, 132]
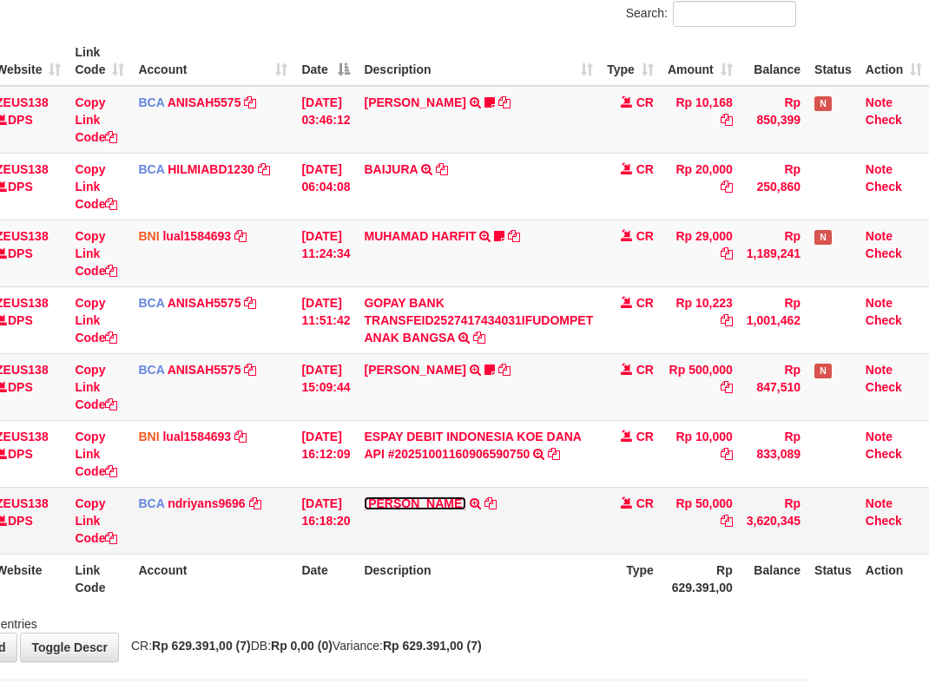
click at [418, 500] on link "[PERSON_NAME]" at bounding box center [415, 504] width 102 height 14
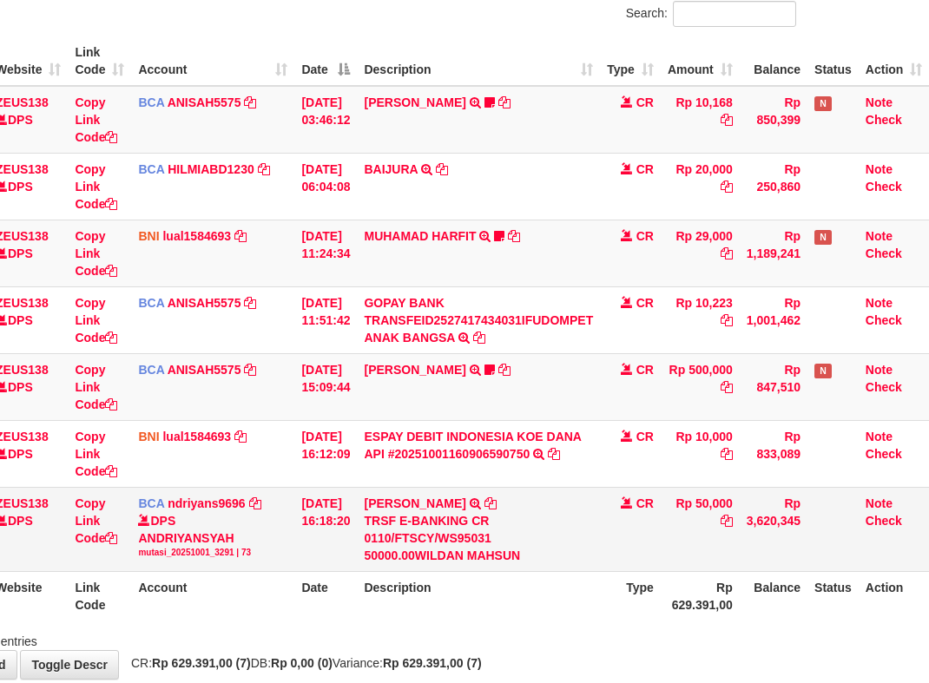
click at [581, 529] on div "TRSF E-BANKING CR 0110/FTSCY/WS95031 50000.00WILDAN MAHSUN" at bounding box center [478, 538] width 229 height 52
drag, startPoint x: 711, startPoint y: 582, endPoint x: 865, endPoint y: 617, distance: 158.4
click at [812, 605] on table "ID Website Link Code Account Date Description Type Amount Balance Status Action…" at bounding box center [411, 328] width 1036 height 584
